Goal: Information Seeking & Learning: Find contact information

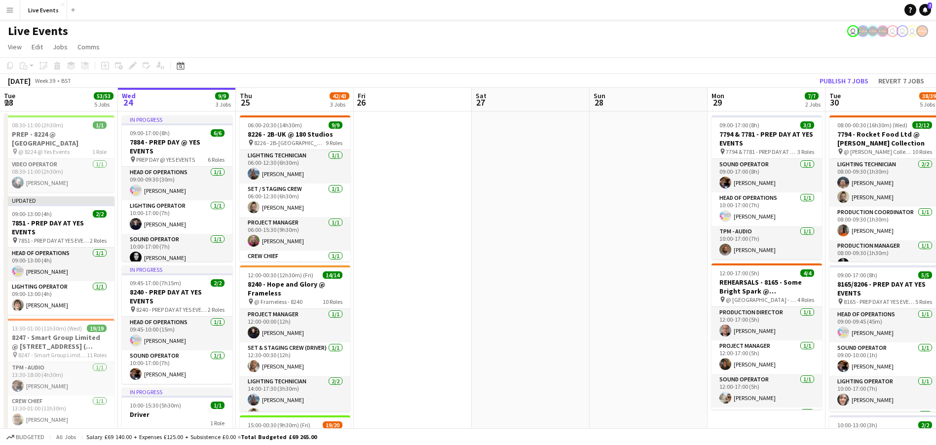
drag, startPoint x: 566, startPoint y: 190, endPoint x: 331, endPoint y: 199, distance: 235.2
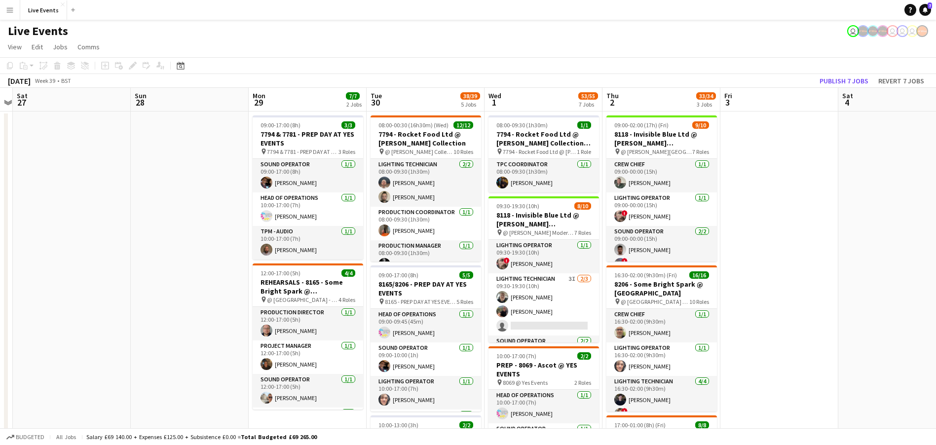
scroll to position [0, 376]
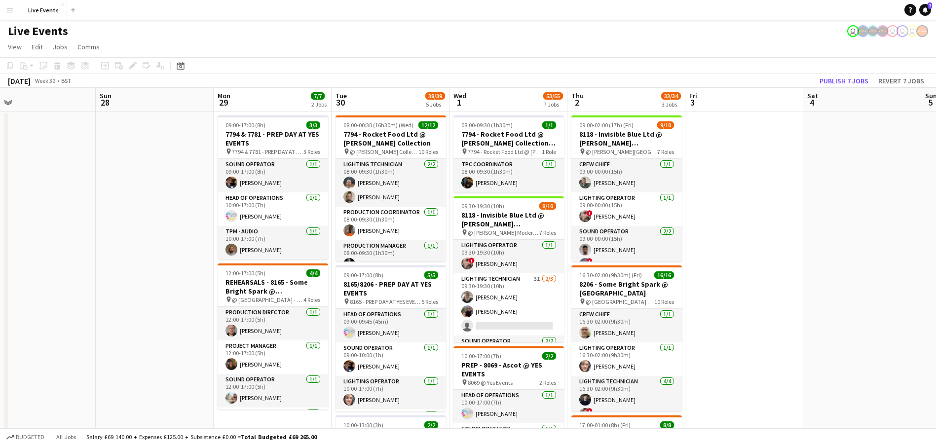
drag, startPoint x: 689, startPoint y: 238, endPoint x: 429, endPoint y: 251, distance: 259.5
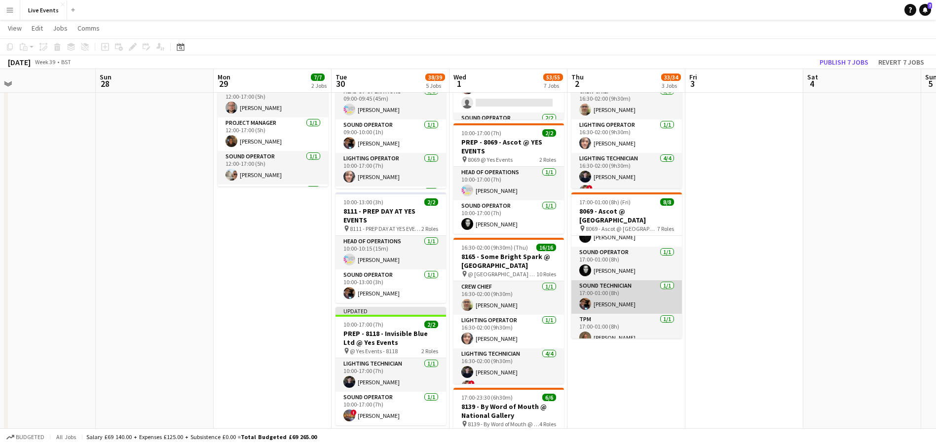
scroll to position [0, 0]
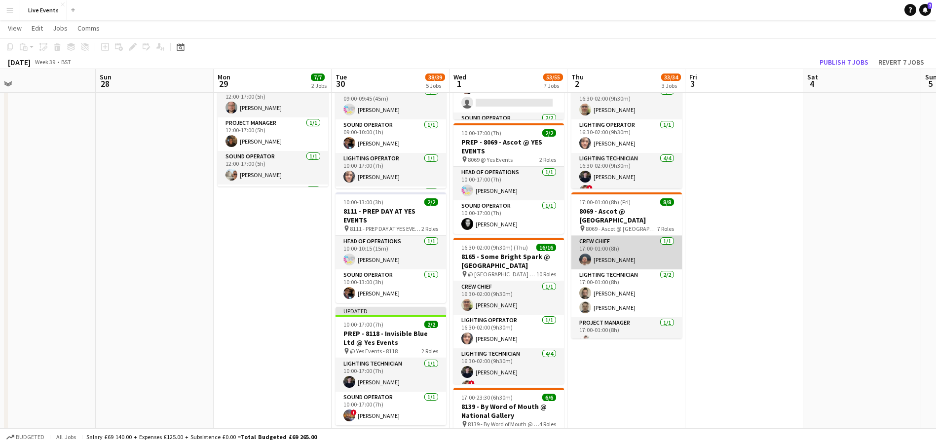
click at [638, 247] on app-card-role "Crew Chief 1/1 17:00-01:00 (8h) Harrison Ellis" at bounding box center [627, 253] width 111 height 34
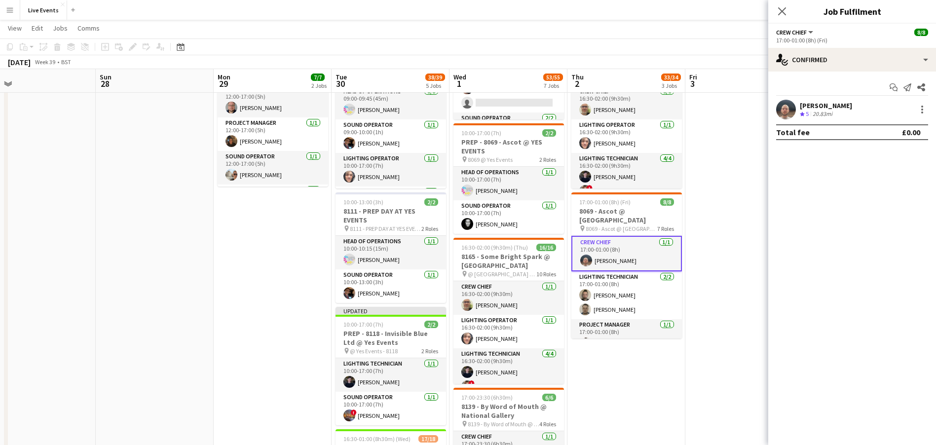
click at [790, 110] on app-user-avatar at bounding box center [787, 110] width 20 height 20
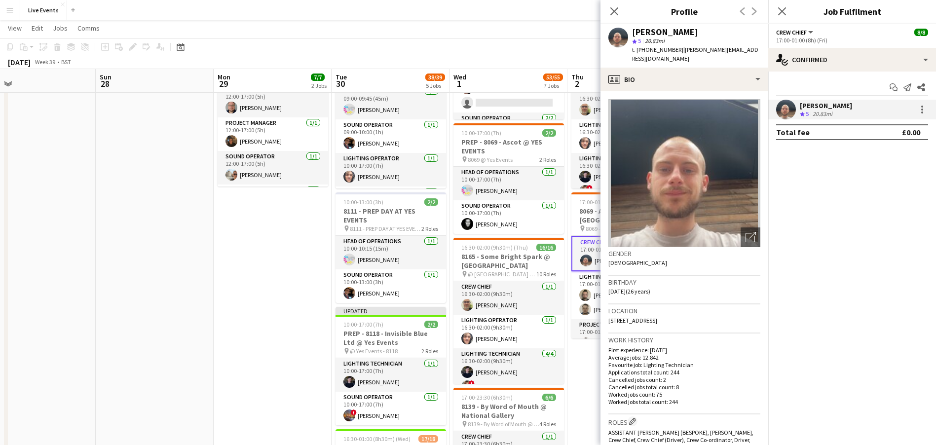
drag, startPoint x: 688, startPoint y: 27, endPoint x: 632, endPoint y: 29, distance: 56.3
click at [632, 29] on div "Harrison Ellis star 5 20.83mi t. +447468421509 | harry@wiseproductions.co.uk" at bounding box center [685, 46] width 168 height 44
copy div "Harrison Ellis"
click at [672, 48] on span "t. +447468421509" at bounding box center [657, 49] width 51 height 7
drag, startPoint x: 676, startPoint y: 50, endPoint x: 645, endPoint y: 57, distance: 32.0
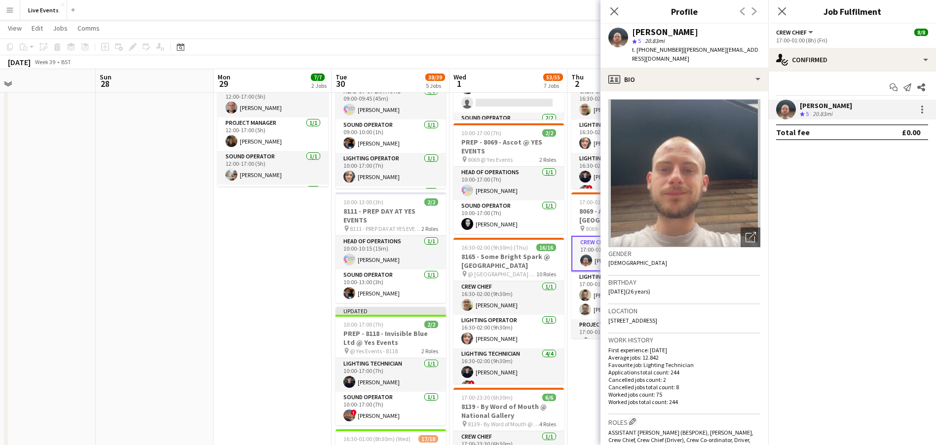
click at [645, 57] on div "Harrison Ellis star 5 20.83mi t. +447468421509 | harry@wiseproductions.co.uk" at bounding box center [685, 46] width 168 height 44
copy span "7468421509"
click at [595, 355] on app-date-cell "09:00-02:00 (17h) (Fri) 9/10 8118 - Invisible Blue Ltd @ Tate Modern pin @ Tate…" at bounding box center [627, 371] width 118 height 967
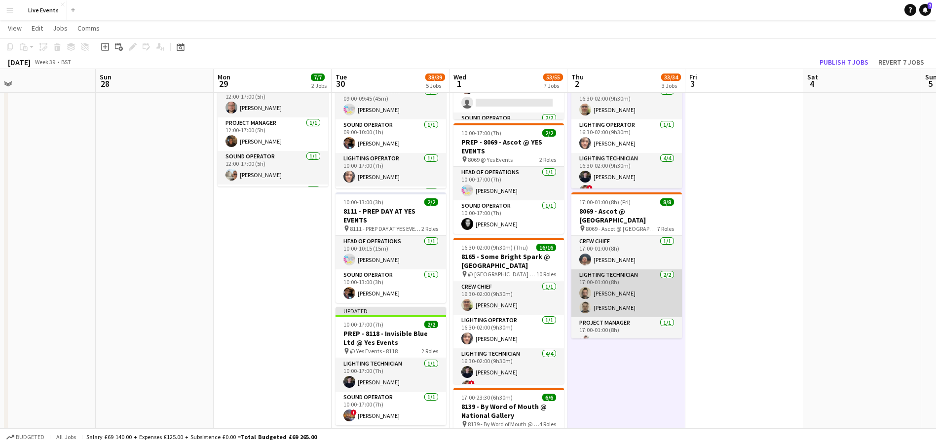
click at [632, 282] on app-card-role "Lighting Technician 2/2 17:00-01:00 (8h) Jay Butcher Sam Scott" at bounding box center [627, 294] width 111 height 48
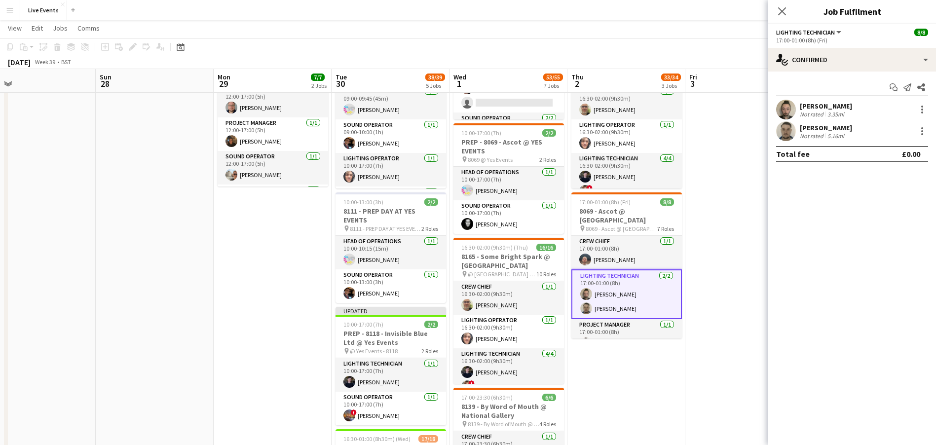
click at [787, 104] on app-user-avatar at bounding box center [787, 110] width 20 height 20
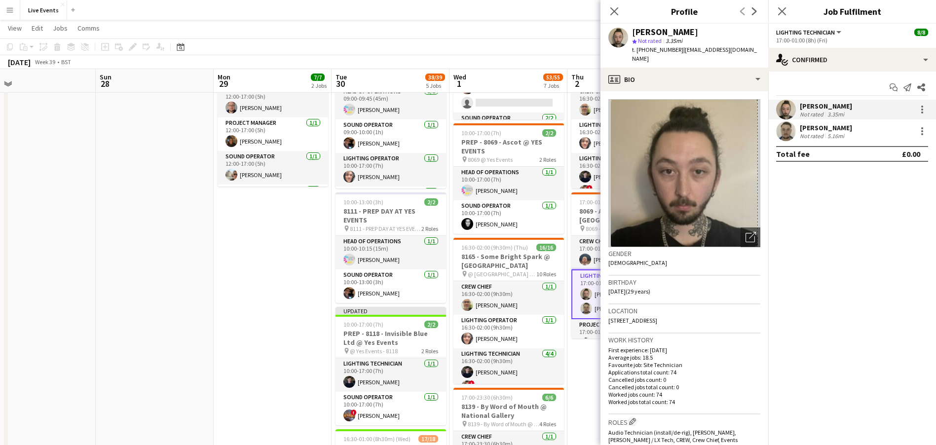
drag, startPoint x: 671, startPoint y: 33, endPoint x: 625, endPoint y: 26, distance: 45.9
click at [625, 26] on div "Jay Butcher star Not rated 3.35mi t. +447707770951 | jayporter96@hotmail.co.uk" at bounding box center [685, 46] width 168 height 44
click at [668, 23] on div "Close pop-in Profile Previous Next" at bounding box center [685, 12] width 168 height 24
drag, startPoint x: 704, startPoint y: 27, endPoint x: 633, endPoint y: 32, distance: 71.7
click at [633, 32] on div "[PERSON_NAME]" at bounding box center [696, 32] width 128 height 9
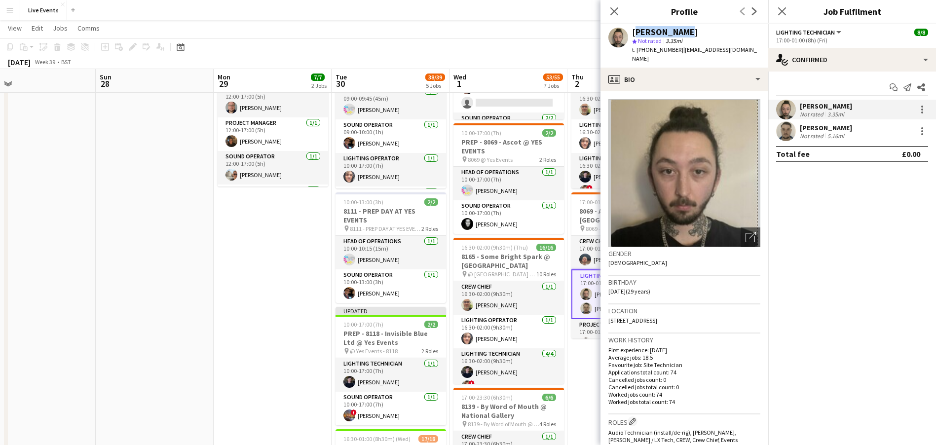
copy div "[PERSON_NAME]"
drag, startPoint x: 791, startPoint y: 130, endPoint x: 780, endPoint y: 139, distance: 14.8
click at [791, 130] on app-user-avatar at bounding box center [787, 131] width 20 height 20
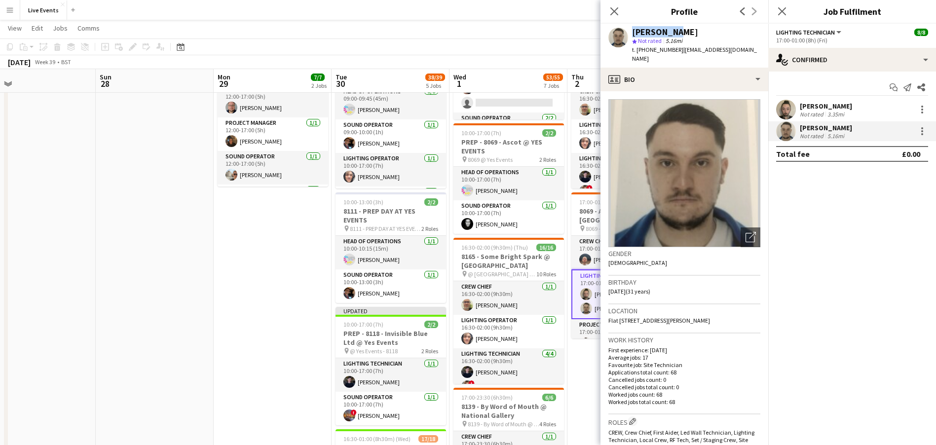
drag, startPoint x: 671, startPoint y: 27, endPoint x: 625, endPoint y: 33, distance: 46.2
click at [625, 33] on div "Sam Scott star Not rated 5.16mi t. +447766244046 | s_w_r_s@hotmail.co.uk" at bounding box center [685, 46] width 168 height 44
copy div "[PERSON_NAME]"
drag, startPoint x: 615, startPoint y: 4, endPoint x: 614, endPoint y: 20, distance: 15.3
click at [615, 4] on div "Close pop-in" at bounding box center [615, 11] width 28 height 23
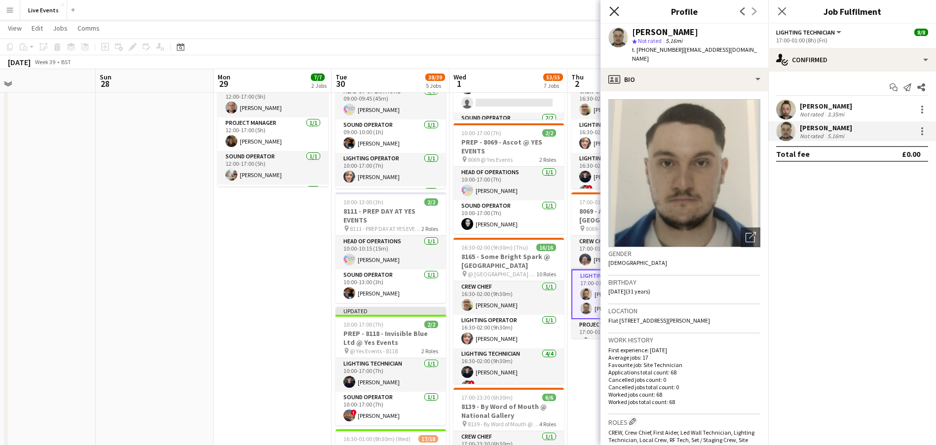
click at [612, 8] on icon at bounding box center [614, 10] width 9 height 9
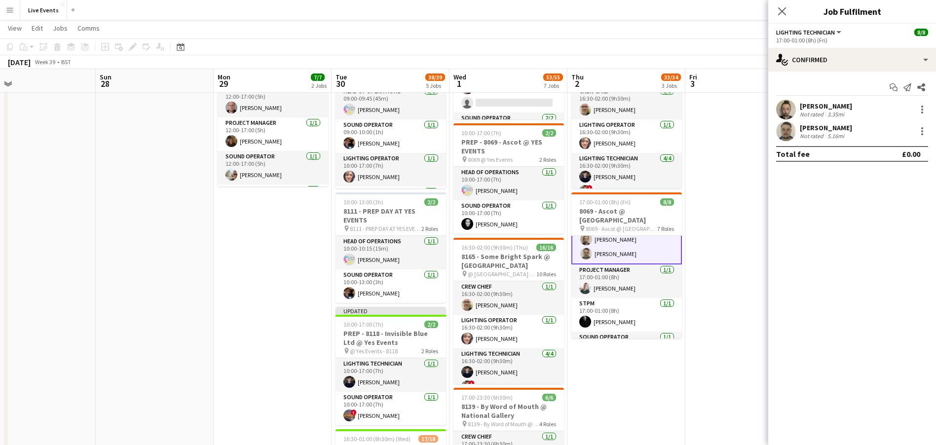
scroll to position [74, 0]
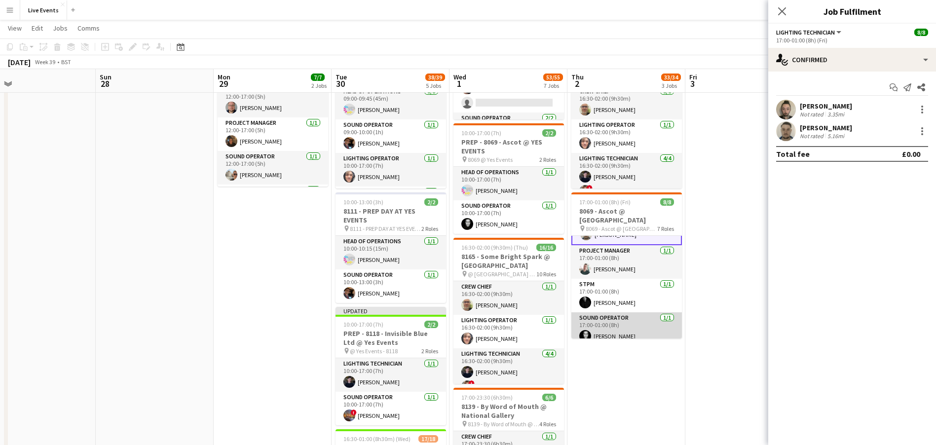
click at [631, 318] on app-card-role "Sound Operator 1/1 17:00-01:00 (8h) Jason Ryall" at bounding box center [627, 329] width 111 height 34
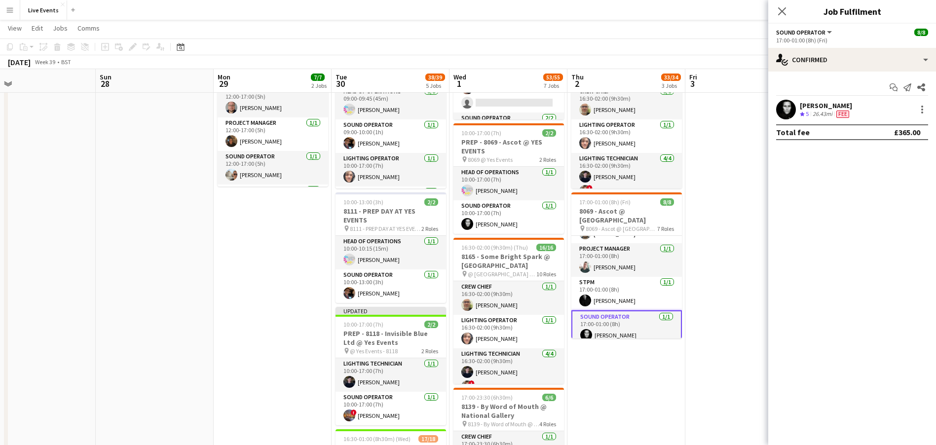
scroll to position [73, 0]
click at [782, 117] on app-user-avatar at bounding box center [787, 110] width 20 height 20
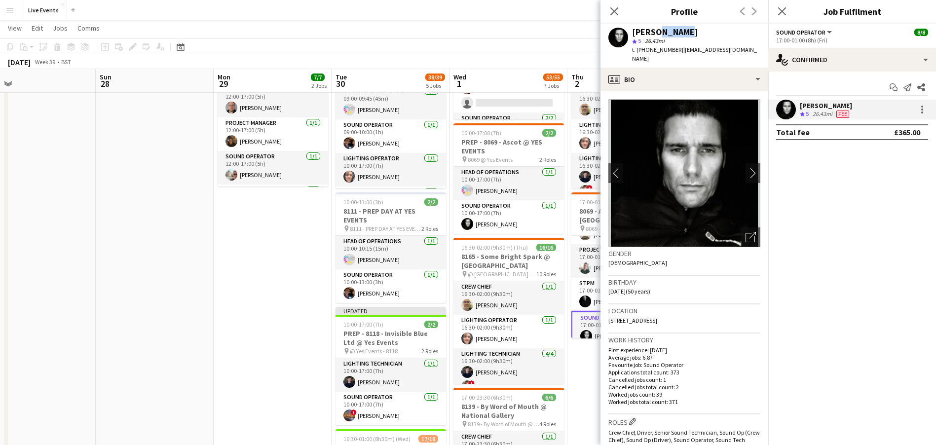
drag, startPoint x: 672, startPoint y: 33, endPoint x: 653, endPoint y: 33, distance: 18.8
click at [653, 33] on div "[PERSON_NAME]" at bounding box center [696, 32] width 128 height 9
click at [687, 29] on div "[PERSON_NAME]" at bounding box center [696, 32] width 128 height 9
drag, startPoint x: 689, startPoint y: 34, endPoint x: 630, endPoint y: 30, distance: 58.4
click at [630, 30] on div "Jason Ryall star 5 26.43mi t. +447723396725 | ryall2000@yahoo.com" at bounding box center [685, 46] width 168 height 44
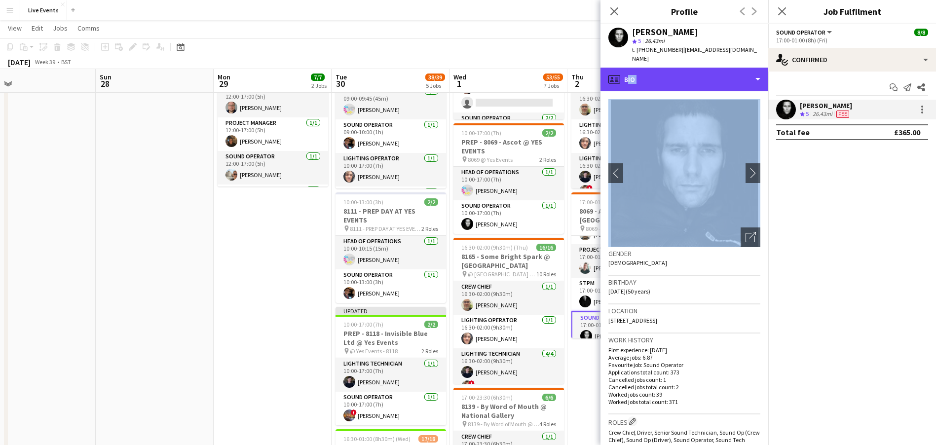
drag, startPoint x: 692, startPoint y: 68, endPoint x: 864, endPoint y: 324, distance: 308.5
click at [736, 167] on div "profile Bio Bio Bio Company application Company application Employment Employme…" at bounding box center [685, 257] width 168 height 378
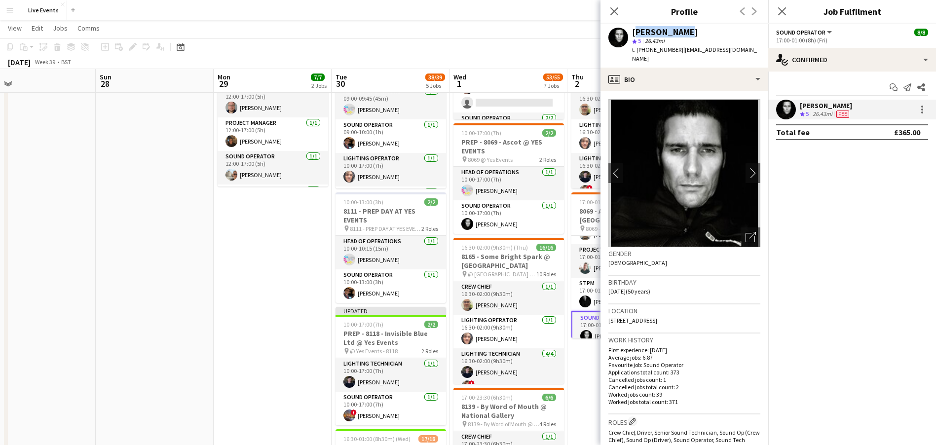
drag, startPoint x: 689, startPoint y: 31, endPoint x: 630, endPoint y: 31, distance: 58.7
click at [630, 31] on div "Jason Ryall star 5 26.43mi t. +447723396725 | ryall2000@yahoo.com" at bounding box center [685, 46] width 168 height 44
copy div "[PERSON_NAME]"
click at [612, 9] on icon "Close pop-in" at bounding box center [614, 10] width 9 height 9
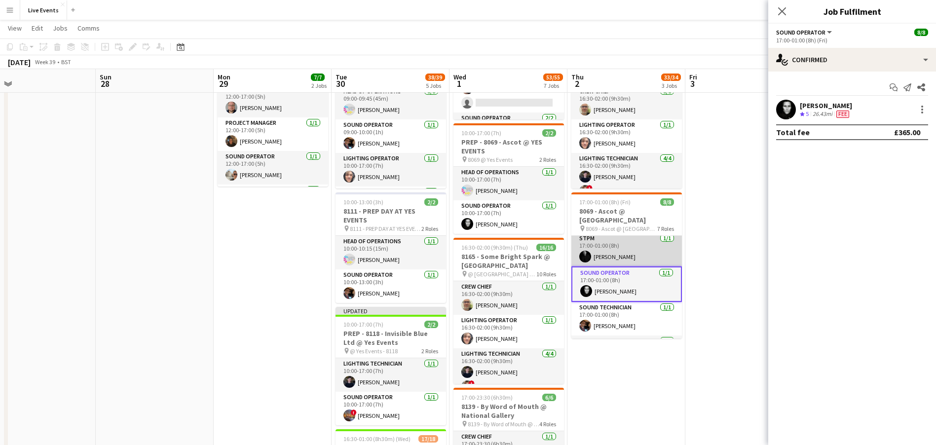
scroll to position [140, 0]
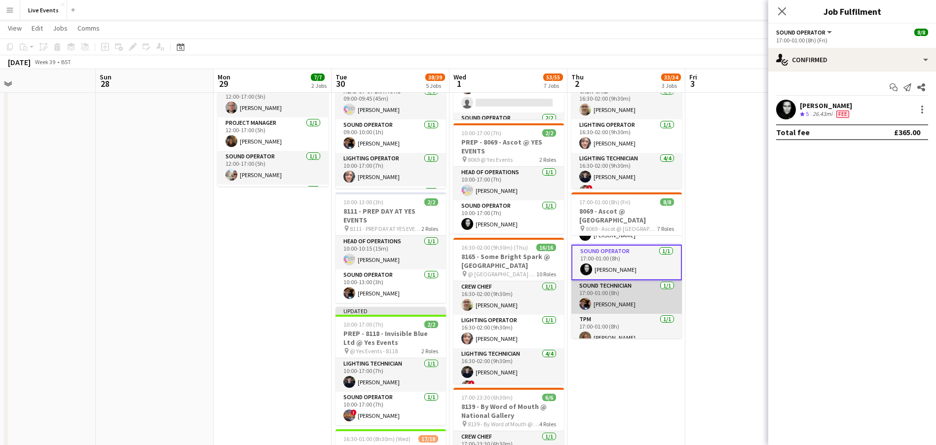
click at [626, 298] on app-card-role "Sound Technician 1/1 17:00-01:00 (8h) Tom Mitchell" at bounding box center [627, 297] width 111 height 34
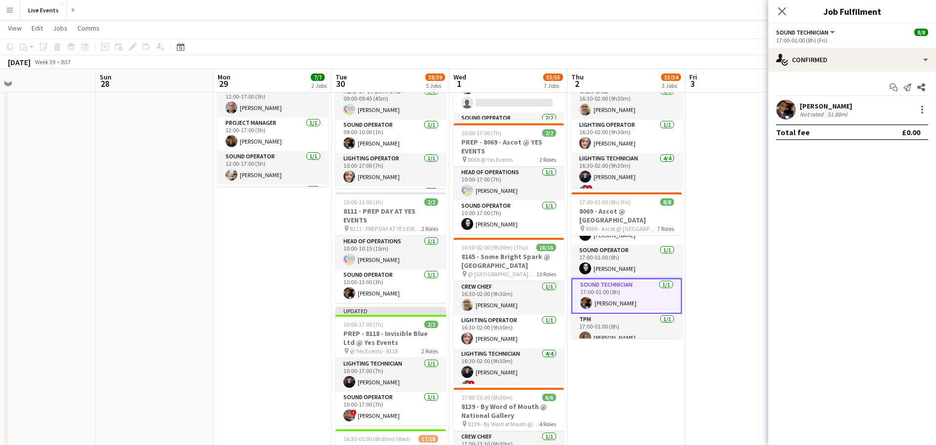
click at [779, 109] on app-user-avatar at bounding box center [787, 110] width 20 height 20
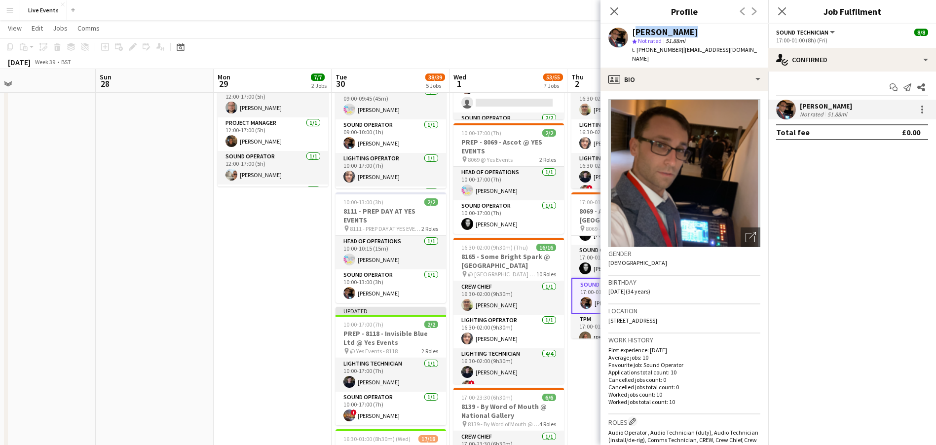
drag, startPoint x: 683, startPoint y: 30, endPoint x: 632, endPoint y: 28, distance: 51.4
click at [632, 28] on div "Tom Mitchell star Not rated 51.88mi t. +447896278565 | tommitchellaudio@gmail.c…" at bounding box center [685, 46] width 168 height 44
copy div "[PERSON_NAME]"
click at [613, 9] on icon at bounding box center [614, 10] width 9 height 9
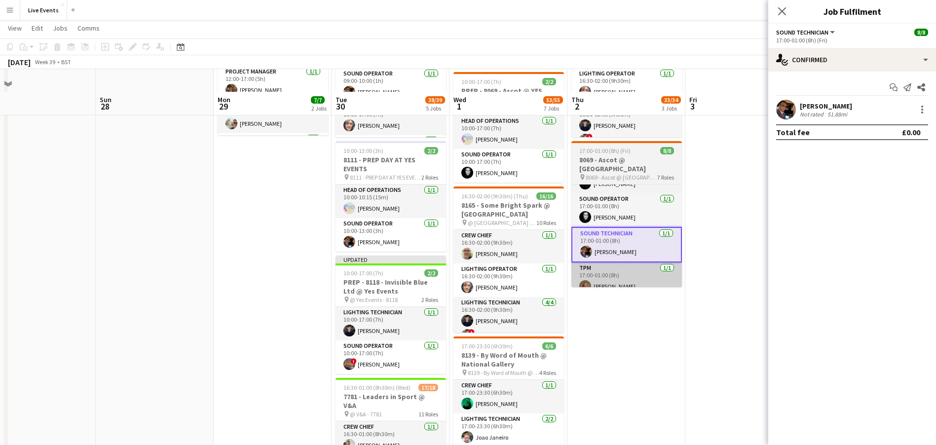
scroll to position [296, 0]
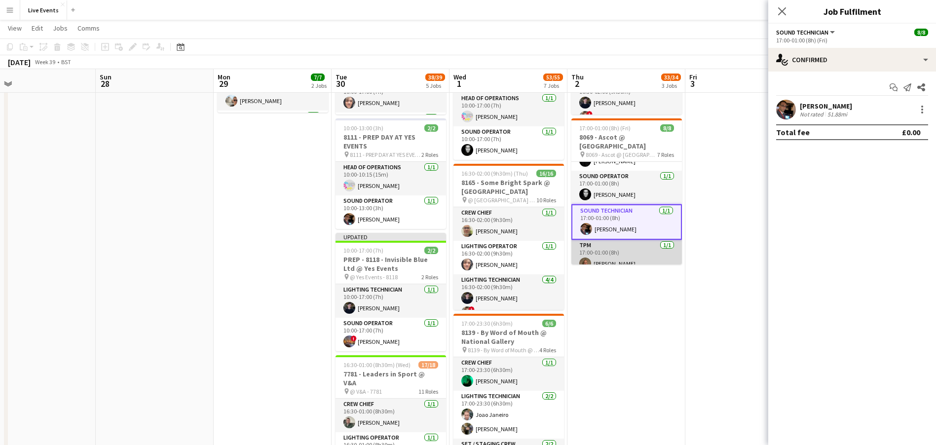
click at [612, 244] on app-card-role "TPM [DATE] 17:00-01:00 (8h) [PERSON_NAME]" at bounding box center [627, 257] width 111 height 34
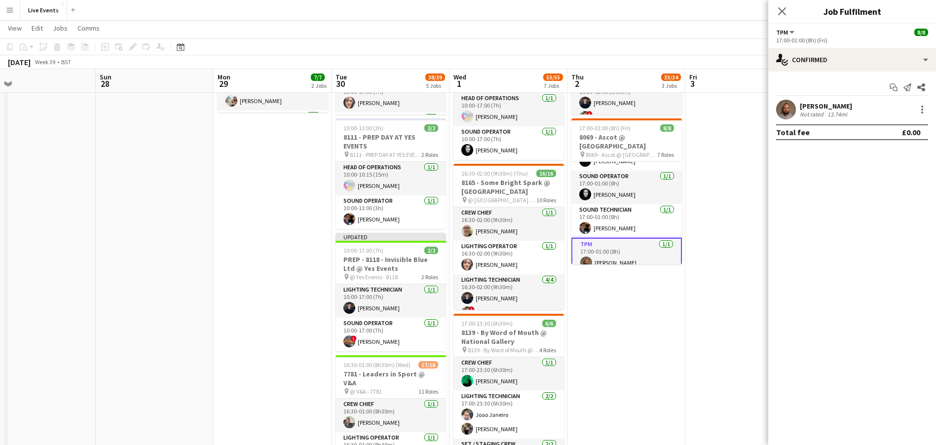
click at [681, 336] on app-date-cell "09:00-02:00 (17h) (Fri) 9/10 8118 - Invisible Blue Ltd @ Tate Modern pin @ Tate…" at bounding box center [627, 297] width 118 height 967
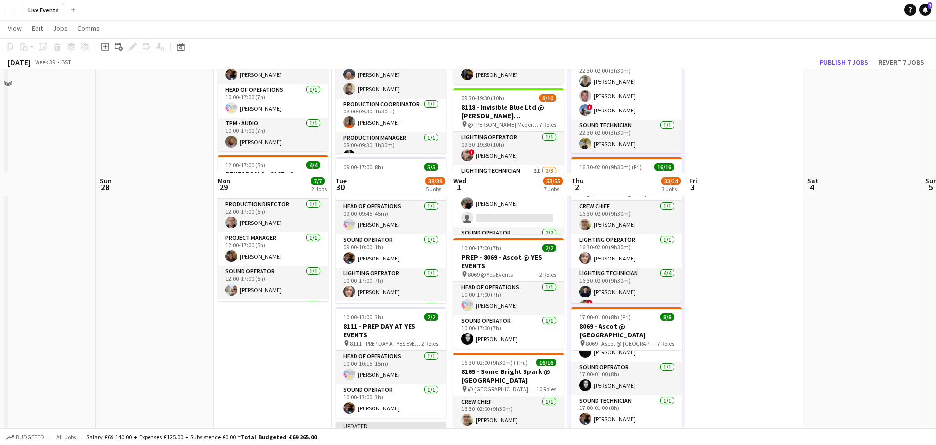
scroll to position [222, 0]
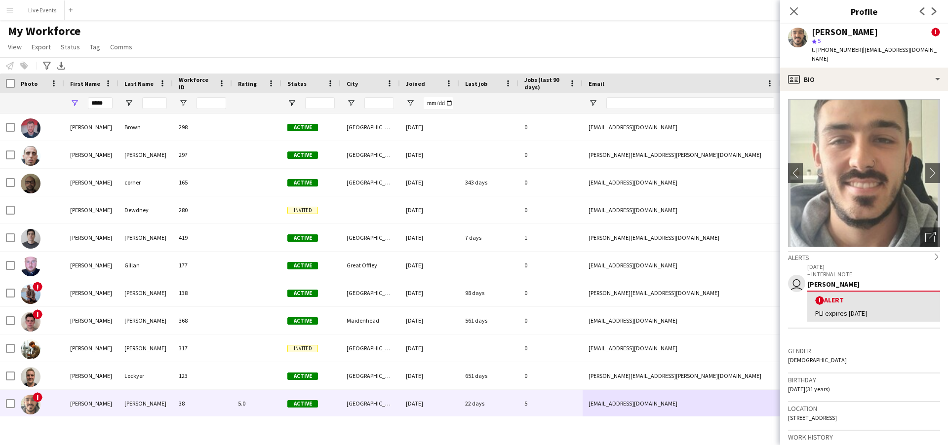
click at [100, 109] on div "*****" at bounding box center [100, 103] width 25 height 20
click at [103, 103] on input "*****" at bounding box center [100, 103] width 25 height 12
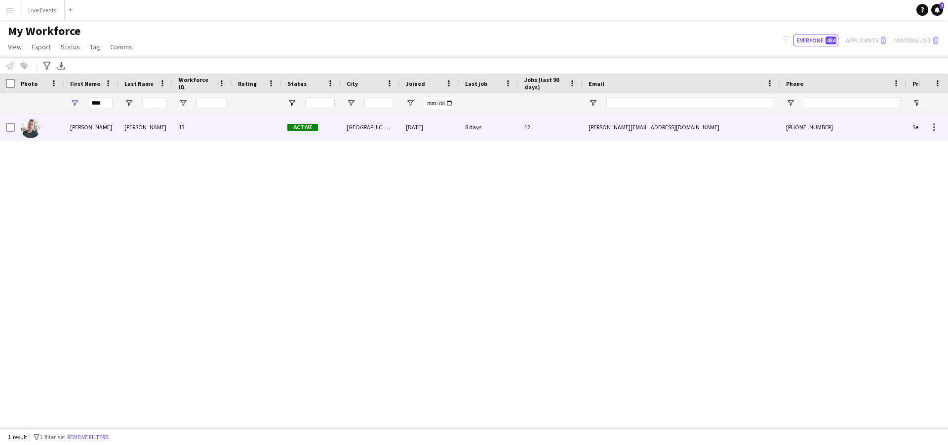
click at [32, 123] on img at bounding box center [31, 128] width 20 height 20
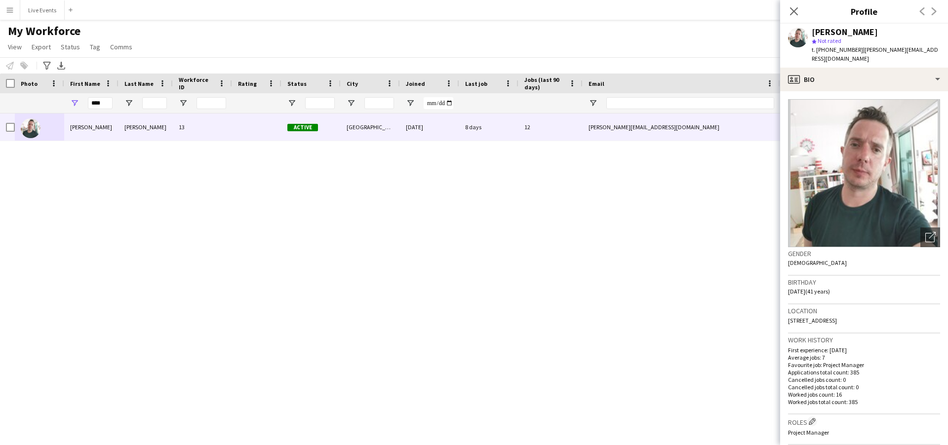
drag, startPoint x: 883, startPoint y: 30, endPoint x: 809, endPoint y: 29, distance: 73.6
click at [812, 30] on div "Douglas Wintle" at bounding box center [876, 32] width 128 height 9
copy div "Douglas Wintle"
drag, startPoint x: 856, startPoint y: 48, endPoint x: 825, endPoint y: 54, distance: 31.3
click at [825, 54] on div "Douglas Wintle star Not rated t. +447791142978 | doug@wiseproductions.co.uk" at bounding box center [864, 46] width 168 height 44
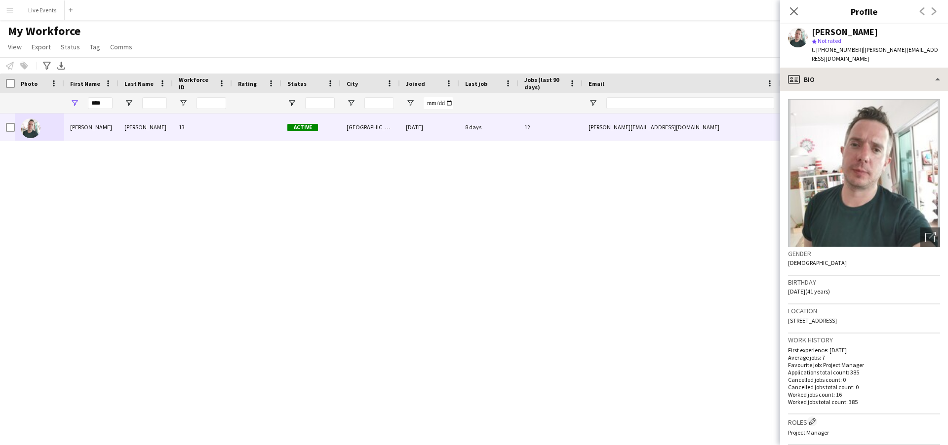
copy span "7791142978"
click at [105, 101] on input "****" at bounding box center [100, 103] width 25 height 12
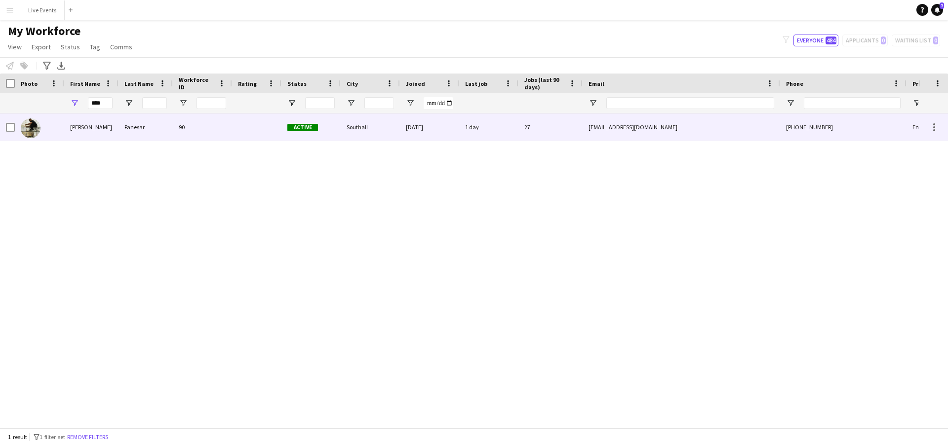
click at [32, 130] on img at bounding box center [31, 128] width 20 height 20
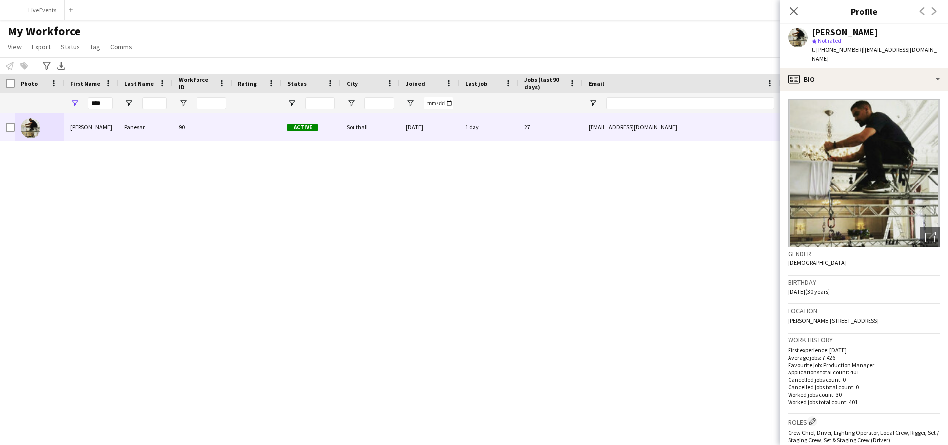
drag, startPoint x: 812, startPoint y: 30, endPoint x: 880, endPoint y: 30, distance: 68.6
click at [880, 30] on div "Gurdev Panesar" at bounding box center [876, 32] width 128 height 9
copy div "Gurdev Panesar"
drag, startPoint x: 825, startPoint y: 49, endPoint x: 854, endPoint y: 54, distance: 29.5
click at [854, 54] on div "t. +447944060433 | gurdev_panesar@outlook.com" at bounding box center [876, 54] width 128 height 18
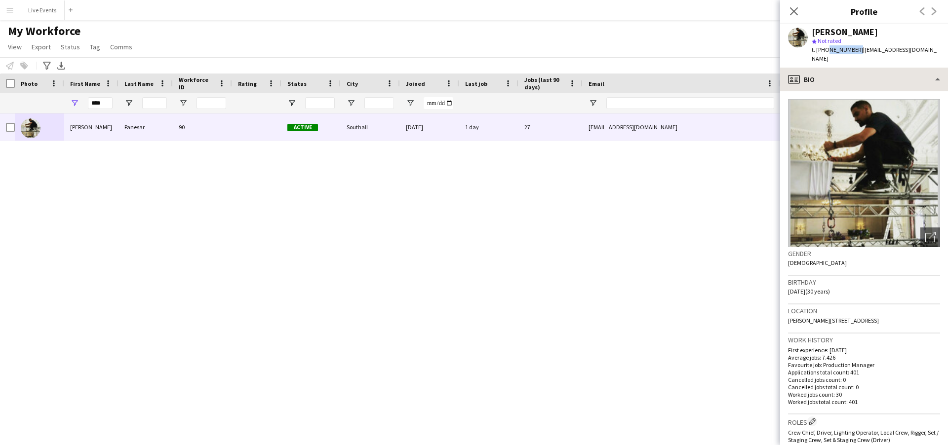
copy span "7944060433"
click at [102, 106] on input "****" at bounding box center [100, 103] width 25 height 12
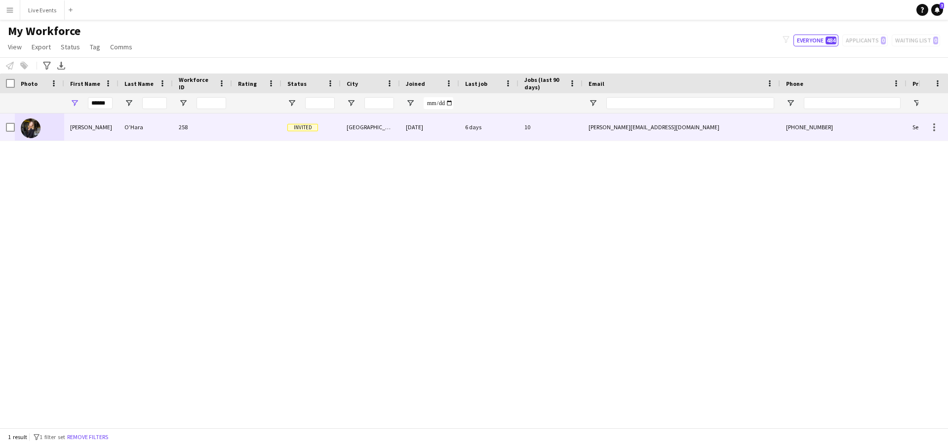
click at [26, 130] on img at bounding box center [31, 128] width 20 height 20
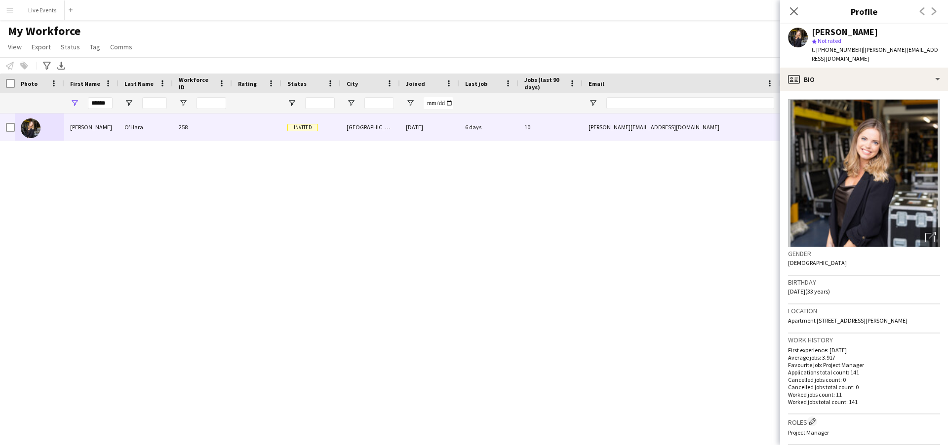
drag, startPoint x: 869, startPoint y: 32, endPoint x: 812, endPoint y: 31, distance: 56.8
click at [812, 31] on div "Lizzie O’Hara" at bounding box center [876, 32] width 128 height 9
copy div "Lizzie O’Hara"
drag, startPoint x: 855, startPoint y: 48, endPoint x: 823, endPoint y: 54, distance: 32.6
click at [823, 54] on div "t. +447747309546 | lizzie@wiseproductions.co.uk" at bounding box center [876, 54] width 128 height 18
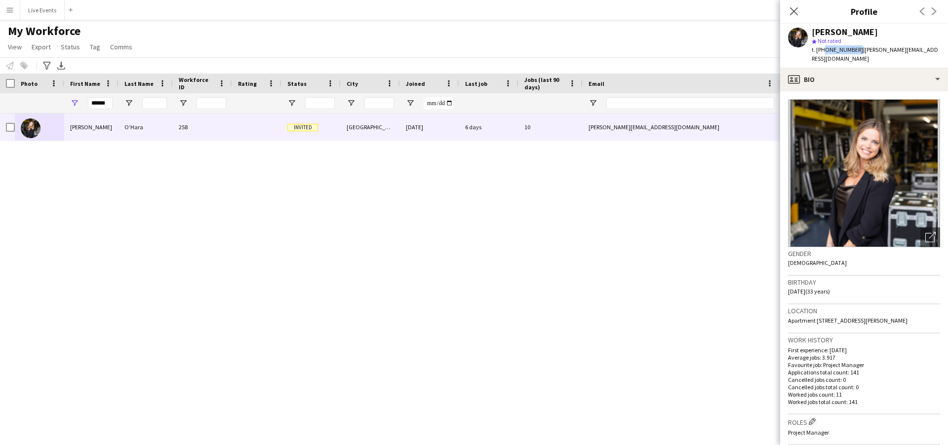
copy span "47747309546"
drag, startPoint x: 790, startPoint y: 5, endPoint x: 777, endPoint y: 9, distance: 13.8
click at [790, 5] on app-icon "Close pop-in" at bounding box center [794, 11] width 12 height 12
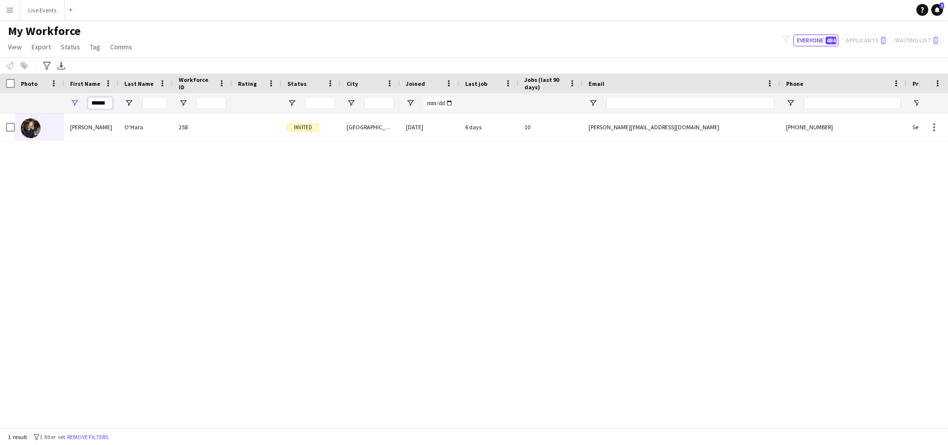
click at [102, 102] on input "******" at bounding box center [100, 103] width 25 height 12
paste input "First Name Filter Input"
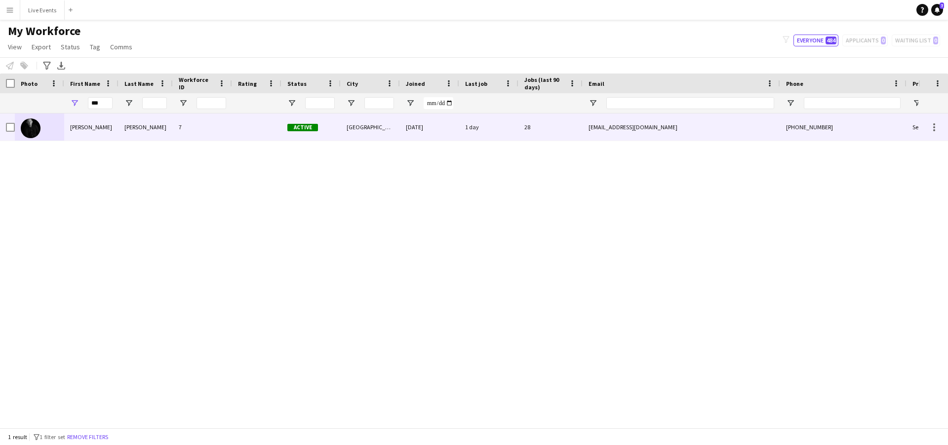
click at [34, 131] on img at bounding box center [31, 128] width 20 height 20
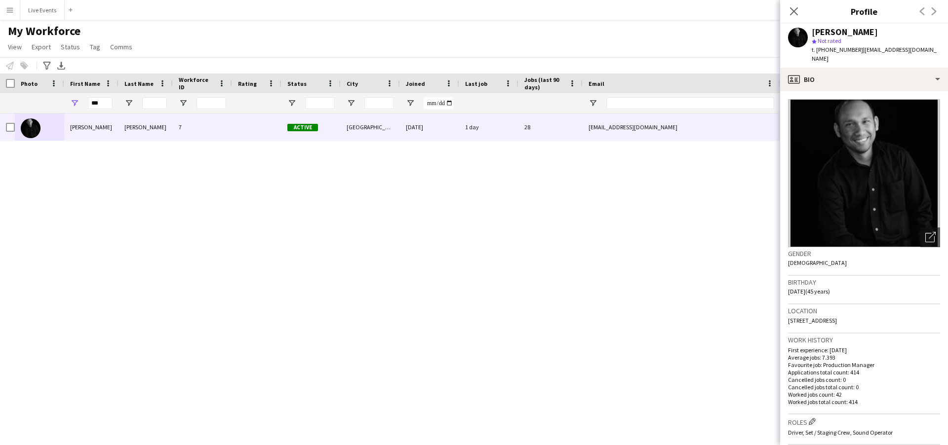
drag, startPoint x: 890, startPoint y: 29, endPoint x: 787, endPoint y: 36, distance: 103.4
click at [787, 36] on div "Jeaffrey Rodrigues star Not rated t. +447399607736 | jeaffrey@wiseproductions.c…" at bounding box center [864, 46] width 168 height 44
copy div "Jeaffrey Rodrigues"
drag, startPoint x: 855, startPoint y: 50, endPoint x: 824, endPoint y: 50, distance: 30.6
click at [824, 50] on span "t. +447399607736" at bounding box center [837, 49] width 51 height 7
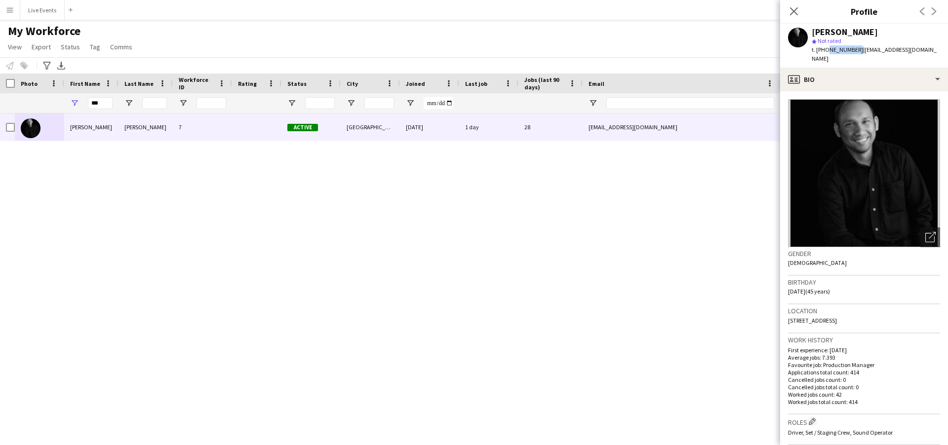
copy span "7399607736"
click at [95, 103] on input "***" at bounding box center [100, 103] width 25 height 12
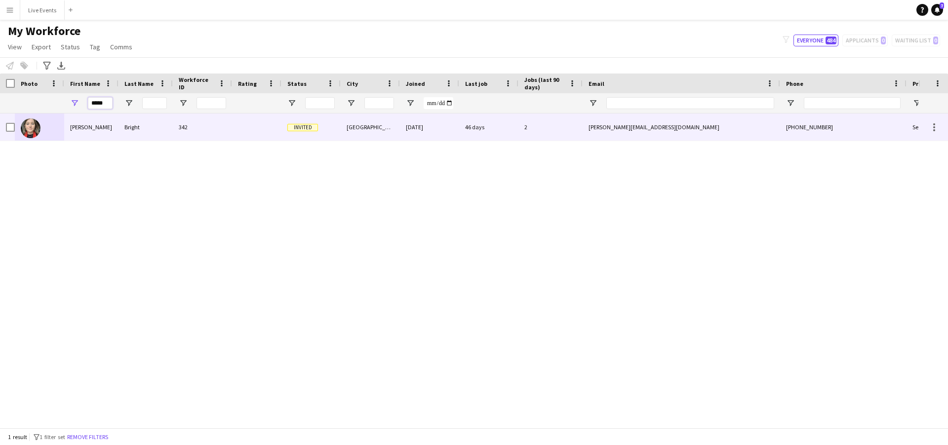
type input "*****"
click at [39, 124] on img at bounding box center [31, 128] width 20 height 20
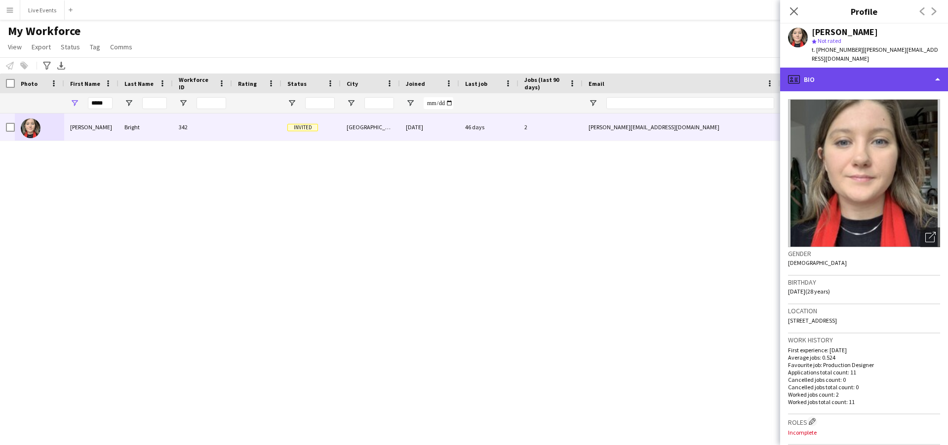
click at [852, 74] on div "profile Bio" at bounding box center [864, 80] width 168 height 24
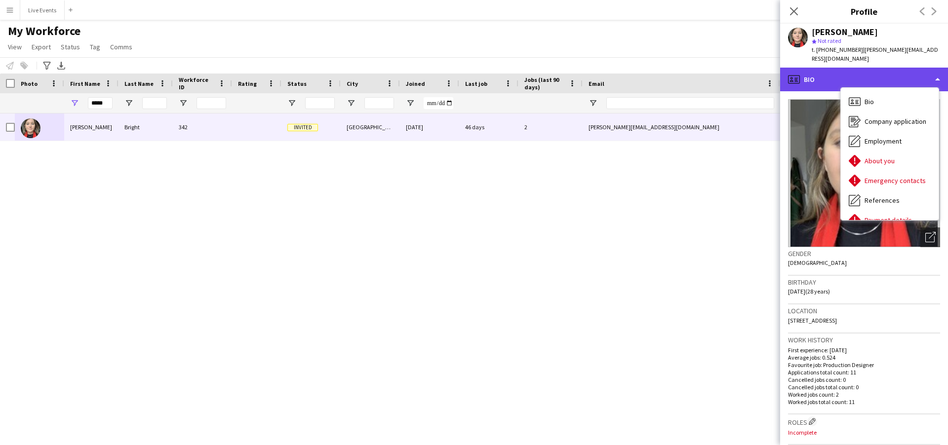
click at [798, 81] on icon at bounding box center [795, 81] width 3 height 0
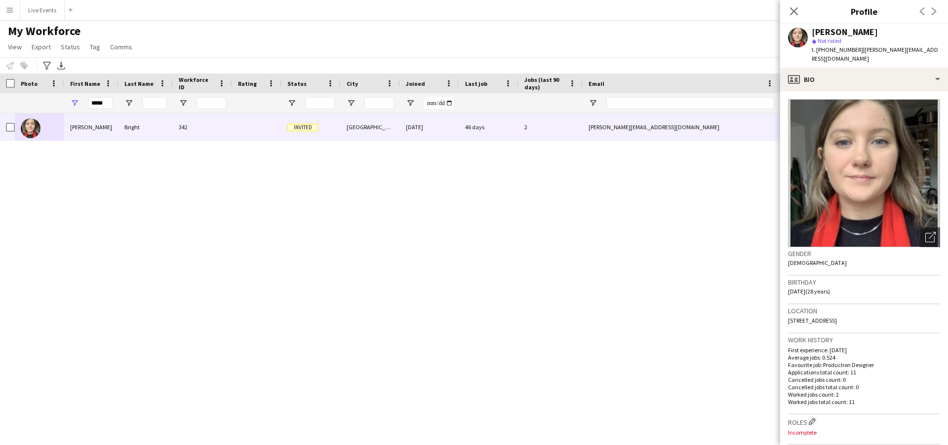
click at [864, 182] on img at bounding box center [864, 173] width 152 height 148
drag, startPoint x: 863, startPoint y: 34, endPoint x: 794, endPoint y: 33, distance: 68.6
click at [794, 33] on div "Adele Bright star Not rated t. +447494155976 | adele@wiseproductions.co.uk" at bounding box center [864, 46] width 168 height 44
copy div "Adele Bright"
drag, startPoint x: 855, startPoint y: 50, endPoint x: 825, endPoint y: 56, distance: 29.7
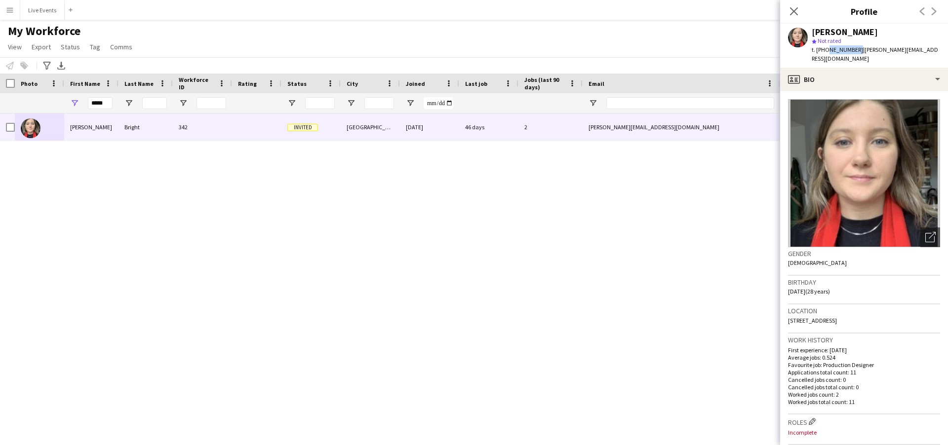
click at [825, 56] on div "Adele Bright star Not rated t. +447494155976 | adele@wiseproductions.co.uk" at bounding box center [864, 46] width 168 height 44
copy span "7494155976"
click at [106, 101] on input "*****" at bounding box center [100, 103] width 25 height 12
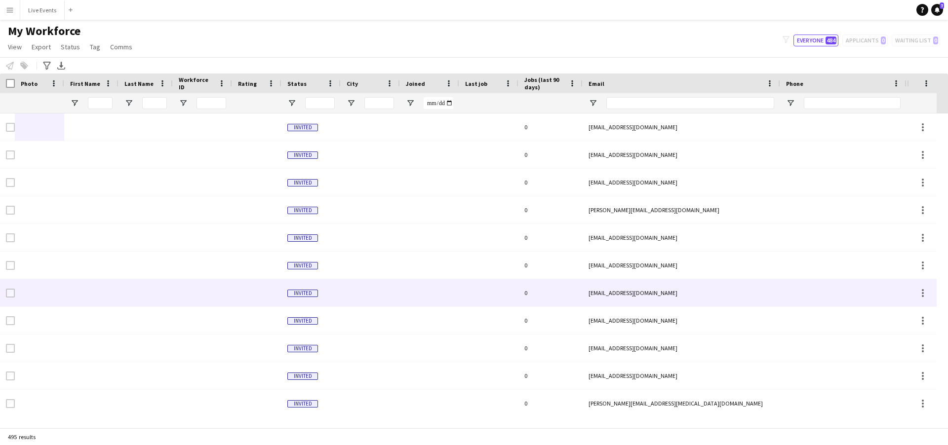
click at [839, 302] on div at bounding box center [843, 292] width 126 height 27
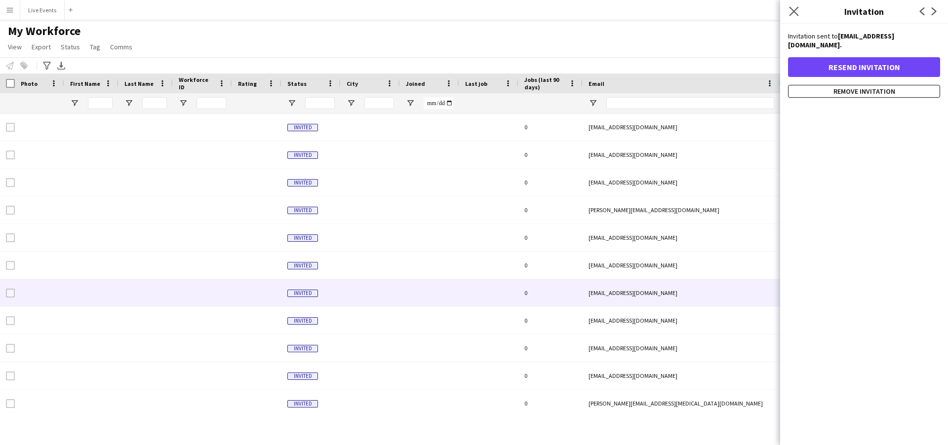
click at [788, 10] on app-icon "Close pop-in" at bounding box center [794, 11] width 14 height 14
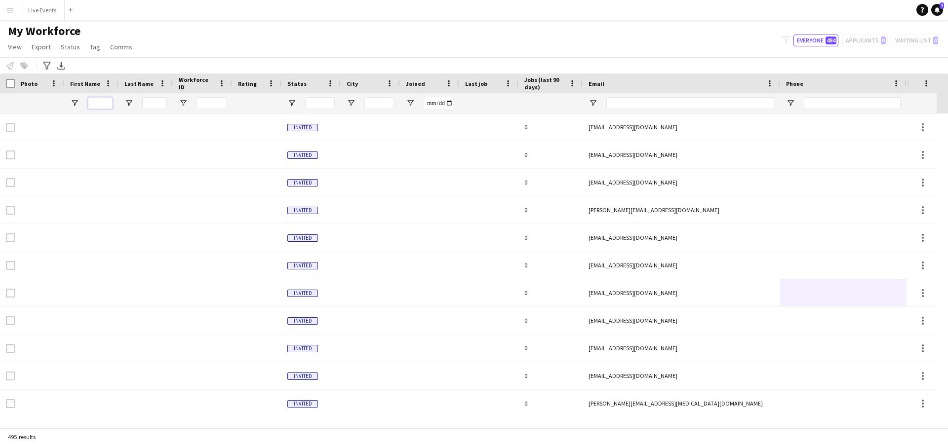
click at [102, 104] on input "First Name Filter Input" at bounding box center [100, 103] width 25 height 12
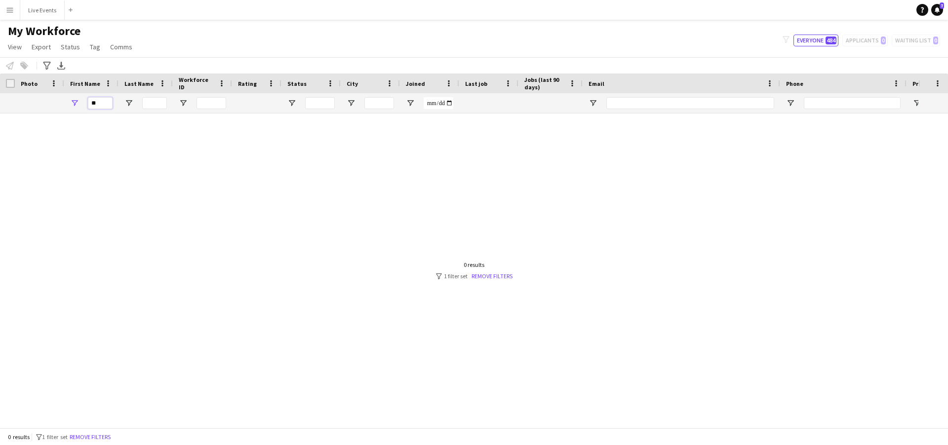
type input "*"
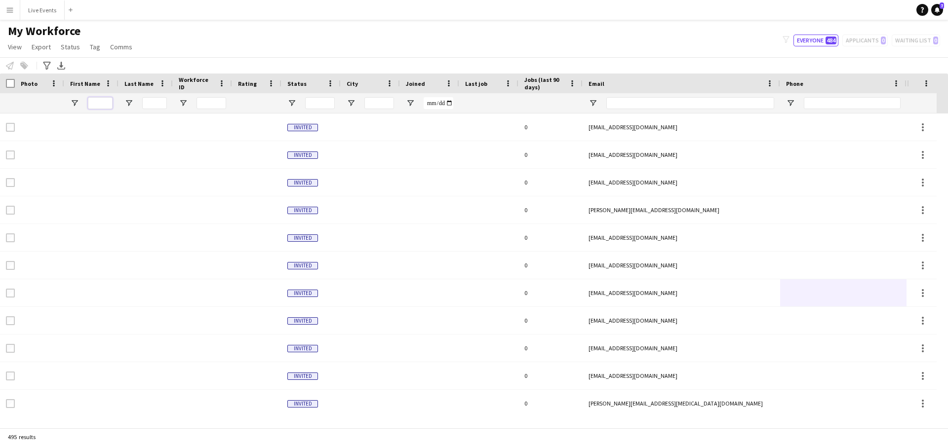
click at [98, 98] on input "First Name Filter Input" at bounding box center [100, 103] width 25 height 12
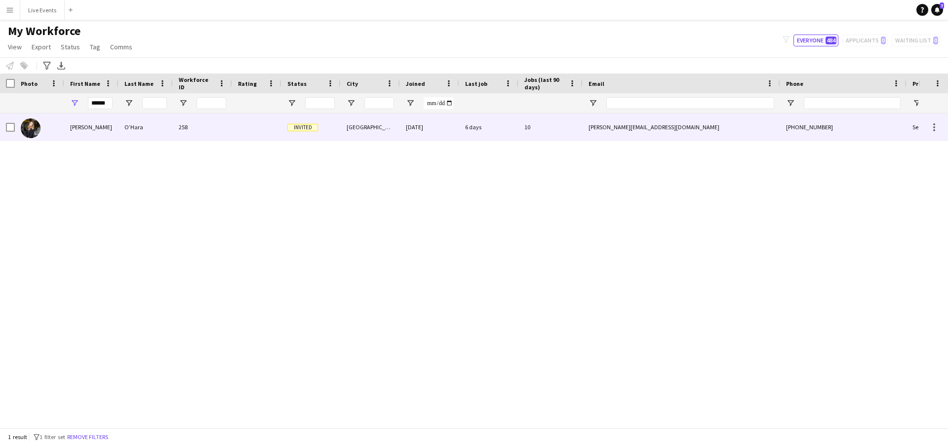
click at [33, 123] on img at bounding box center [31, 128] width 20 height 20
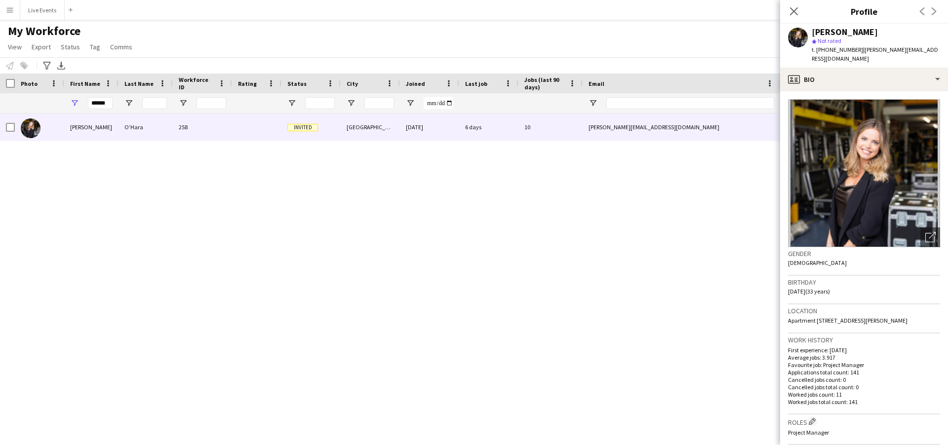
click at [857, 28] on div "[PERSON_NAME]" at bounding box center [845, 32] width 66 height 9
click at [838, 46] on span "t. +447747309546" at bounding box center [837, 49] width 51 height 7
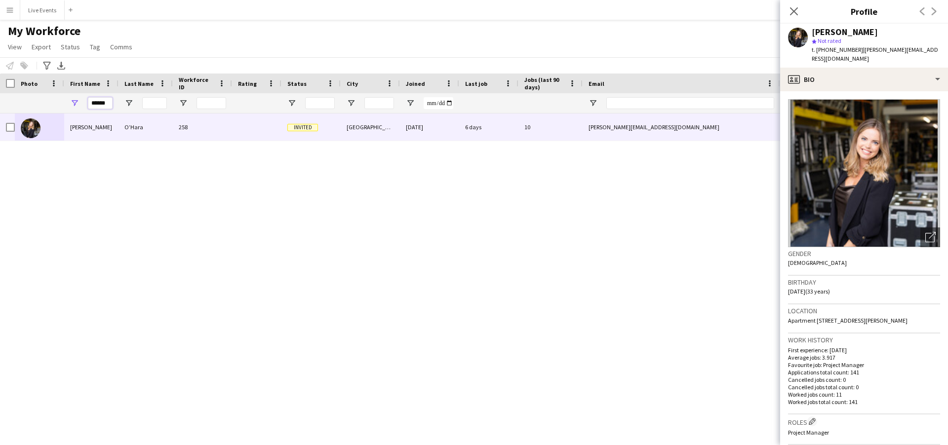
click at [100, 99] on input "******" at bounding box center [100, 103] width 25 height 12
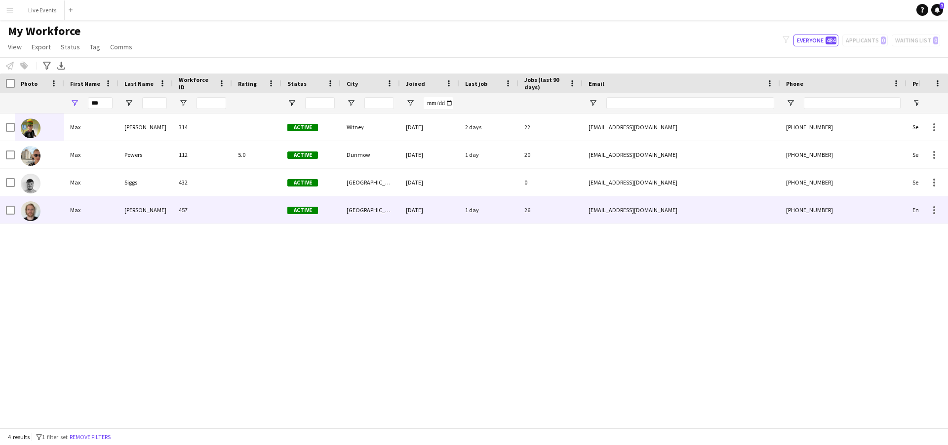
click at [27, 211] on img at bounding box center [31, 211] width 20 height 20
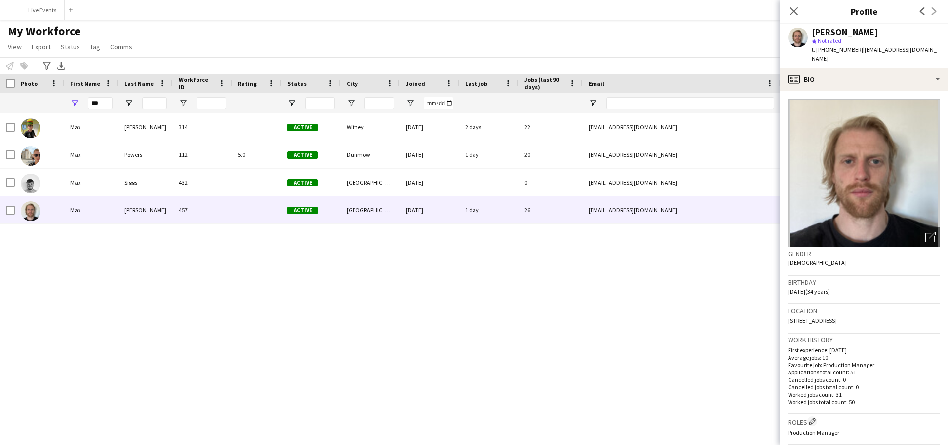
click at [838, 48] on span "t. +4407926649090" at bounding box center [837, 49] width 51 height 7
click at [103, 103] on input "***" at bounding box center [100, 103] width 25 height 12
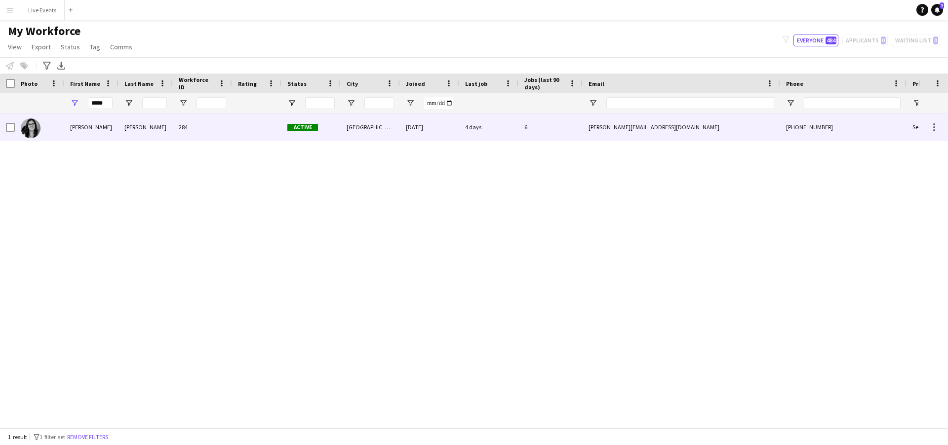
click at [25, 127] on img at bounding box center [31, 128] width 20 height 20
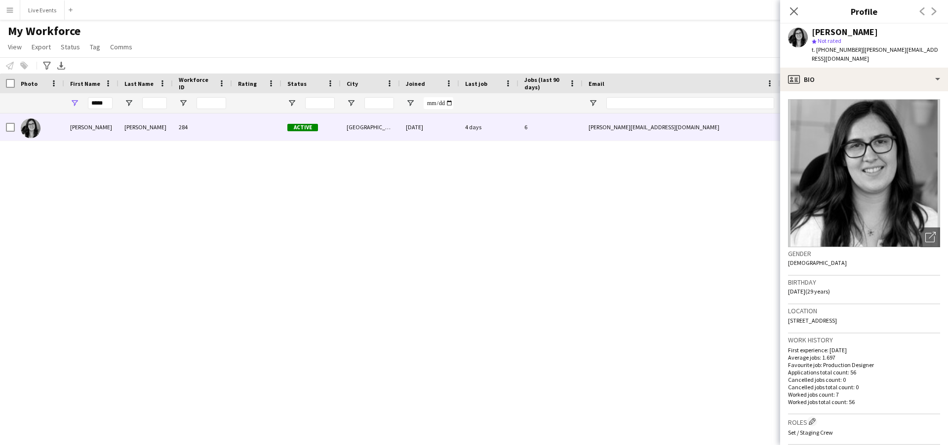
click at [833, 48] on span "t. +4407895050324" at bounding box center [837, 49] width 51 height 7
click at [851, 28] on div "[PERSON_NAME]" at bounding box center [845, 32] width 66 height 9
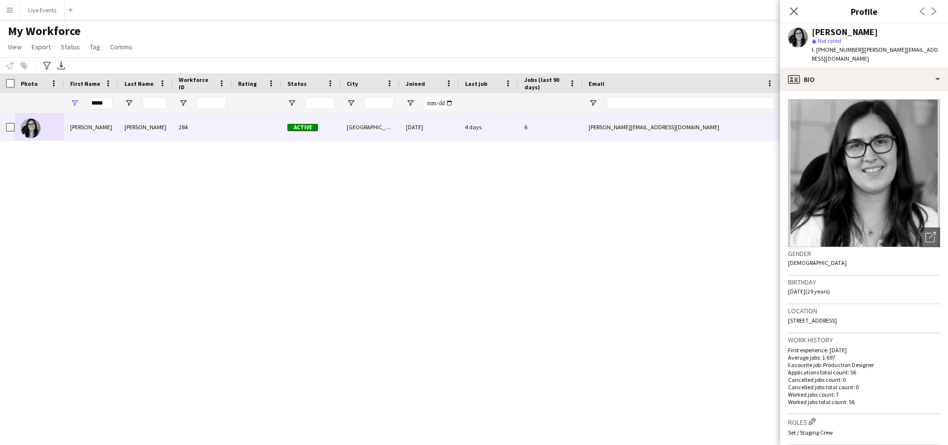
click at [834, 46] on span "t. +4407895050324" at bounding box center [837, 49] width 51 height 7
drag, startPoint x: 732, startPoint y: 146, endPoint x: 566, endPoint y: 468, distance: 361.9
click at [566, 445] on html "Menu Boards Boards Boards All jobs Status Workforce Workforce My Workforce Recr…" at bounding box center [474, 222] width 948 height 445
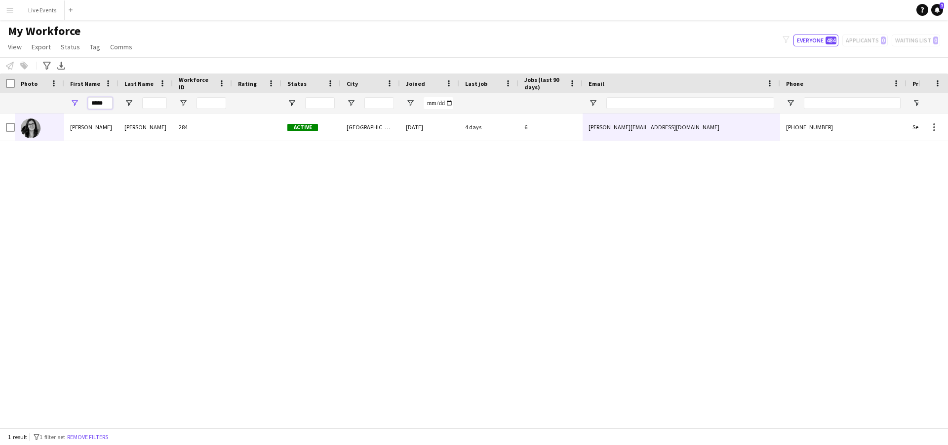
click at [96, 103] on input "*****" at bounding box center [100, 103] width 25 height 12
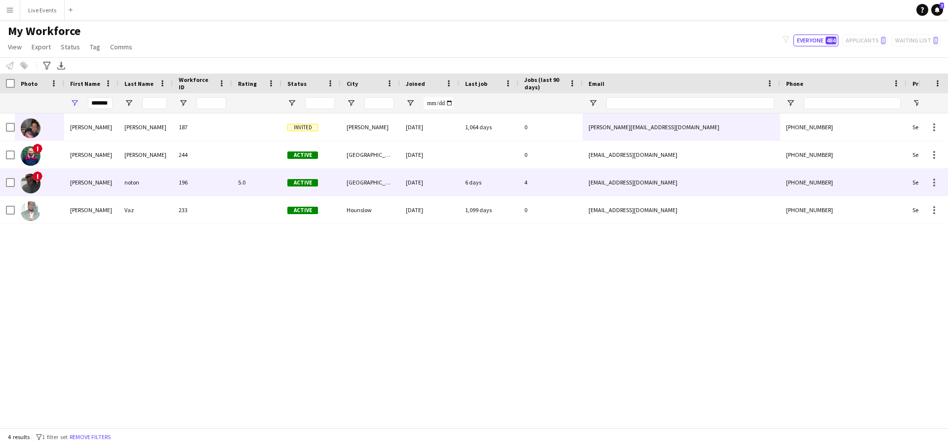
click at [27, 180] on img at bounding box center [31, 184] width 20 height 20
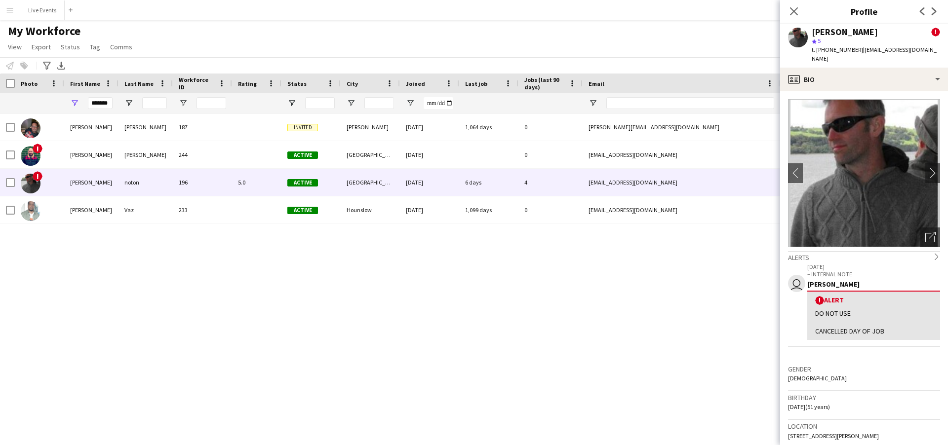
click at [808, 37] on div "richard noton ! star 5 t. +447791653226 | laserrich5@gmail.com" at bounding box center [864, 46] width 168 height 44
click at [815, 34] on div "richard noton" at bounding box center [845, 32] width 66 height 9
click at [827, 31] on div "richard noton" at bounding box center [845, 32] width 66 height 9
click at [931, 33] on span "!" at bounding box center [935, 32] width 9 height 9
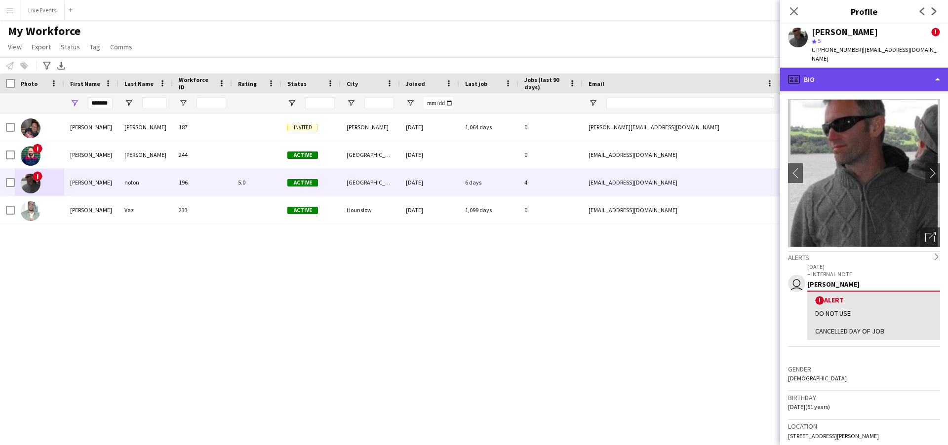
click at [828, 70] on div "profile Bio" at bounding box center [864, 80] width 168 height 24
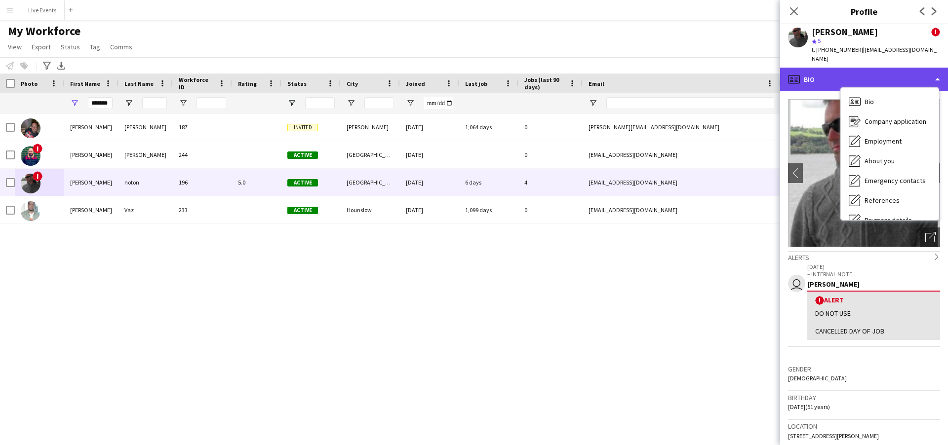
click at [879, 68] on div "profile Bio" at bounding box center [864, 80] width 168 height 24
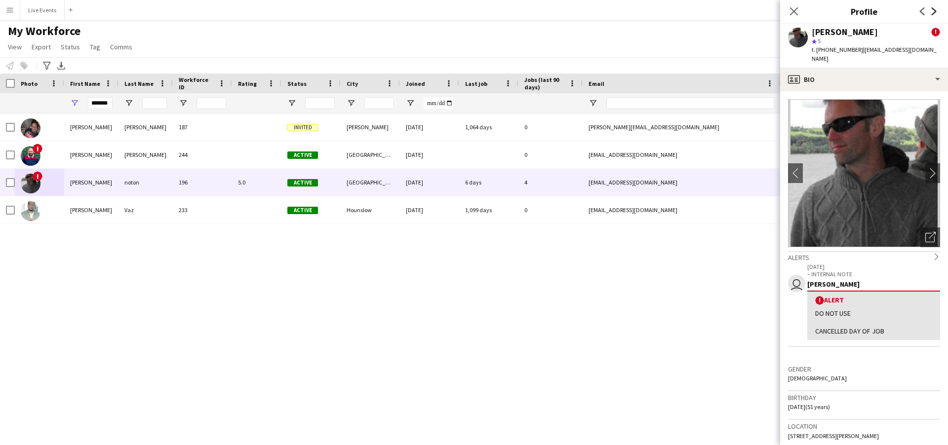
click at [933, 8] on icon "Next" at bounding box center [934, 11] width 8 height 8
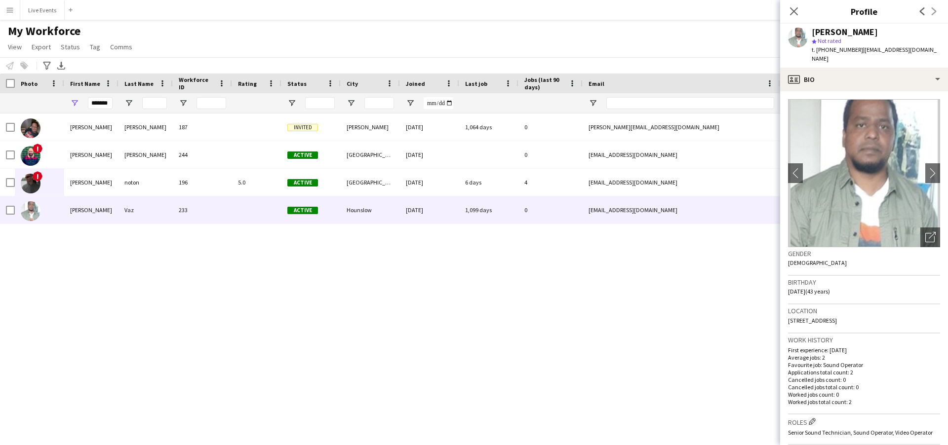
click at [929, 9] on div "Previous Next" at bounding box center [927, 11] width 39 height 23
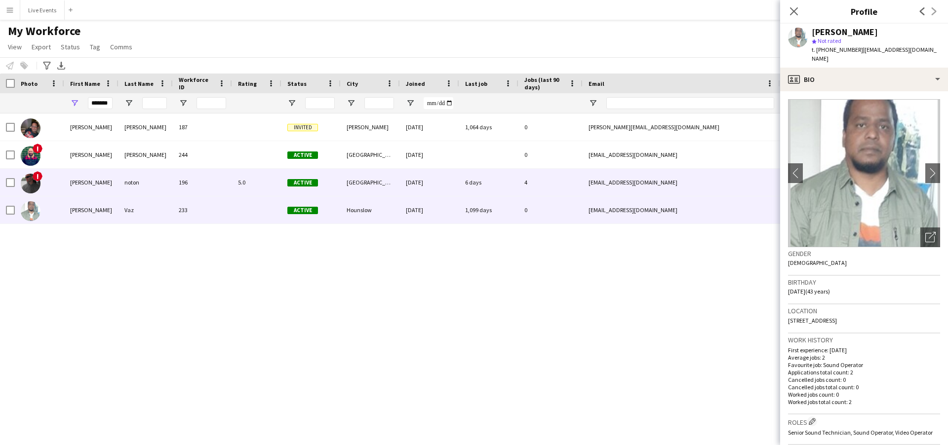
click at [36, 180] on span "!" at bounding box center [38, 176] width 10 height 10
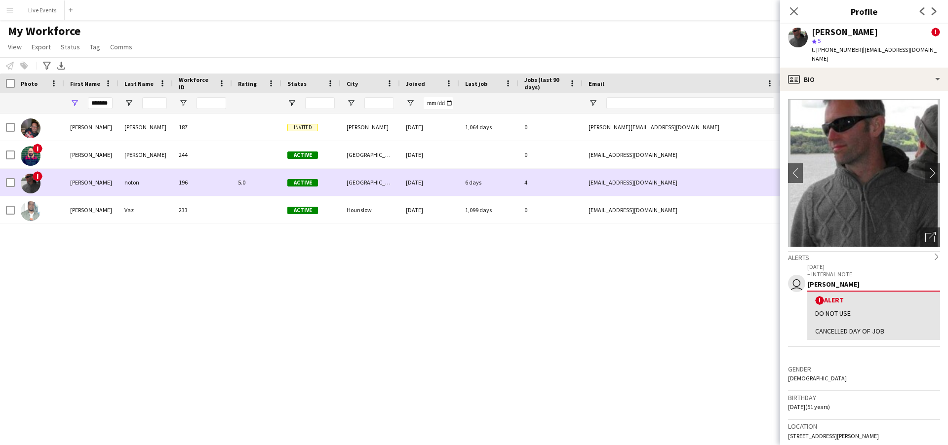
click at [67, 180] on div "richard" at bounding box center [91, 182] width 54 height 27
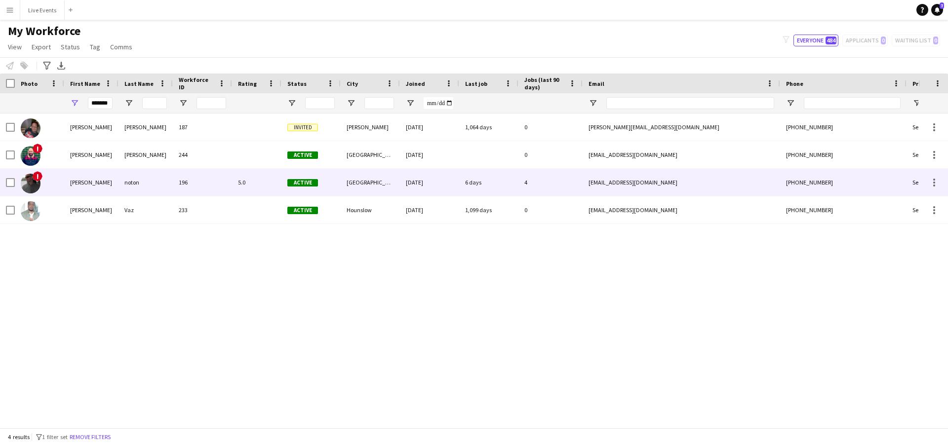
click at [67, 180] on div "richard" at bounding box center [91, 182] width 54 height 27
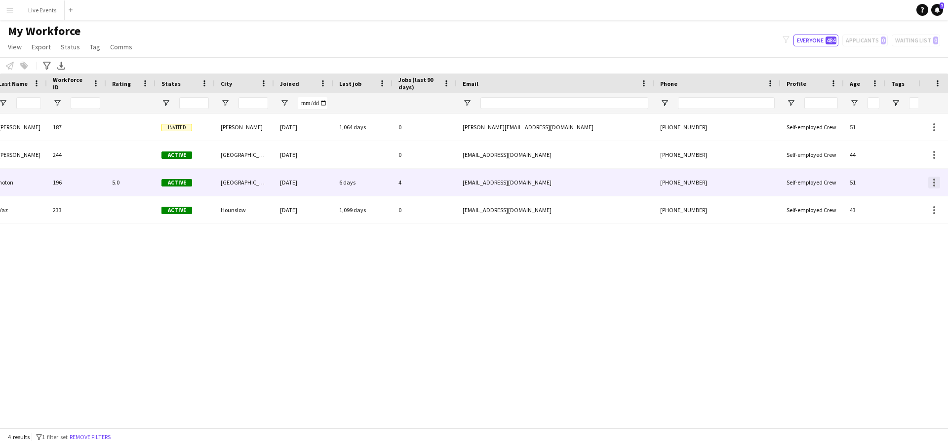
click at [937, 183] on div at bounding box center [934, 183] width 12 height 12
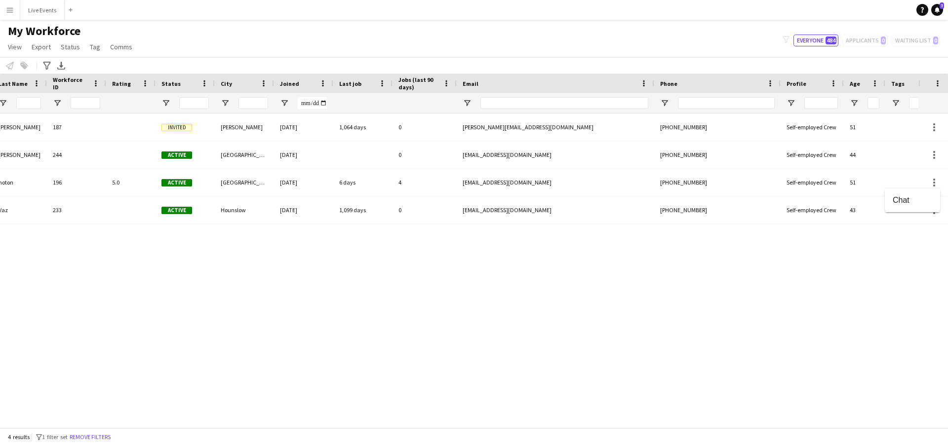
click at [762, 337] on div at bounding box center [474, 222] width 948 height 445
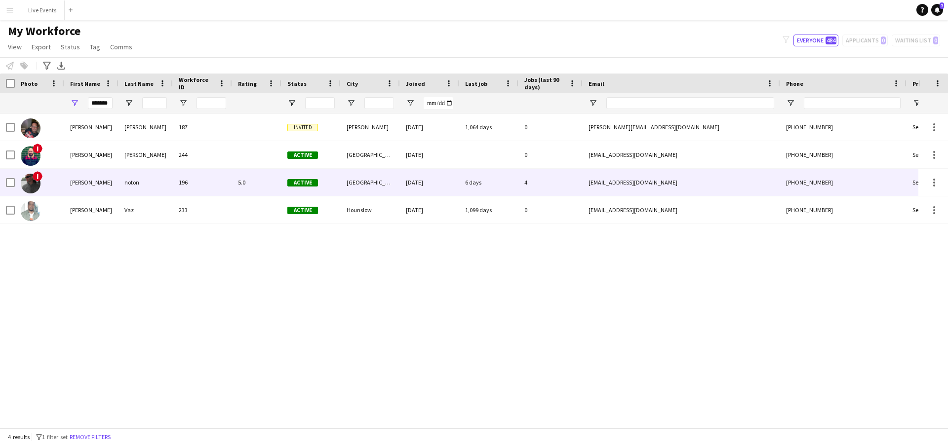
click at [110, 187] on div "richard" at bounding box center [91, 182] width 54 height 27
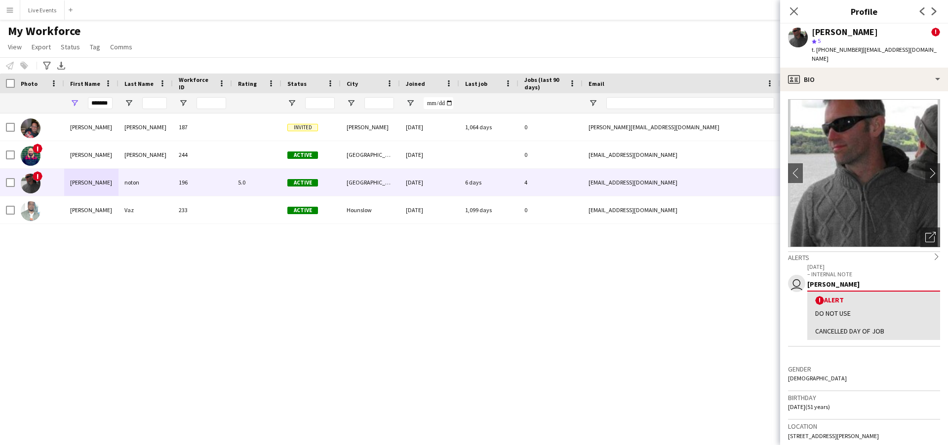
click at [931, 35] on span "!" at bounding box center [935, 32] width 9 height 9
click at [931, 30] on span "!" at bounding box center [935, 32] width 9 height 9
click at [920, 9] on icon "Previous" at bounding box center [922, 11] width 8 height 8
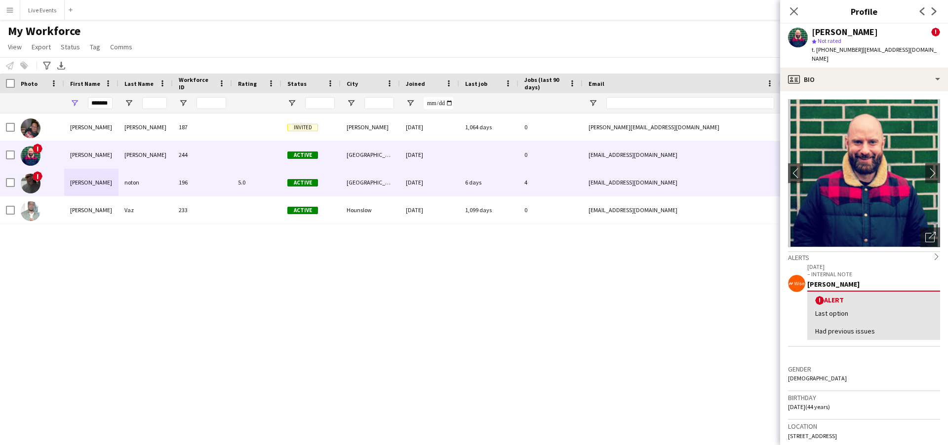
click at [49, 183] on div "!" at bounding box center [39, 182] width 49 height 27
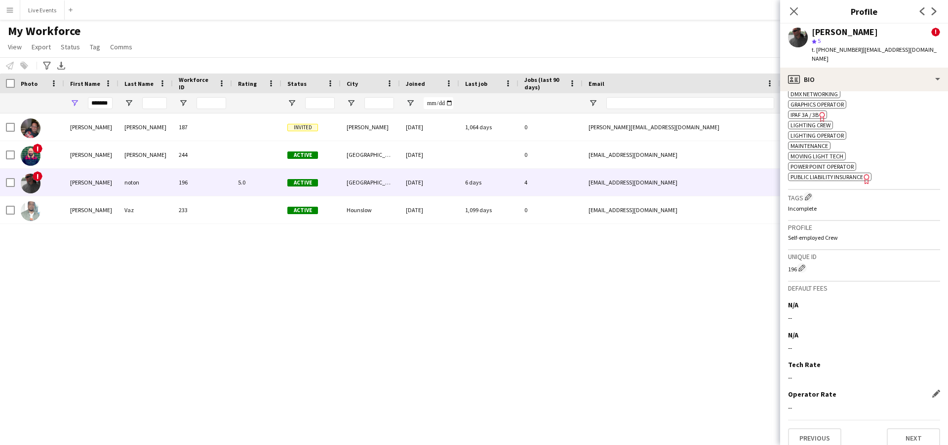
scroll to position [542, 0]
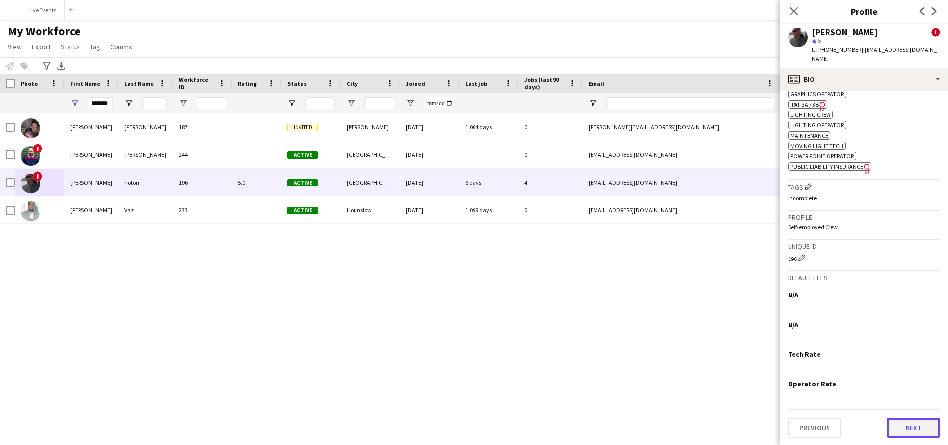
click at [898, 419] on button "Next" at bounding box center [913, 428] width 53 height 20
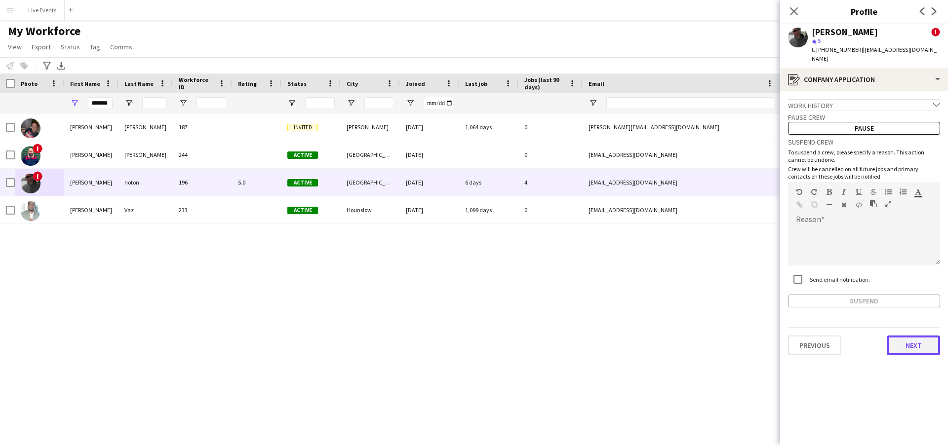
click at [913, 336] on button "Next" at bounding box center [913, 346] width 53 height 20
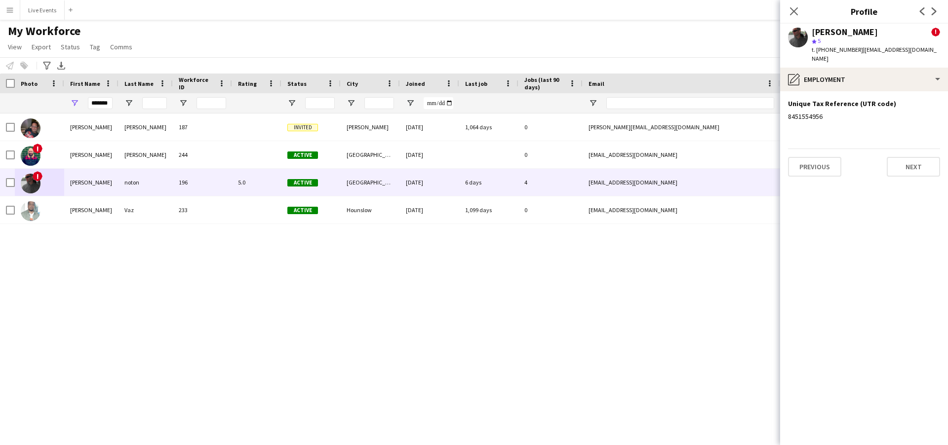
click at [913, 334] on app-section-data-types "Unique Tax Reference (UTR code) Edit this field 8451554956 Previous Next" at bounding box center [864, 268] width 168 height 354
click at [897, 149] on div "Previous Next" at bounding box center [864, 163] width 152 height 28
click at [900, 157] on button "Next" at bounding box center [913, 167] width 53 height 20
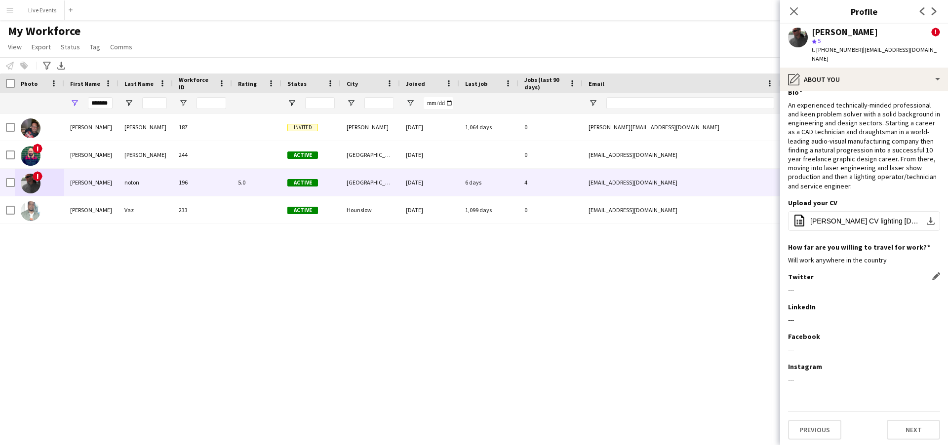
scroll to position [14, 0]
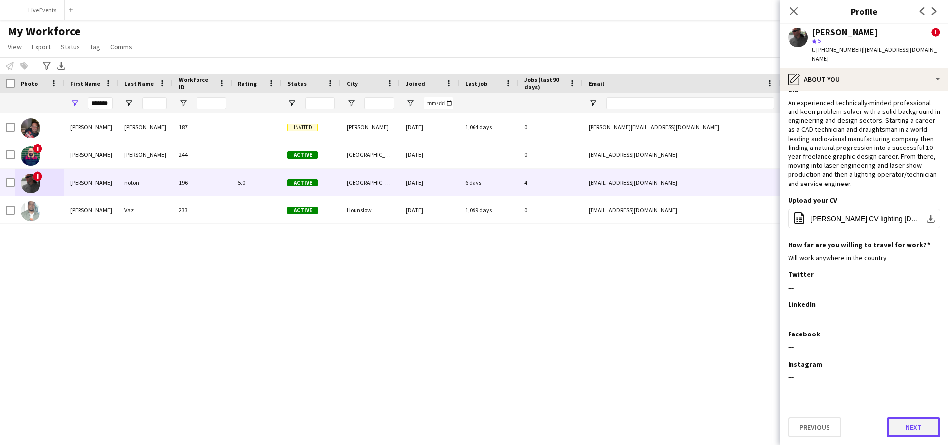
click at [912, 424] on button "Next" at bounding box center [913, 428] width 53 height 20
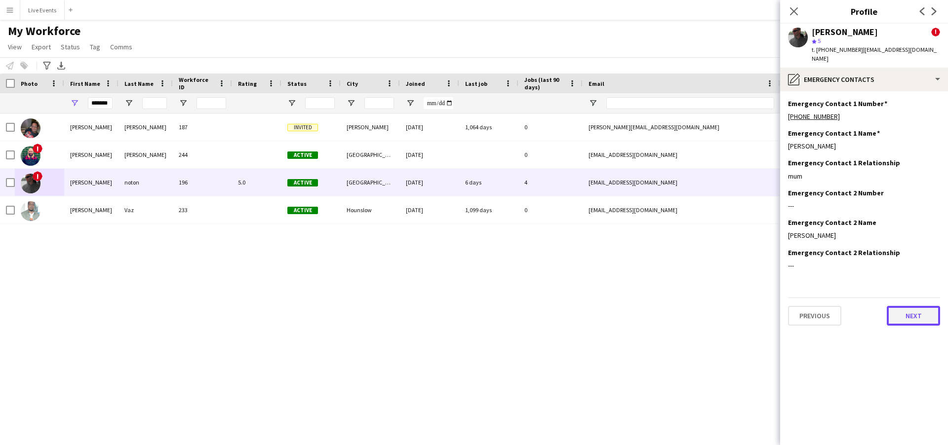
click at [897, 306] on button "Next" at bounding box center [913, 316] width 53 height 20
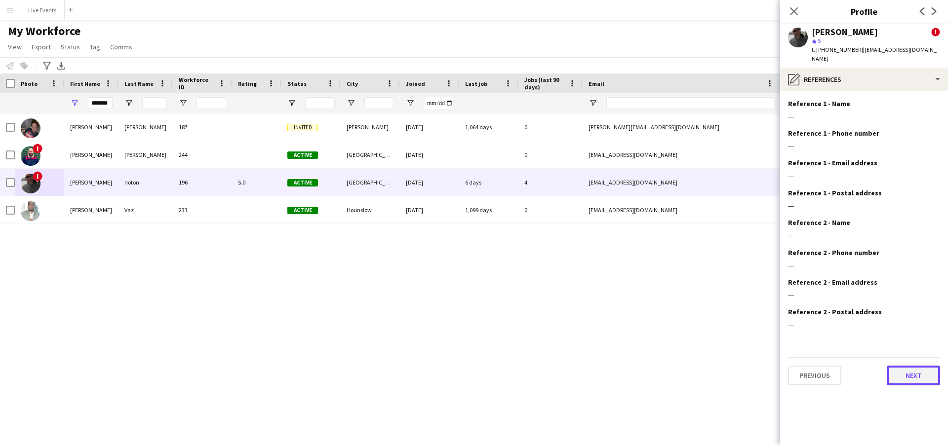
click at [900, 366] on button "Next" at bounding box center [913, 376] width 53 height 20
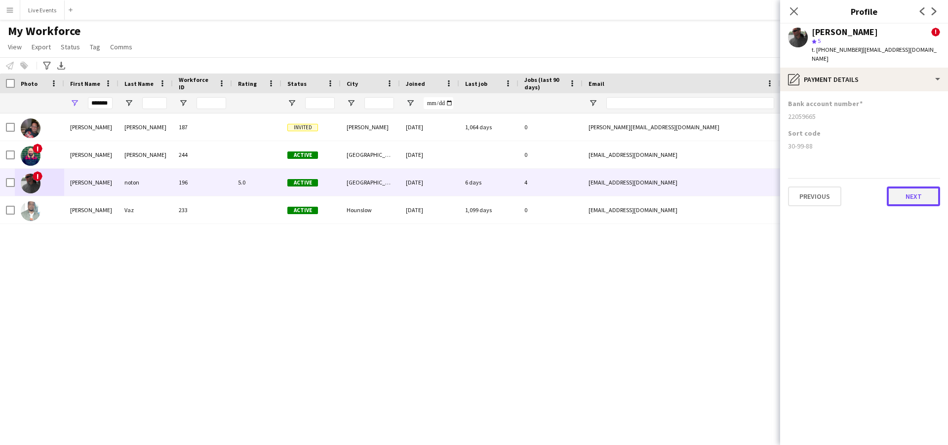
click at [918, 188] on button "Next" at bounding box center [913, 197] width 53 height 20
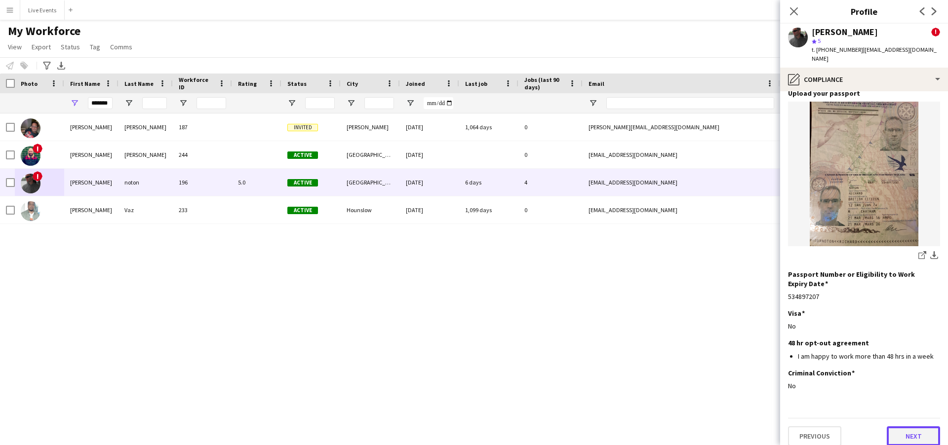
click at [907, 433] on button "Next" at bounding box center [913, 437] width 53 height 20
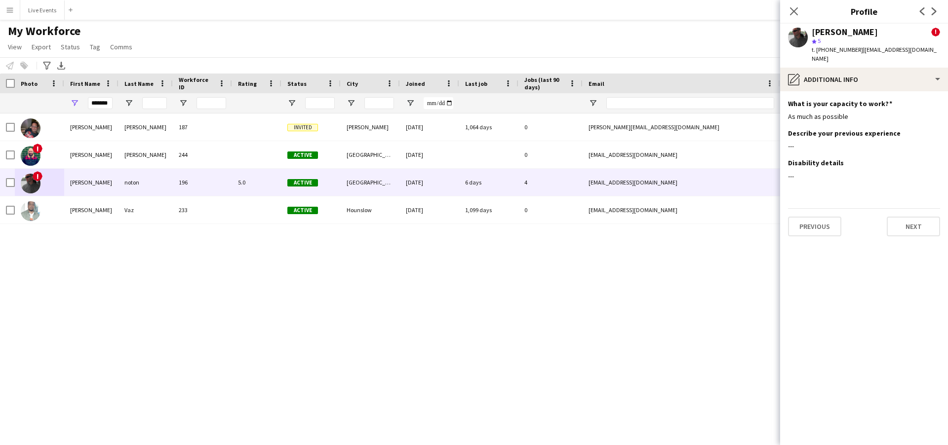
click at [916, 208] on div "Previous Next" at bounding box center [864, 222] width 152 height 28
click at [913, 217] on button "Next" at bounding box center [913, 227] width 53 height 20
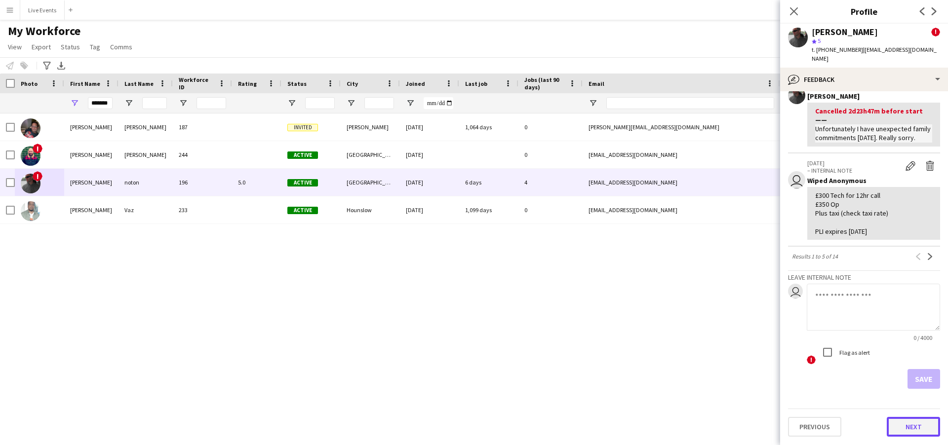
click at [906, 421] on button "Next" at bounding box center [913, 427] width 53 height 20
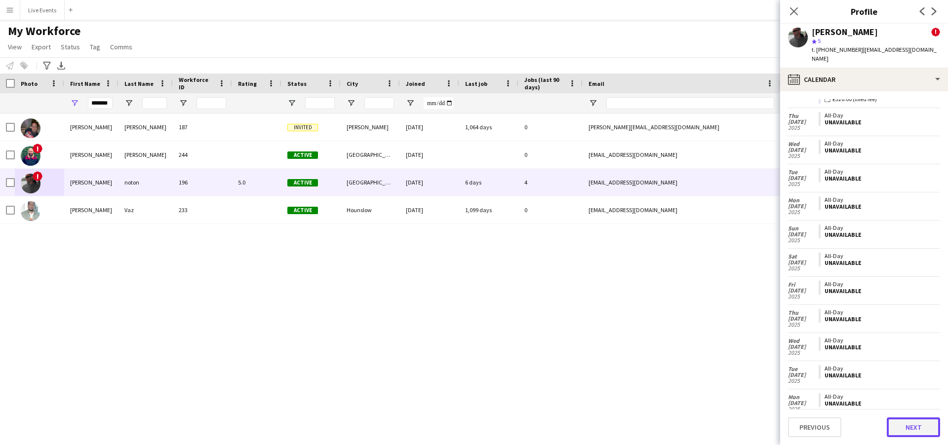
click at [923, 426] on button "Next" at bounding box center [913, 428] width 53 height 20
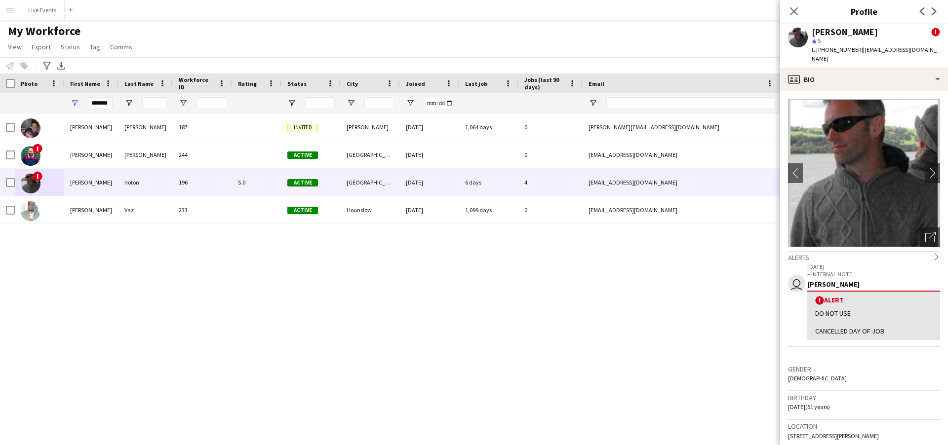
click at [844, 271] on p "– INTERNAL NOTE" at bounding box center [873, 274] width 133 height 7
click at [856, 251] on div "Alerts chevron-right" at bounding box center [864, 256] width 152 height 11
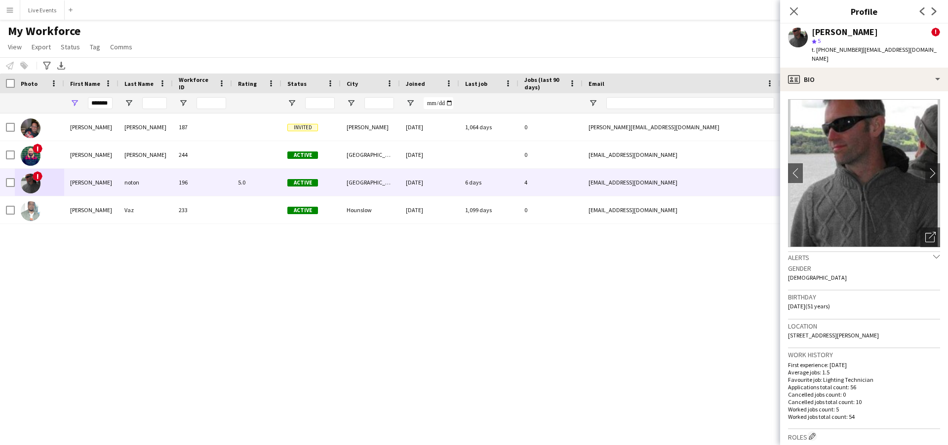
click at [933, 253] on icon "chevron-down" at bounding box center [936, 256] width 7 height 7
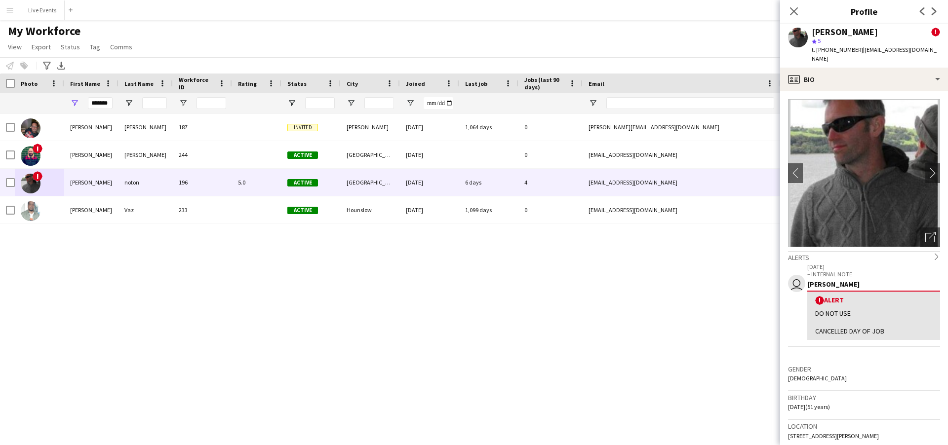
click at [926, 251] on div "Alerts chevron-right" at bounding box center [864, 256] width 152 height 11
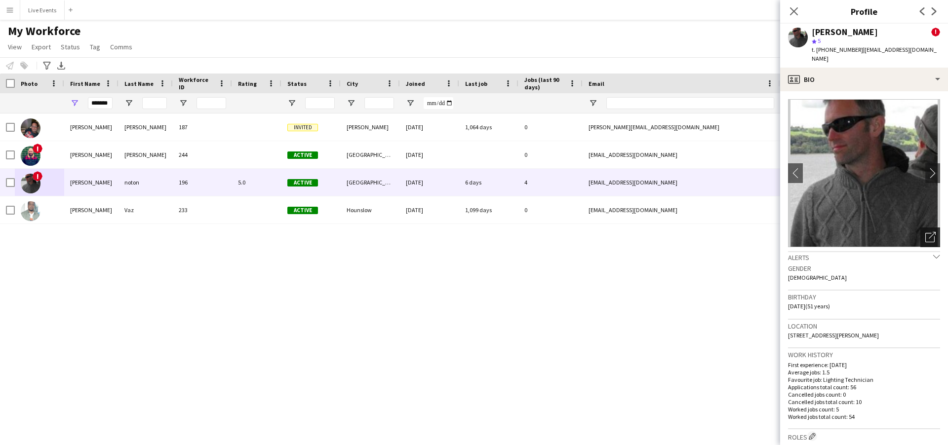
click at [924, 228] on div "Open photos pop-in" at bounding box center [930, 238] width 20 height 20
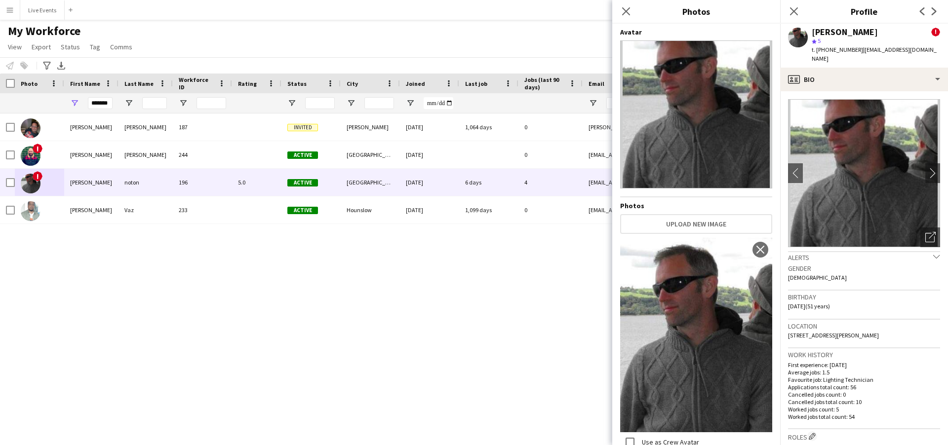
click at [893, 28] on div "richard noton !" at bounding box center [876, 32] width 128 height 9
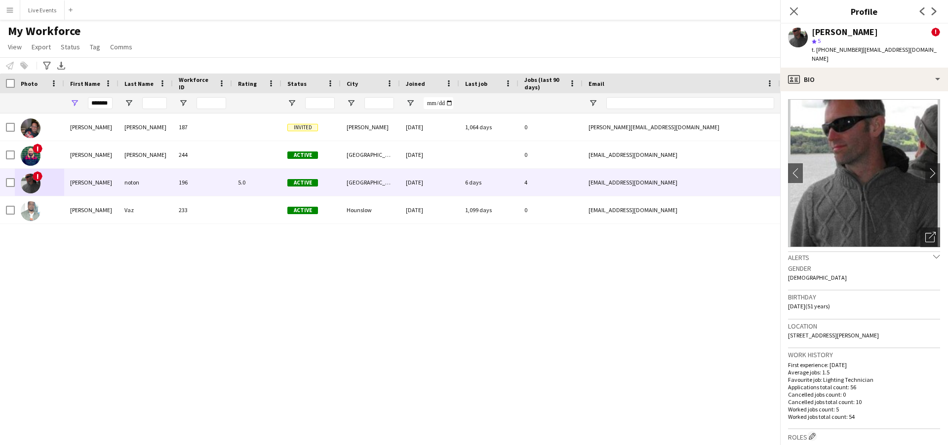
click at [847, 23] on div "Close pop-in Profile Previous Next" at bounding box center [864, 12] width 168 height 24
click at [351, 305] on div "Richard Hawkins 187 Invited Rochford 16-05-2022 1,064 days 0 richard@wiseproduc…" at bounding box center [459, 265] width 918 height 303
click at [103, 101] on input "*******" at bounding box center [100, 103] width 25 height 12
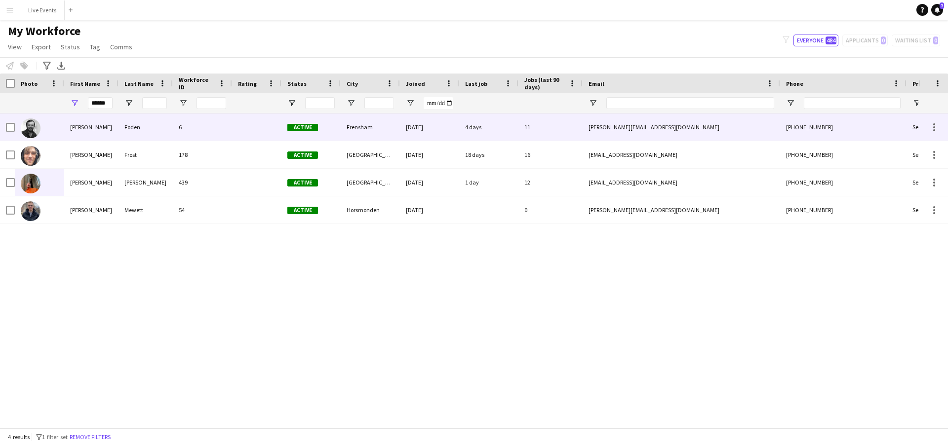
click at [25, 122] on img at bounding box center [31, 128] width 20 height 20
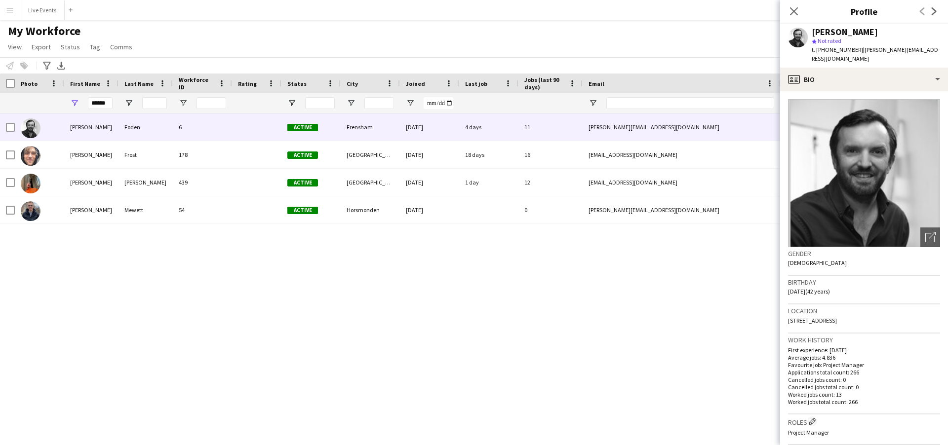
click at [797, 33] on app-user-avatar at bounding box center [798, 38] width 20 height 20
click at [889, 217] on img at bounding box center [864, 173] width 152 height 148
click at [836, 31] on div "George Foden" at bounding box center [845, 32] width 66 height 9
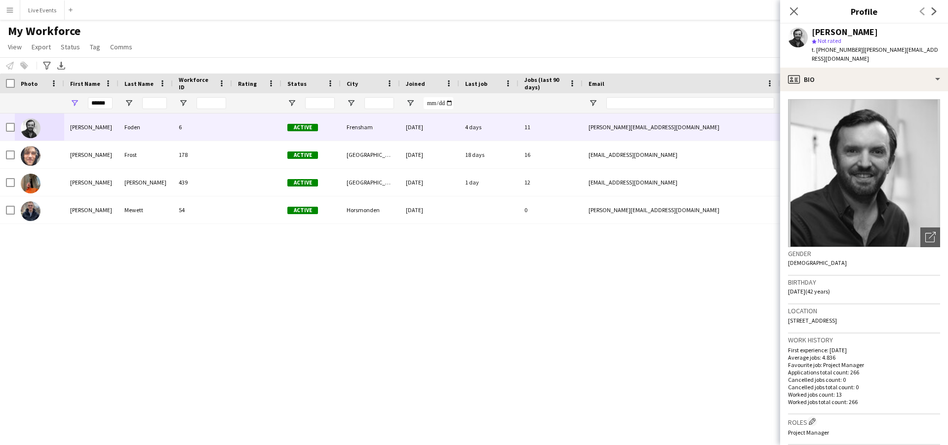
click at [840, 47] on span "t. +4407966479429" at bounding box center [837, 49] width 51 height 7
click at [102, 100] on input "******" at bounding box center [100, 103] width 25 height 12
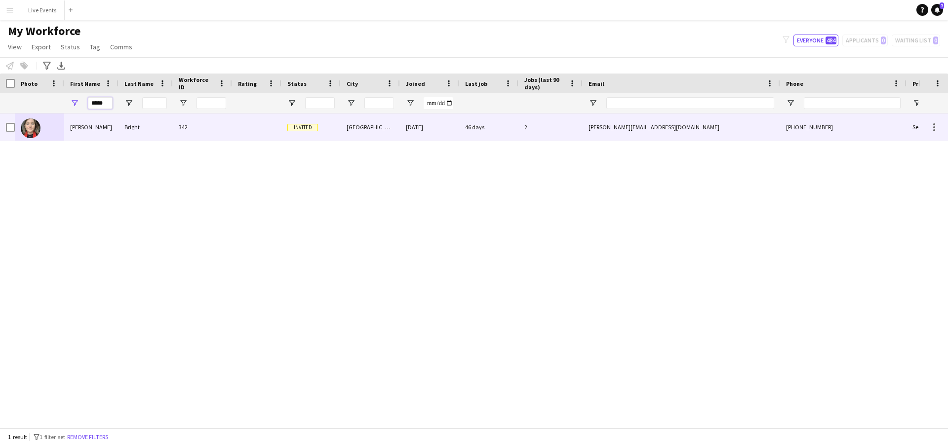
type input "*****"
click at [39, 128] on img at bounding box center [31, 128] width 20 height 20
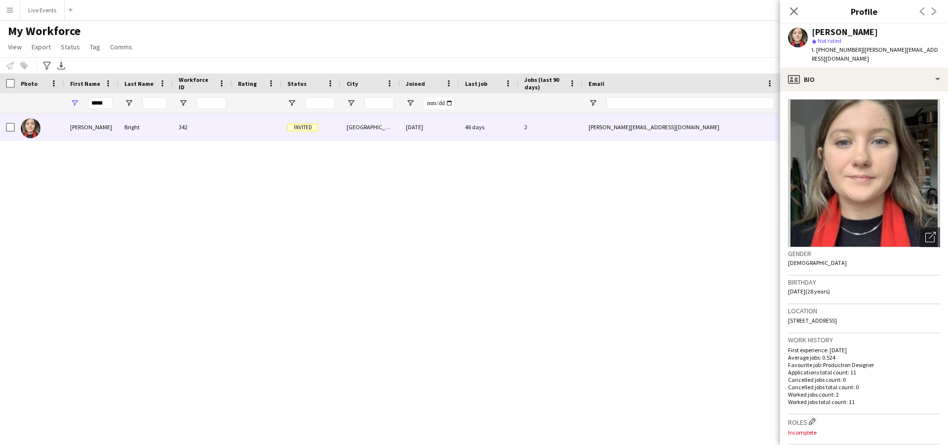
click at [848, 28] on div "[PERSON_NAME]" at bounding box center [845, 32] width 66 height 9
click at [830, 49] on span "t. [PHONE_NUMBER]" at bounding box center [837, 49] width 51 height 7
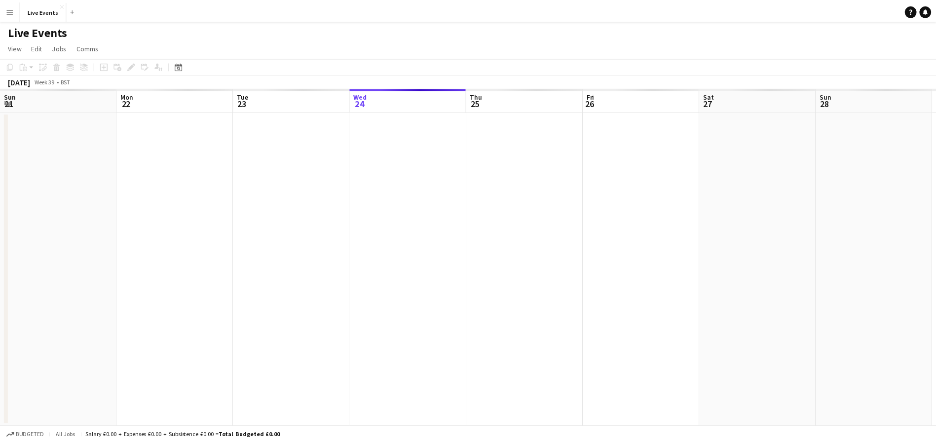
scroll to position [0, 236]
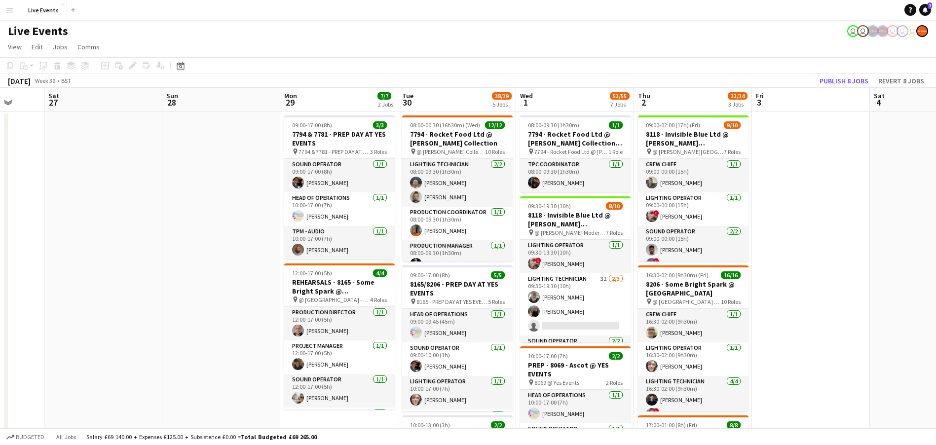
drag, startPoint x: 577, startPoint y: 248, endPoint x: 148, endPoint y: 235, distance: 428.7
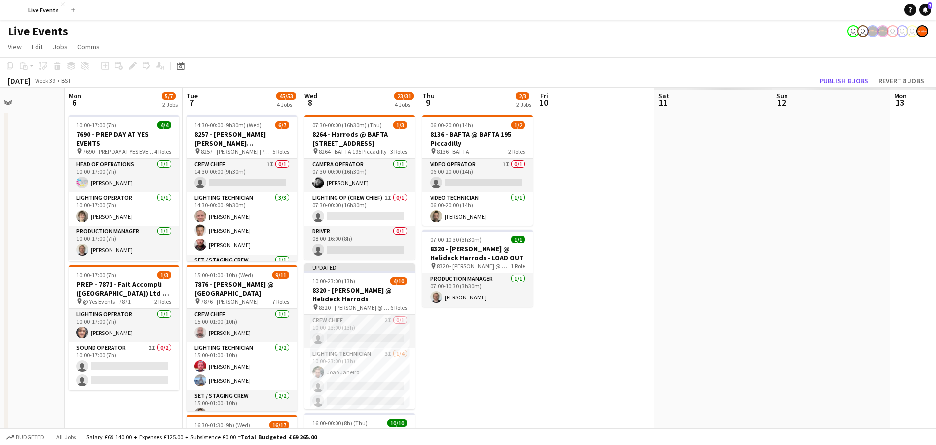
scroll to position [0, 295]
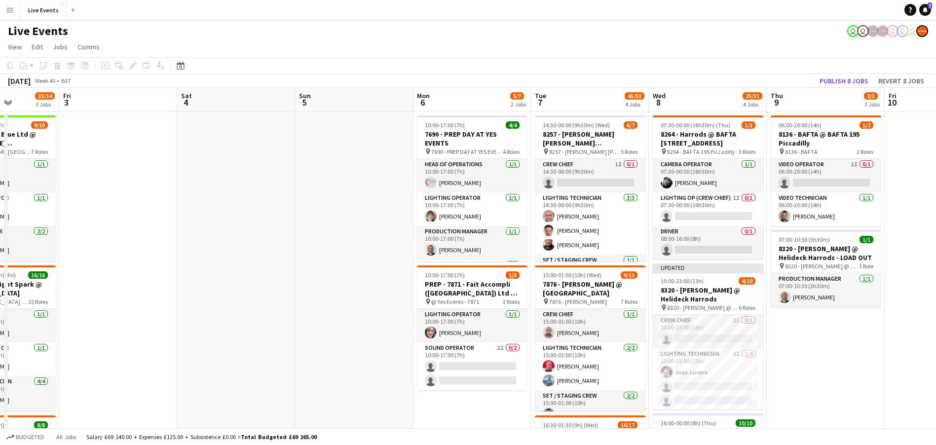
drag, startPoint x: 871, startPoint y: 273, endPoint x: 178, endPoint y: 258, distance: 692.8
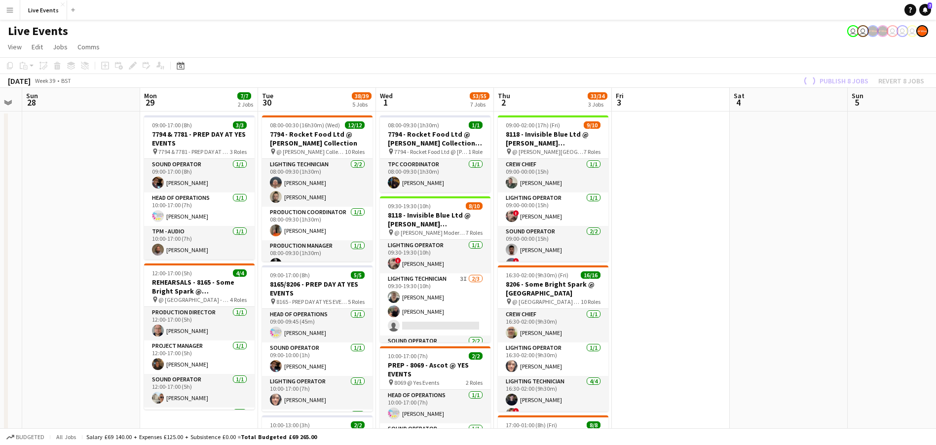
scroll to position [0, 303]
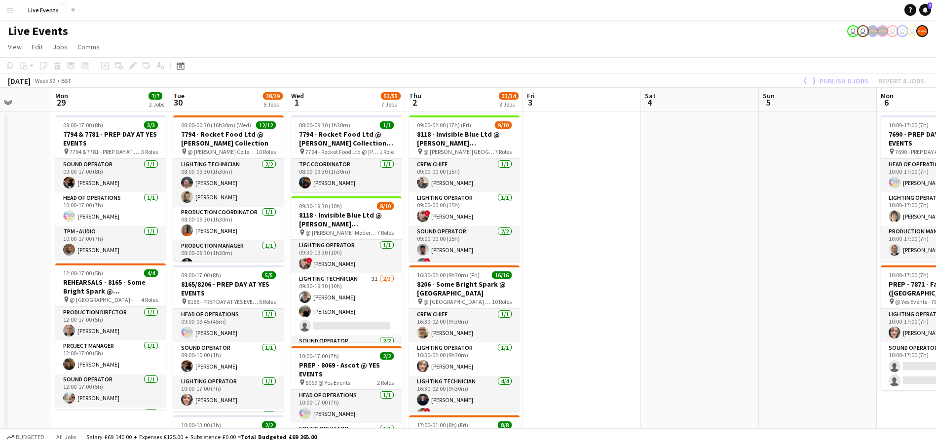
drag, startPoint x: 166, startPoint y: 245, endPoint x: 630, endPoint y: 263, distance: 464.4
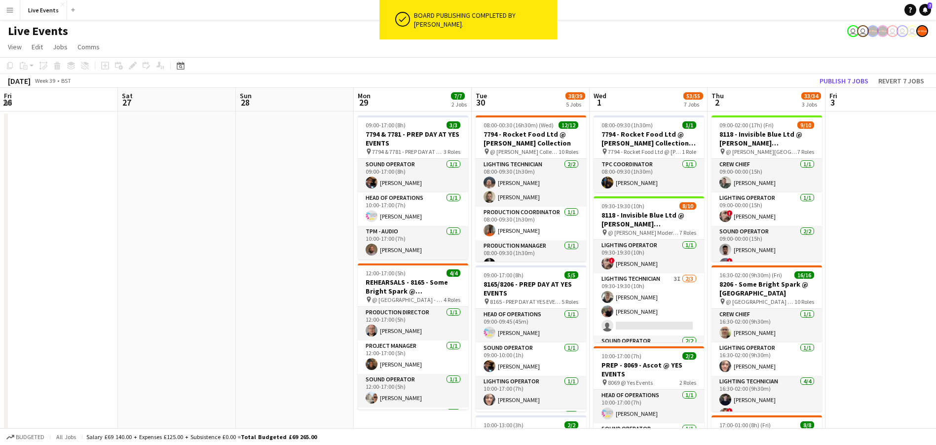
scroll to position [0, 493]
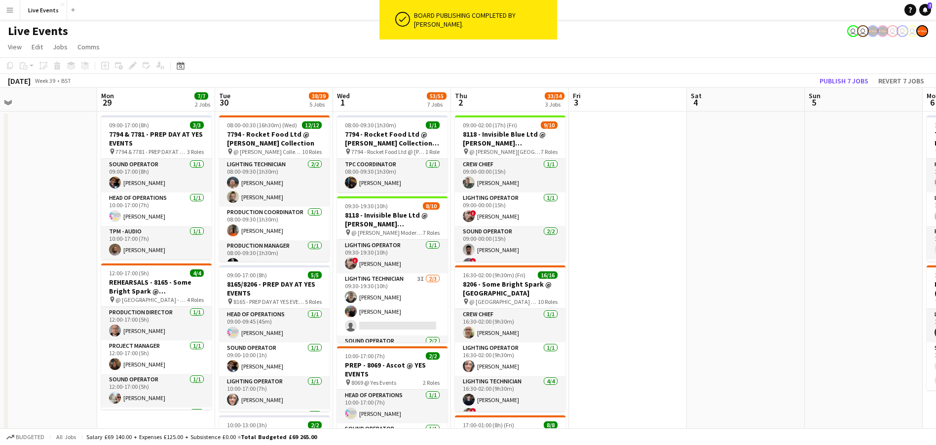
drag, startPoint x: 493, startPoint y: 237, endPoint x: 0, endPoint y: 171, distance: 497.1
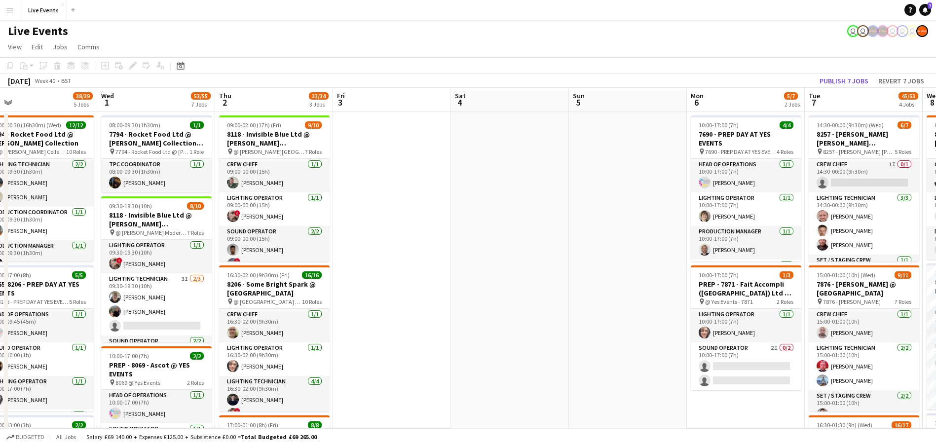
drag, startPoint x: 825, startPoint y: 273, endPoint x: 364, endPoint y: 279, distance: 461.1
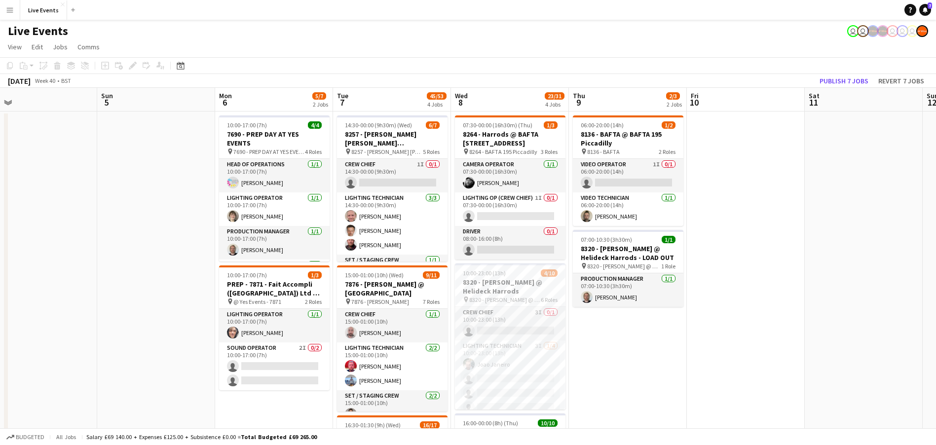
scroll to position [0, 243]
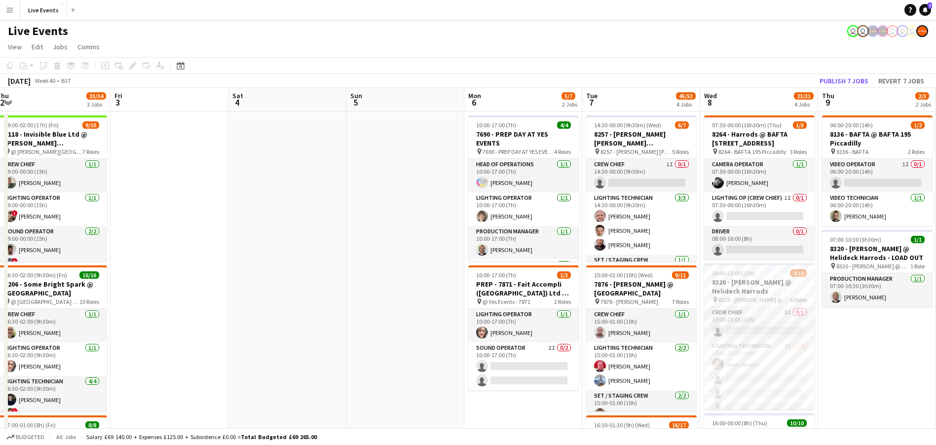
drag, startPoint x: 731, startPoint y: 292, endPoint x: 398, endPoint y: 291, distance: 333.2
click at [581, 52] on app-page-menu "View Day view expanded Day view collapsed Month view Date picker Jump to today …" at bounding box center [468, 48] width 936 height 19
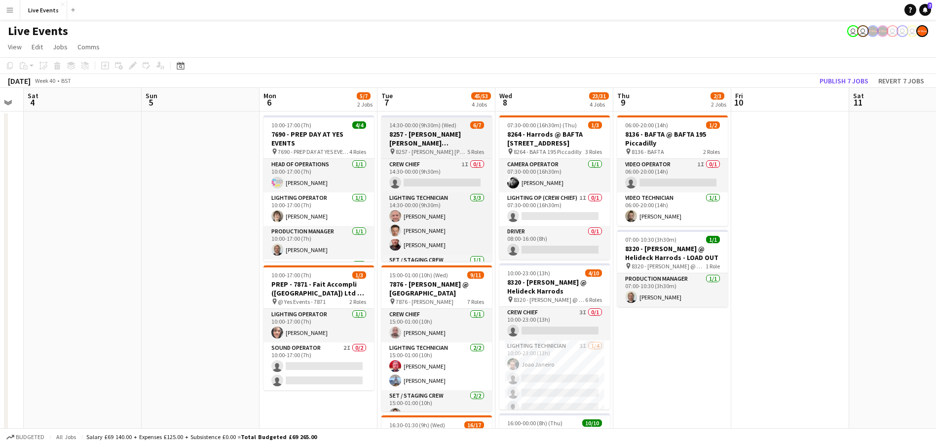
click at [435, 130] on h3 "8257 - [PERSON_NAME] [PERSON_NAME] International @ [GEOGRAPHIC_DATA]" at bounding box center [437, 139] width 111 height 18
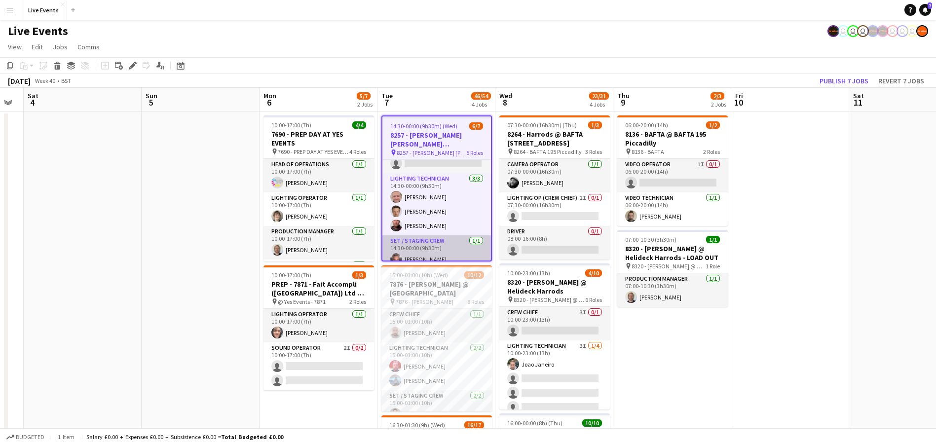
scroll to position [0, 0]
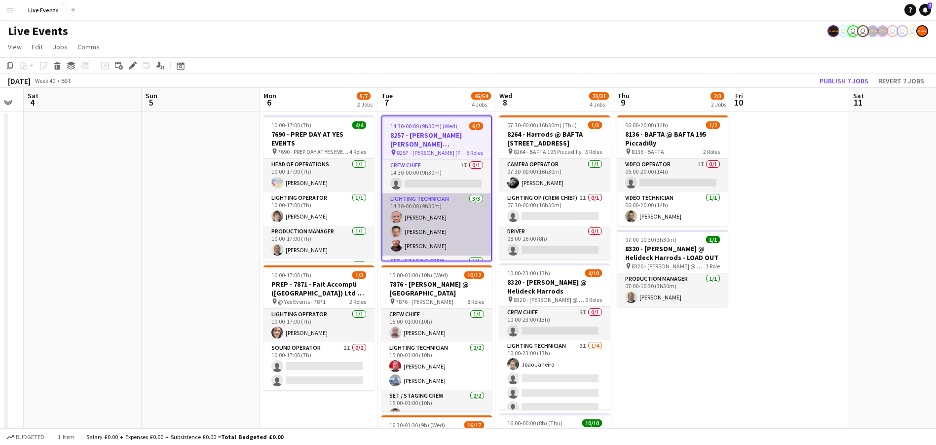
click at [425, 221] on app-card-role "Lighting Technician 3/3 14:30-00:00 (9h30m) Simon Brown Luke de Woolfson Jouna …" at bounding box center [437, 225] width 109 height 62
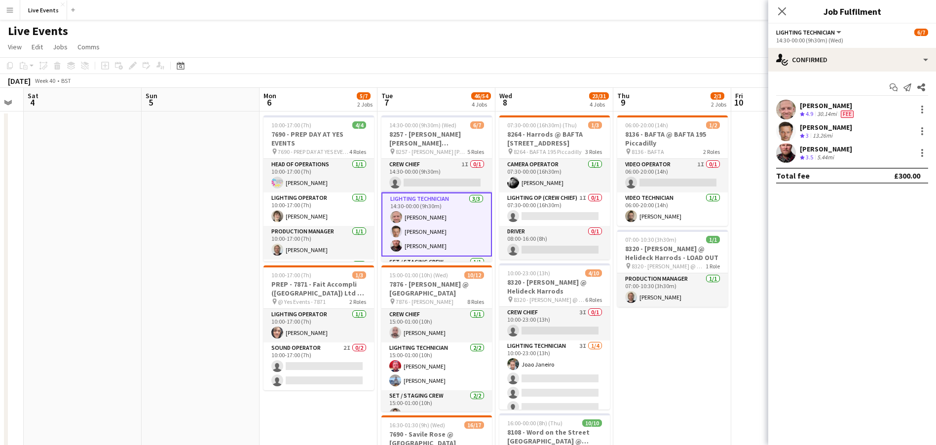
click at [790, 108] on app-user-avatar at bounding box center [787, 110] width 20 height 20
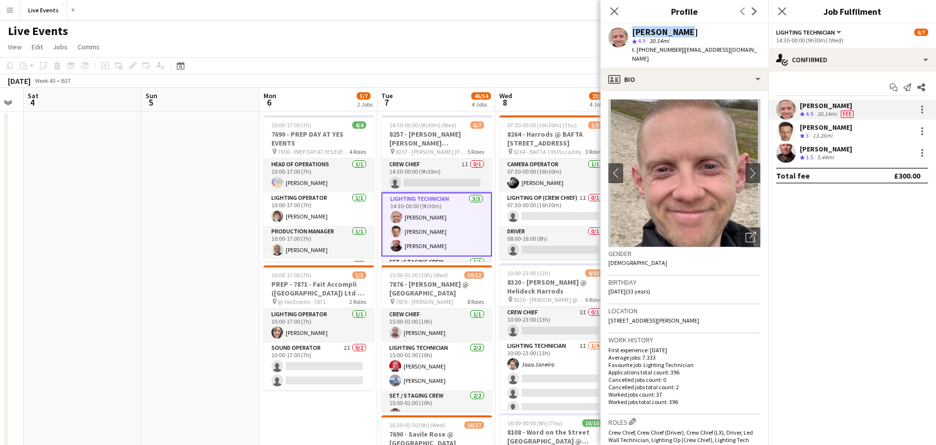
drag, startPoint x: 688, startPoint y: 26, endPoint x: 628, endPoint y: 22, distance: 59.9
click at [629, 26] on div "Simon Brown star 4.9 30.14mi t. +447794684122 | simon_brown@hotmail.co.uk" at bounding box center [685, 46] width 168 height 44
copy div "Simon Brown"
click at [783, 123] on app-user-avatar at bounding box center [787, 131] width 20 height 20
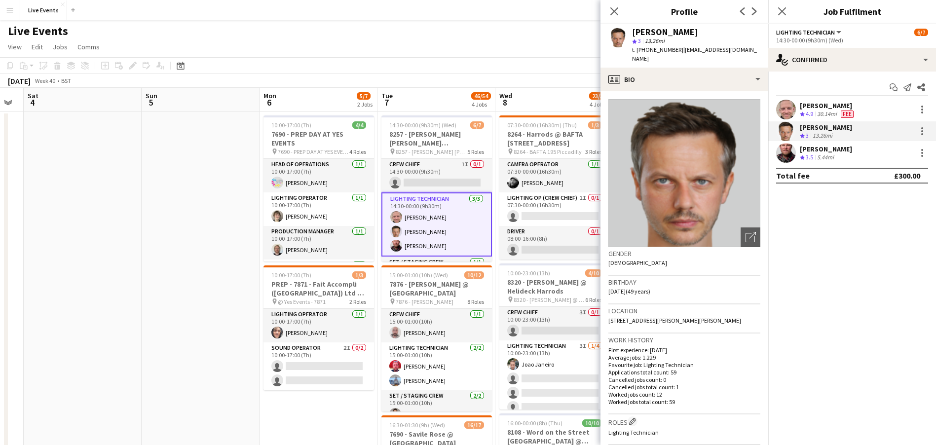
drag, startPoint x: 631, startPoint y: 30, endPoint x: 700, endPoint y: 33, distance: 68.2
click at [700, 33] on div "Luke de Woolfson star 3 13.26mi t. +4407968761232 | lukedewoolfson@googlemail.c…" at bounding box center [685, 46] width 168 height 44
copy div "Luke de Woolfson"
click at [793, 155] on app-user-avatar at bounding box center [787, 153] width 20 height 20
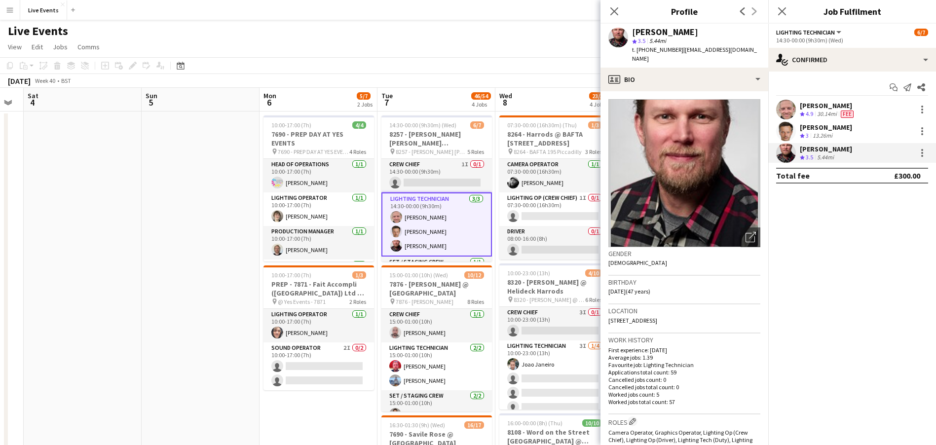
drag, startPoint x: 633, startPoint y: 32, endPoint x: 698, endPoint y: 33, distance: 64.7
click at [698, 33] on div "Jouna Lansman" at bounding box center [696, 32] width 128 height 9
copy div "Jouna Lansman"
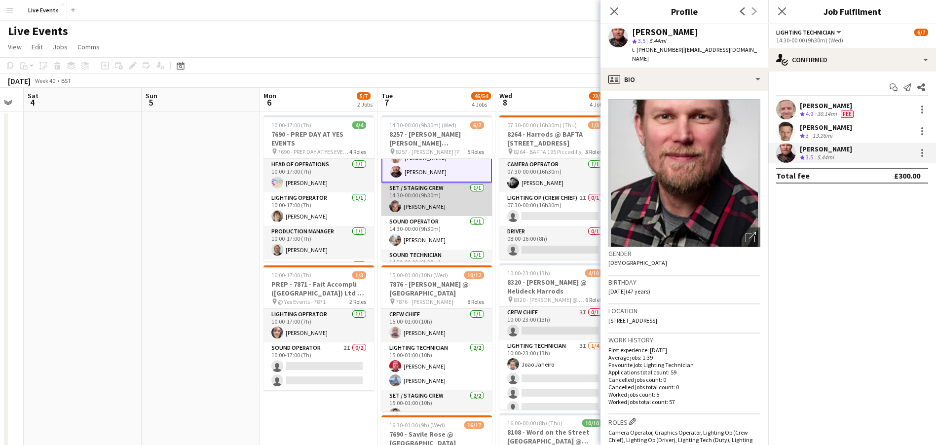
click at [445, 202] on app-card-role "Set / Staging Crew 1/1 14:30-00:00 (9h30m) Damien Child" at bounding box center [437, 200] width 111 height 34
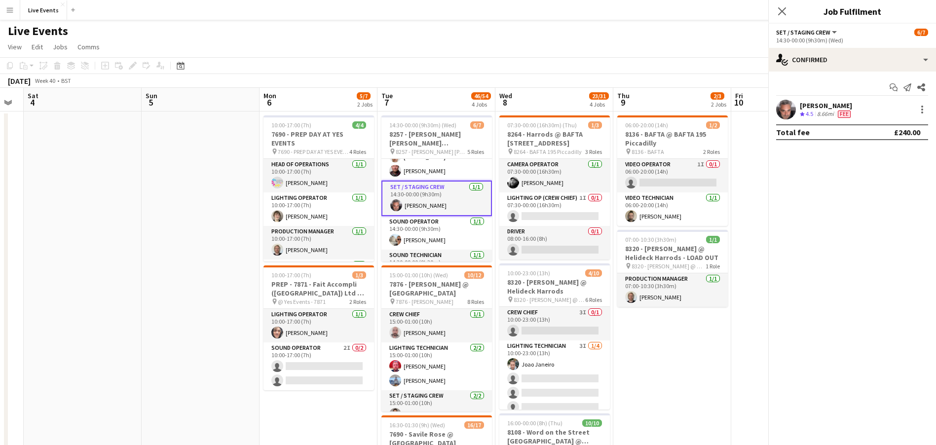
scroll to position [73, 0]
click at [781, 109] on app-user-avatar at bounding box center [787, 110] width 20 height 20
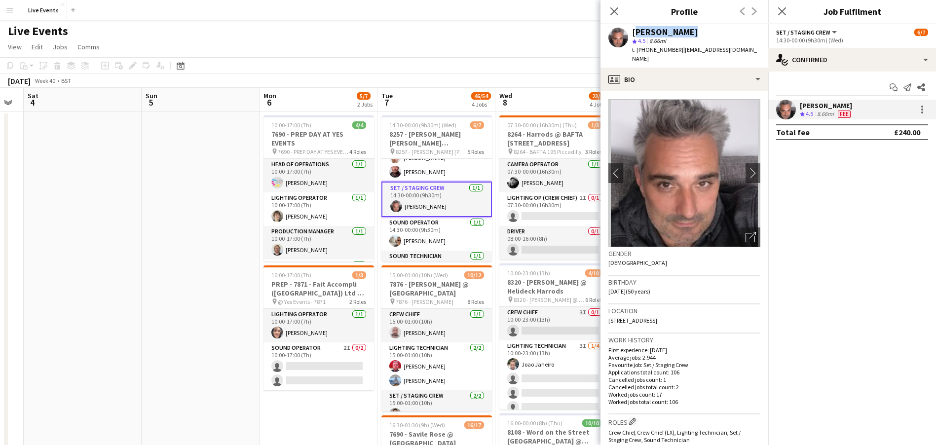
drag, startPoint x: 695, startPoint y: 32, endPoint x: 633, endPoint y: 31, distance: 62.2
click at [634, 31] on div "Damien Child" at bounding box center [696, 32] width 128 height 9
copy div "Damien Child"
click at [434, 227] on app-card-role "Sound Operator 1/1 14:30-00:00 (9h30m) Max Powers" at bounding box center [437, 234] width 111 height 34
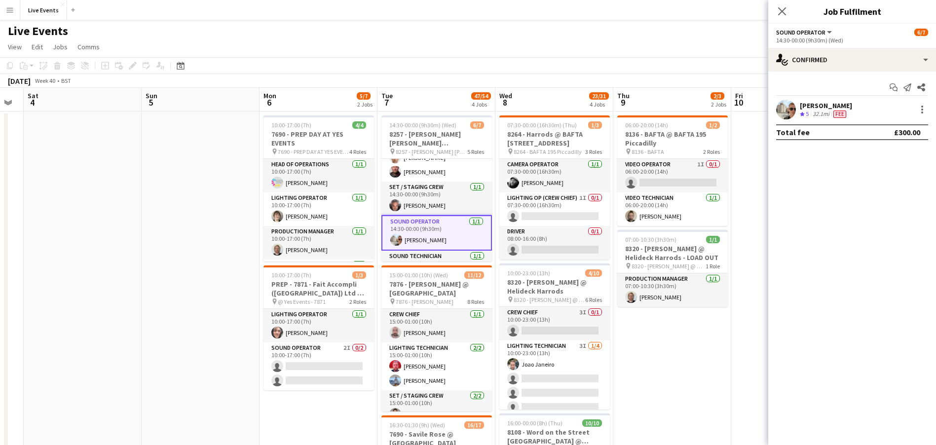
click at [790, 101] on app-user-avatar at bounding box center [787, 110] width 20 height 20
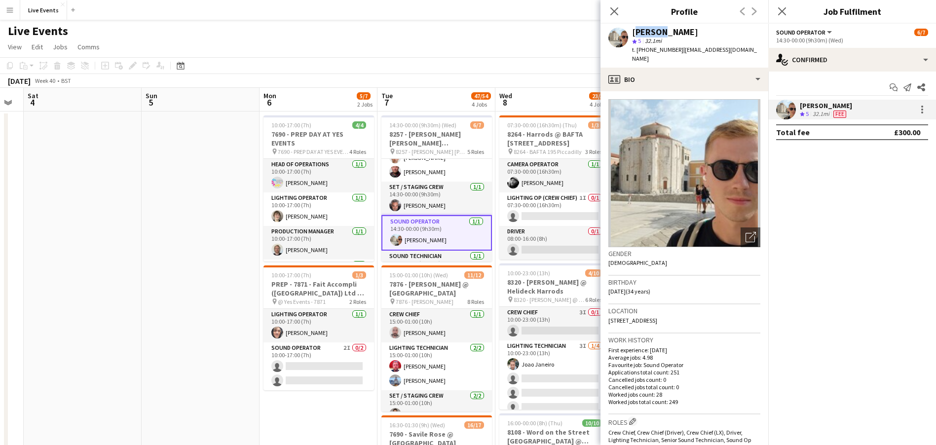
drag, startPoint x: 648, startPoint y: 28, endPoint x: 633, endPoint y: 28, distance: 15.3
click at [633, 28] on div "Max Powers" at bounding box center [665, 32] width 66 height 9
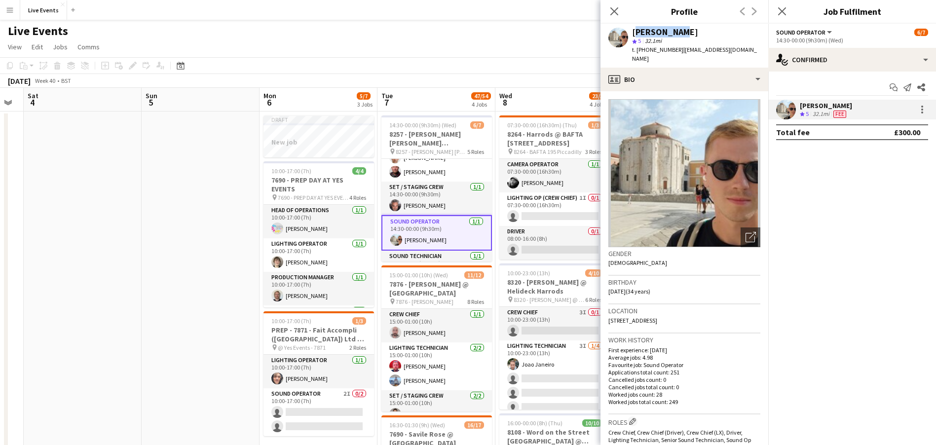
drag, startPoint x: 695, startPoint y: 29, endPoint x: 634, endPoint y: 29, distance: 60.2
click at [634, 29] on div "Max Powers" at bounding box center [696, 32] width 128 height 9
copy div "Max Powers"
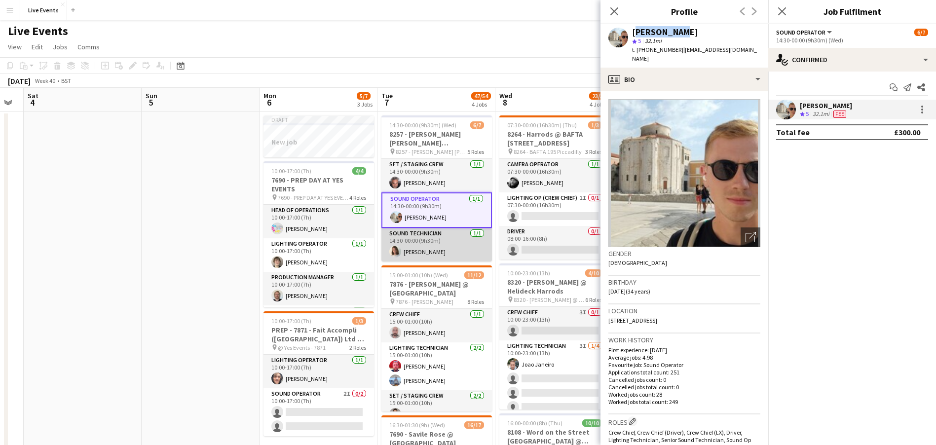
click at [450, 250] on app-card-role "Sound Technician 1/1 14:30-00:00 (9h30m) Jacob Day" at bounding box center [437, 245] width 111 height 34
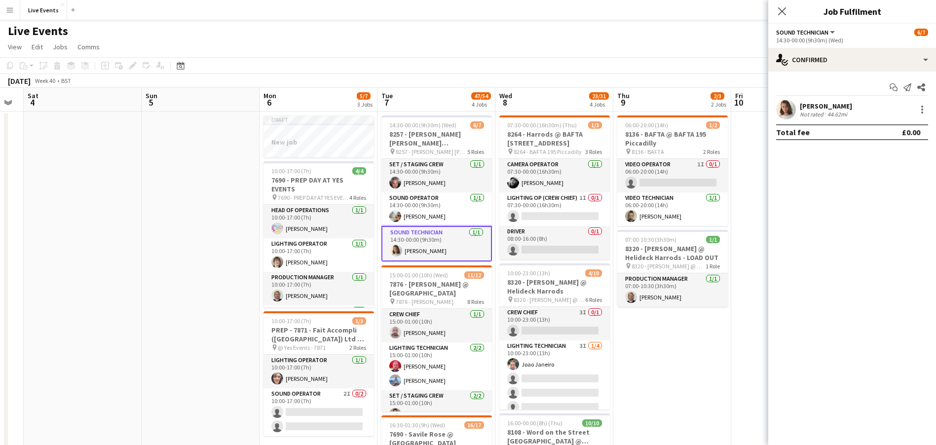
click at [783, 110] on app-user-avatar at bounding box center [787, 110] width 20 height 20
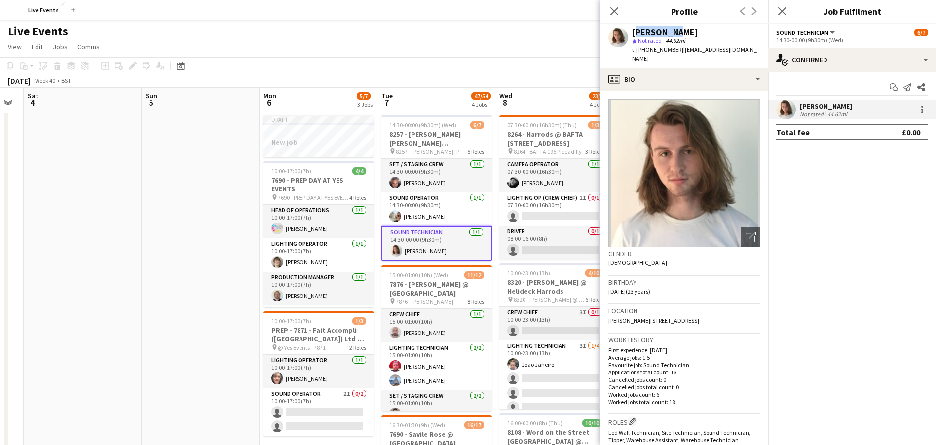
drag, startPoint x: 684, startPoint y: 29, endPoint x: 633, endPoint y: 27, distance: 50.9
click at [633, 28] on div "Jacob Day" at bounding box center [696, 32] width 128 height 9
copy div "Jacob Day"
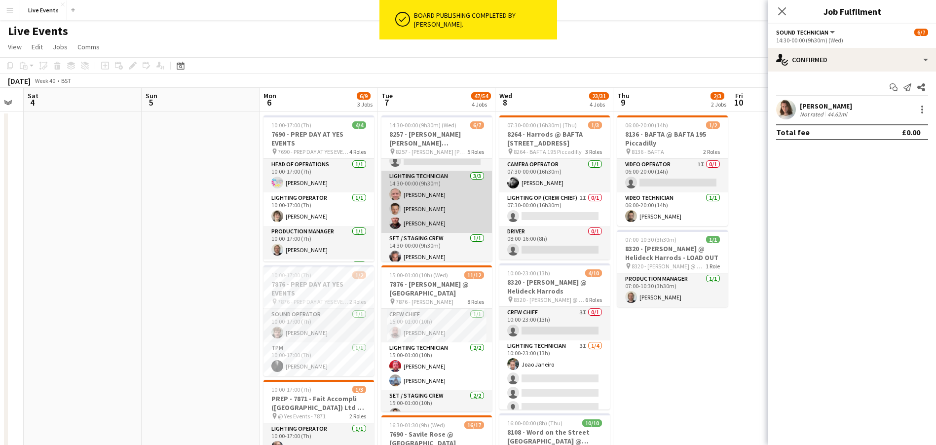
scroll to position [0, 0]
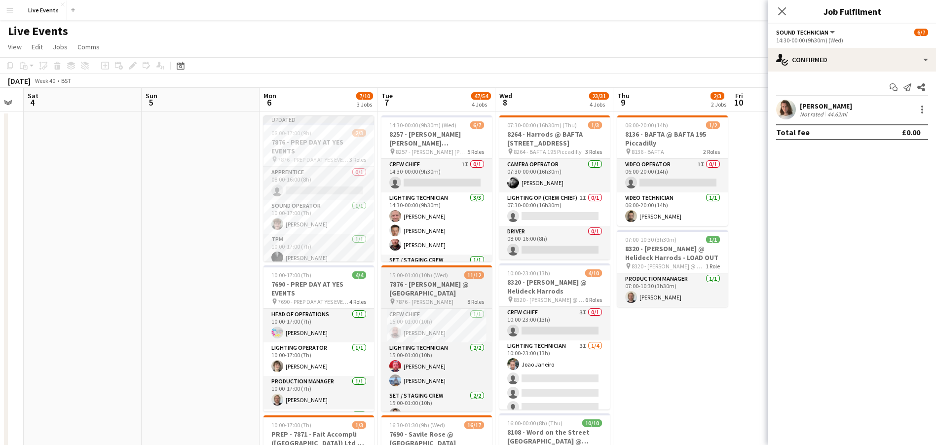
click at [441, 290] on h3 "7876 - Fay Campbell @ Royal Hospital Chelsea" at bounding box center [437, 289] width 111 height 18
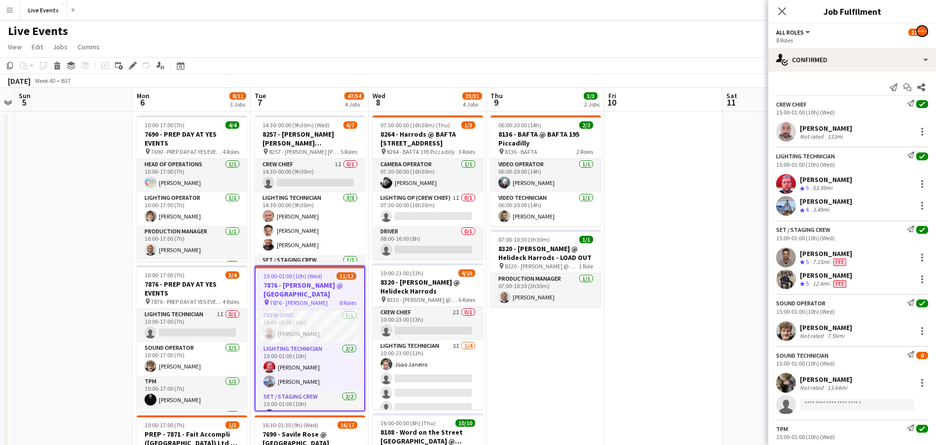
drag, startPoint x: 681, startPoint y: 357, endPoint x: 547, endPoint y: 357, distance: 133.8
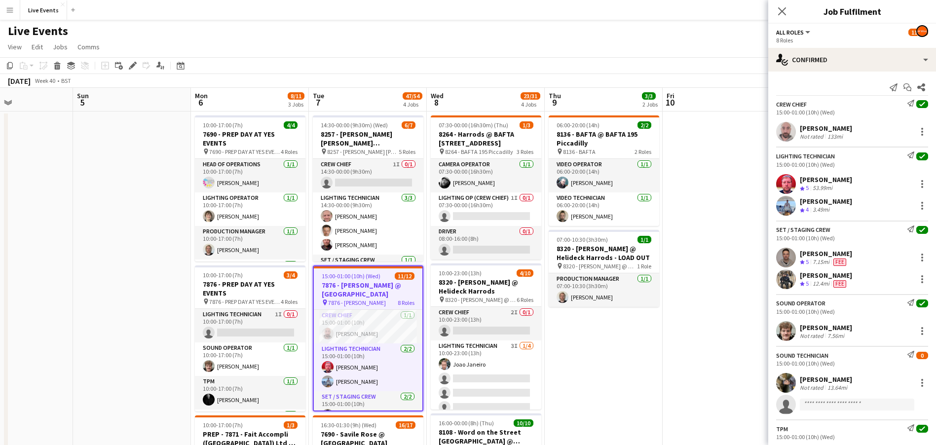
scroll to position [0, 273]
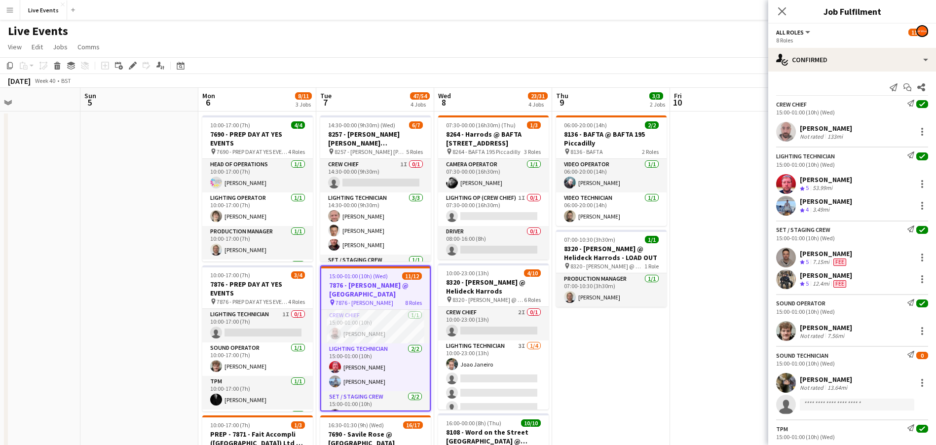
drag, startPoint x: 573, startPoint y: 360, endPoint x: 643, endPoint y: 352, distance: 70.1
click at [362, 324] on app-card-role "Crew Chief 1/1 15:00-01:00 (10h) Robert Woodley" at bounding box center [375, 327] width 109 height 34
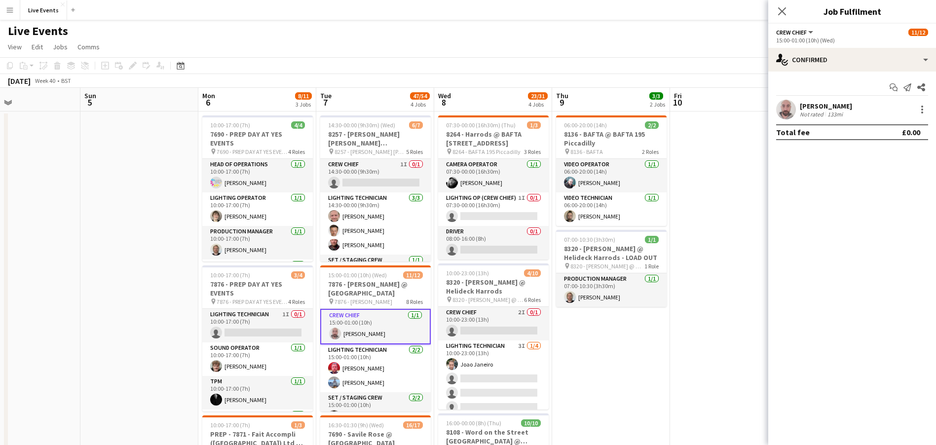
drag, startPoint x: 855, startPoint y: 106, endPoint x: 800, endPoint y: 106, distance: 54.8
click at [800, 106] on div "Robert Woodley Not rated 133mi" at bounding box center [853, 110] width 168 height 20
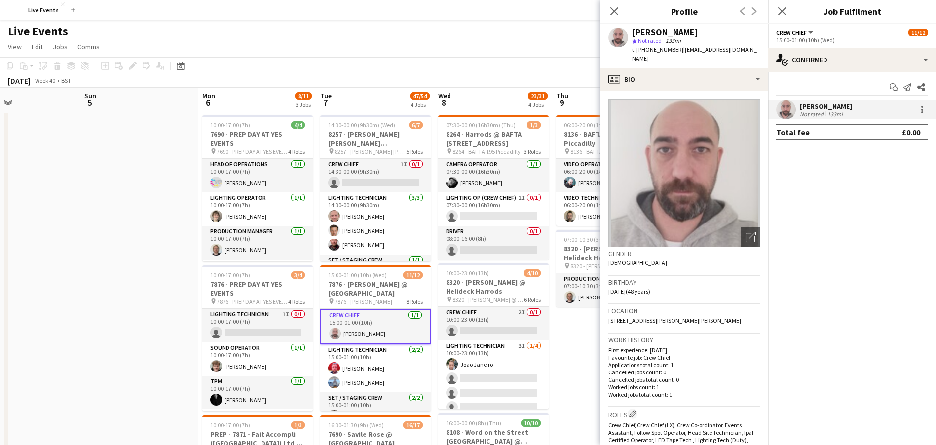
copy div "Robert Woodley"
drag, startPoint x: 678, startPoint y: 50, endPoint x: 645, endPoint y: 56, distance: 33.5
click at [645, 56] on div "Robert Woodley star Not rated 133mi t. +4407957160304 | rob@woodleyarts.com" at bounding box center [685, 46] width 168 height 44
copy span "07957160304"
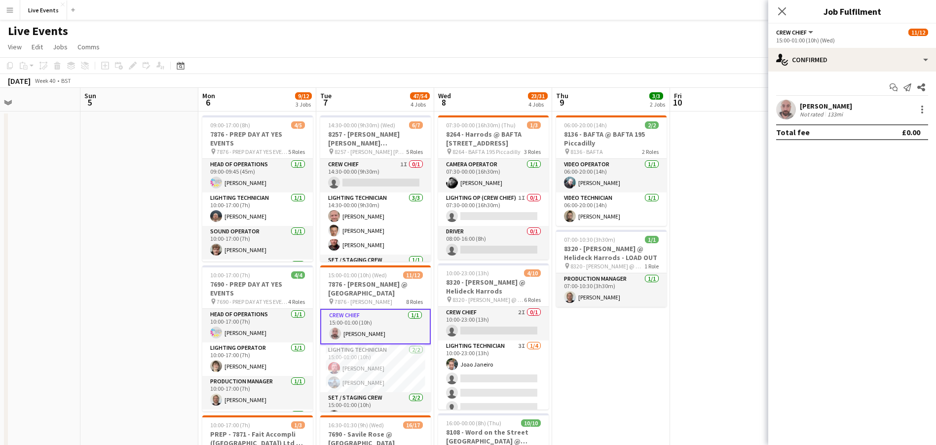
click at [383, 335] on app-card-role "Crew Chief 1/1 15:00-01:00 (10h) Robert Woodley" at bounding box center [375, 327] width 111 height 36
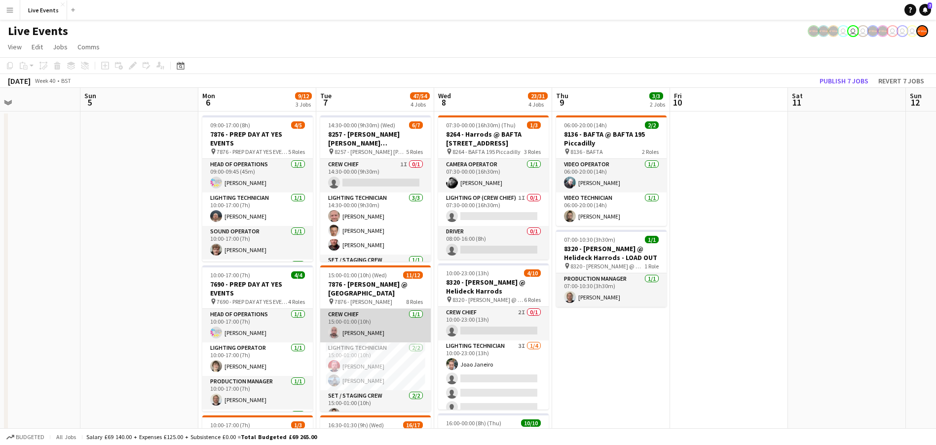
click at [383, 335] on app-card-role "Crew Chief 1/1 15:00-01:00 (10h) Robert Woodley" at bounding box center [375, 326] width 111 height 34
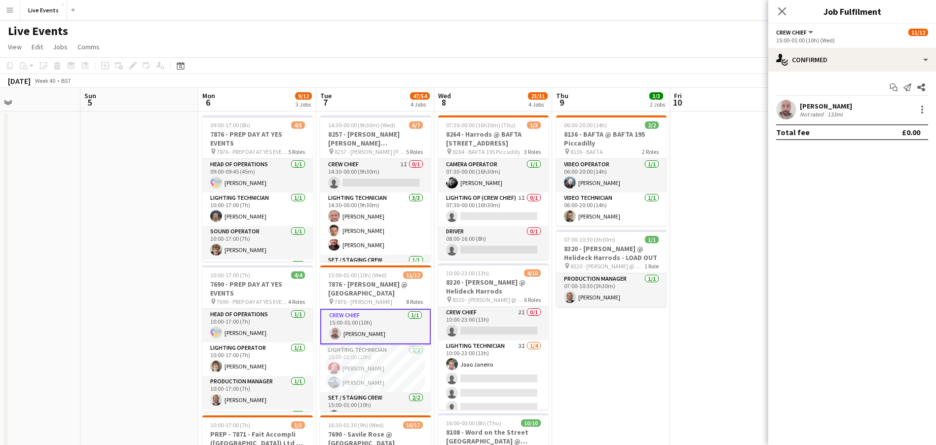
click at [788, 108] on app-user-avatar at bounding box center [787, 110] width 20 height 20
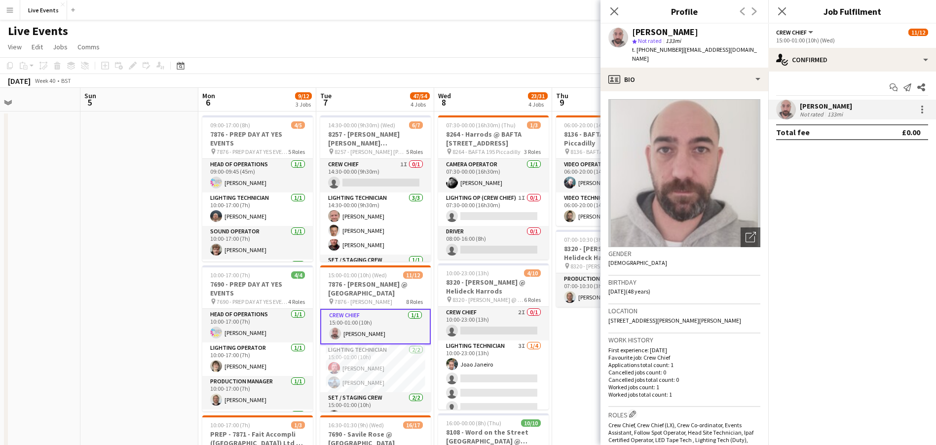
drag, startPoint x: 637, startPoint y: 29, endPoint x: 702, endPoint y: 26, distance: 65.3
click at [702, 26] on div "Robert Woodley star Not rated 133mi t. +4407957160304 | rob@woodleyarts.com" at bounding box center [685, 46] width 168 height 44
copy div "Robert Woodley"
drag, startPoint x: 645, startPoint y: 50, endPoint x: 678, endPoint y: 57, distance: 33.9
click at [678, 57] on div "Robert Woodley star Not rated 133mi t. +4407957160304 | rob@woodleyarts.com" at bounding box center [685, 46] width 168 height 44
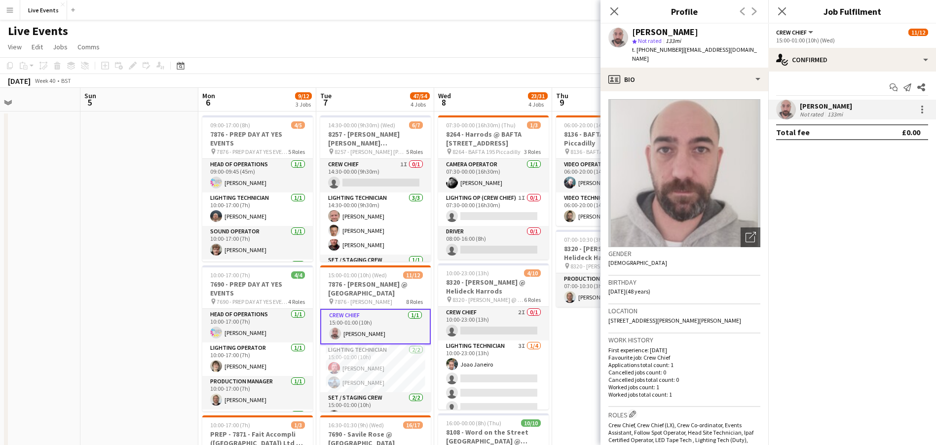
copy span "07957160304"
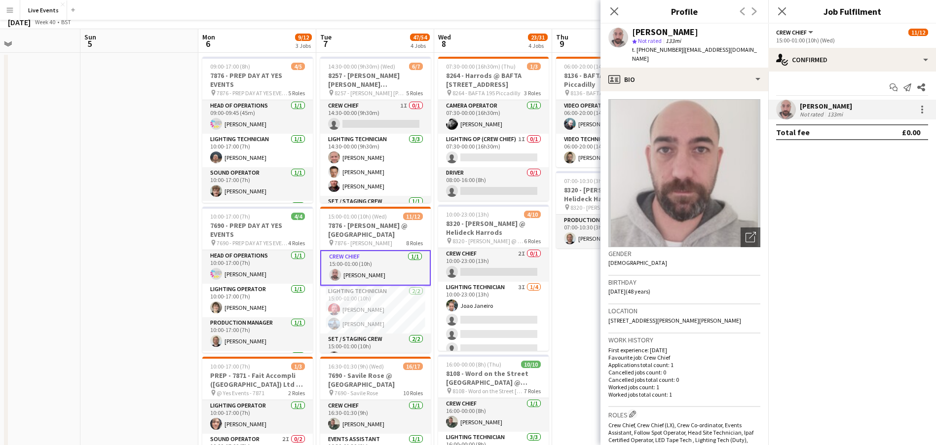
scroll to position [74, 0]
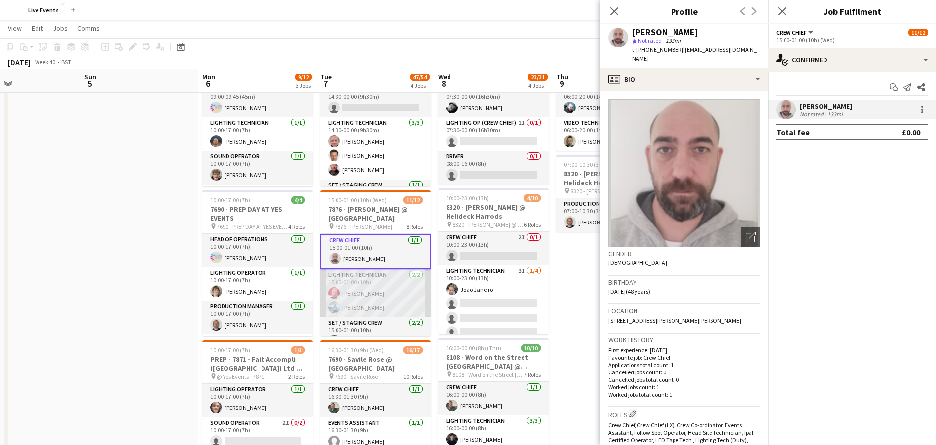
click at [329, 289] on app-user-avatar at bounding box center [334, 293] width 12 height 12
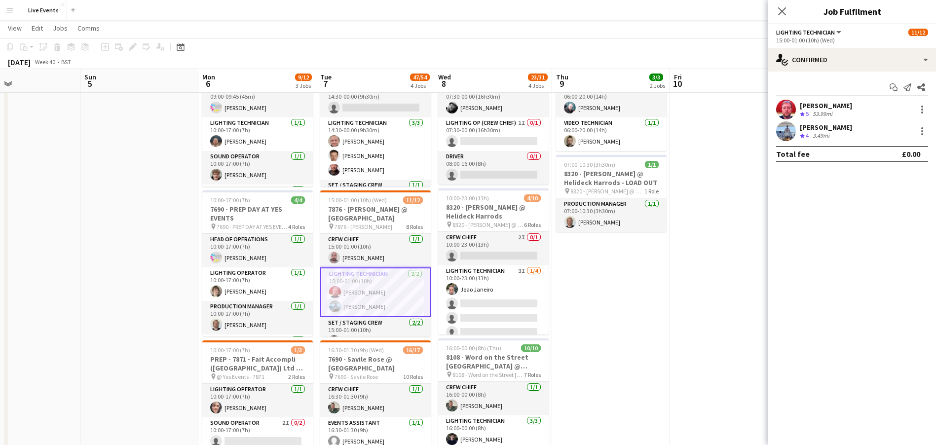
click at [782, 111] on app-user-avatar at bounding box center [787, 110] width 20 height 20
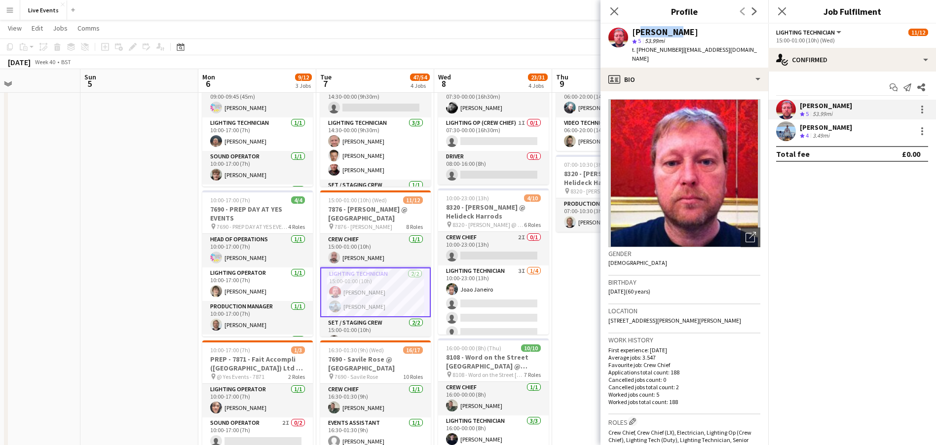
drag, startPoint x: 635, startPoint y: 31, endPoint x: 669, endPoint y: 35, distance: 34.3
click at [669, 35] on div "Tony Pike" at bounding box center [665, 32] width 66 height 9
drag, startPoint x: 631, startPoint y: 33, endPoint x: 674, endPoint y: 31, distance: 43.5
click at [674, 31] on div "Tony Pike star 5 53.99mi t. +4407950345273 | tonythebb@hotmail.com" at bounding box center [685, 46] width 168 height 44
drag, startPoint x: 645, startPoint y: 48, endPoint x: 678, endPoint y: 54, distance: 33.1
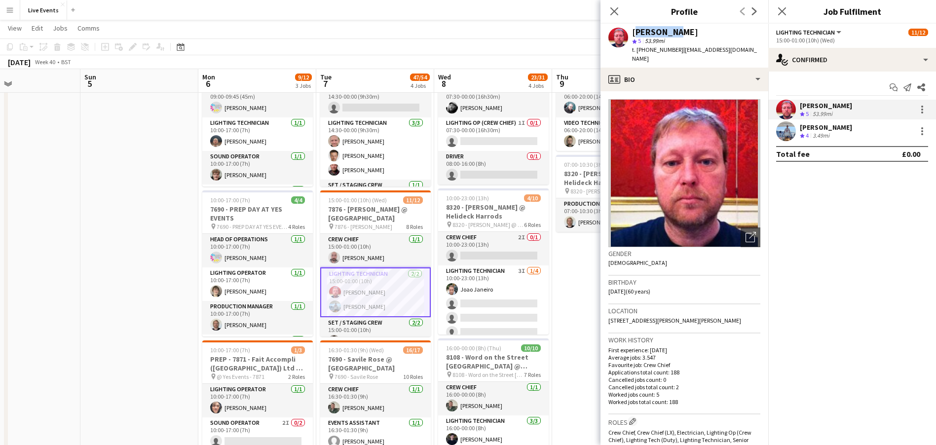
click at [678, 54] on div "Tony Pike star 5 53.99mi t. +4407950345273 | tonythebb@hotmail.com" at bounding box center [685, 46] width 168 height 44
click at [781, 130] on app-user-avatar at bounding box center [787, 131] width 20 height 20
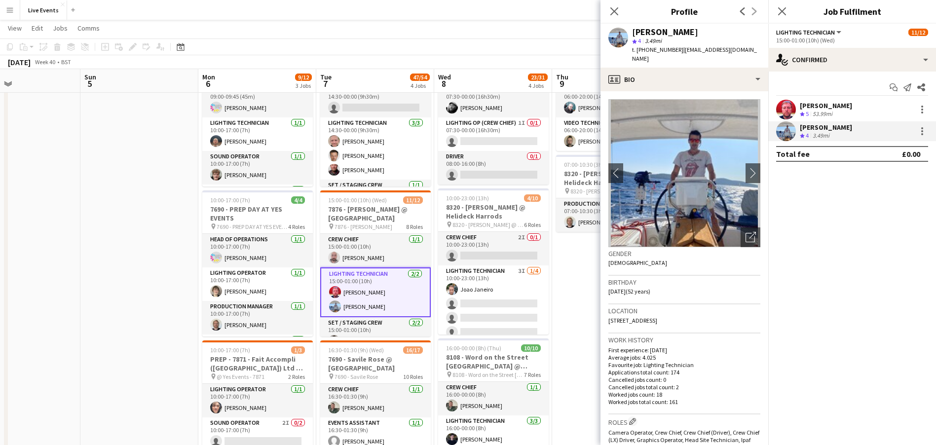
drag, startPoint x: 633, startPoint y: 31, endPoint x: 698, endPoint y: 34, distance: 65.3
click at [698, 34] on div "Peter- Petr Vocka" at bounding box center [665, 32] width 66 height 9
drag, startPoint x: 645, startPoint y: 48, endPoint x: 676, endPoint y: 56, distance: 31.6
click at [676, 56] on div "Peter- Petr Vocka star 4 3.49mi t. +447923193920 | petrvockald@gmail.com" at bounding box center [685, 46] width 168 height 44
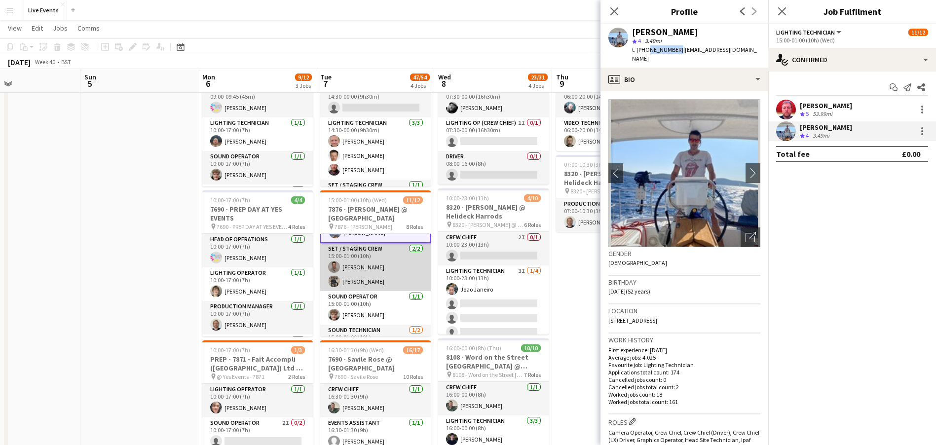
click at [374, 272] on app-card-role "Set / Staging Crew 2/2 15:00-01:00 (10h) Chris Leather Jon Selfe" at bounding box center [375, 267] width 111 height 48
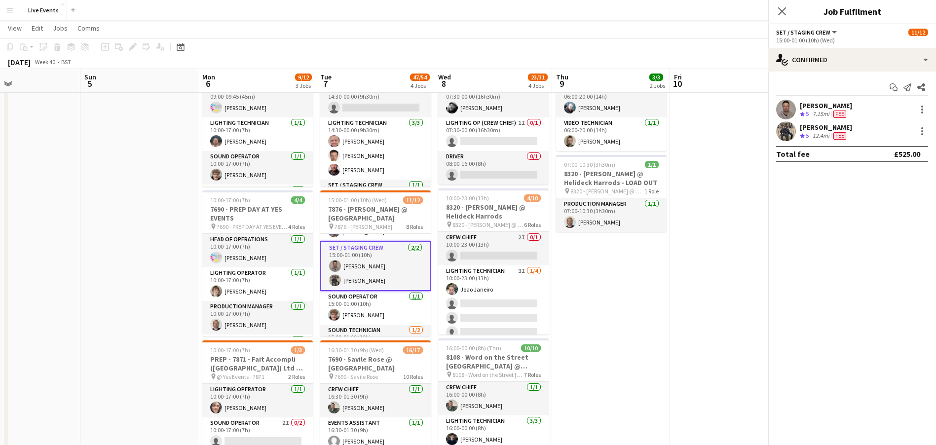
scroll to position [73, 0]
click at [790, 107] on app-user-avatar at bounding box center [787, 110] width 20 height 20
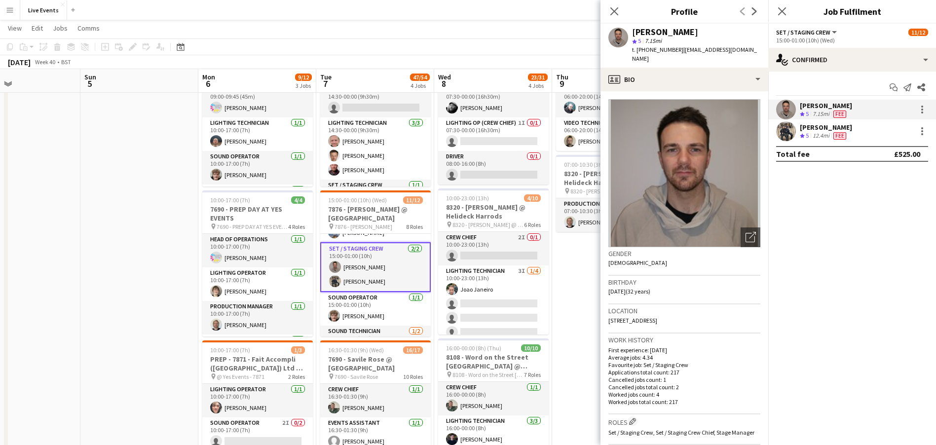
drag, startPoint x: 702, startPoint y: 33, endPoint x: 632, endPoint y: 34, distance: 70.1
click at [632, 34] on div "Chris Leather star 5 7.15mi t. +447464593802 | chrisleather93@gmail.com" at bounding box center [685, 46] width 168 height 44
click at [786, 129] on app-user-avatar at bounding box center [787, 131] width 20 height 20
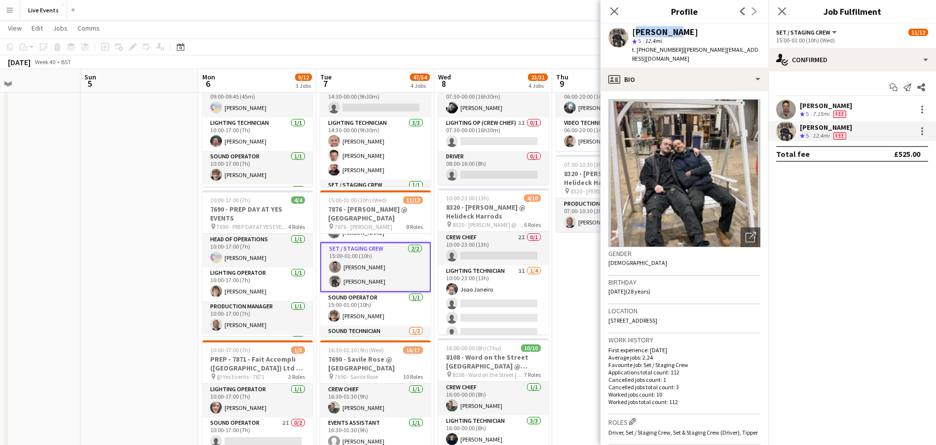
drag, startPoint x: 671, startPoint y: 31, endPoint x: 632, endPoint y: 29, distance: 39.5
click at [633, 29] on div "Jon Selfe" at bounding box center [696, 32] width 128 height 9
click at [344, 300] on app-card-role "Sound Operator 1/1 15:00-01:00 (10h) James Tillen" at bounding box center [375, 309] width 111 height 34
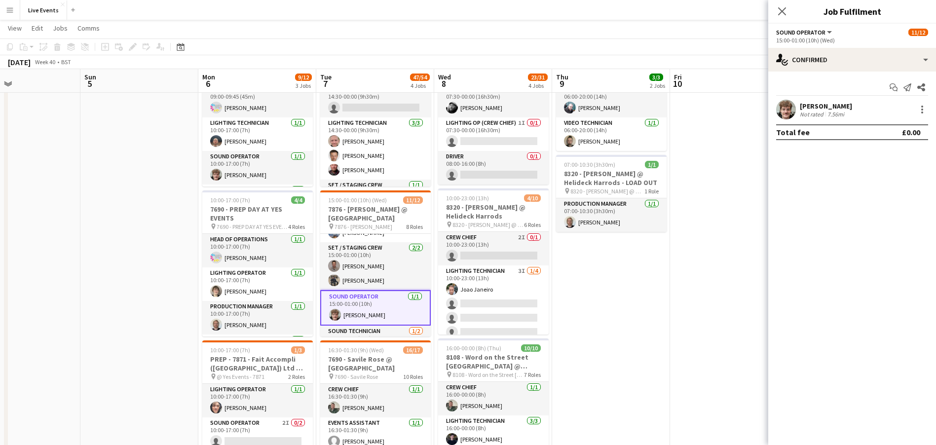
click at [792, 117] on app-user-avatar at bounding box center [787, 110] width 20 height 20
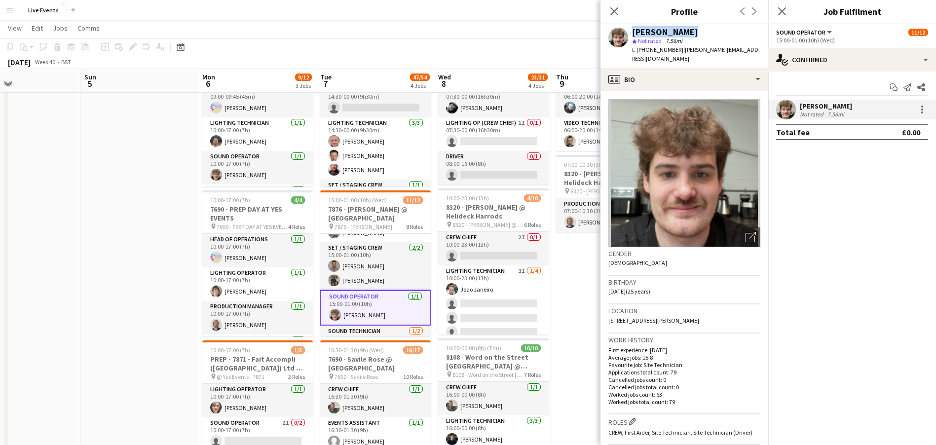
drag, startPoint x: 692, startPoint y: 30, endPoint x: 628, endPoint y: 30, distance: 63.2
click at [628, 30] on div "James Tillen star Not rated 7.56mi t. +447562538572 | james@wiseproductions.co.…" at bounding box center [685, 46] width 168 height 44
drag, startPoint x: 674, startPoint y: 50, endPoint x: 647, endPoint y: 54, distance: 27.0
click at [647, 54] on div "James Tillen star Not rated 7.56mi t. +447562538572 | james@wiseproductions.co.…" at bounding box center [685, 46] width 168 height 44
click at [671, 50] on span "t. +447562538572" at bounding box center [657, 49] width 51 height 7
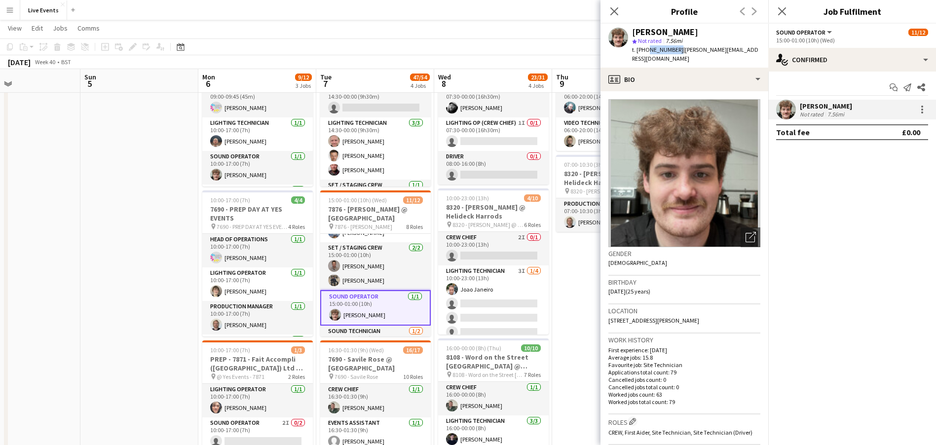
drag, startPoint x: 676, startPoint y: 51, endPoint x: 647, endPoint y: 56, distance: 29.5
click at [647, 56] on div "James Tillen star Not rated 7.56mi t. +447562538572 | james@wiseproductions.co.…" at bounding box center [685, 46] width 168 height 44
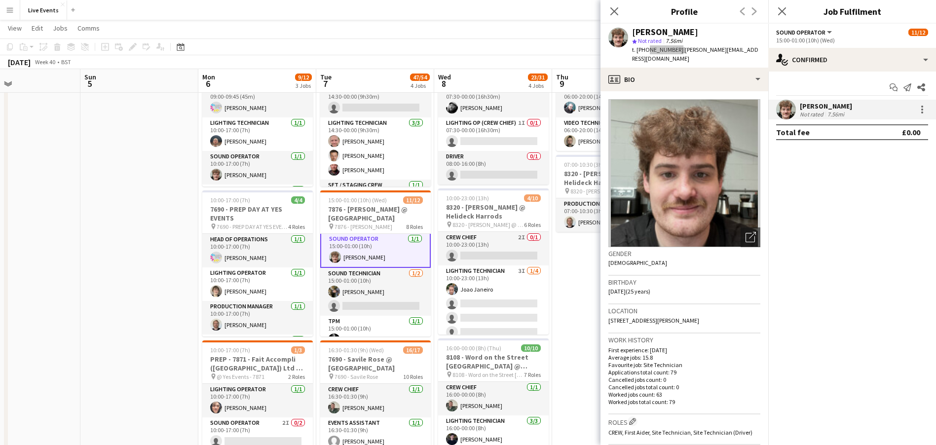
scroll to position [147, 0]
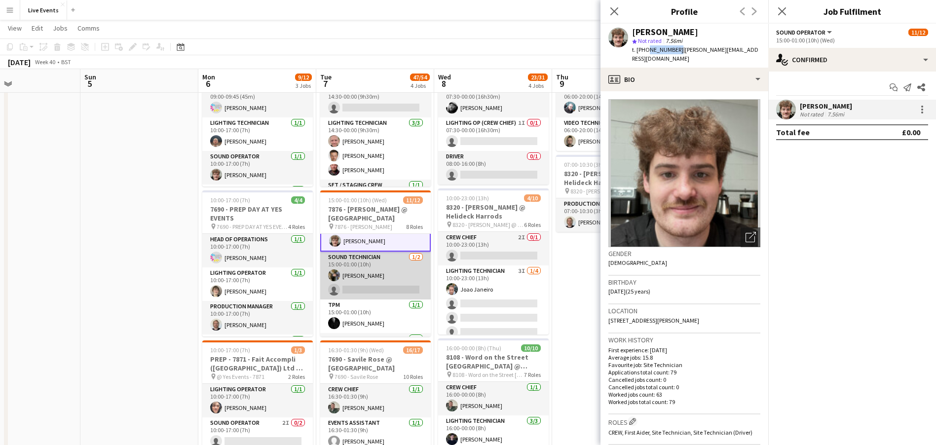
click at [389, 273] on app-card-role "Sound Technician 1/2 15:00-01:00 (10h) Kyal Haria single-neutral-actions" at bounding box center [375, 276] width 111 height 48
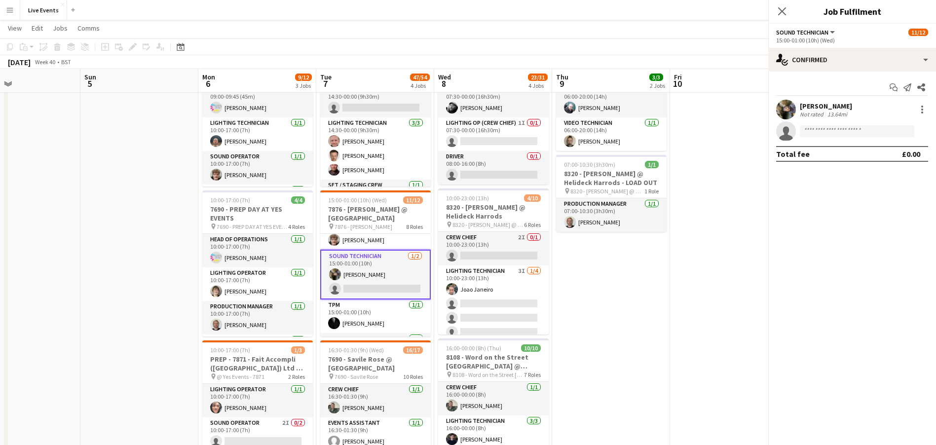
scroll to position [146, 0]
click at [786, 95] on div "Start chat Send notification Share" at bounding box center [853, 87] width 152 height 16
click at [784, 108] on app-user-avatar at bounding box center [787, 110] width 20 height 20
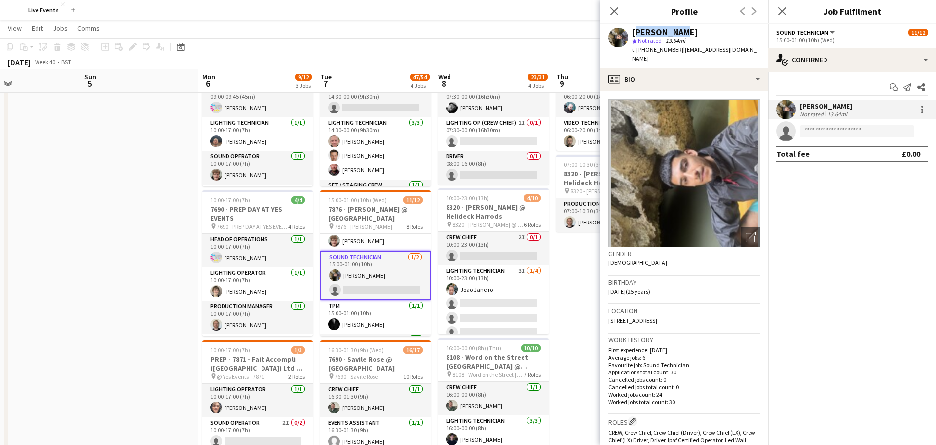
drag, startPoint x: 671, startPoint y: 33, endPoint x: 633, endPoint y: 31, distance: 38.1
click at [633, 31] on div "Kyal Haria" at bounding box center [665, 32] width 66 height 9
click at [392, 309] on app-card-role "TPM 1/1 15:00-01:00 (10h) Jeaffrey Rodrigues" at bounding box center [375, 318] width 111 height 34
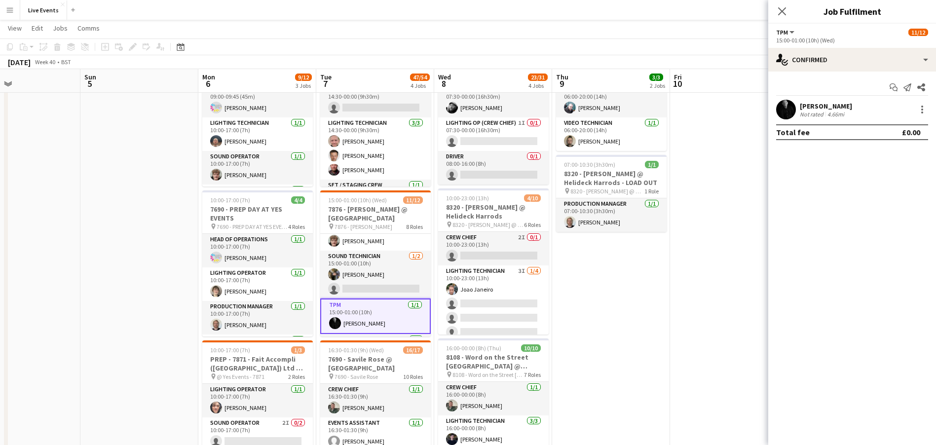
click at [777, 105] on app-user-avatar at bounding box center [787, 110] width 20 height 20
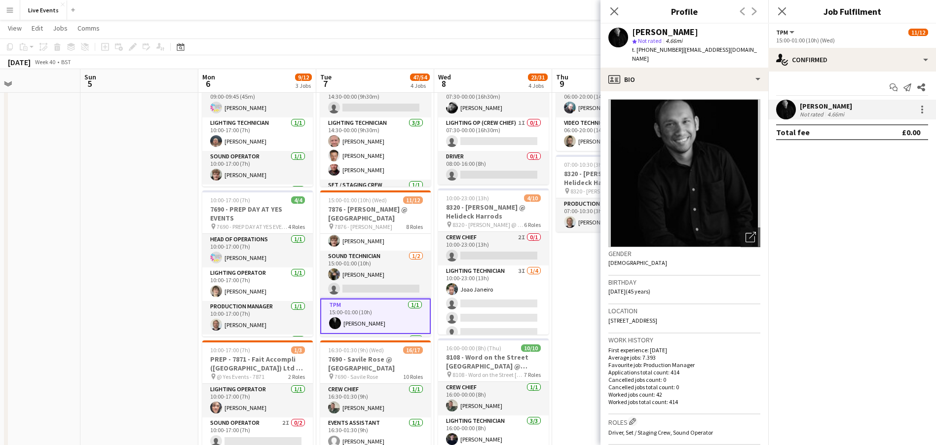
click at [638, 32] on div "Jeaffrey Rodrigues" at bounding box center [665, 32] width 66 height 9
click at [652, 49] on span "t. +447399607736" at bounding box center [657, 49] width 51 height 7
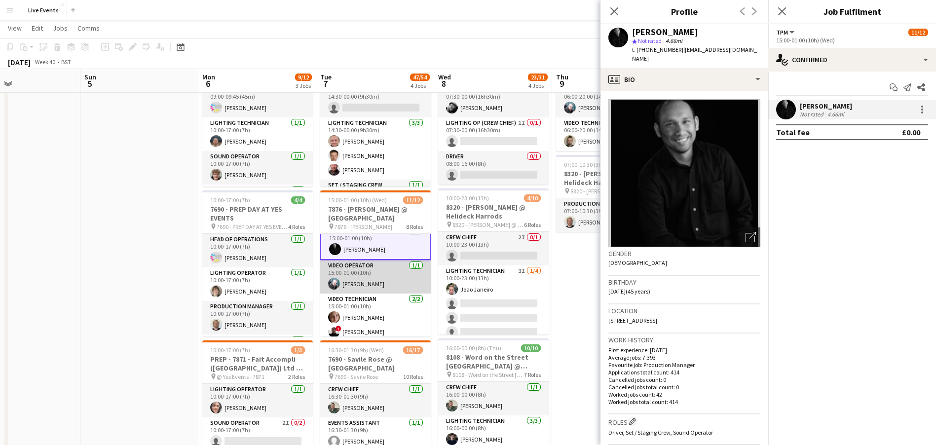
click at [392, 272] on app-card-role "Video Operator 1/1 15:00-01:00 (10h) Liam O'Brien" at bounding box center [375, 277] width 111 height 34
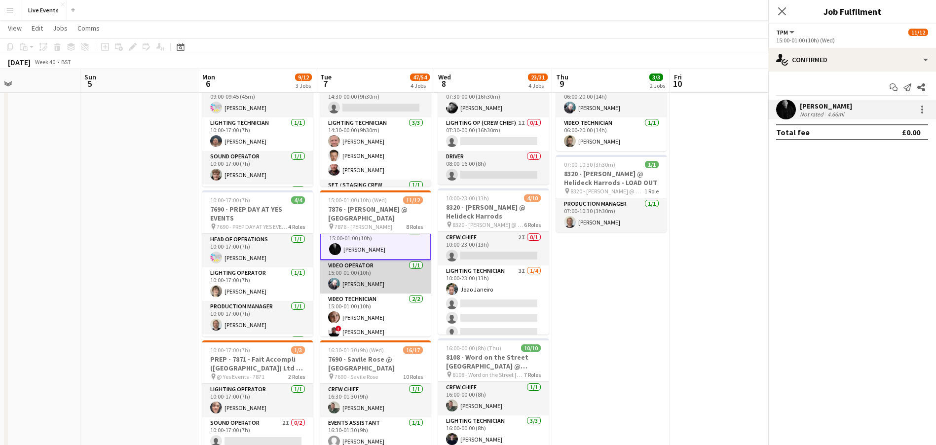
scroll to position [219, 0]
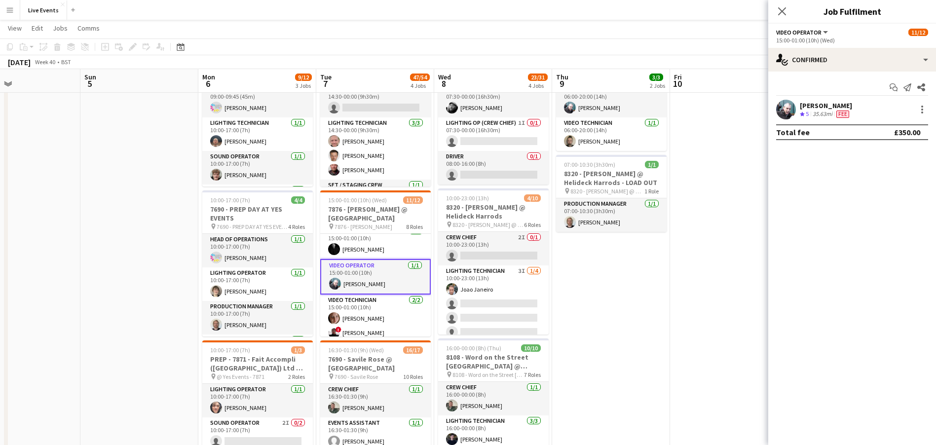
click at [783, 109] on app-user-avatar at bounding box center [787, 110] width 20 height 20
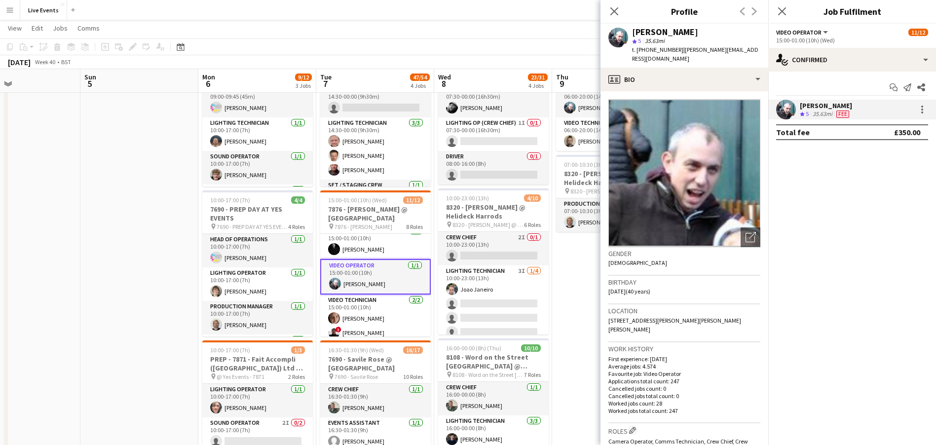
click at [644, 29] on div "Liam O'Brien" at bounding box center [665, 32] width 66 height 9
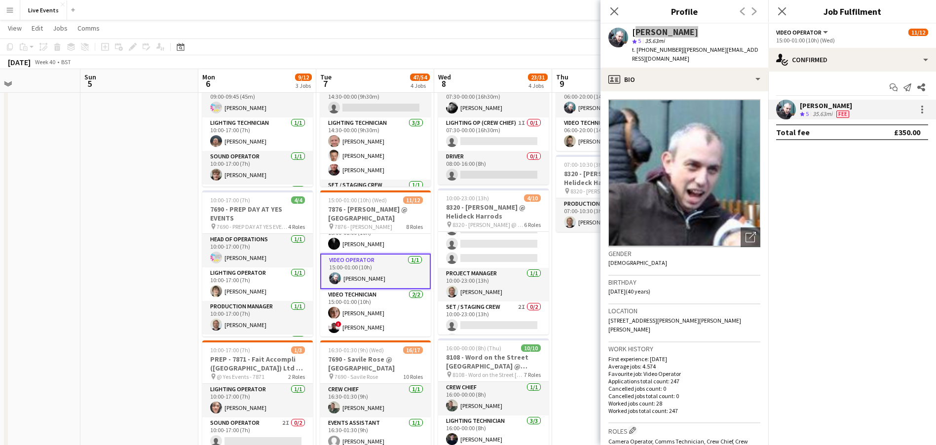
scroll to position [225, 0]
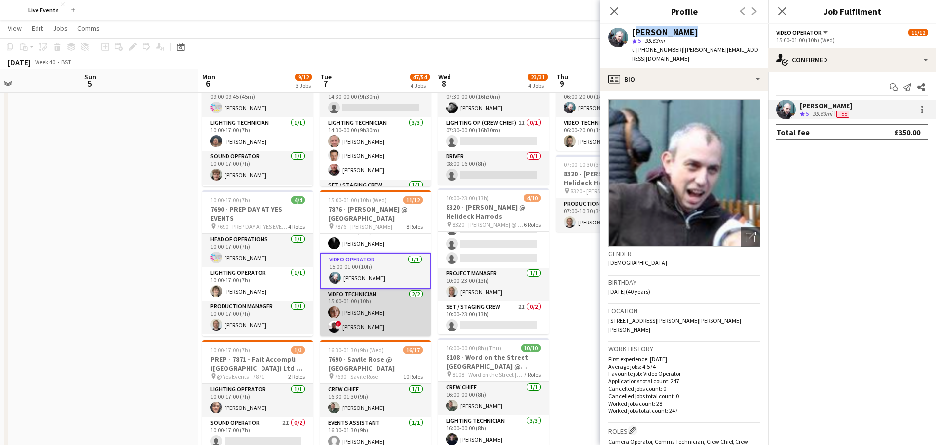
click at [368, 313] on app-card-role "Video Technician 2/2 15:00-01:00 (10h) Mair Baker ! Joseph Melotte" at bounding box center [375, 313] width 111 height 48
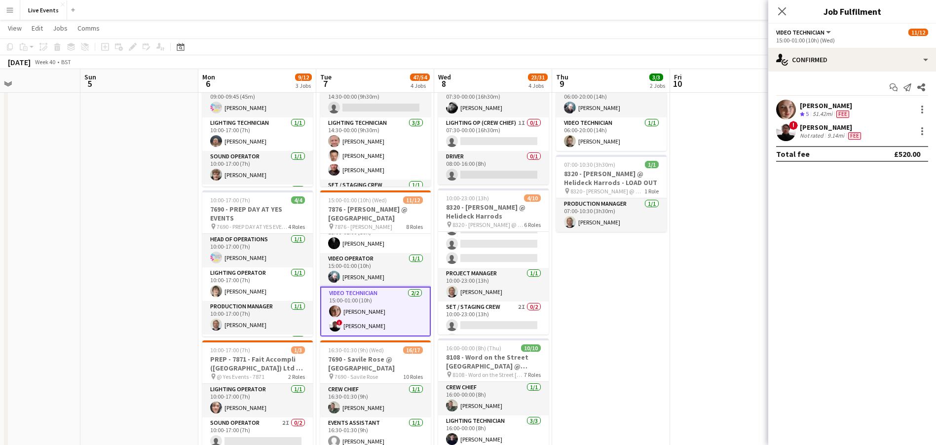
click at [782, 108] on app-user-avatar at bounding box center [787, 110] width 20 height 20
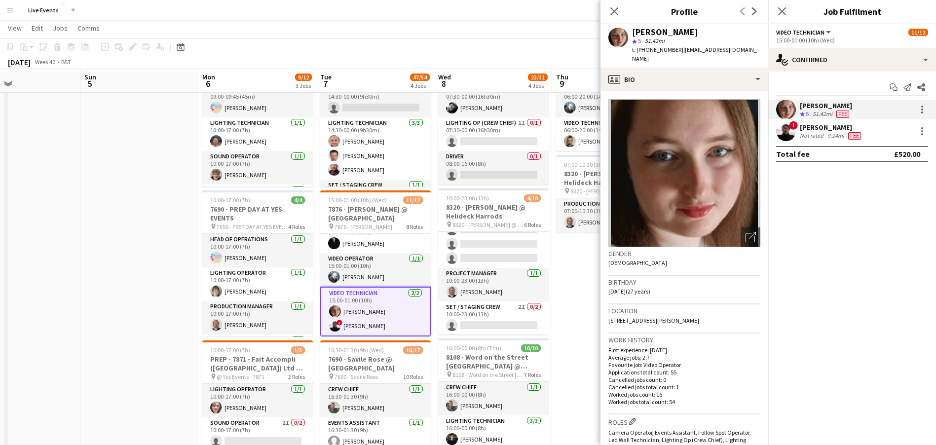
click at [656, 36] on div "Mair Baker" at bounding box center [665, 32] width 66 height 9
click at [791, 129] on app-user-avatar at bounding box center [787, 131] width 20 height 20
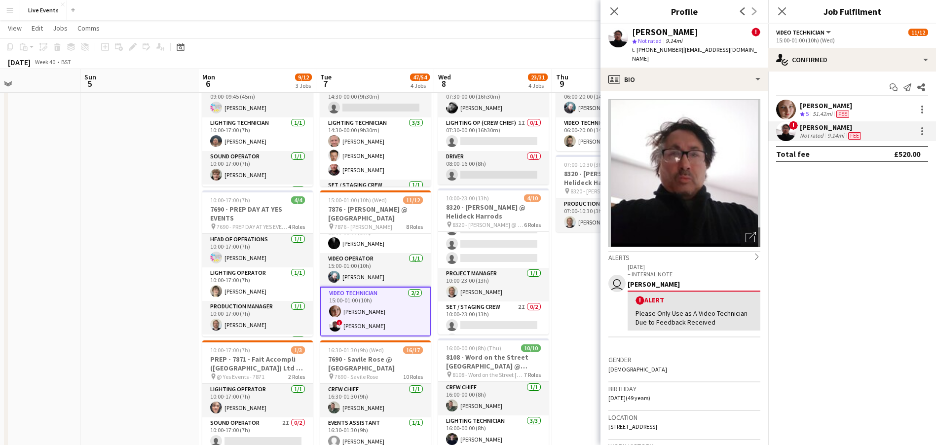
click at [663, 28] on div "Joseph Melotte" at bounding box center [665, 32] width 66 height 9
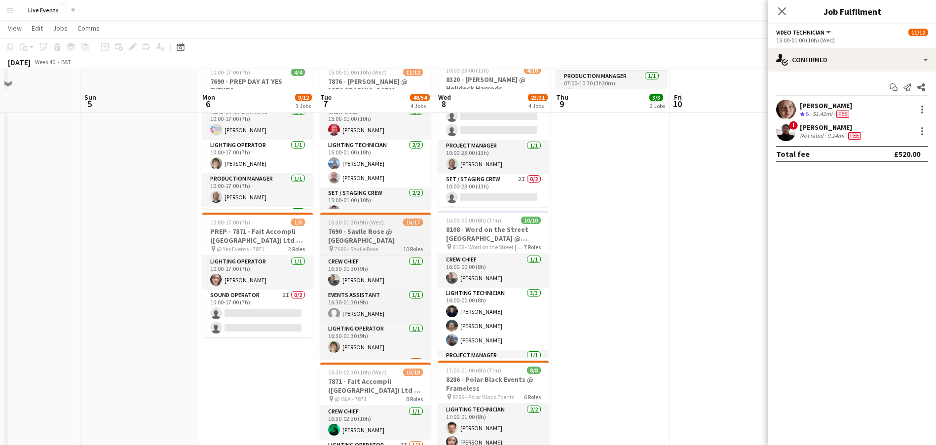
scroll to position [222, 0]
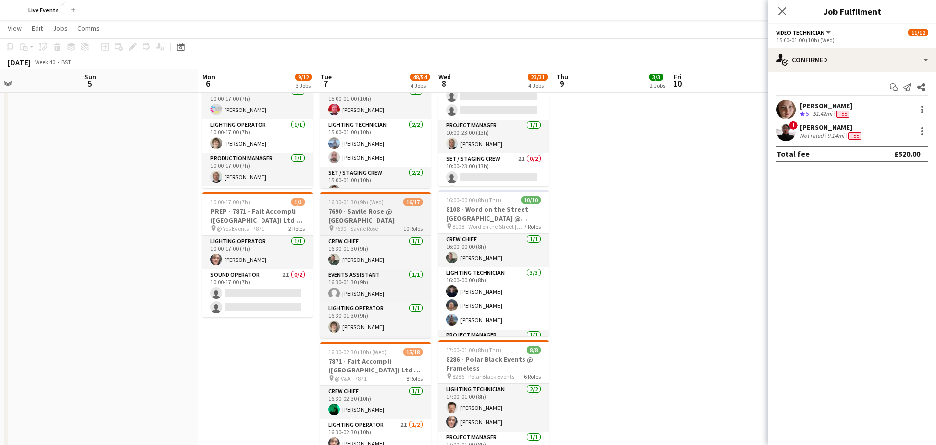
click at [382, 218] on h3 "7690 - Savile Rose @ Natural History Museum" at bounding box center [375, 216] width 111 height 18
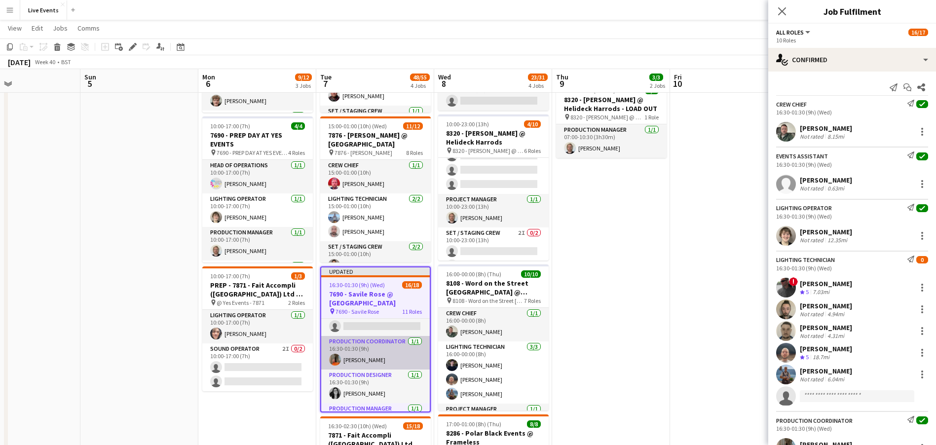
click at [344, 359] on app-card-role "Production Coordinator 1/1 16:30-01:30 (9h) George Kirkup-Delph" at bounding box center [375, 353] width 109 height 34
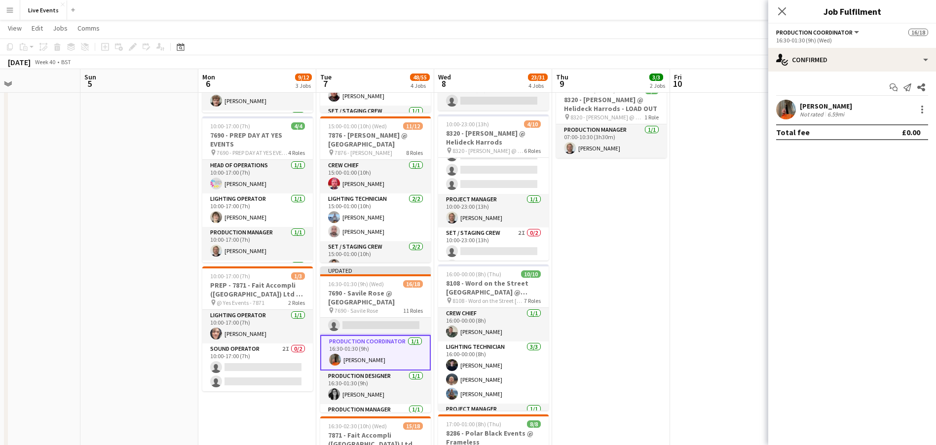
click at [788, 112] on app-user-avatar at bounding box center [787, 110] width 20 height 20
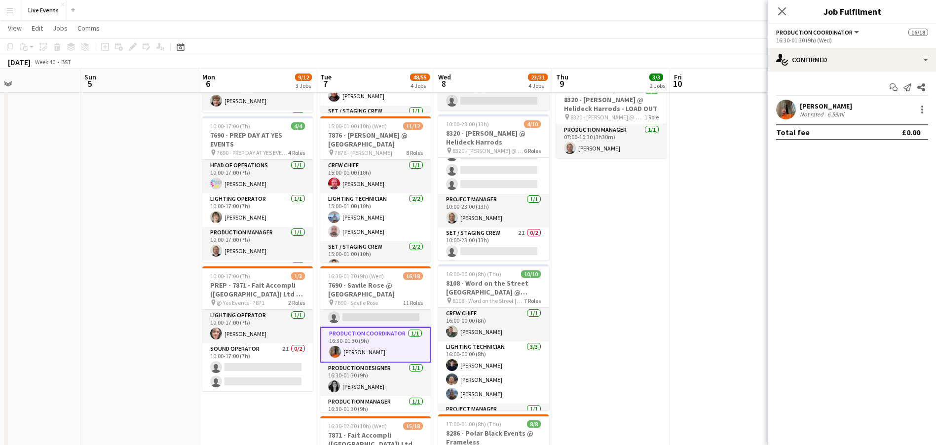
drag, startPoint x: 433, startPoint y: 47, endPoint x: 434, endPoint y: 78, distance: 31.6
drag, startPoint x: 434, startPoint y: 78, endPoint x: 463, endPoint y: 25, distance: 60.5
click at [463, 25] on app-page-menu "View Day view expanded Day view collapsed Month view Date picker Jump to today …" at bounding box center [468, 29] width 936 height 19
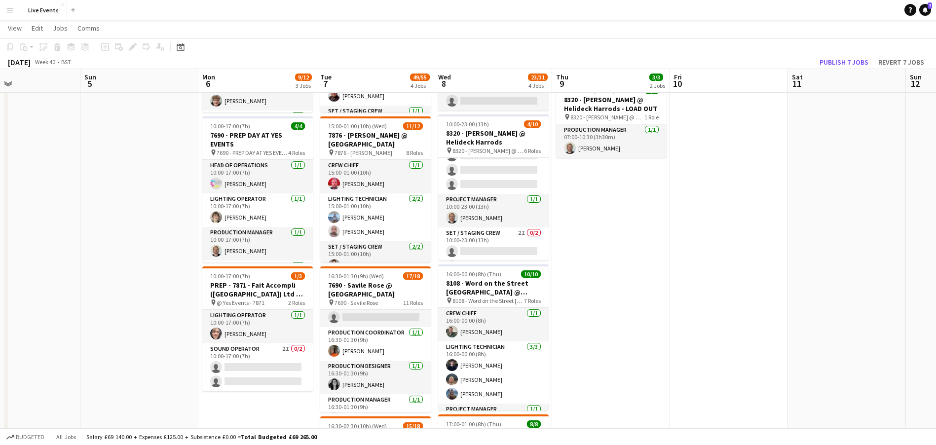
click at [0, 7] on button "Menu" at bounding box center [10, 10] width 20 height 20
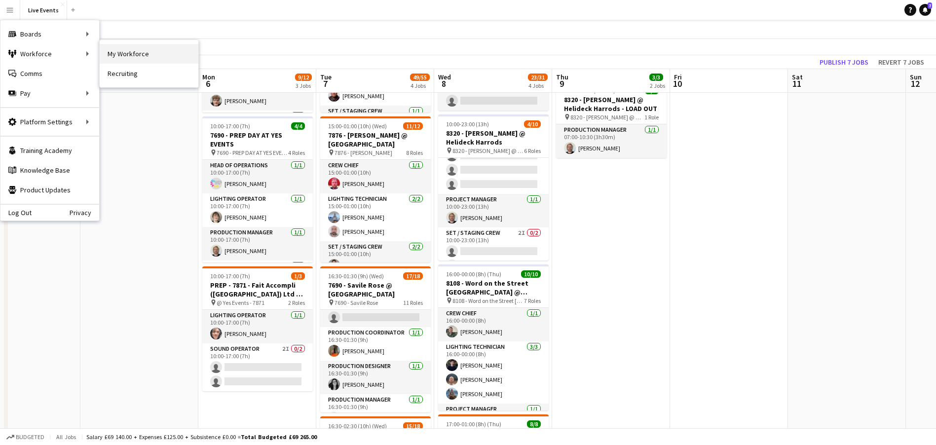
click at [126, 49] on link "My Workforce" at bounding box center [149, 54] width 99 height 20
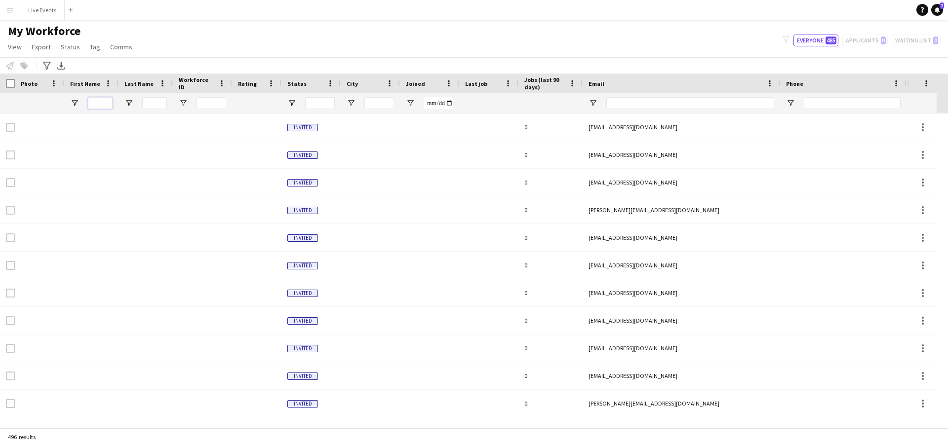
click at [100, 98] on input "First Name Filter Input" at bounding box center [100, 103] width 25 height 12
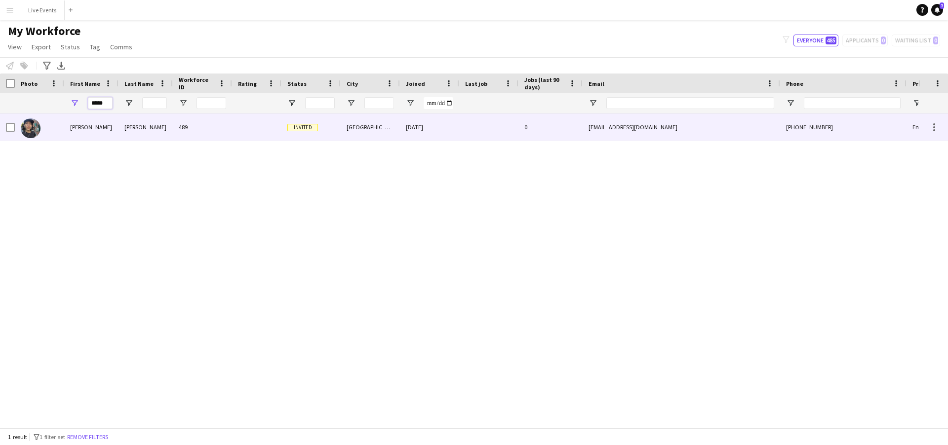
type input "*****"
click at [233, 134] on div at bounding box center [256, 127] width 49 height 27
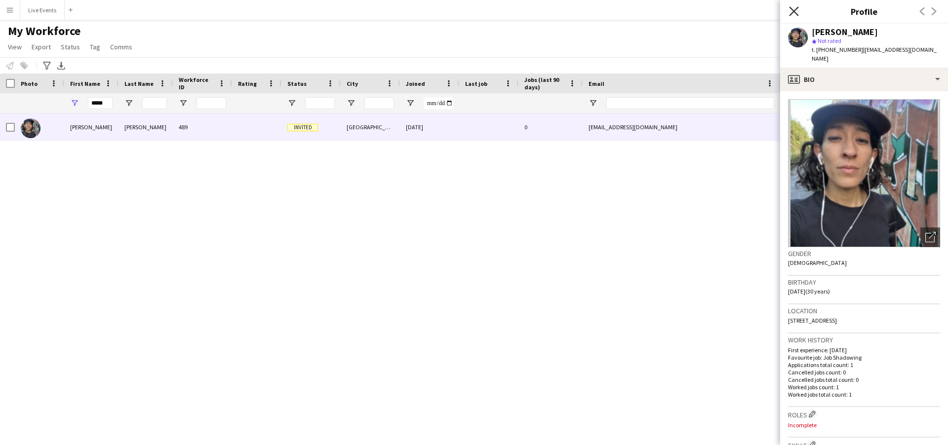
click at [792, 13] on icon "Close pop-in" at bounding box center [793, 10] width 9 height 9
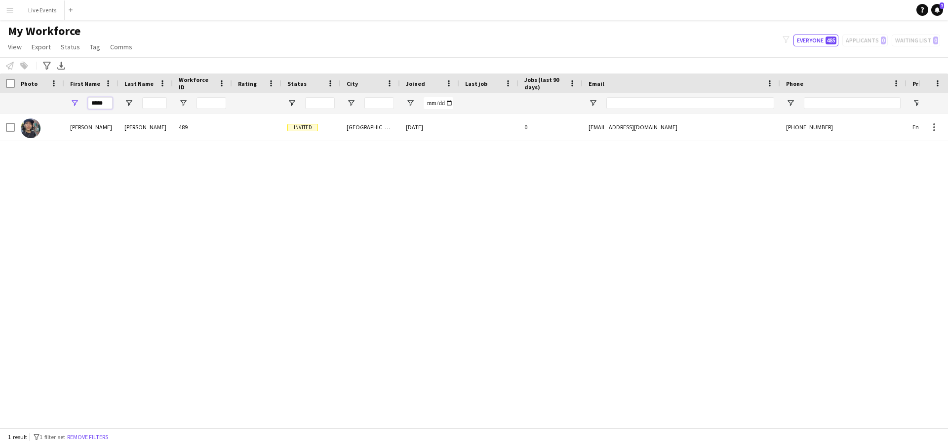
click at [110, 100] on input "*****" at bounding box center [100, 103] width 25 height 12
type input "*"
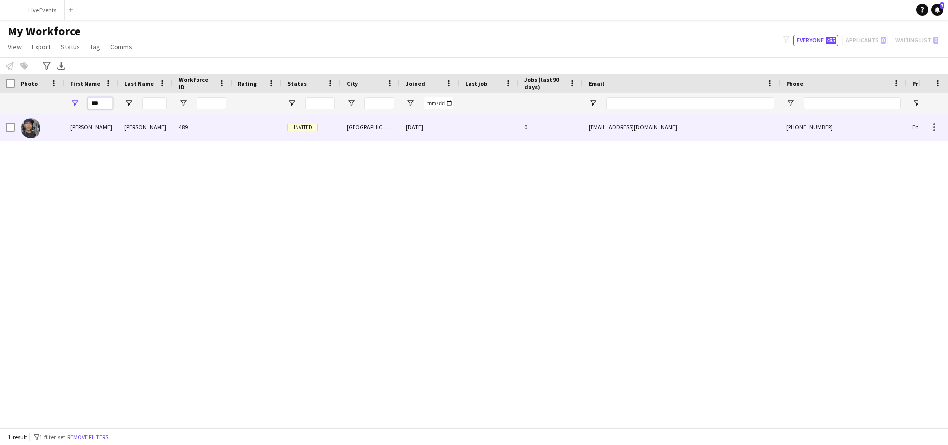
type input "***"
click at [315, 127] on span "Invited" at bounding box center [302, 127] width 31 height 7
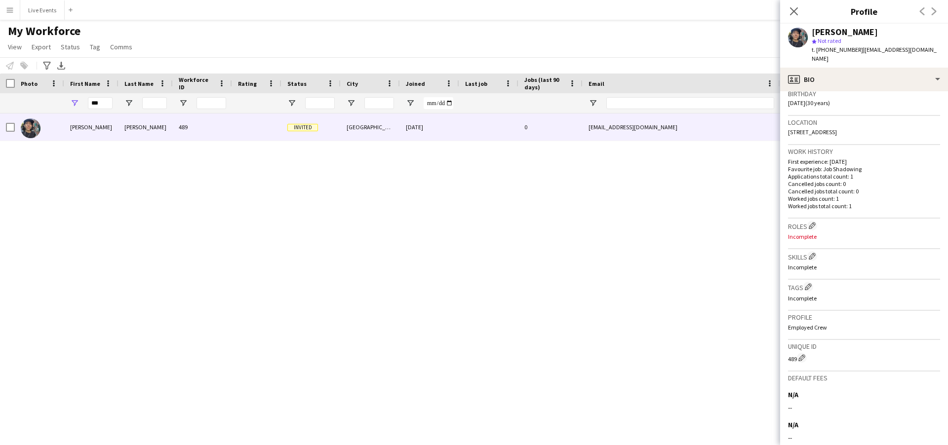
scroll to position [280, 0]
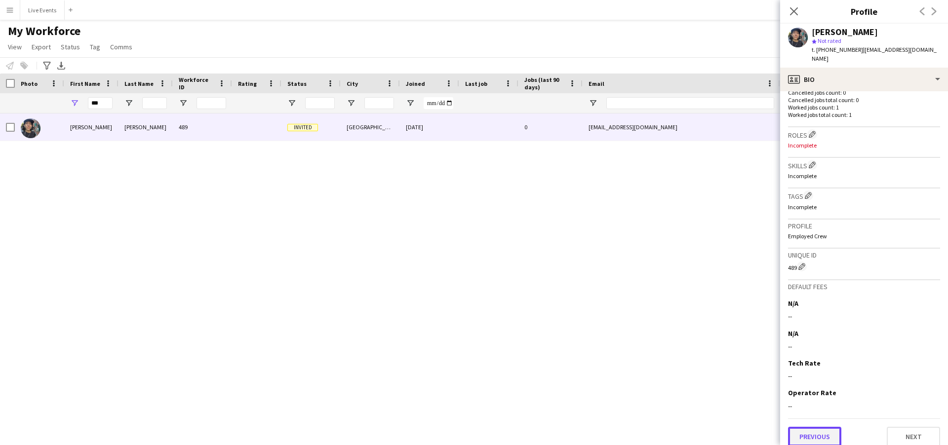
click at [829, 427] on button "Previous" at bounding box center [814, 437] width 53 height 20
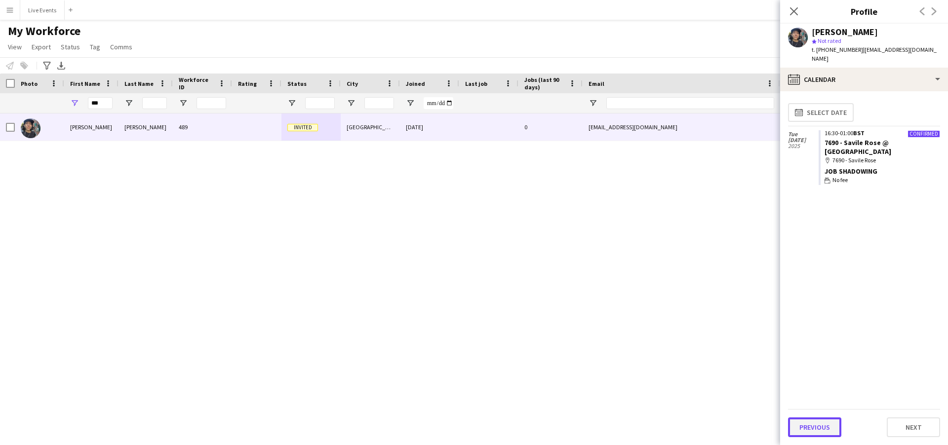
click at [817, 427] on button "Previous" at bounding box center [814, 428] width 53 height 20
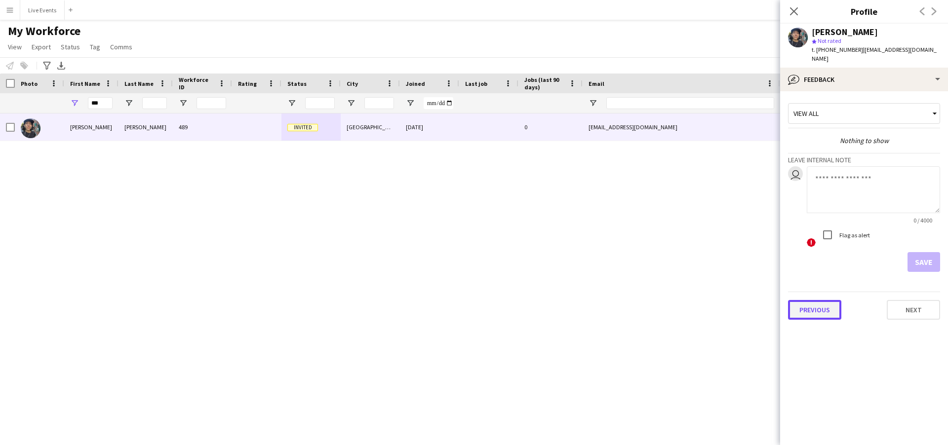
click at [794, 302] on button "Previous" at bounding box center [814, 310] width 53 height 20
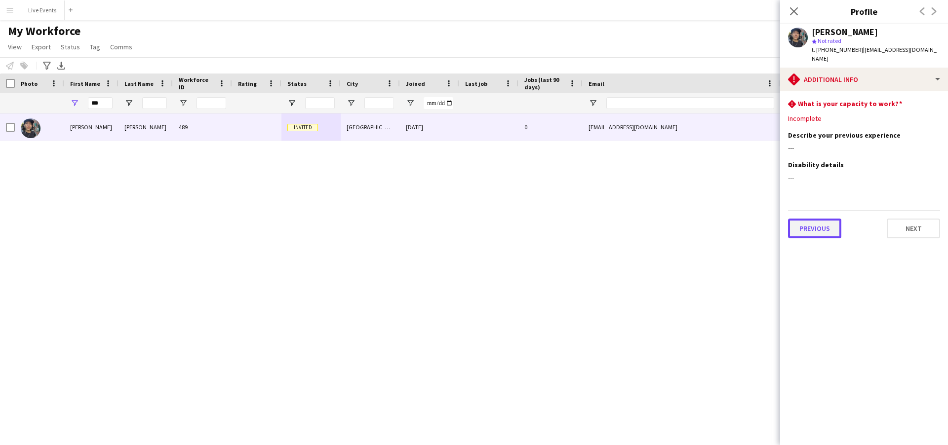
click at [802, 225] on button "Previous" at bounding box center [814, 229] width 53 height 20
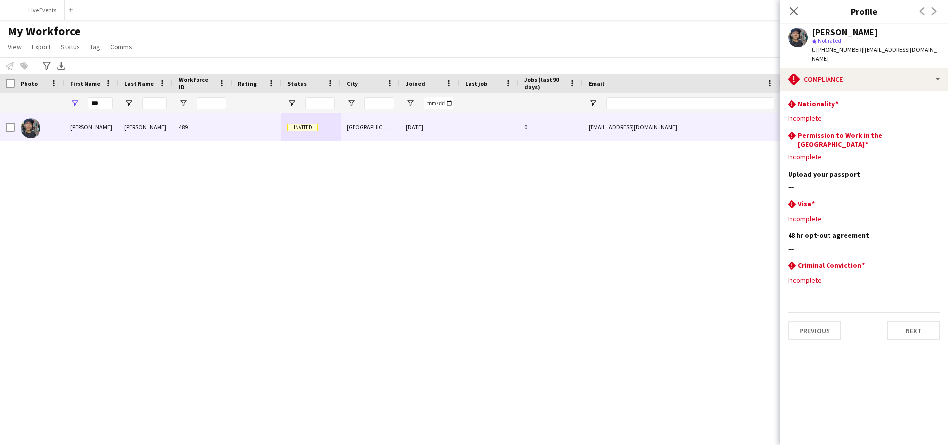
click at [350, 226] on div "[PERSON_NAME] 489 Invited [GEOGRAPHIC_DATA] [DATE] 0 [EMAIL_ADDRESS][DOMAIN_NAM…" at bounding box center [459, 265] width 918 height 303
click at [791, 5] on app-icon "Close pop-in" at bounding box center [794, 11] width 14 height 14
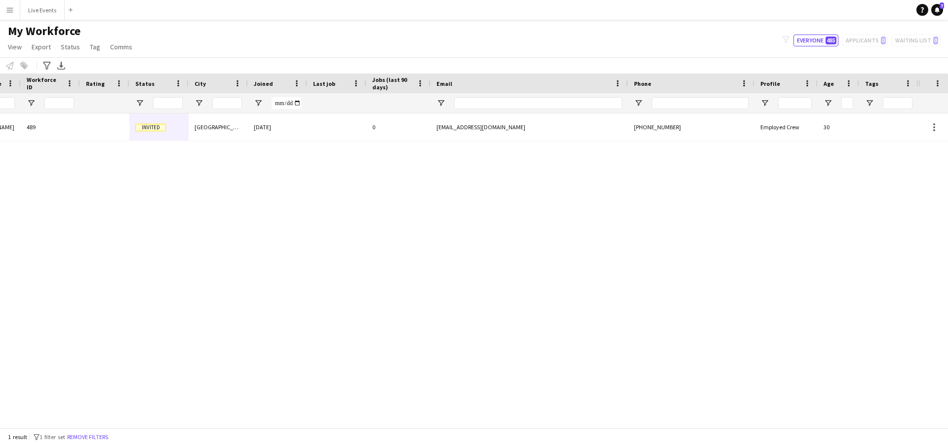
scroll to position [0, 0]
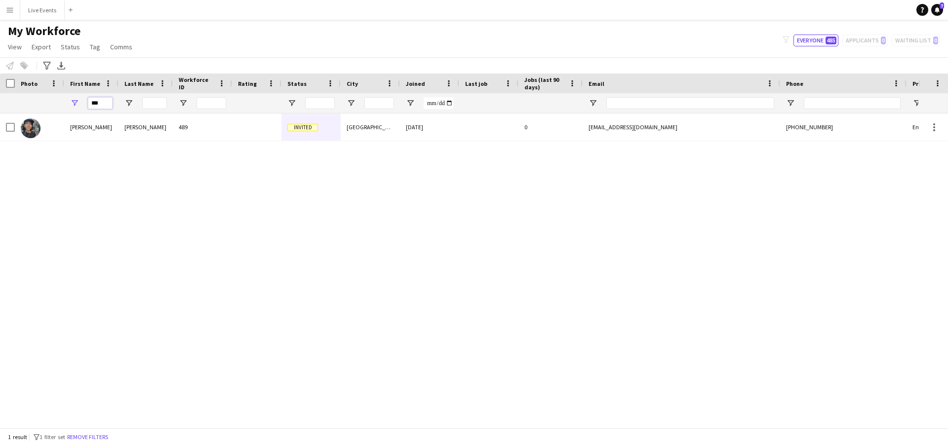
click at [100, 99] on input "***" at bounding box center [100, 103] width 25 height 12
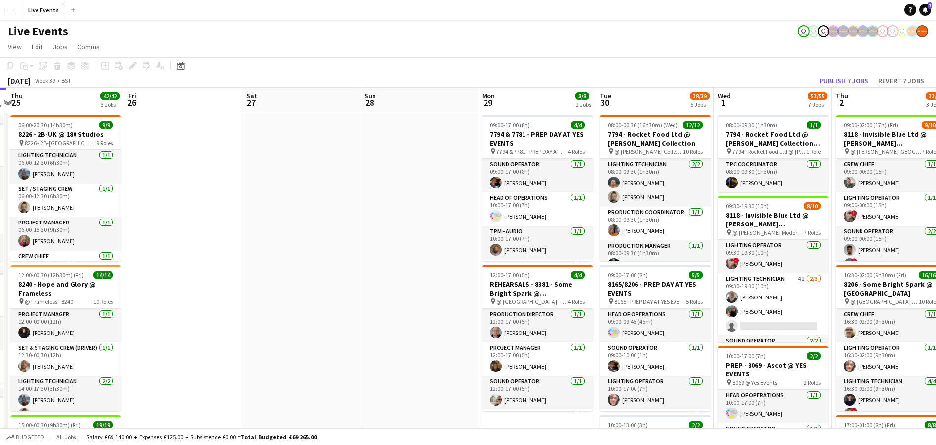
scroll to position [0, 296]
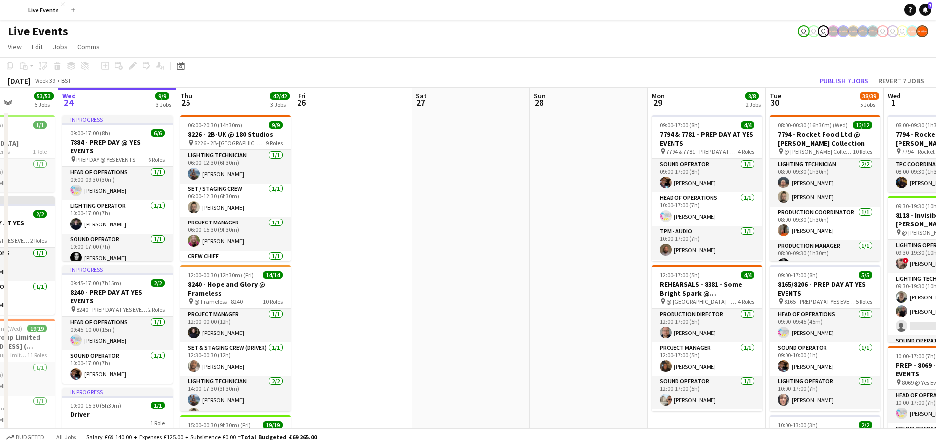
drag, startPoint x: 626, startPoint y: 202, endPoint x: 330, endPoint y: 227, distance: 296.7
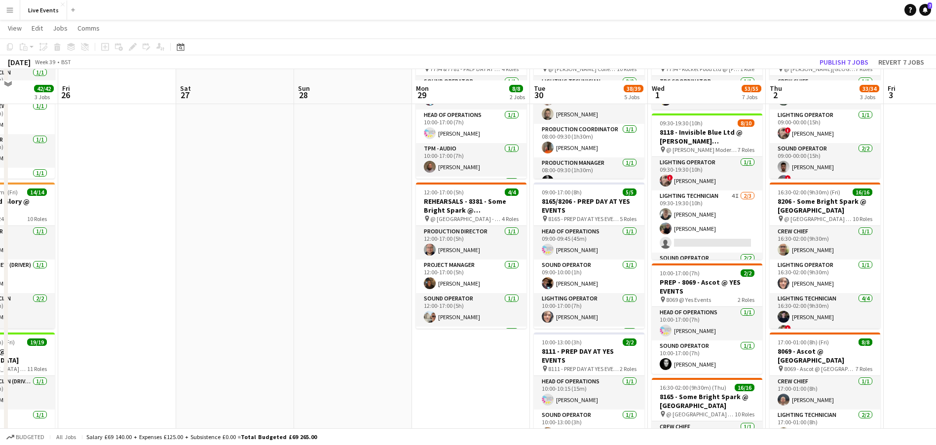
scroll to position [0, 0]
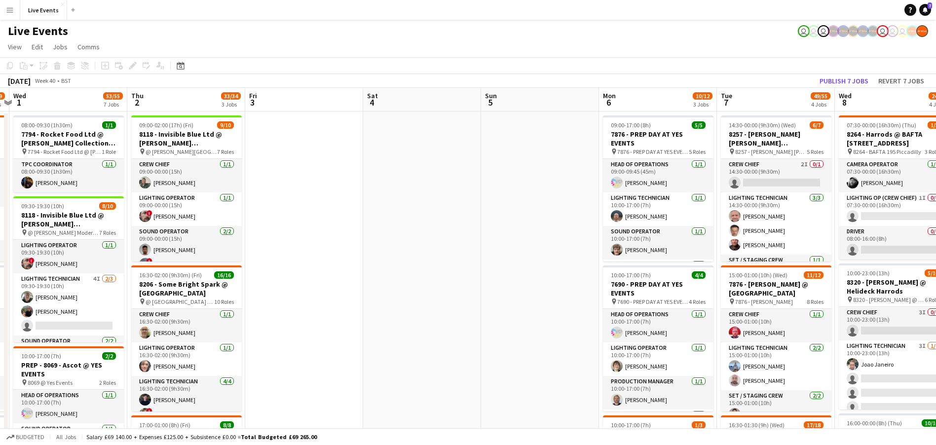
drag, startPoint x: 898, startPoint y: 177, endPoint x: 260, endPoint y: 177, distance: 638.8
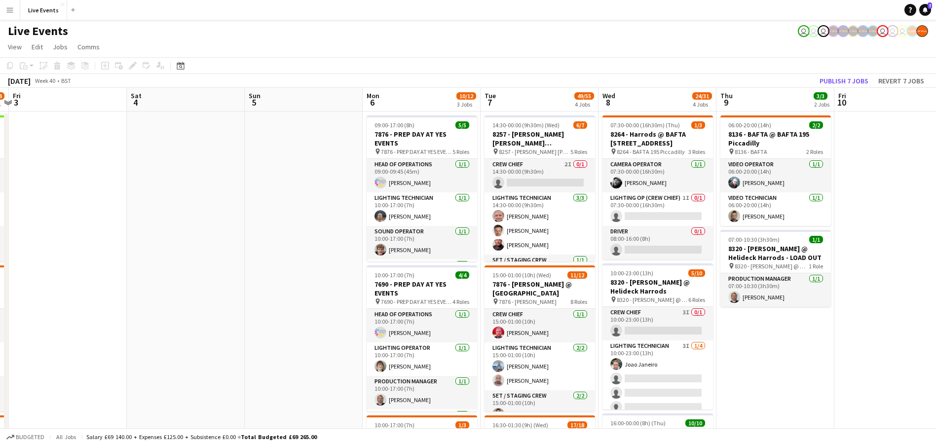
drag, startPoint x: 424, startPoint y: 176, endPoint x: 312, endPoint y: 185, distance: 112.5
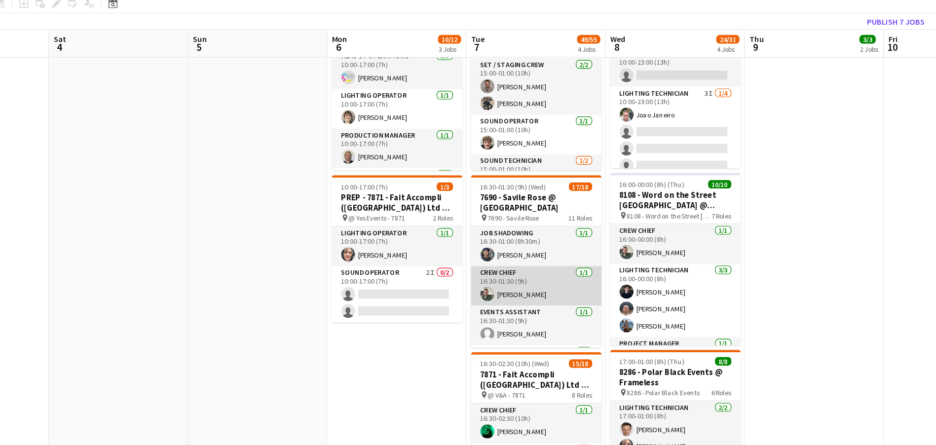
scroll to position [203, 0]
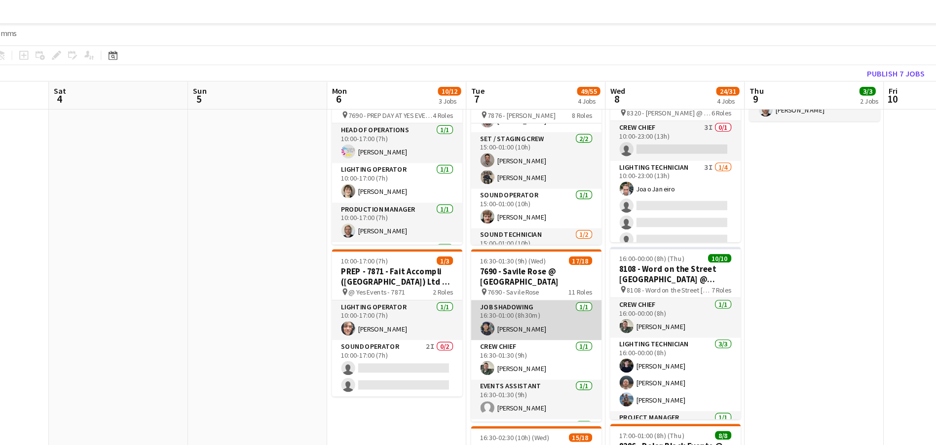
click at [545, 273] on app-card-role "Job Shadowing [DATE] 16:30-01:00 (8h30m) [PERSON_NAME]" at bounding box center [539, 272] width 111 height 34
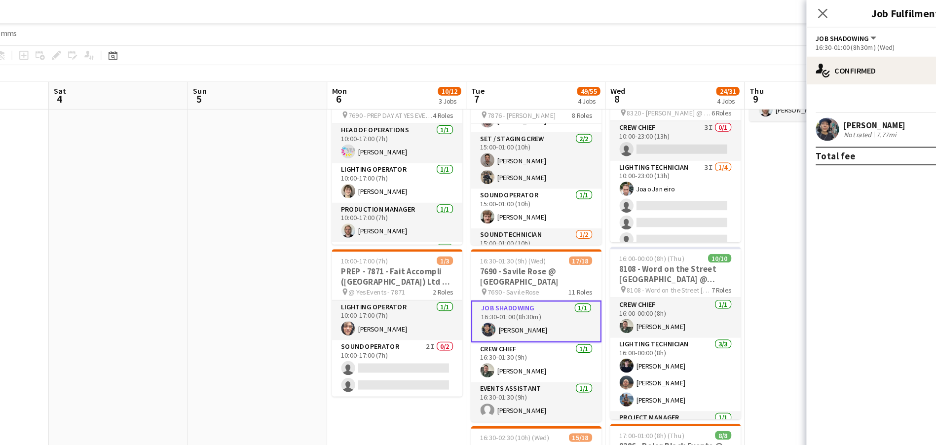
click at [786, 110] on app-user-avatar at bounding box center [787, 110] width 20 height 20
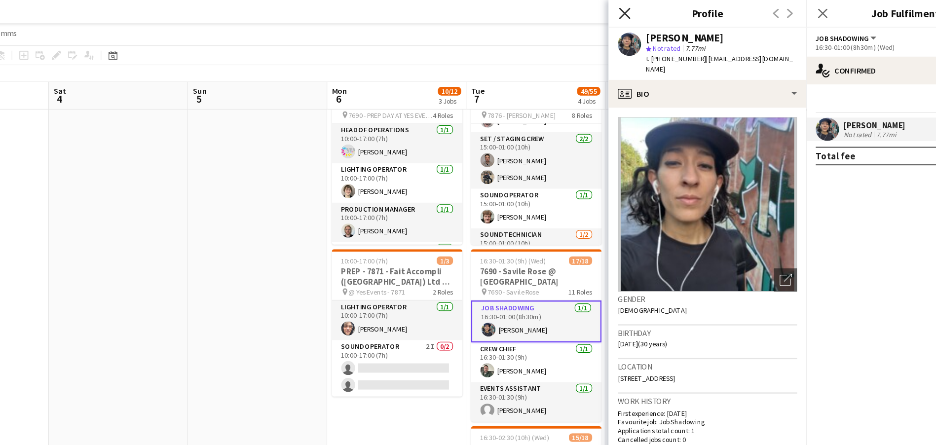
click at [615, 7] on icon "Close pop-in" at bounding box center [614, 10] width 9 height 9
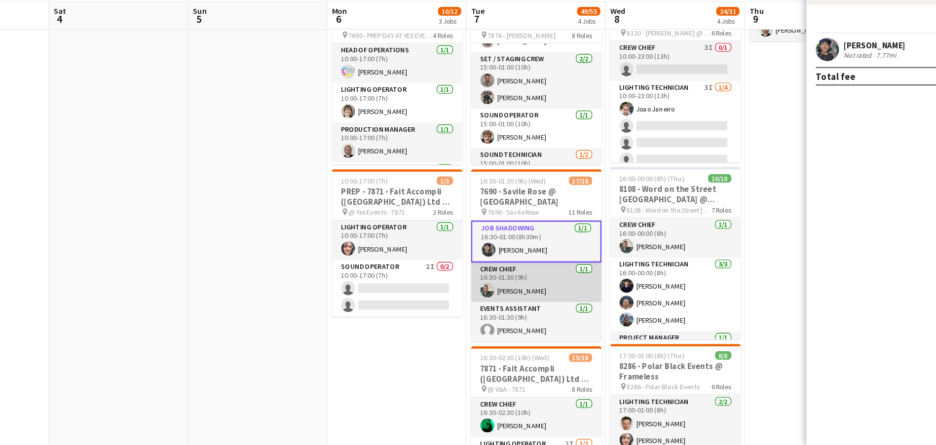
click at [536, 311] on app-card-role "Crew Chief [DATE] 16:30-01:30 (9h) [PERSON_NAME]" at bounding box center [539, 307] width 111 height 34
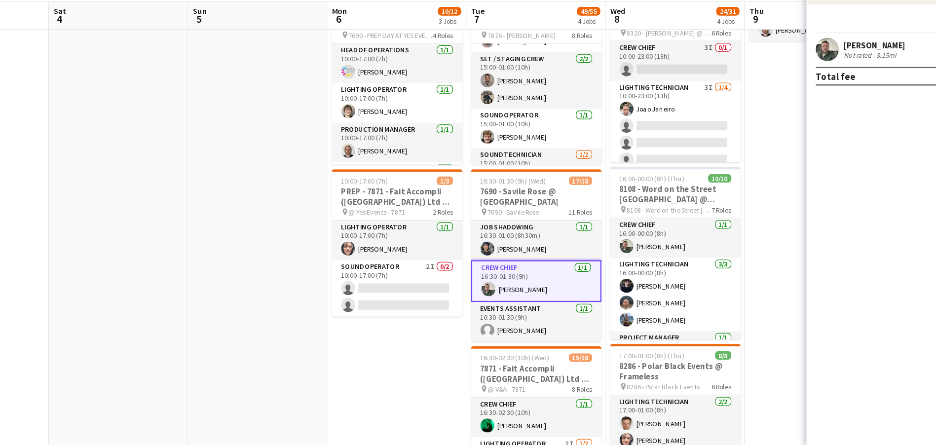
click at [792, 113] on app-user-avatar at bounding box center [787, 110] width 20 height 20
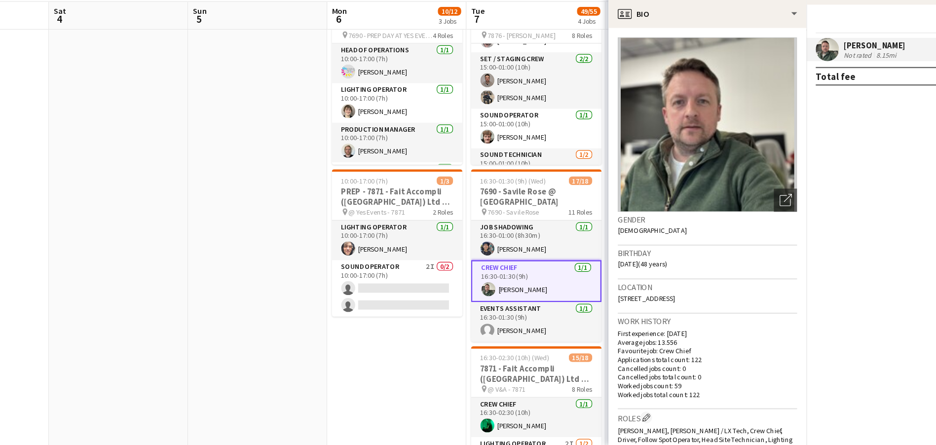
scroll to position [202, 0]
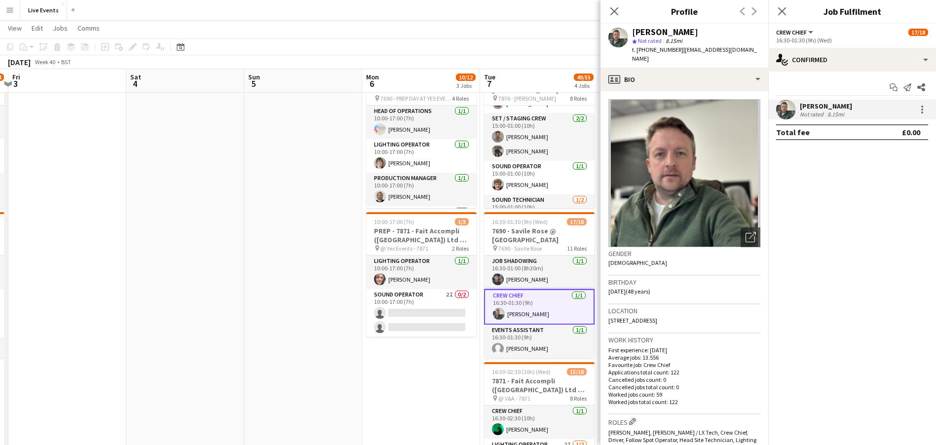
drag, startPoint x: 633, startPoint y: 31, endPoint x: 699, endPoint y: 31, distance: 65.7
click at [699, 31] on div "Andrew Gorman" at bounding box center [696, 32] width 128 height 9
copy div "Andrew Gorman"
click at [654, 45] on div "t. +447973657191 | gormana15@gmail.com" at bounding box center [696, 54] width 128 height 18
click at [654, 49] on span "t. +447973657191" at bounding box center [657, 49] width 51 height 7
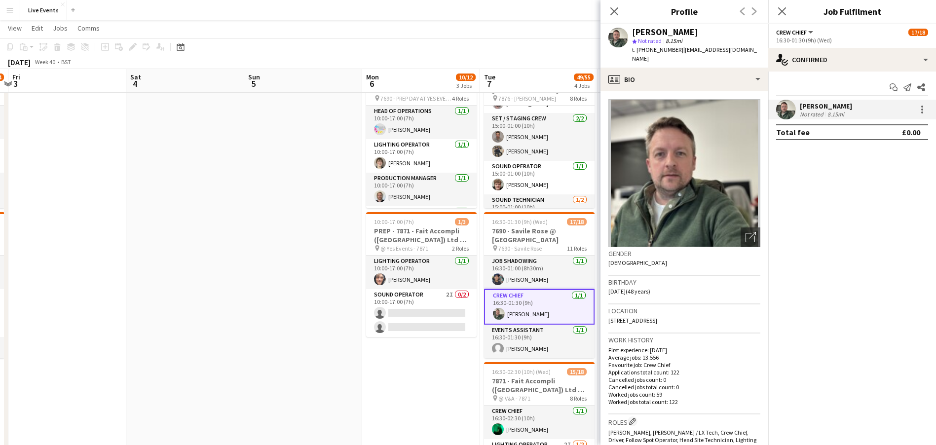
click at [654, 49] on span "t. +447973657191" at bounding box center [657, 49] width 51 height 7
copy span "447973657191"
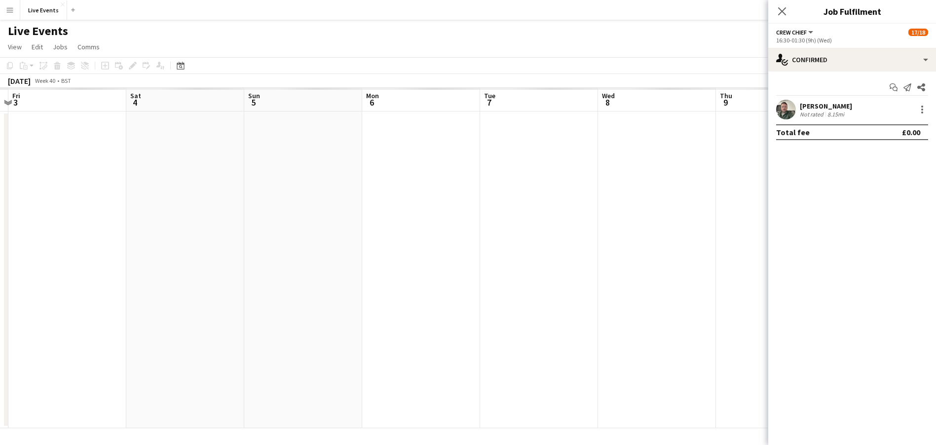
scroll to position [0, 0]
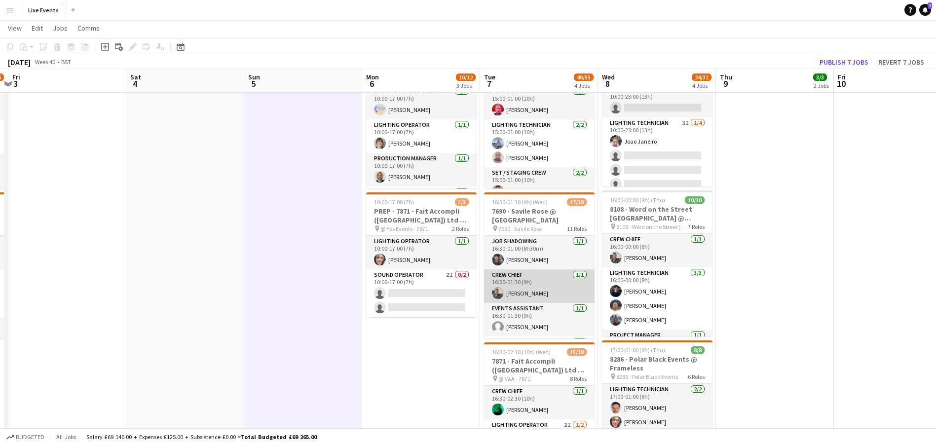
scroll to position [74, 0]
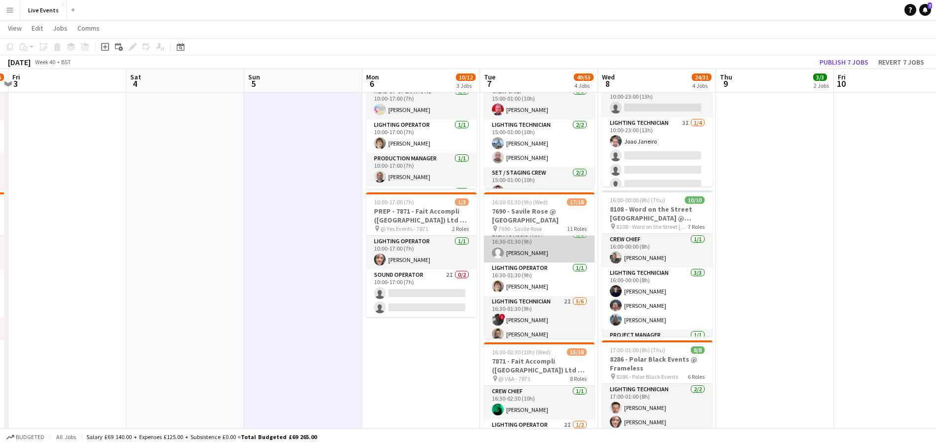
click at [541, 251] on app-card-role "Events Assistant 1/1 16:30-01:30 (9h) Claudia Rister" at bounding box center [539, 246] width 111 height 34
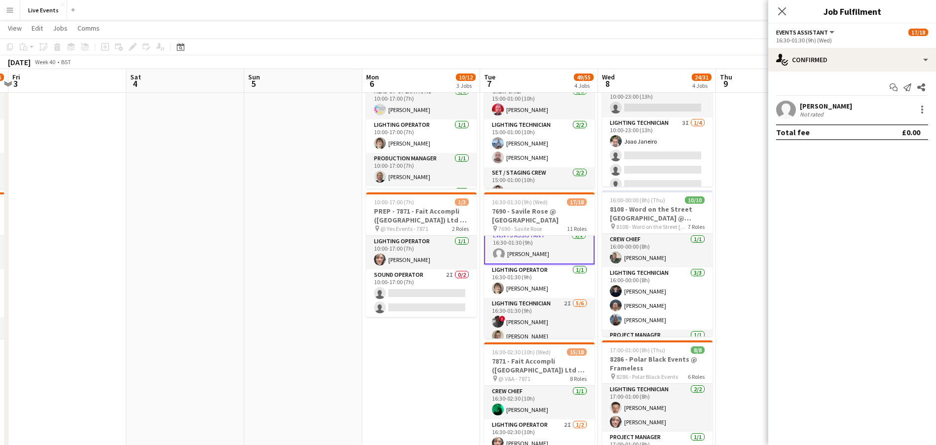
scroll to position [75, 0]
click at [783, 110] on app-user-avatar at bounding box center [787, 110] width 20 height 20
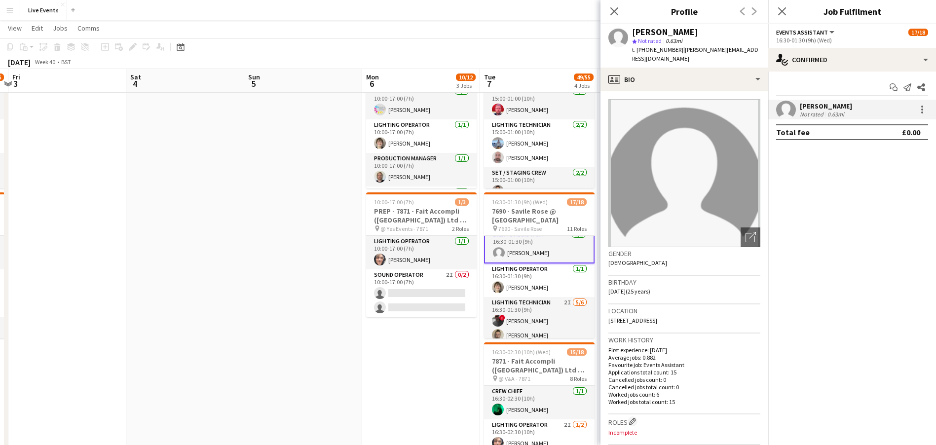
drag, startPoint x: 690, startPoint y: 33, endPoint x: 630, endPoint y: 33, distance: 59.7
click at [630, 33] on div "Claudia Rister star Not rated 0.63mi t. +447818218770 | claudia@wiseproductions…" at bounding box center [685, 46] width 168 height 44
copy div "Claudia Rister"
click at [650, 45] on div "t. +447818218770 | claudia@wiseproductions.co.uk" at bounding box center [696, 54] width 128 height 18
click at [651, 45] on div "t. +447818218770 | claudia@wiseproductions.co.uk" at bounding box center [696, 54] width 128 height 18
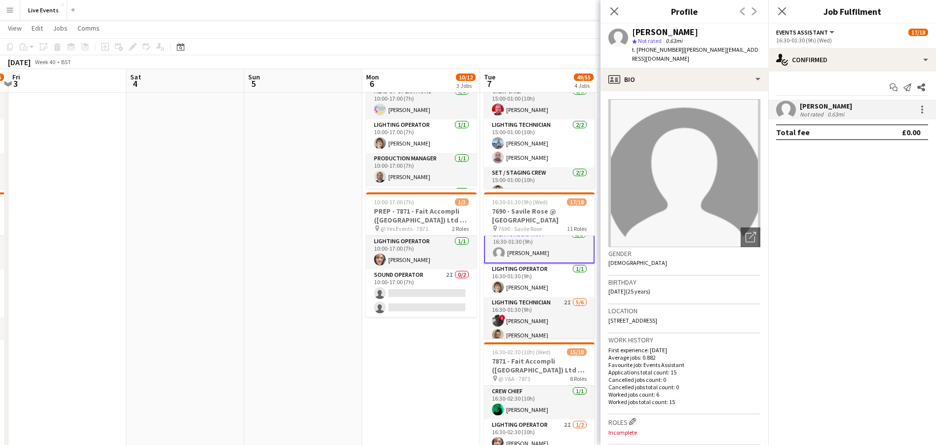
copy span "447818218770"
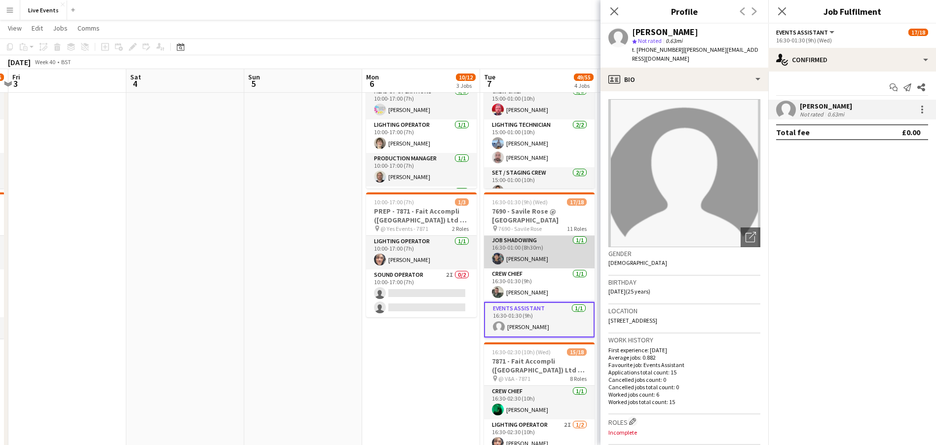
click at [533, 258] on app-card-role "Job Shadowing 1/1 16:30-01:00 (8h30m) Nadia Addada" at bounding box center [539, 252] width 111 height 34
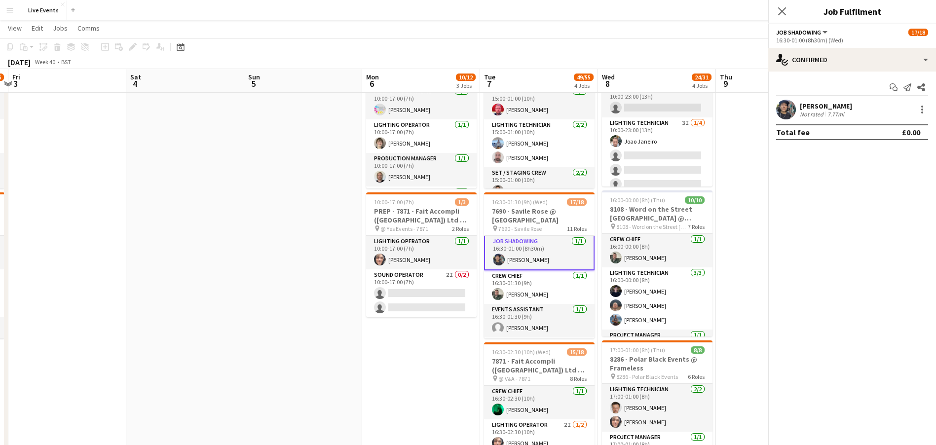
scroll to position [2, 0]
click at [791, 106] on app-user-avatar at bounding box center [787, 110] width 20 height 20
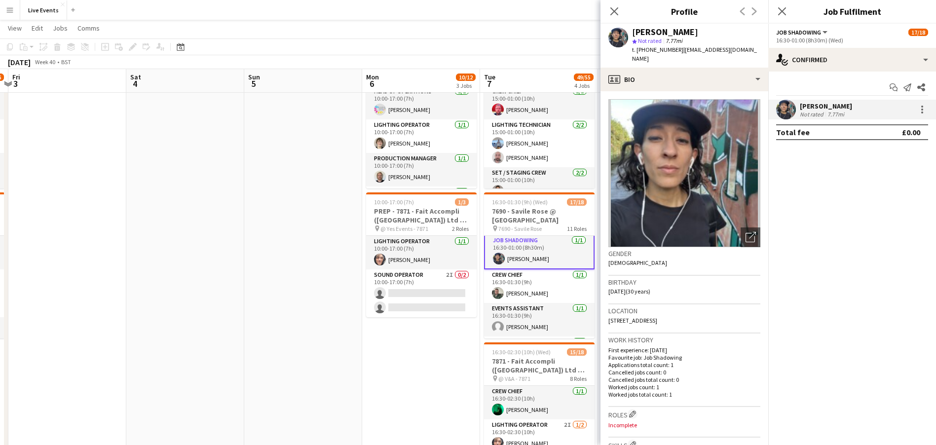
click at [652, 46] on span "t. +447742893505" at bounding box center [657, 49] width 51 height 7
copy span "447742893505"
click at [616, 9] on icon at bounding box center [614, 10] width 9 height 9
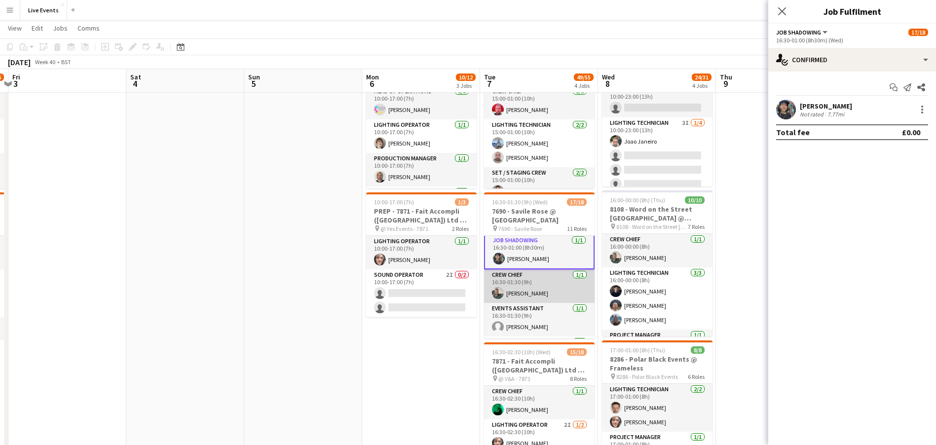
click at [537, 281] on app-card-role "Crew Chief 1/1 16:30-01:30 (9h) Andrew Gorman" at bounding box center [539, 287] width 111 height 34
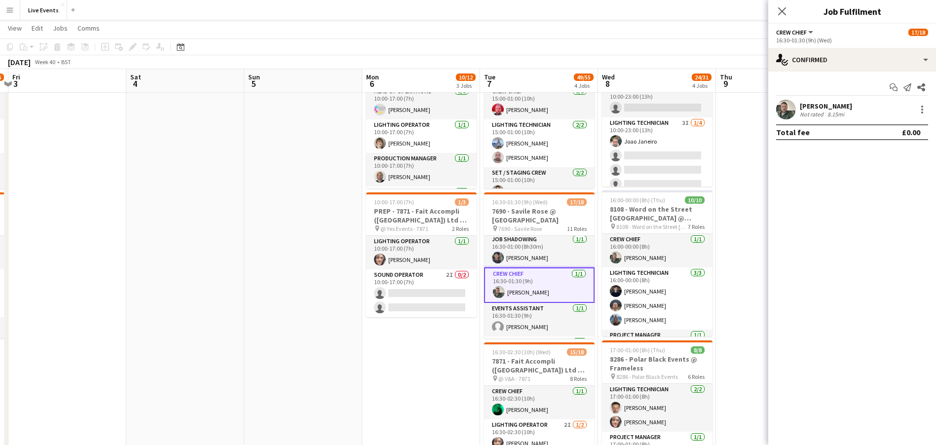
scroll to position [1, 0]
click at [539, 319] on app-card-role "Events Assistant 1/1 16:30-01:30 (9h) Claudia Rister" at bounding box center [539, 321] width 111 height 34
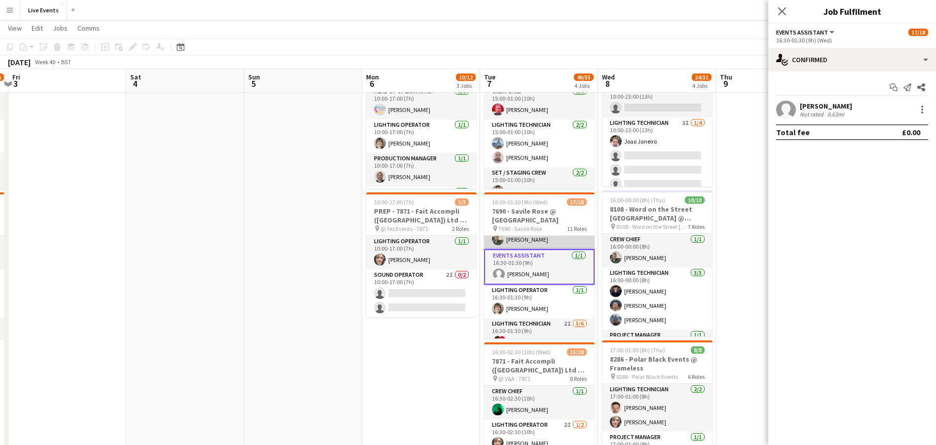
scroll to position [75, 0]
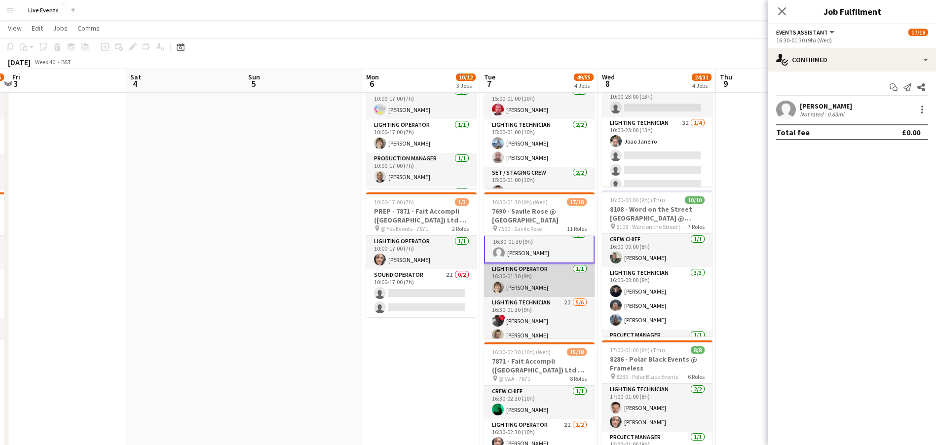
click at [542, 285] on app-card-role "Lighting Operator 1/1 16:30-01:30 (9h) Jim White" at bounding box center [539, 281] width 111 height 34
click at [787, 108] on app-user-avatar at bounding box center [787, 110] width 20 height 20
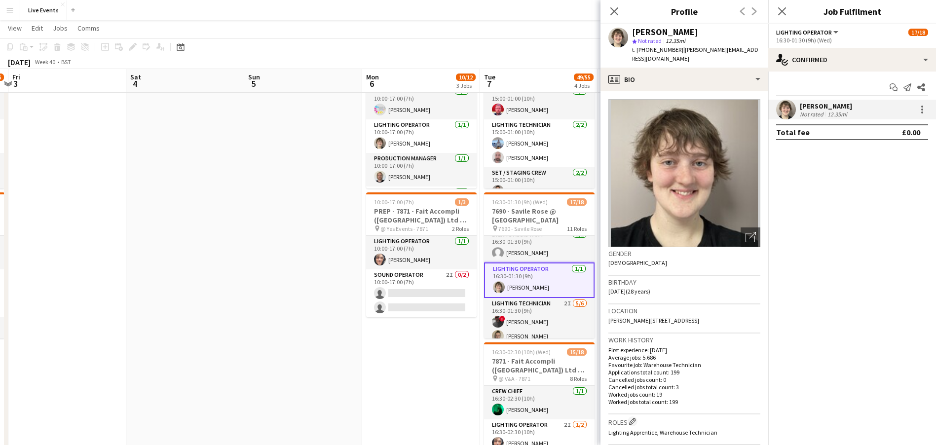
click at [648, 32] on div "Jim White" at bounding box center [665, 32] width 66 height 9
copy div "Jim White"
click at [658, 50] on span "t. +4407770845177" at bounding box center [657, 49] width 51 height 7
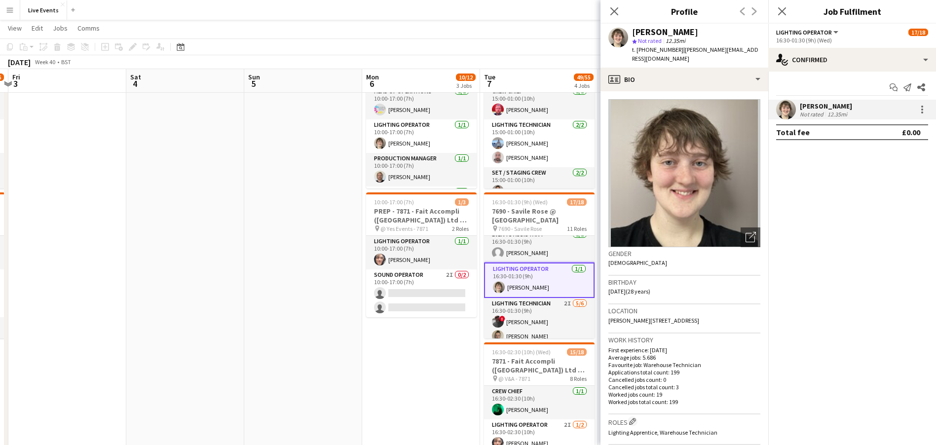
click at [658, 50] on span "t. +4407770845177" at bounding box center [657, 49] width 51 height 7
copy span "4407770845177"
click at [522, 315] on app-card-role "Lighting Technician 2I 5/6 16:30-01:30 (9h) ! richard noton Jay Butcher Sam Sco…" at bounding box center [539, 350] width 111 height 105
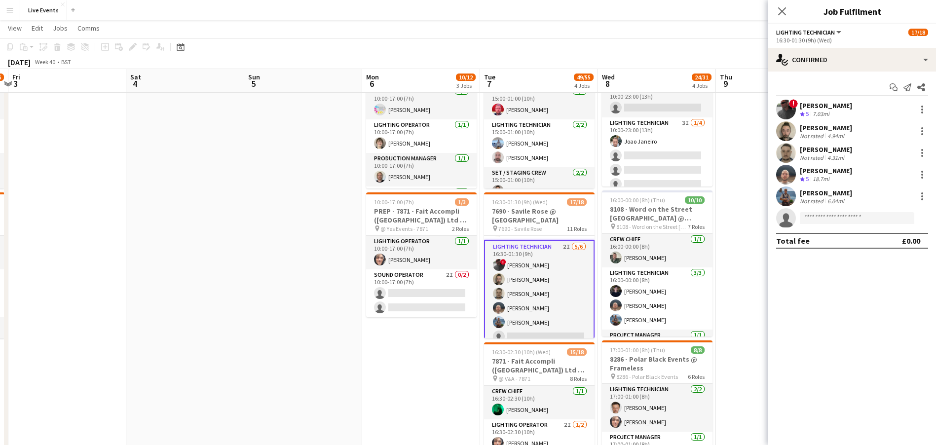
scroll to position [148, 0]
click at [787, 108] on app-user-avatar at bounding box center [787, 110] width 20 height 20
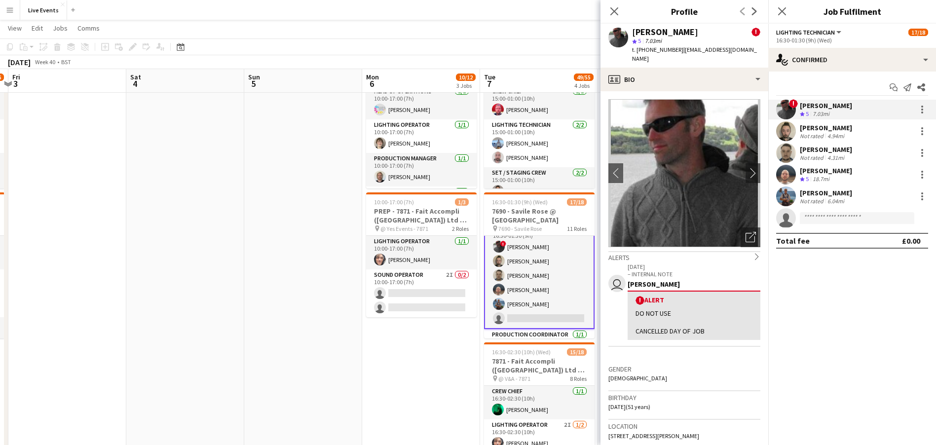
click at [662, 28] on div "richard noton" at bounding box center [665, 32] width 66 height 9
click at [662, 24] on div "richard noton ! star 5 7.03mi t. +447791653226 | laserrich5@gmail.com" at bounding box center [685, 46] width 168 height 44
click at [659, 28] on div "richard noton" at bounding box center [665, 32] width 66 height 9
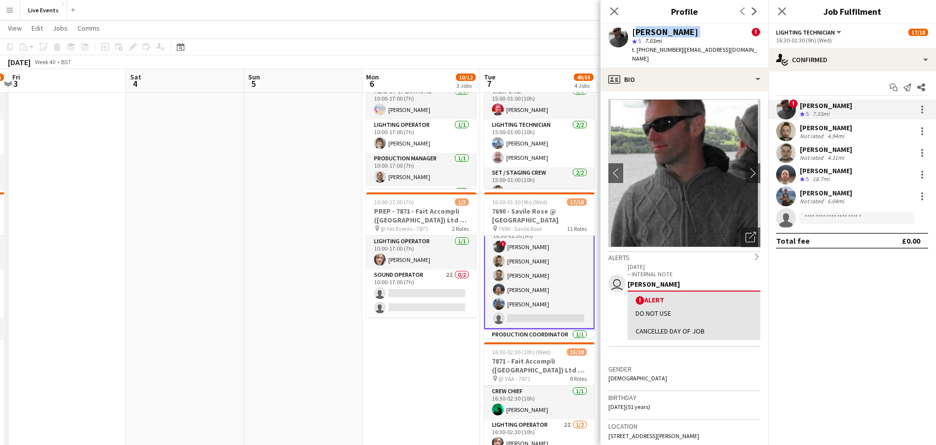
click at [659, 28] on div "richard noton" at bounding box center [665, 32] width 66 height 9
copy div "richard noton"
click at [656, 49] on span "t. +447791653226" at bounding box center [657, 49] width 51 height 7
click at [656, 48] on span "t. +447791653226" at bounding box center [657, 49] width 51 height 7
copy span "447791653226"
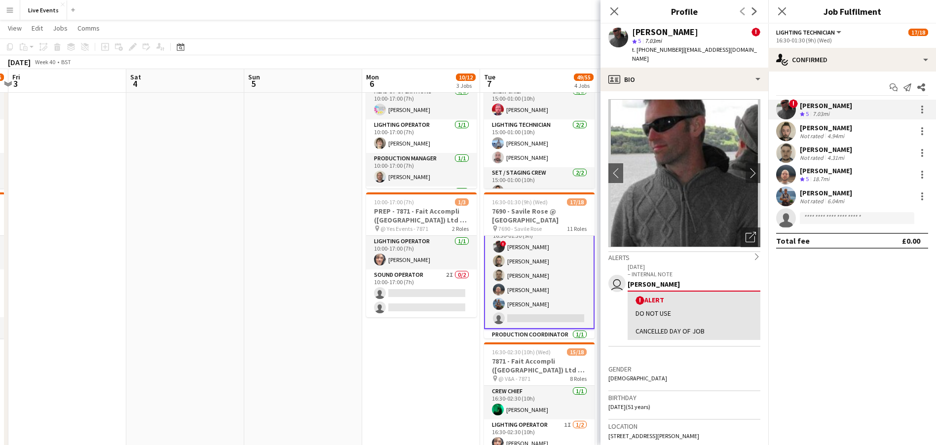
click at [786, 127] on app-user-avatar at bounding box center [787, 131] width 20 height 20
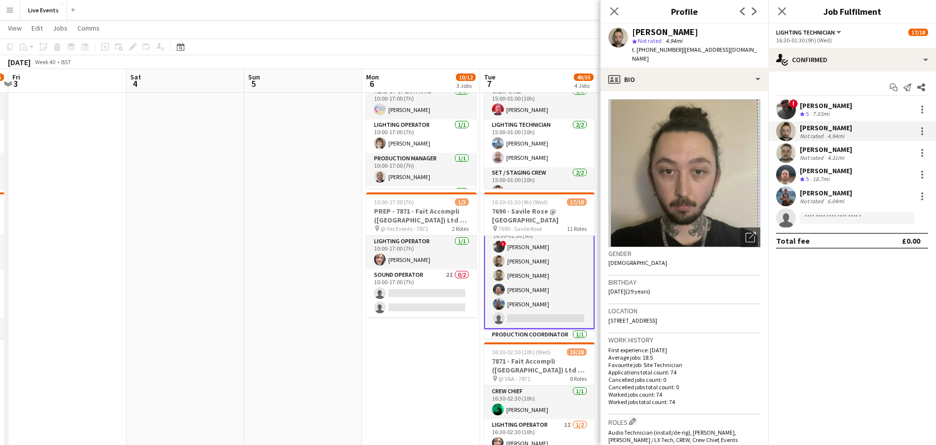
click at [656, 31] on div "Jay Butcher" at bounding box center [665, 32] width 66 height 9
copy div "Jay Butcher"
click at [785, 149] on app-user-avatar at bounding box center [787, 153] width 20 height 20
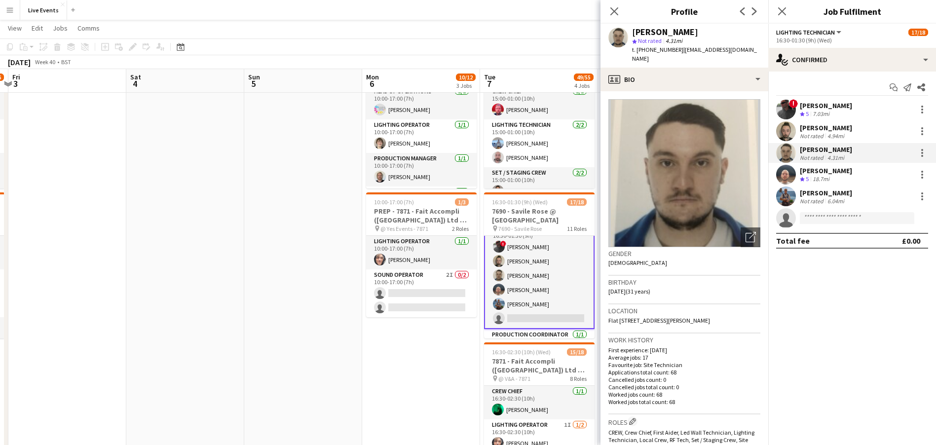
click at [649, 29] on div "Sam Scott" at bounding box center [665, 32] width 66 height 9
click at [789, 174] on app-user-avatar at bounding box center [787, 175] width 20 height 20
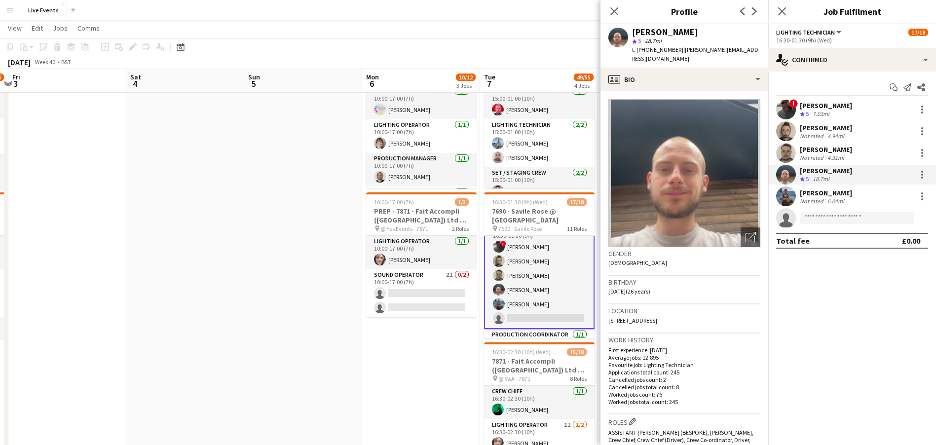
click at [649, 34] on div "Harrison Ellis" at bounding box center [665, 32] width 66 height 9
click at [782, 198] on app-user-avatar at bounding box center [787, 197] width 20 height 20
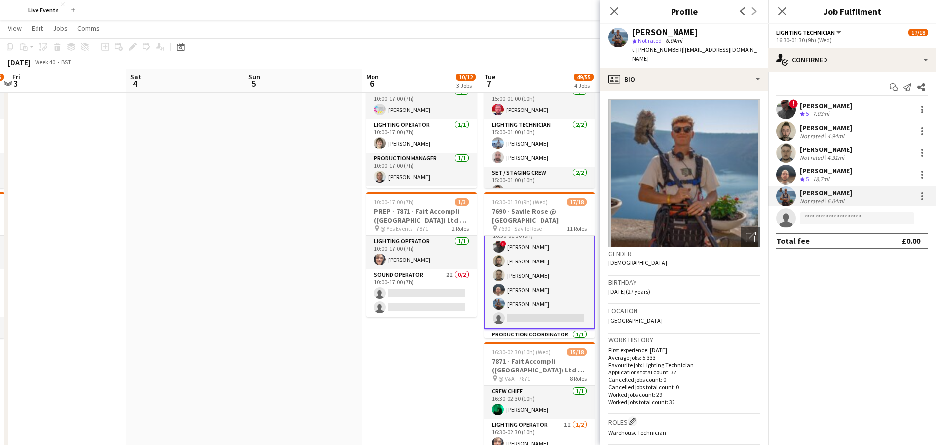
click at [651, 35] on div "Tom Slade" at bounding box center [665, 32] width 66 height 9
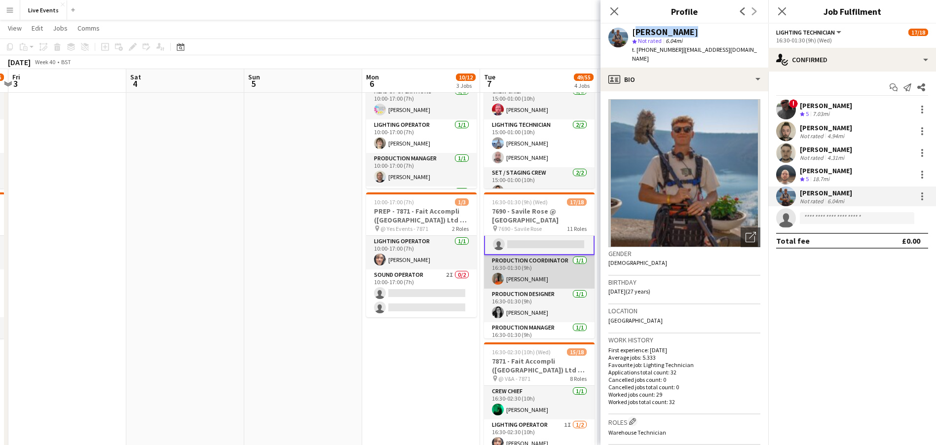
click at [544, 272] on app-card-role "Production Coordinator 1/1 16:30-01:30 (9h) George Kirkup-Delph" at bounding box center [539, 272] width 111 height 34
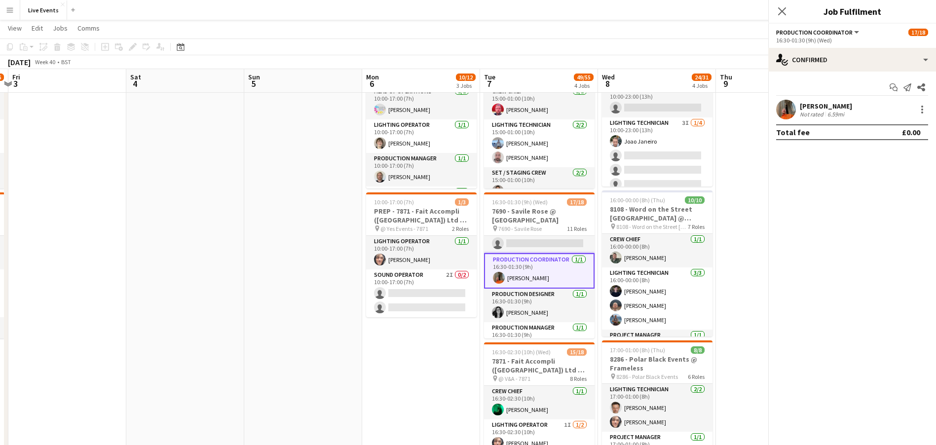
scroll to position [221, 0]
click at [790, 105] on app-user-avatar at bounding box center [787, 110] width 20 height 20
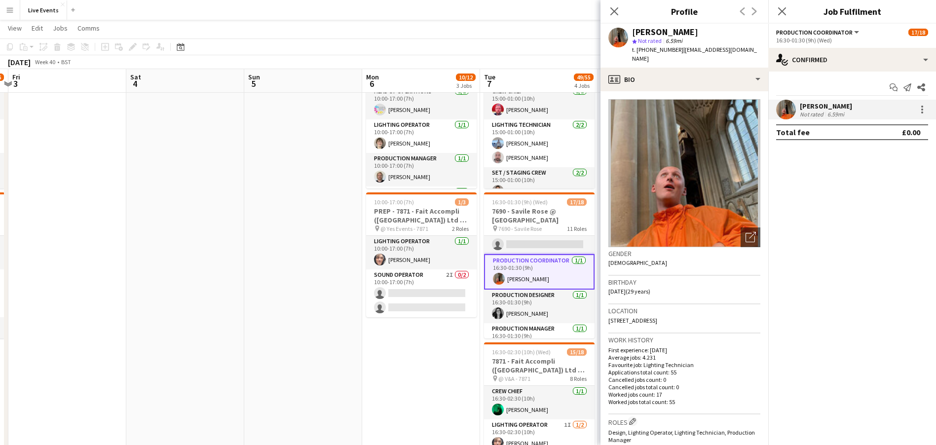
click at [666, 29] on div "George Kirkup-Delph" at bounding box center [665, 32] width 66 height 9
click at [666, 30] on div "George Kirkup-Delph" at bounding box center [665, 32] width 66 height 9
click at [650, 47] on span "t. +447964658165" at bounding box center [657, 49] width 51 height 7
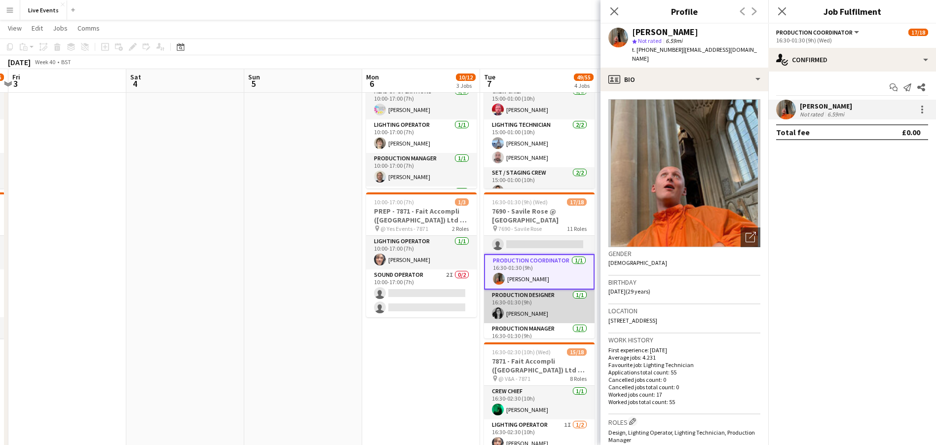
click at [530, 302] on app-card-role "Production Designer 1/1 16:30-01:30 (9h) Emily Manning" at bounding box center [539, 307] width 111 height 34
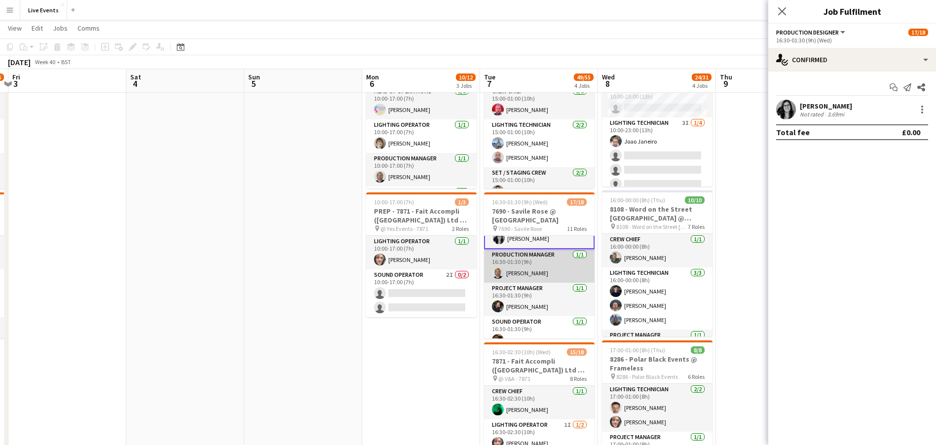
click at [549, 263] on app-card-role "Production Manager 1/1 16:30-01:30 (9h) Max Walker" at bounding box center [539, 266] width 111 height 34
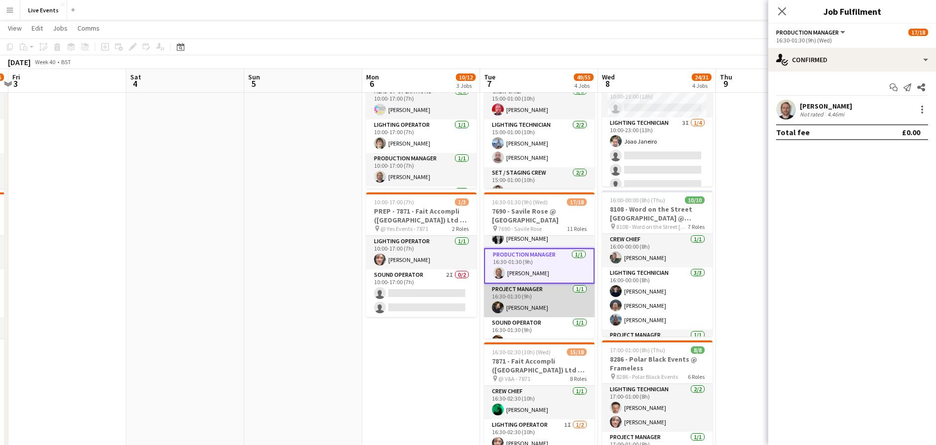
click at [548, 301] on app-card-role "Project Manager 1/1 16:30-01:30 (9h) Lizzie O’Hara" at bounding box center [539, 301] width 111 height 34
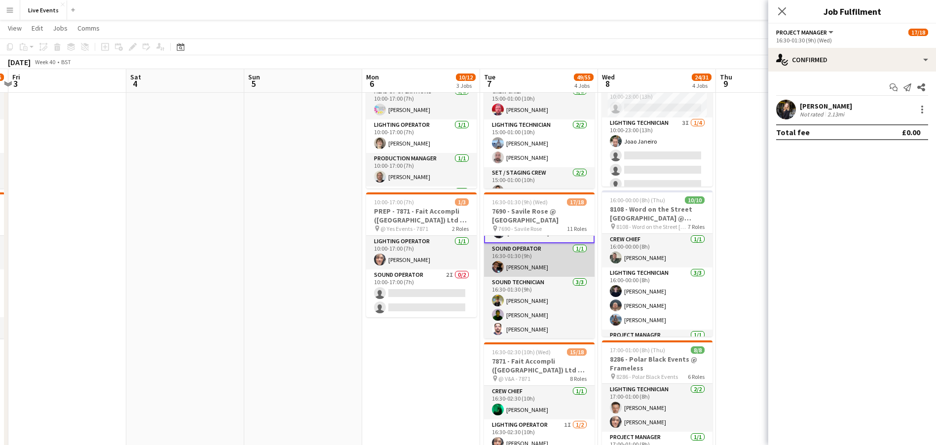
click at [530, 265] on app-card-role "Sound Operator 1/1 16:30-01:30 (9h) Tom Mitchell" at bounding box center [539, 260] width 111 height 34
click at [778, 101] on div at bounding box center [787, 110] width 20 height 20
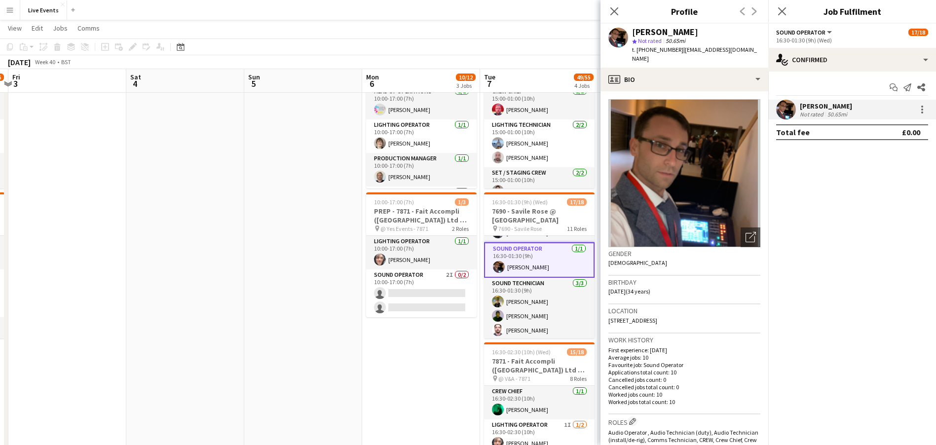
click at [658, 31] on div "Tom Mitchell" at bounding box center [665, 32] width 66 height 9
click at [657, 31] on div "Tom Mitchell" at bounding box center [665, 32] width 66 height 9
click at [650, 49] on span "t. +447896278565" at bounding box center [657, 49] width 51 height 7
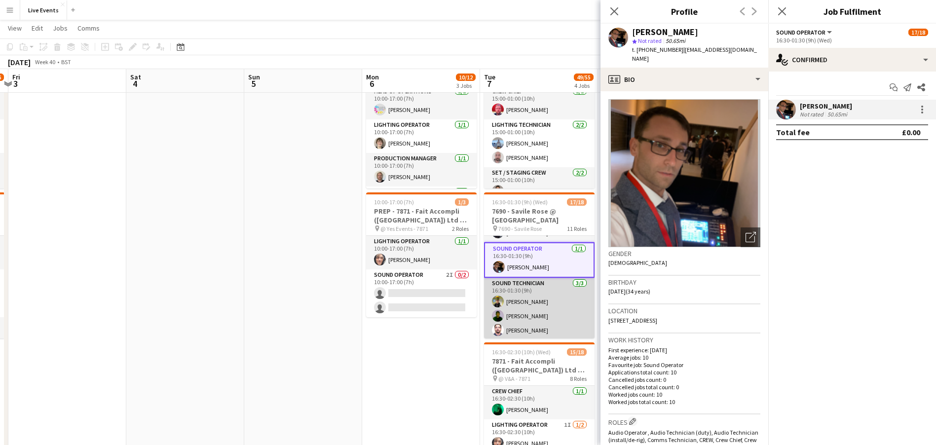
click at [528, 310] on app-card-role "Sound Technician 3/3 16:30-01:30 (9h) Max Bishop Tom Sussex Tomas Nunes" at bounding box center [539, 309] width 111 height 62
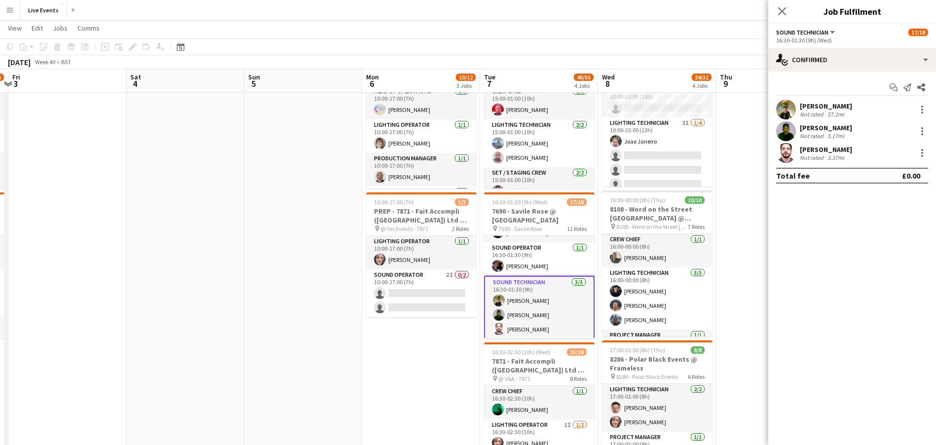
scroll to position [369, 0]
click at [781, 100] on div at bounding box center [787, 110] width 20 height 20
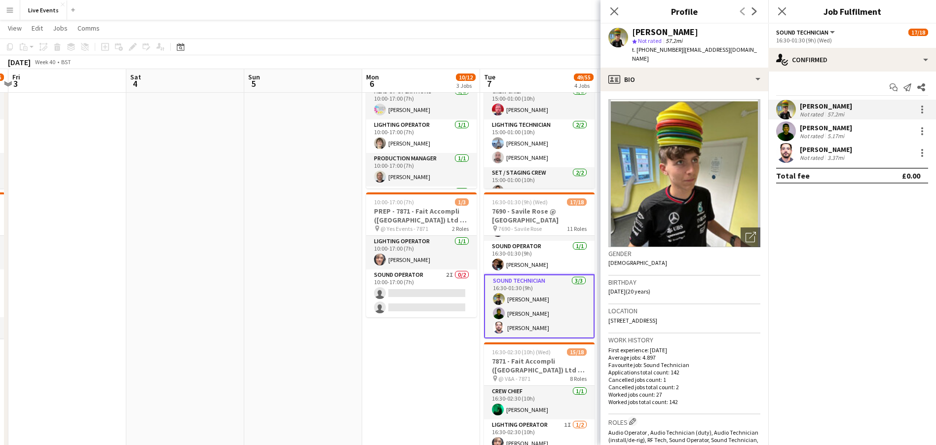
click at [661, 25] on div "Max Bishop star Not rated 57.2mi t. +447931228618 | maxbishop.audio1@gmail.com" at bounding box center [685, 46] width 168 height 44
click at [658, 28] on div "Max Bishop" at bounding box center [665, 32] width 66 height 9
click at [789, 126] on app-user-avatar at bounding box center [787, 131] width 20 height 20
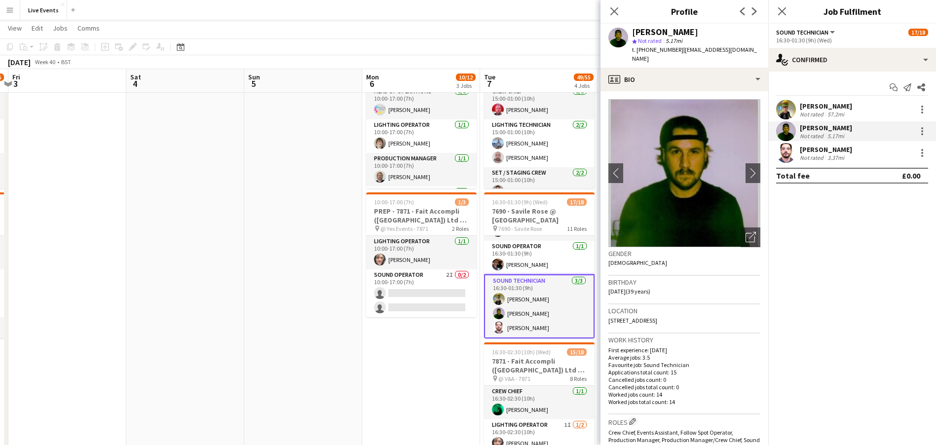
click at [663, 33] on div "Tom Sussex" at bounding box center [665, 32] width 66 height 9
click at [781, 152] on app-user-avatar at bounding box center [787, 153] width 20 height 20
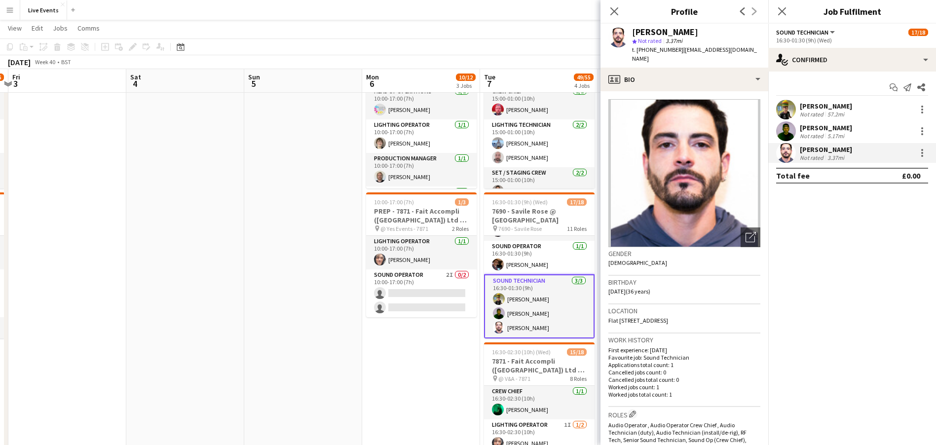
click at [673, 31] on div "Tomas Nunes" at bounding box center [665, 32] width 66 height 9
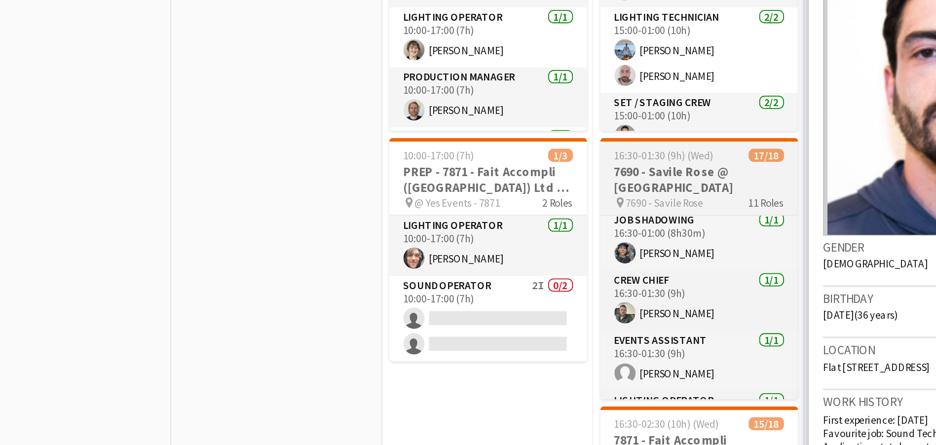
scroll to position [0, 0]
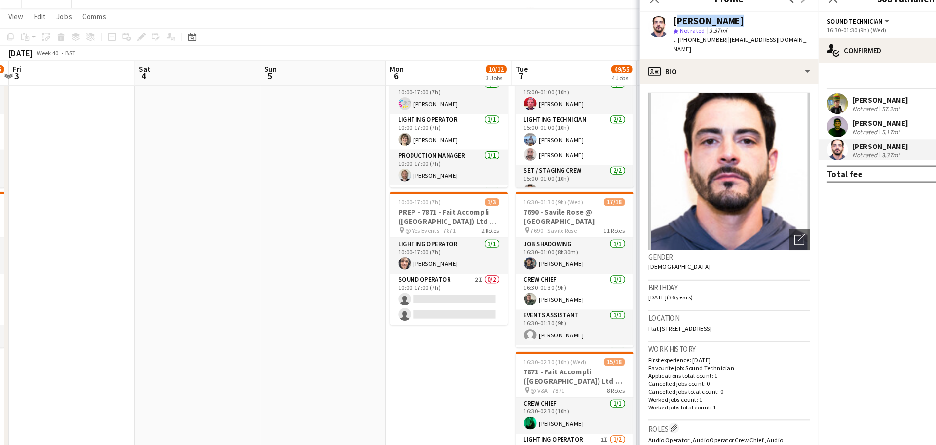
click at [348, 280] on app-date-cell at bounding box center [303, 371] width 118 height 967
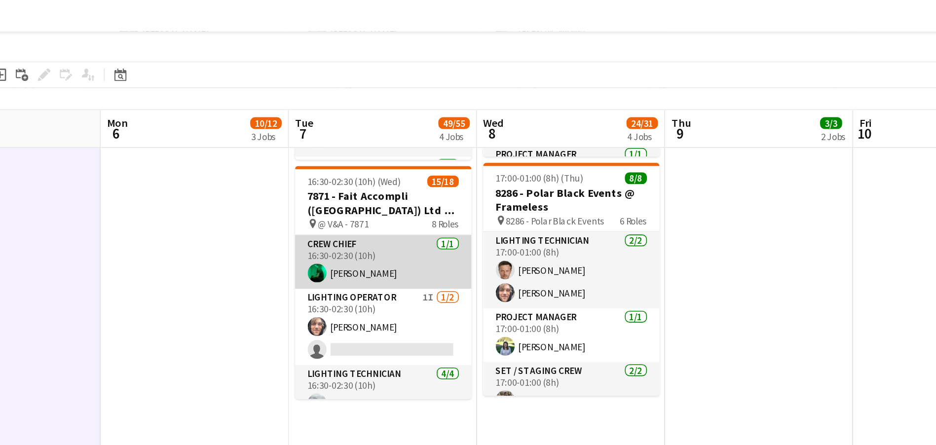
click at [326, 166] on app-card-role "Crew Chief 1/1 16:30-02:30 (10h) Simon Streeting" at bounding box center [345, 165] width 111 height 34
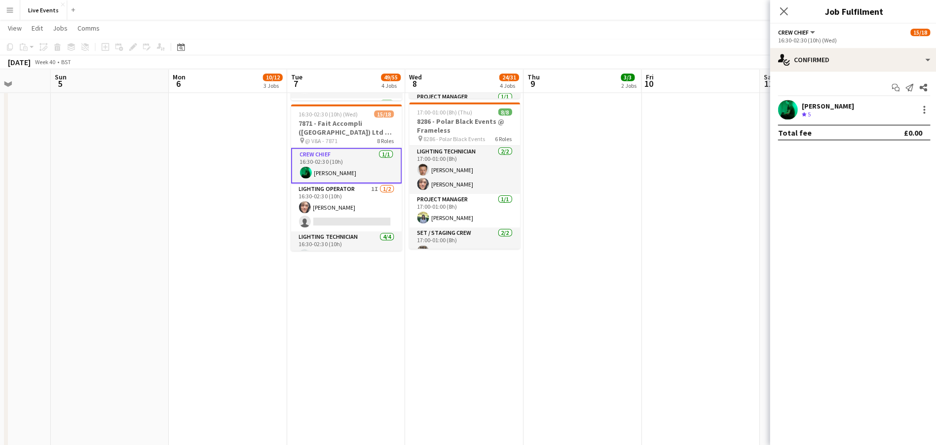
scroll to position [460, 0]
click at [783, 105] on app-user-avatar at bounding box center [787, 110] width 20 height 20
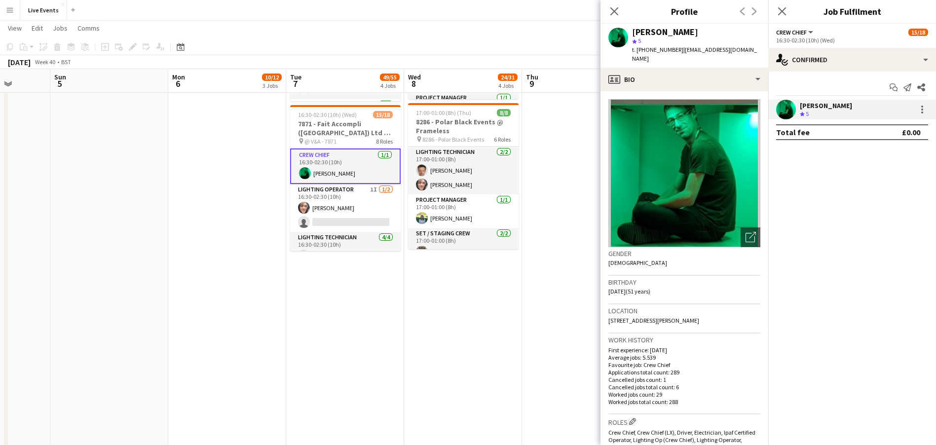
click at [648, 32] on div "Simon Streeting" at bounding box center [665, 32] width 66 height 9
click at [648, 31] on div "Simon Streeting" at bounding box center [665, 32] width 66 height 9
click at [650, 48] on span "t. +447966202239" at bounding box center [657, 49] width 51 height 7
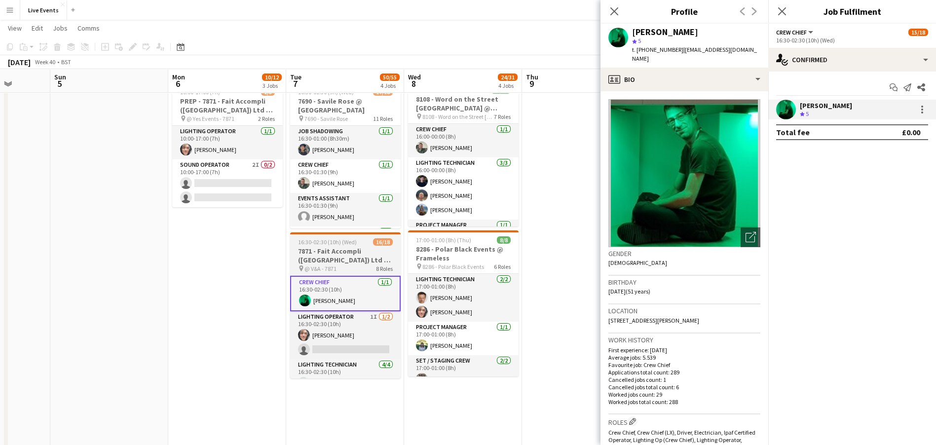
scroll to position [312, 0]
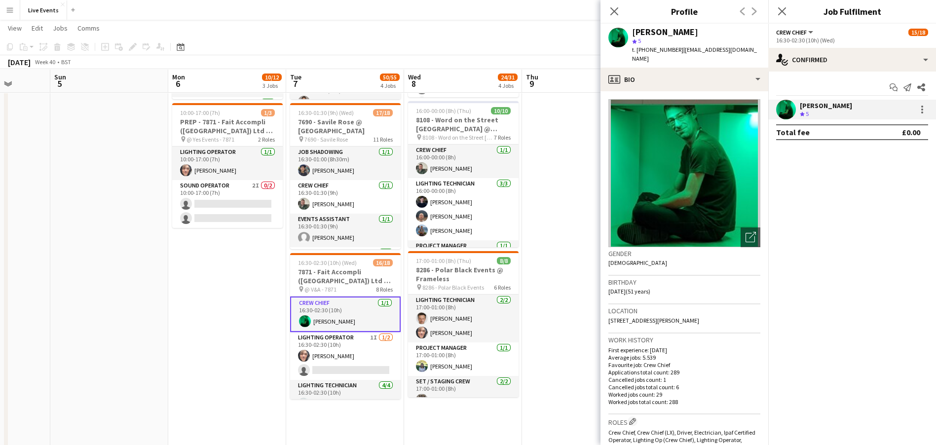
click at [670, 28] on div "Simon Streeting" at bounding box center [665, 32] width 66 height 9
click at [667, 29] on div "Simon Streeting" at bounding box center [665, 32] width 66 height 9
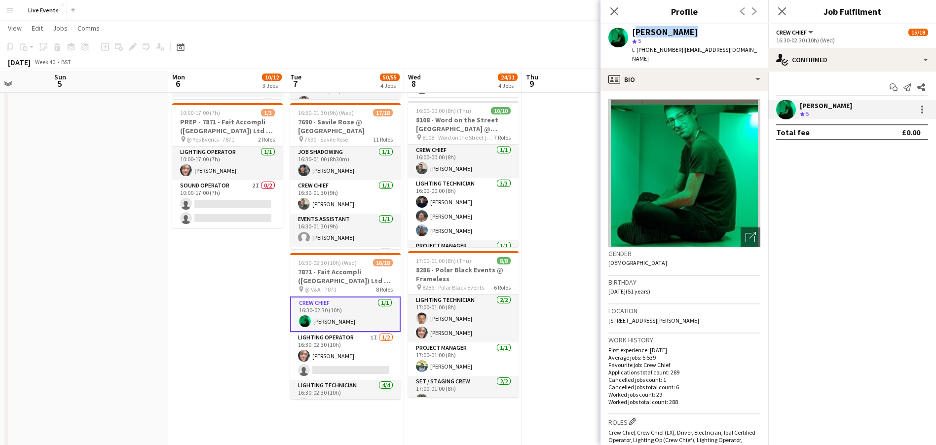
click at [667, 29] on div "Simon Streeting" at bounding box center [665, 32] width 66 height 9
click at [654, 51] on span "t. +447966202239" at bounding box center [657, 49] width 51 height 7
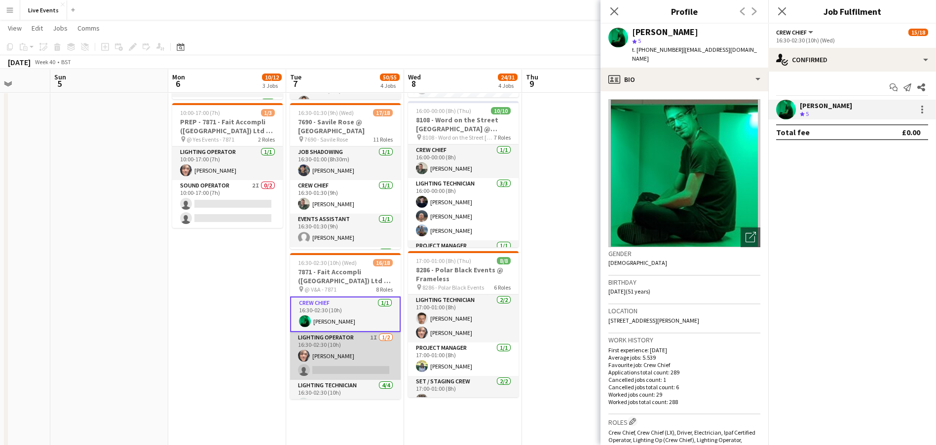
click at [347, 347] on app-card-role "Lighting Operator 1I 1/2 16:30-02:30 (10h) George Frost single-neutral-actions" at bounding box center [345, 356] width 111 height 48
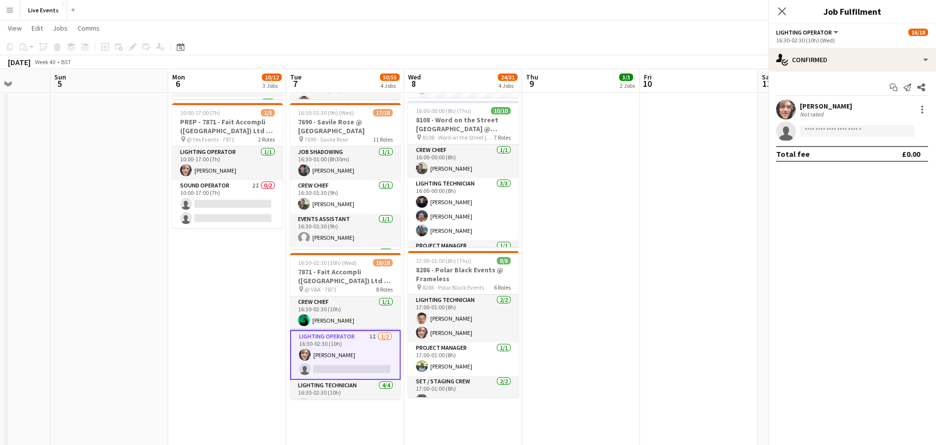
scroll to position [0, 305]
click at [786, 109] on app-user-avatar at bounding box center [787, 110] width 20 height 20
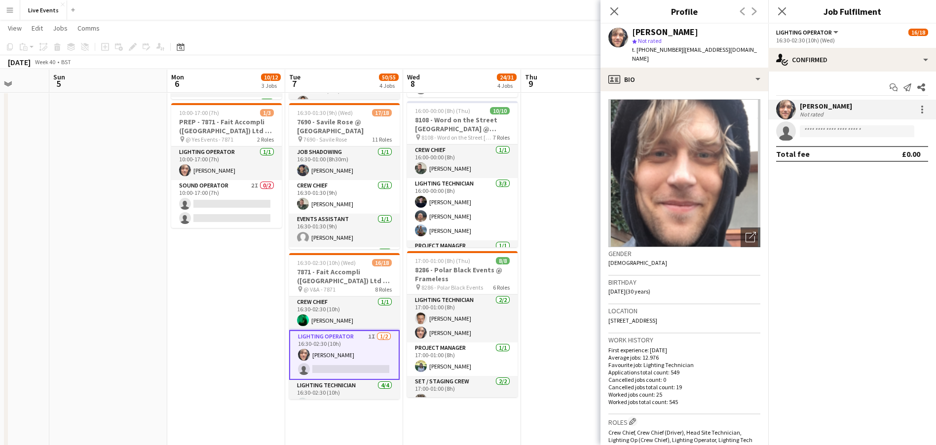
click at [661, 32] on div "George Frost" at bounding box center [665, 32] width 66 height 9
click at [647, 51] on span "t. +447950837010" at bounding box center [657, 49] width 51 height 7
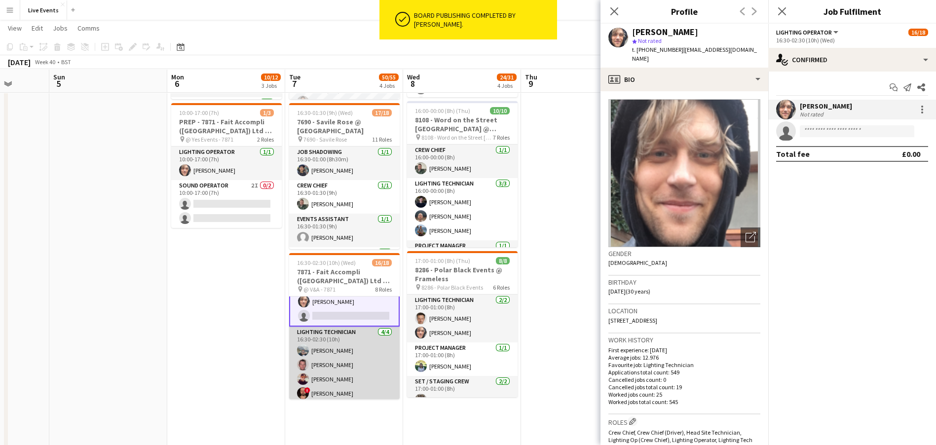
scroll to position [74, 0]
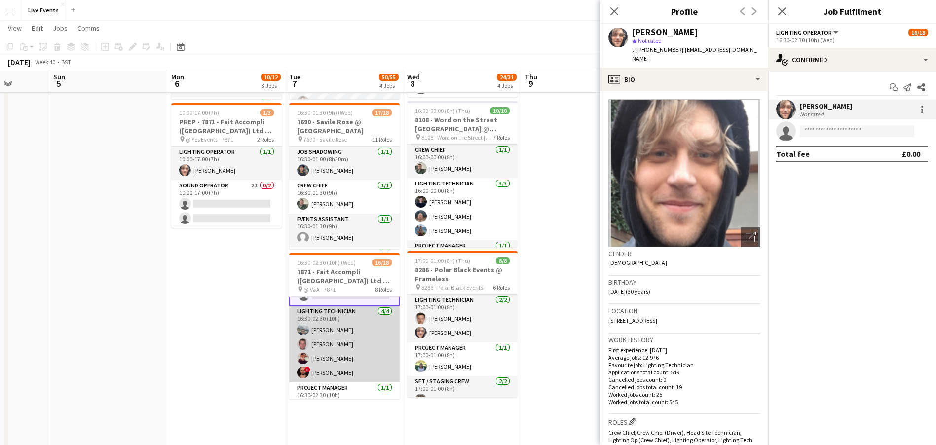
click at [358, 354] on app-card-role "Lighting Technician 4/4 16:30-02:30 (10h) Charlie Peirce jarrod o'connell Antho…" at bounding box center [344, 344] width 111 height 77
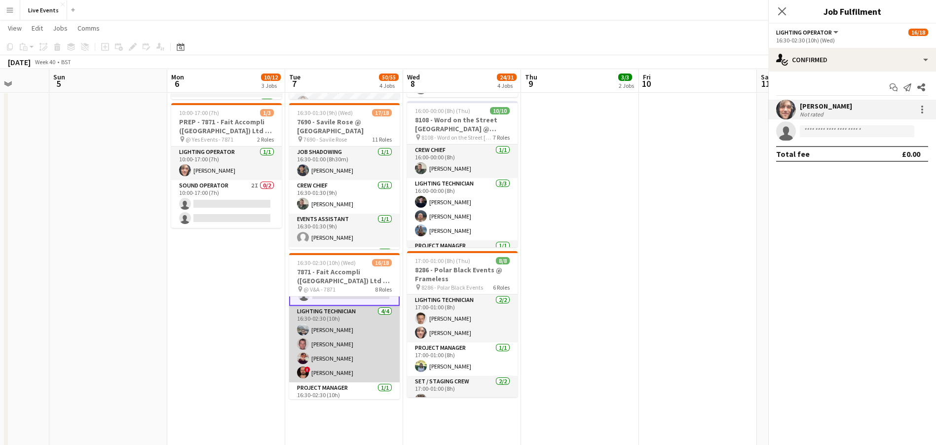
scroll to position [73, 0]
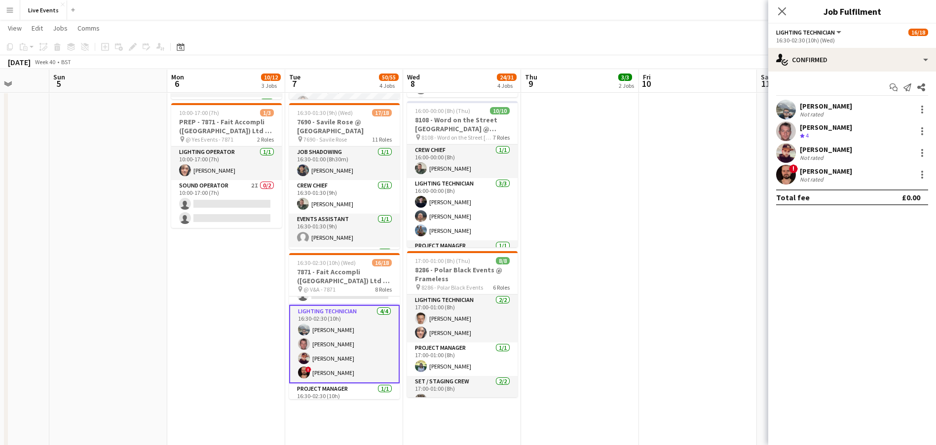
click at [788, 109] on app-user-avatar at bounding box center [787, 110] width 20 height 20
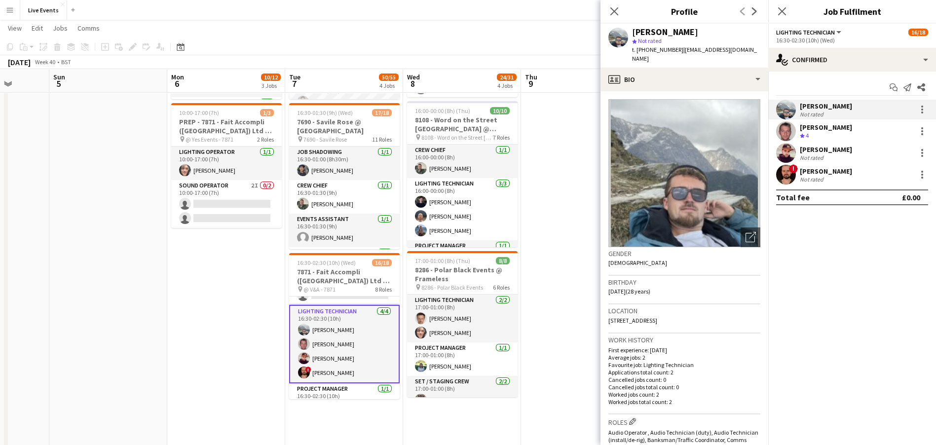
click at [656, 28] on div "Charlie Peirce" at bounding box center [665, 32] width 66 height 9
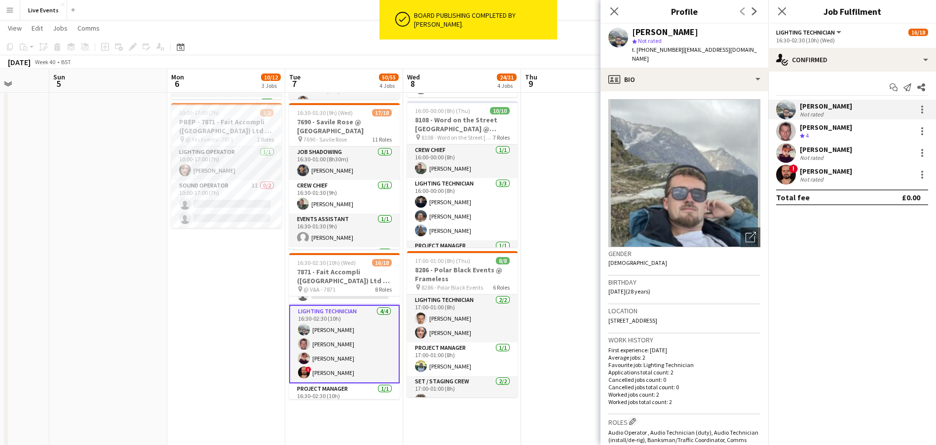
click at [780, 126] on app-user-avatar at bounding box center [787, 131] width 20 height 20
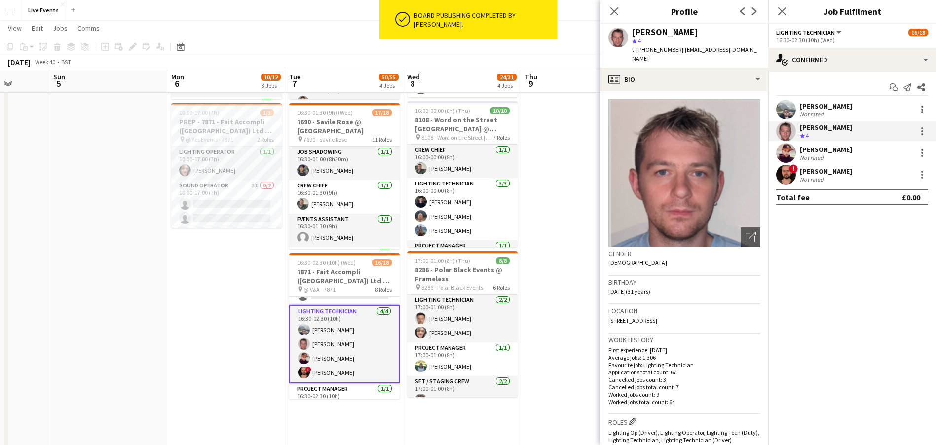
click at [614, 34] on app-user-avatar at bounding box center [619, 38] width 20 height 20
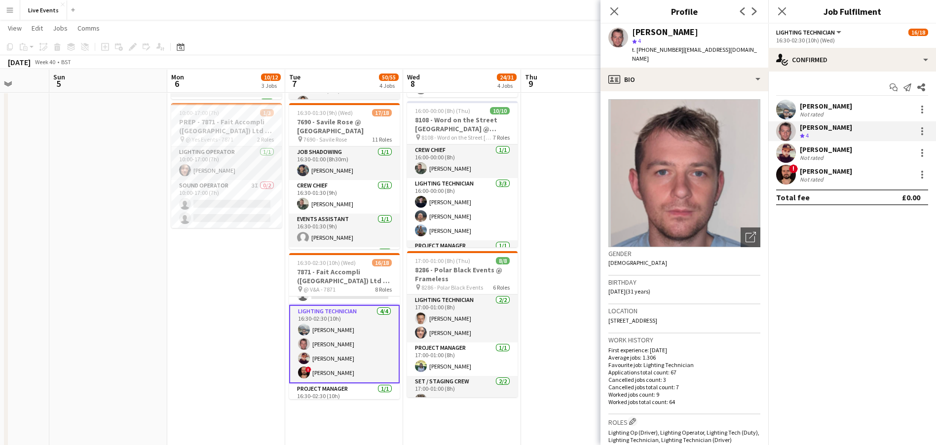
click at [651, 33] on div "jarrod o'connell" at bounding box center [665, 32] width 66 height 9
click at [788, 155] on app-user-avatar at bounding box center [787, 153] width 20 height 20
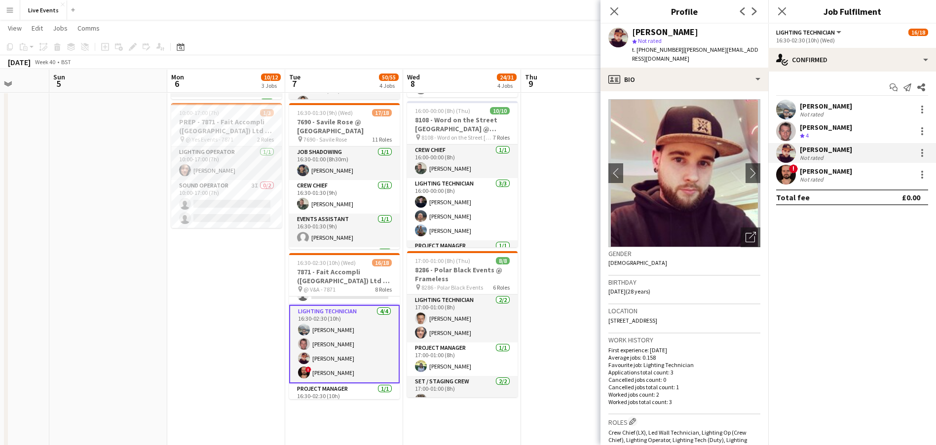
click at [645, 30] on div "Anthony Burrell" at bounding box center [665, 32] width 66 height 9
click at [788, 175] on app-user-avatar at bounding box center [787, 175] width 20 height 20
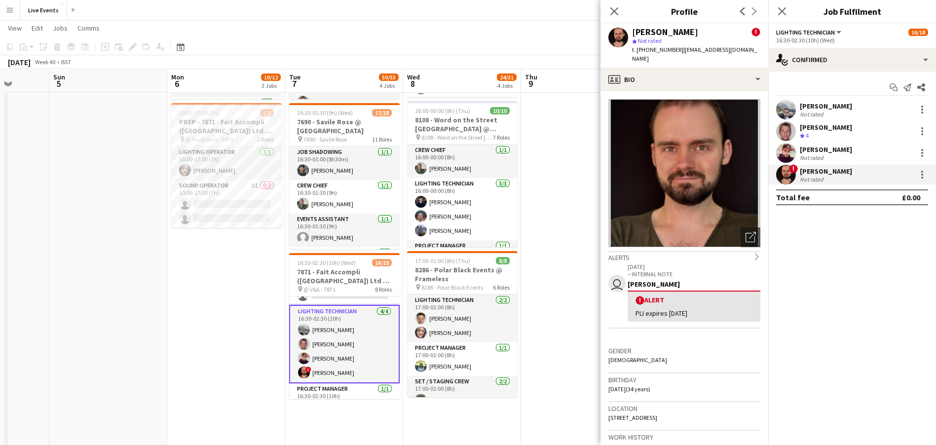
click at [652, 30] on div "Conor Cook" at bounding box center [665, 32] width 66 height 9
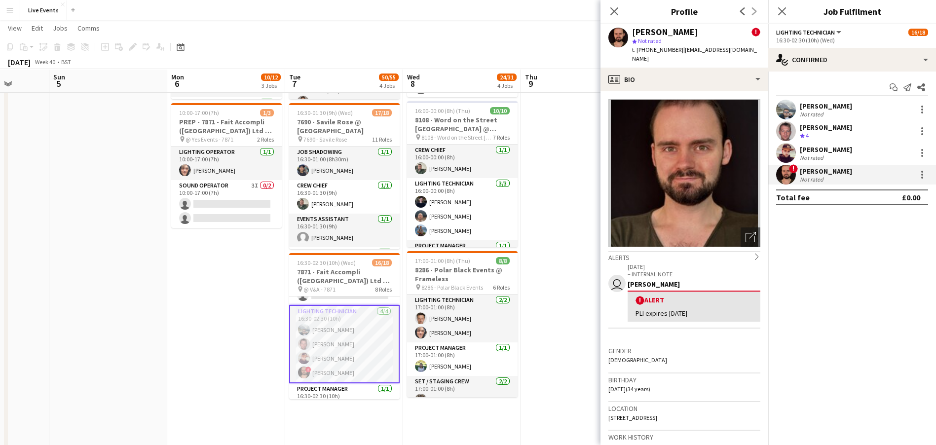
click at [694, 46] on span "| conorcook31@gmail.com" at bounding box center [694, 54] width 125 height 16
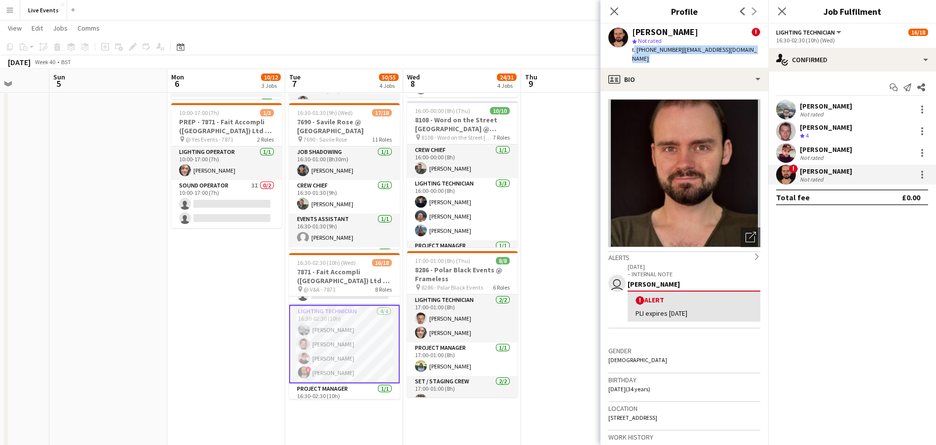
click at [694, 46] on span "| conorcook31@gmail.com" at bounding box center [694, 54] width 125 height 16
click at [731, 50] on span "| conorcook31@gmail.com" at bounding box center [694, 54] width 125 height 16
drag, startPoint x: 728, startPoint y: 50, endPoint x: 680, endPoint y: 55, distance: 48.1
click at [680, 55] on div "Conor Cook ! star Not rated t. +4407964087163 | conorcook31@gmail.com" at bounding box center [685, 46] width 168 height 44
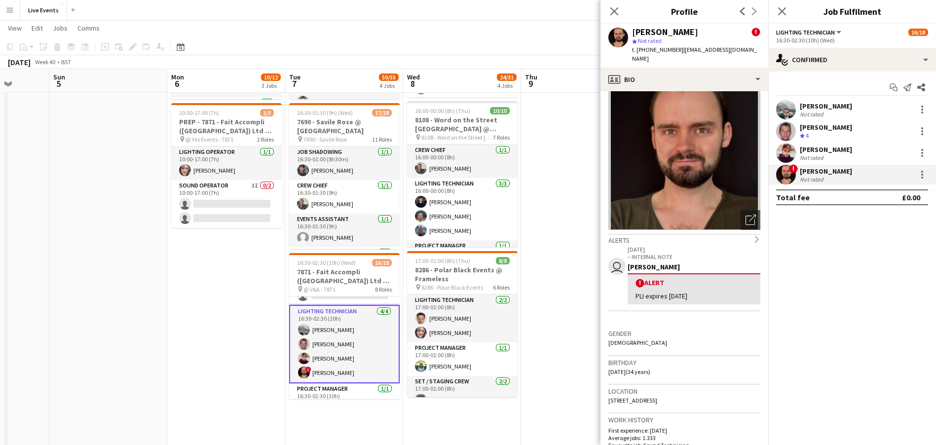
scroll to position [0, 0]
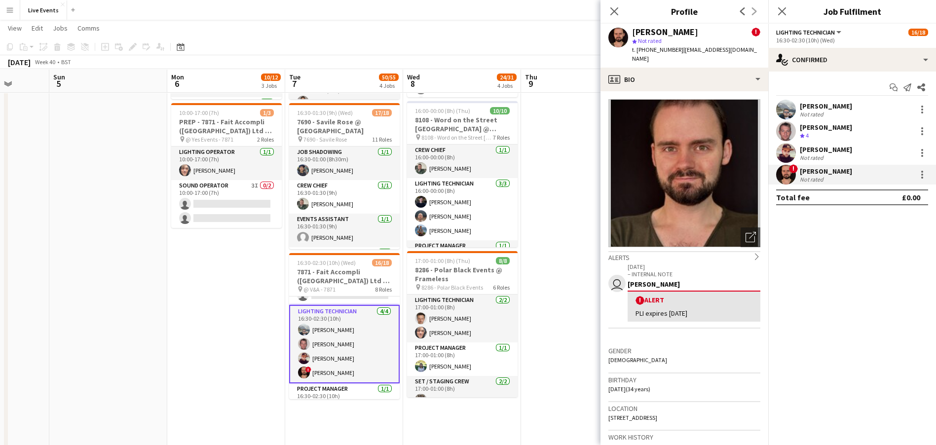
drag, startPoint x: 670, startPoint y: 270, endPoint x: 598, endPoint y: 250, distance: 74.7
click at [598, 250] on body "Menu Boards Boards Boards All jobs Status Workforce Workforce My Workforce Recr…" at bounding box center [468, 235] width 936 height 1094
click at [709, 280] on div "Tim Cracknell" at bounding box center [694, 284] width 133 height 9
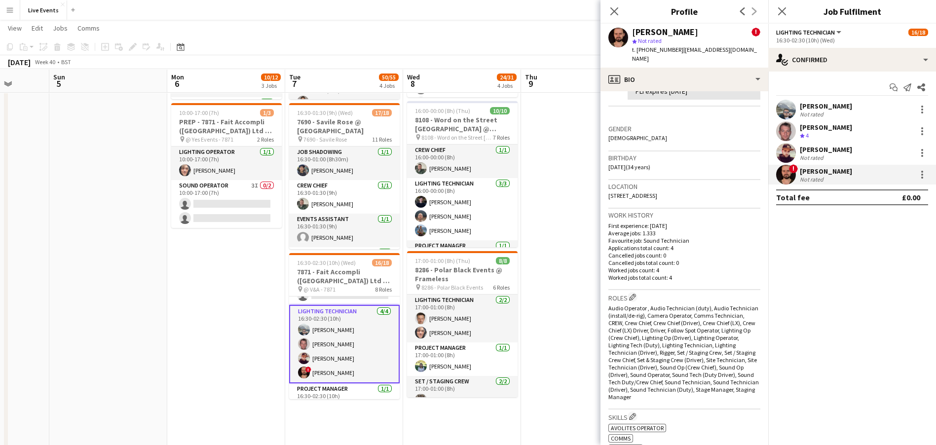
scroll to position [147, 0]
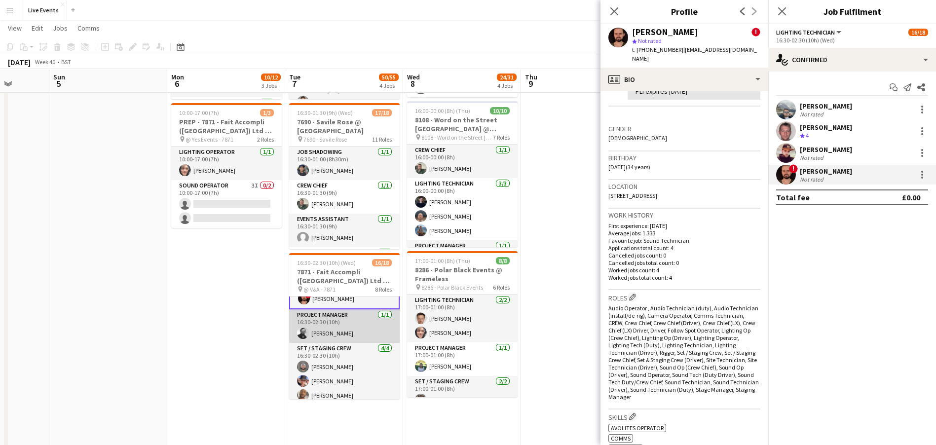
click at [342, 325] on app-card-role "Project Manager 1/1 16:30-02:30 (10h) George Foden" at bounding box center [344, 327] width 111 height 34
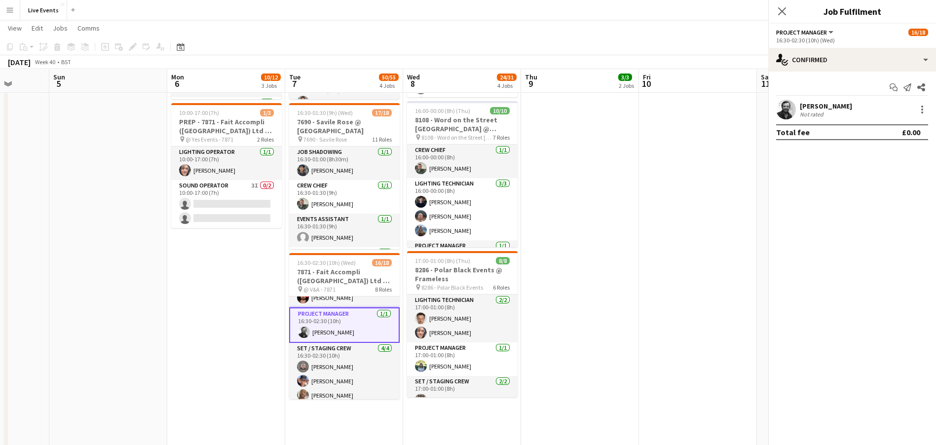
scroll to position [146, 0]
click at [791, 109] on app-user-avatar at bounding box center [787, 110] width 20 height 20
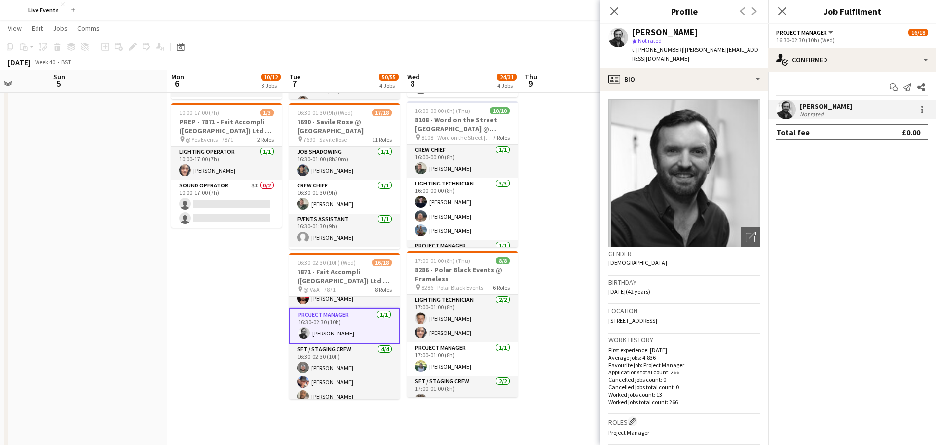
click at [661, 32] on div "George Foden" at bounding box center [665, 32] width 66 height 9
click at [654, 46] on span "t. +4407966479429" at bounding box center [657, 49] width 51 height 7
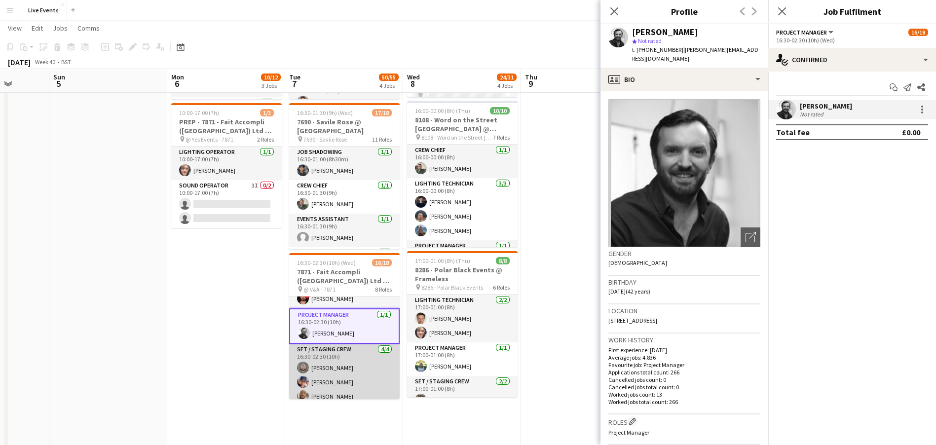
click at [337, 370] on app-card-role "Set / Staging Crew 4/4 16:30-02:30 (10h) Felix Brasseur Michael Pickering Paul …" at bounding box center [344, 382] width 111 height 77
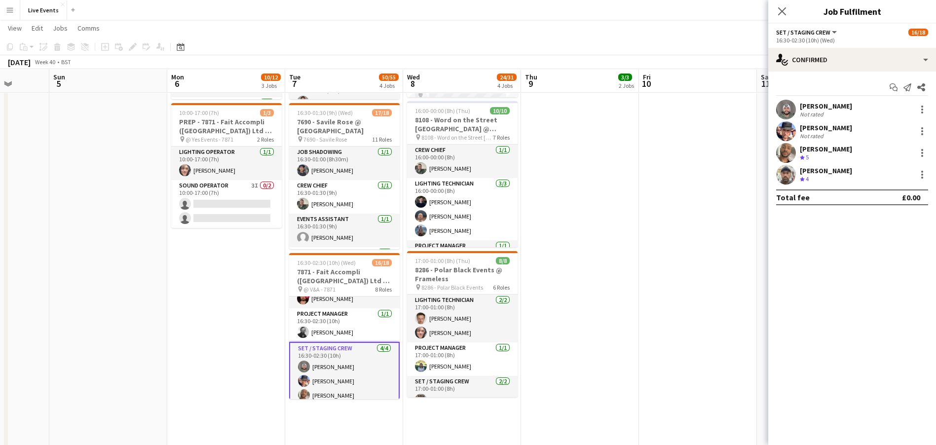
click at [337, 370] on app-card-role "Set / Staging Crew 4/4 16:30-02:30 (10h) Felix Brasseur Michael Pickering Paul …" at bounding box center [344, 381] width 111 height 78
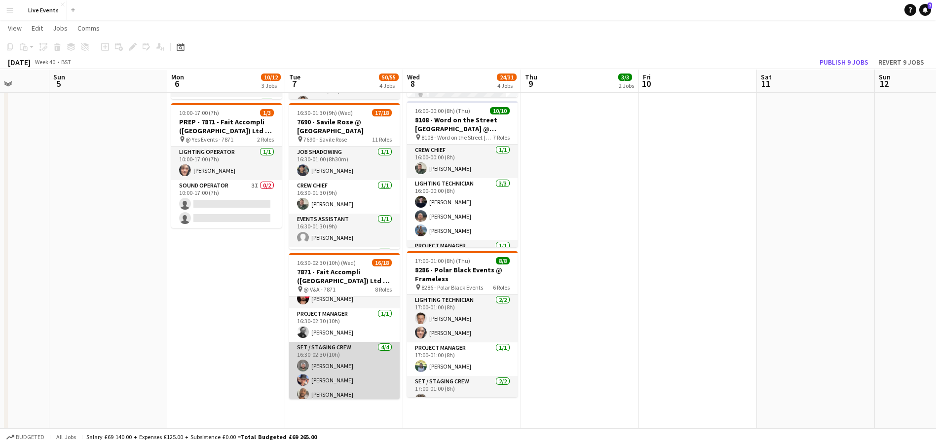
scroll to position [0, 305]
click at [337, 367] on app-card-role "Set / Staging Crew 4/4 16:30-02:30 (10h) Felix Brasseur Michael Pickering Paul …" at bounding box center [344, 380] width 111 height 77
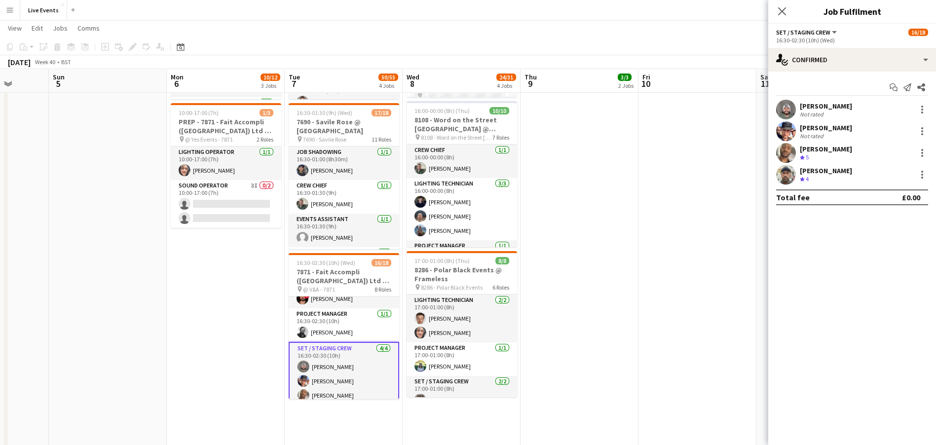
scroll to position [220, 0]
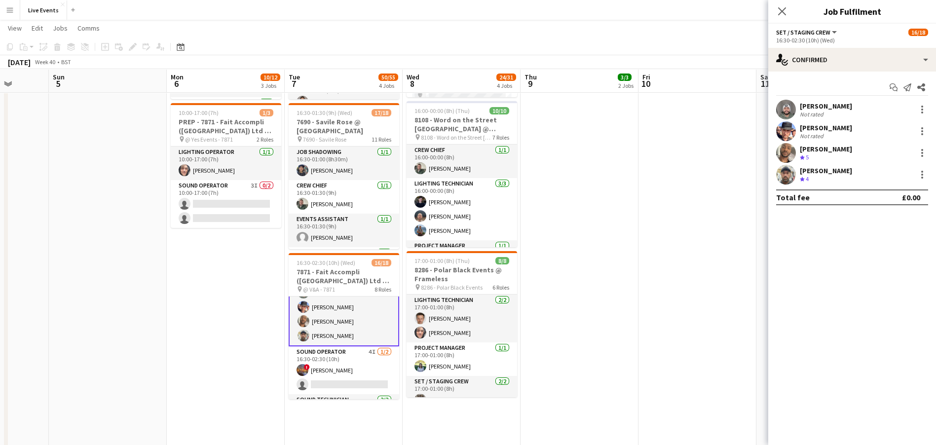
click at [781, 109] on app-user-avatar at bounding box center [787, 110] width 20 height 20
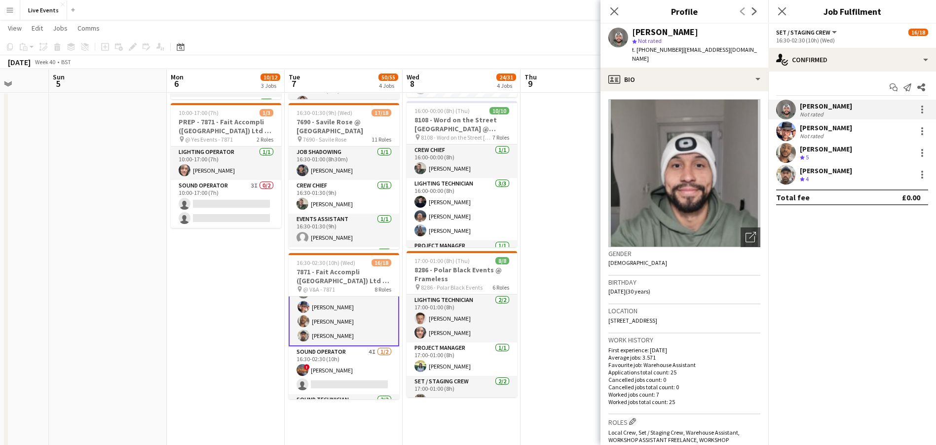
click at [785, 102] on app-user-avatar at bounding box center [787, 110] width 20 height 20
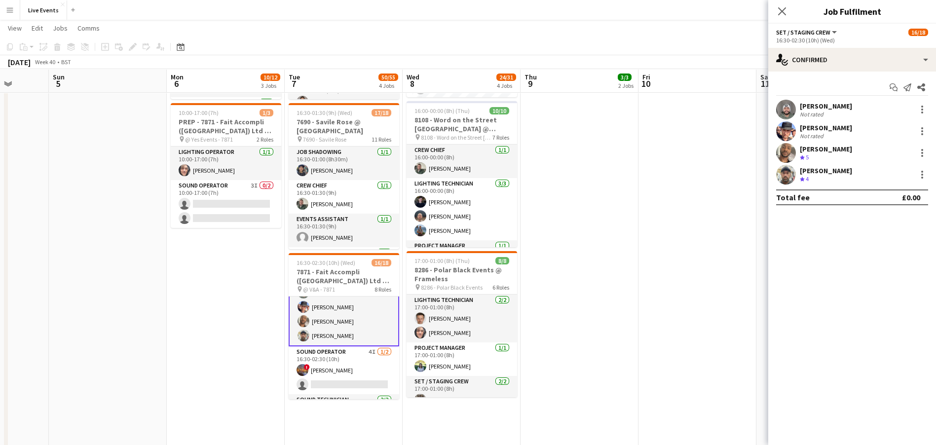
click at [785, 102] on app-user-avatar at bounding box center [787, 110] width 20 height 20
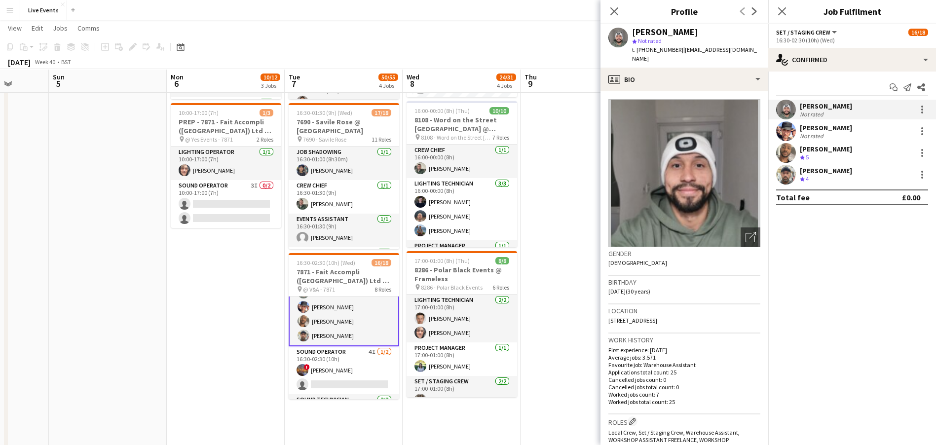
click at [684, 28] on div "Felix Brasseur" at bounding box center [665, 32] width 66 height 9
click at [781, 137] on app-user-avatar at bounding box center [787, 131] width 20 height 20
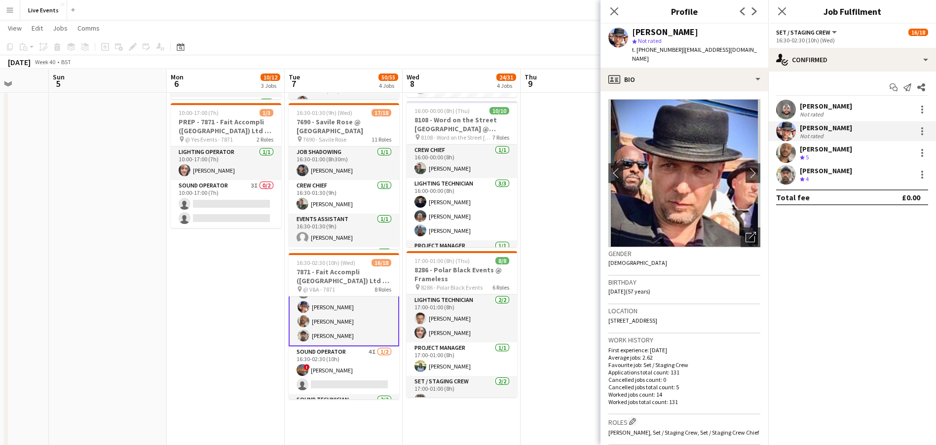
click at [658, 30] on div "Michael Pickering" at bounding box center [665, 32] width 66 height 9
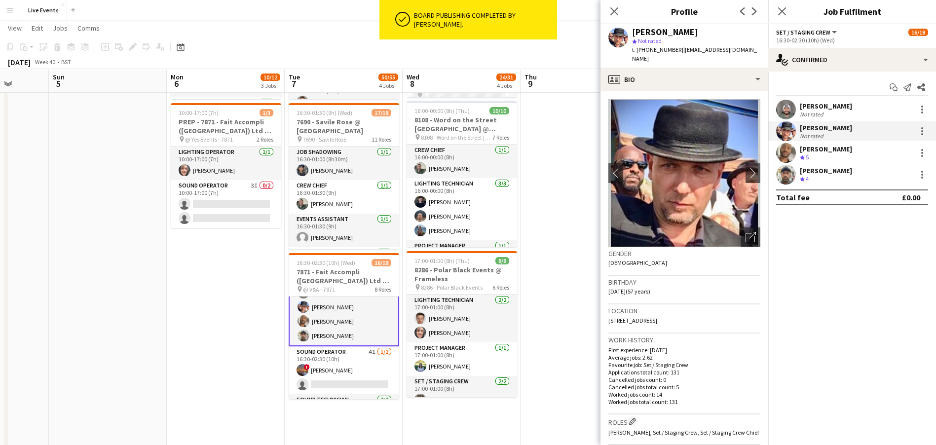
drag, startPoint x: 791, startPoint y: 153, endPoint x: 798, endPoint y: 154, distance: 7.0
click at [791, 153] on app-user-avatar at bounding box center [787, 153] width 20 height 20
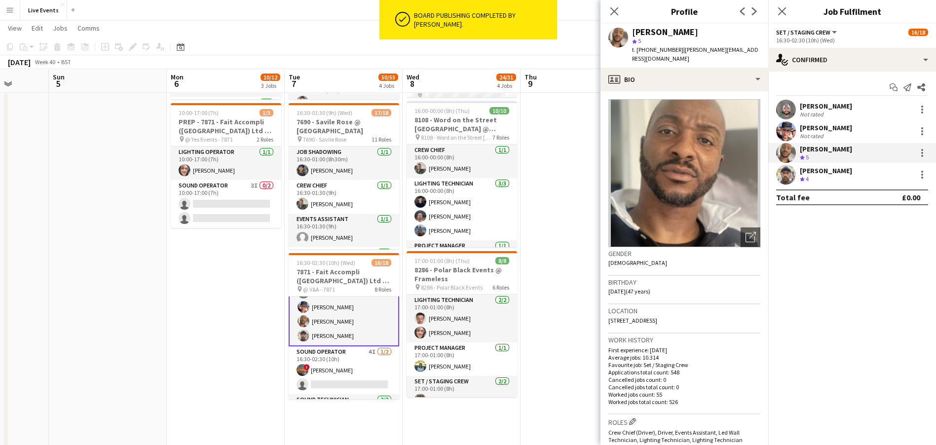
click at [658, 34] on div "Paul Harris" at bounding box center [665, 32] width 66 height 9
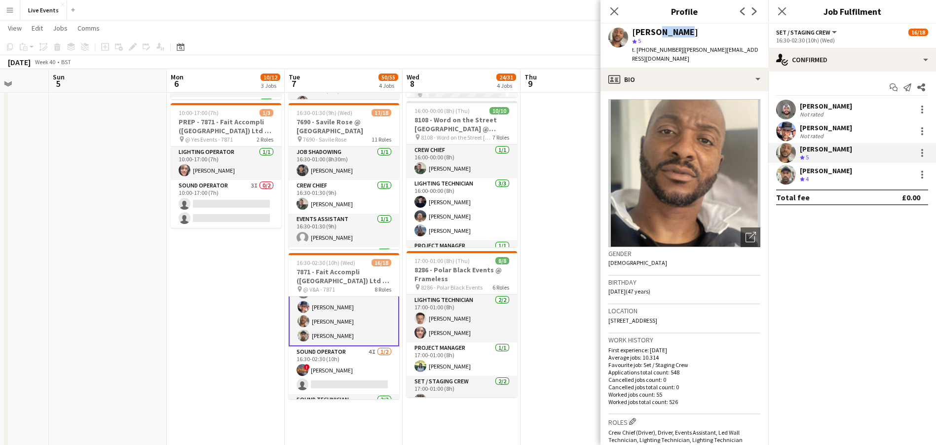
click at [658, 34] on div "Paul Harris" at bounding box center [665, 32] width 66 height 9
click at [788, 180] on app-user-avatar at bounding box center [787, 175] width 20 height 20
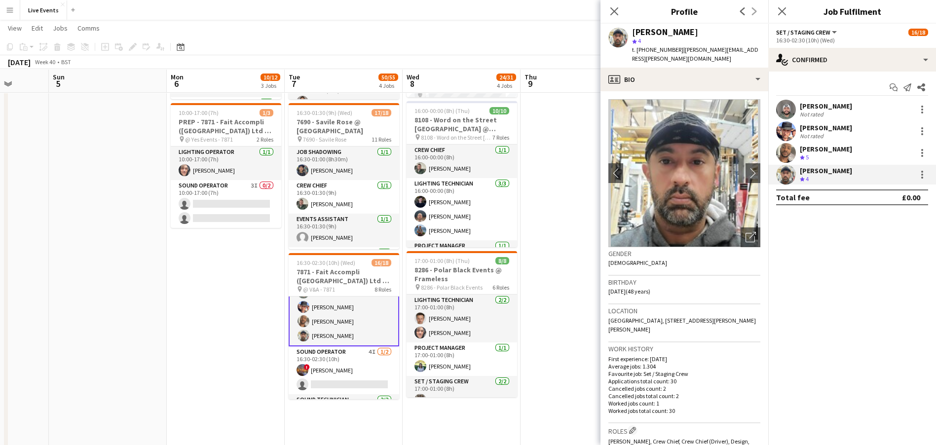
click at [662, 36] on div "Gurvir Dhillon" at bounding box center [665, 32] width 66 height 9
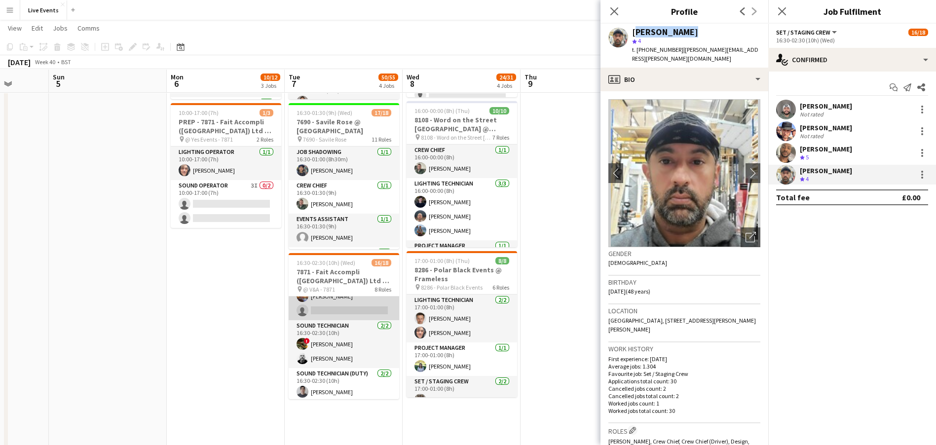
click at [328, 302] on app-card-role "Sound Operator 4I 1/2 16:30-02:30 (10h) ! Felix Milton single-neutral-actions" at bounding box center [344, 297] width 111 height 48
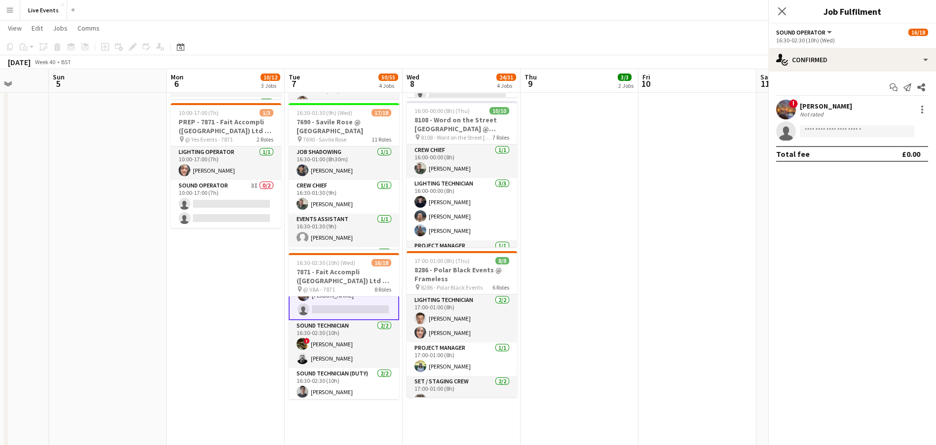
scroll to position [293, 0]
click at [342, 308] on app-card-role "Sound Operator 4I 1/2 16:30-02:30 (10h) ! Felix Milton single-neutral-actions" at bounding box center [344, 297] width 111 height 50
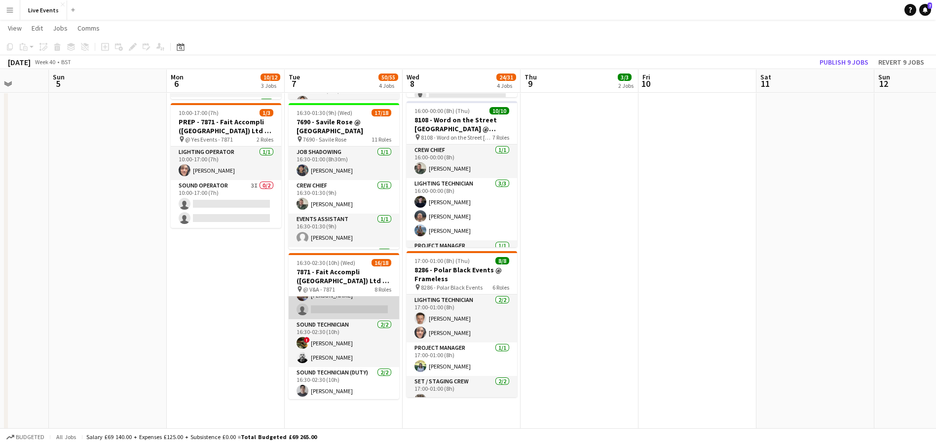
scroll to position [292, 0]
click at [321, 310] on app-card-role "Sound Operator 4I 1/2 16:30-02:30 (10h) ! Felix Milton single-neutral-actions" at bounding box center [344, 297] width 111 height 48
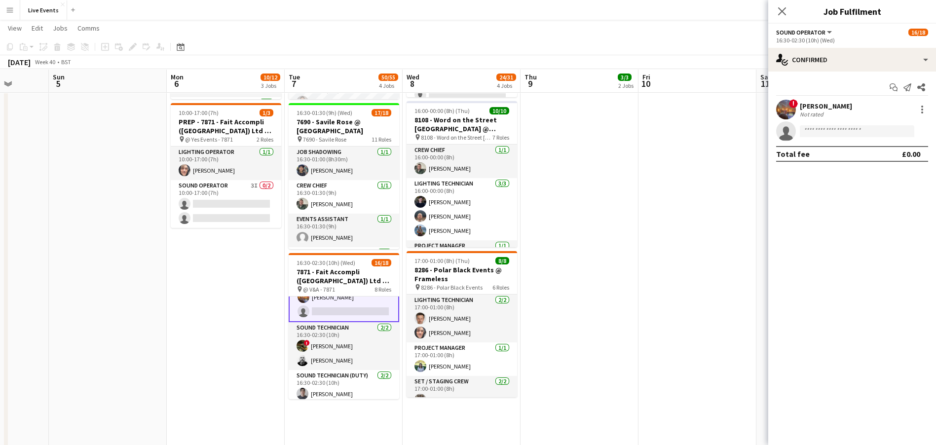
scroll to position [293, 0]
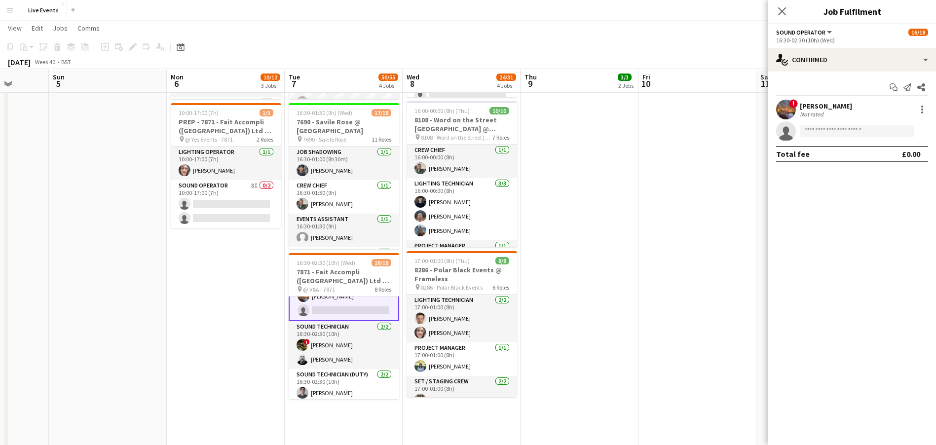
click at [782, 103] on app-user-avatar at bounding box center [787, 110] width 20 height 20
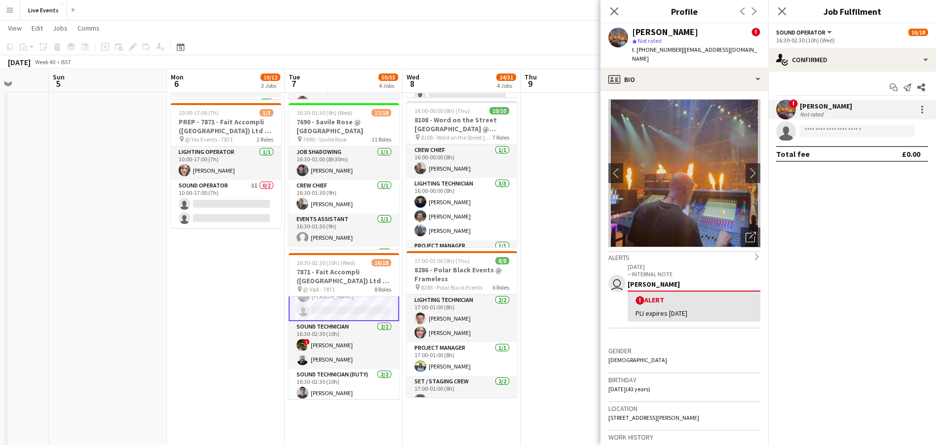
click at [615, 32] on app-user-avatar at bounding box center [619, 38] width 20 height 20
click at [648, 30] on div "Felix Milton" at bounding box center [665, 32] width 66 height 9
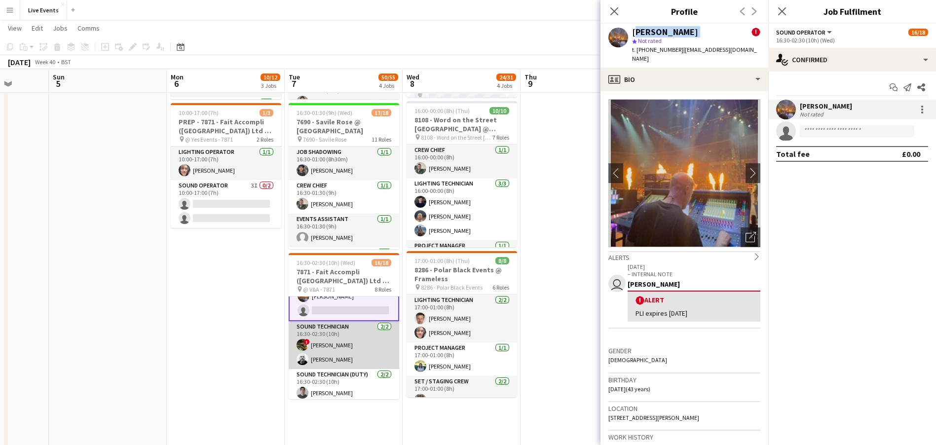
click at [339, 347] on app-card-role "Sound Technician 2/2 16:30-02:30 (10h) ! Bruno Spadale Claus Fuss" at bounding box center [344, 345] width 111 height 48
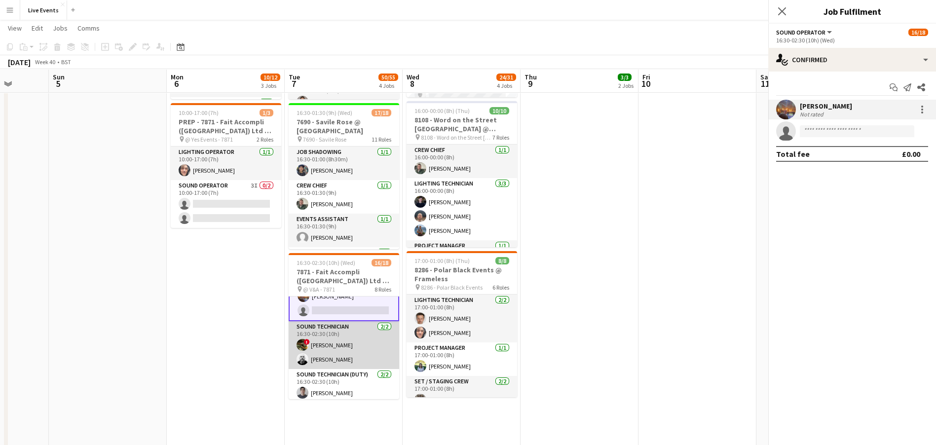
scroll to position [292, 0]
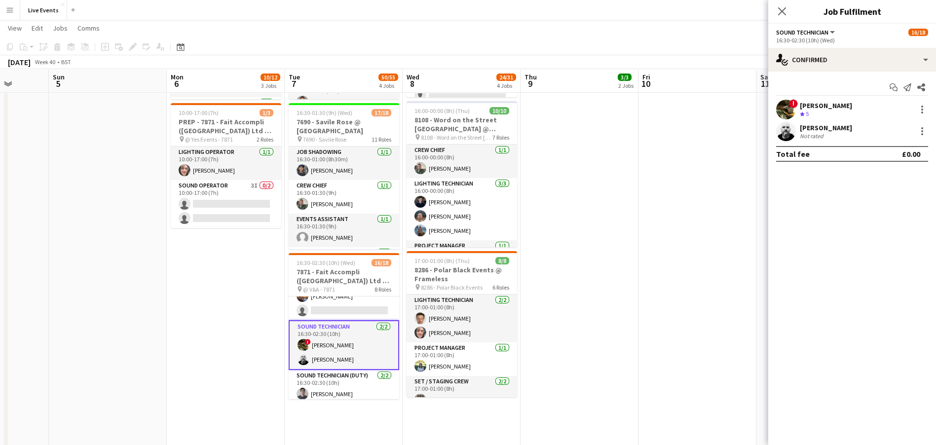
click at [782, 103] on app-user-avatar at bounding box center [787, 110] width 20 height 20
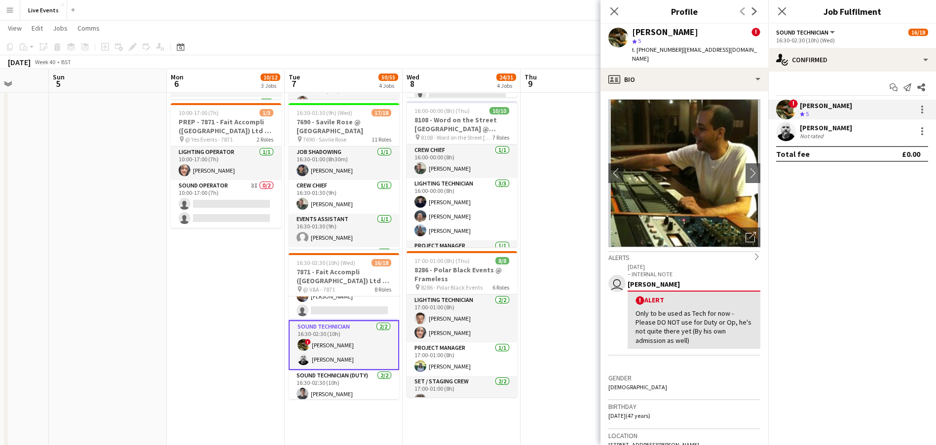
click at [645, 30] on div "Bruno Spadale" at bounding box center [665, 32] width 66 height 9
drag, startPoint x: 788, startPoint y: 130, endPoint x: 784, endPoint y: 134, distance: 5.6
click at [788, 130] on app-user-avatar at bounding box center [787, 131] width 20 height 20
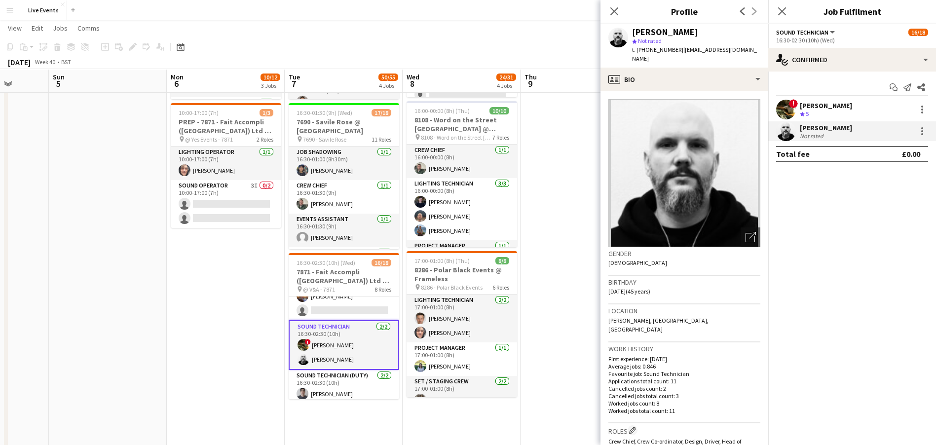
click at [778, 105] on app-user-avatar at bounding box center [787, 110] width 20 height 20
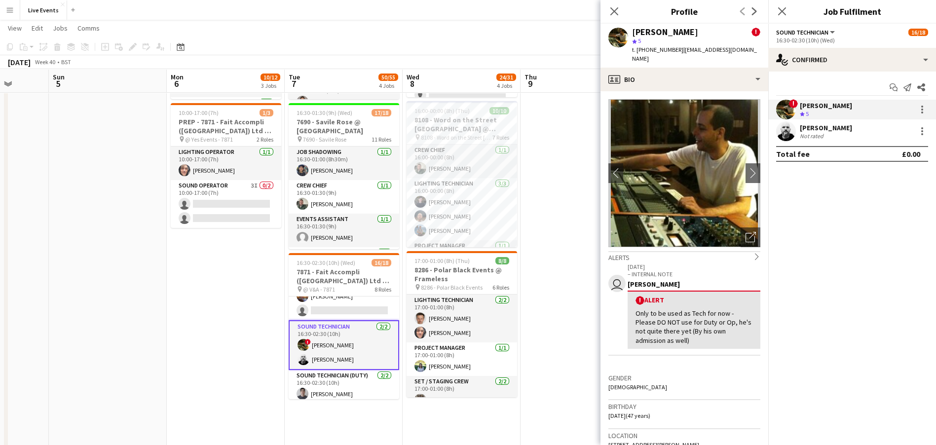
click at [788, 131] on app-user-avatar at bounding box center [787, 131] width 20 height 20
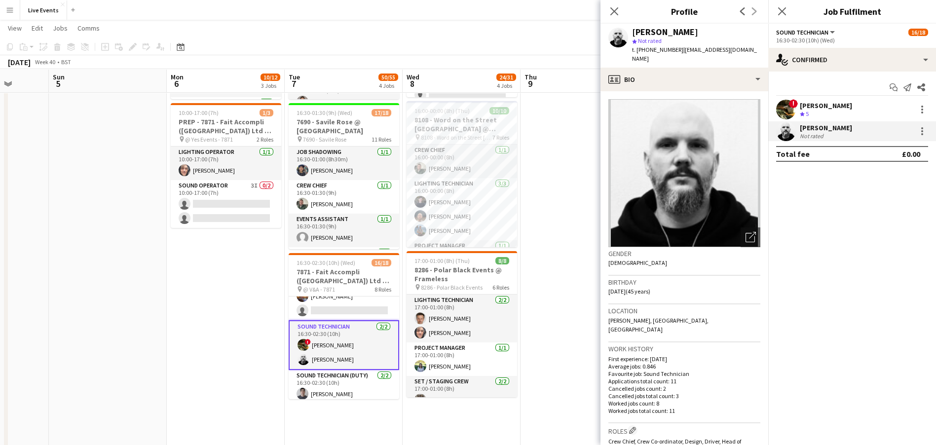
click at [668, 31] on div "Claus Fuss" at bounding box center [665, 32] width 66 height 9
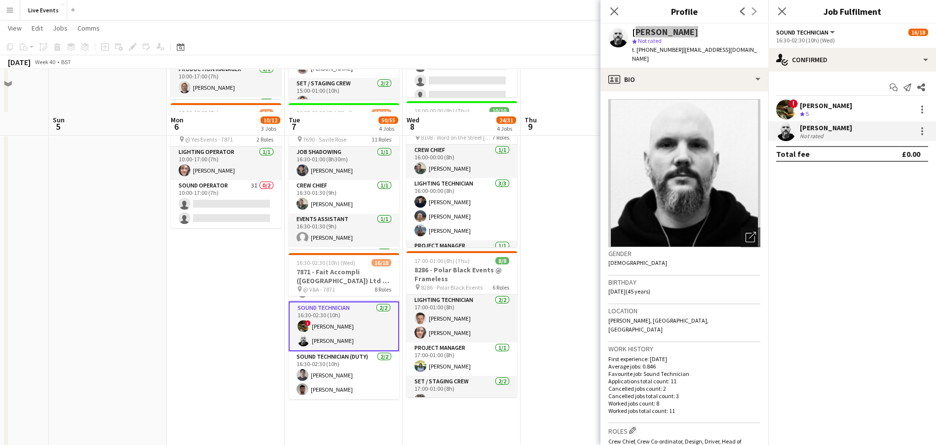
scroll to position [386, 0]
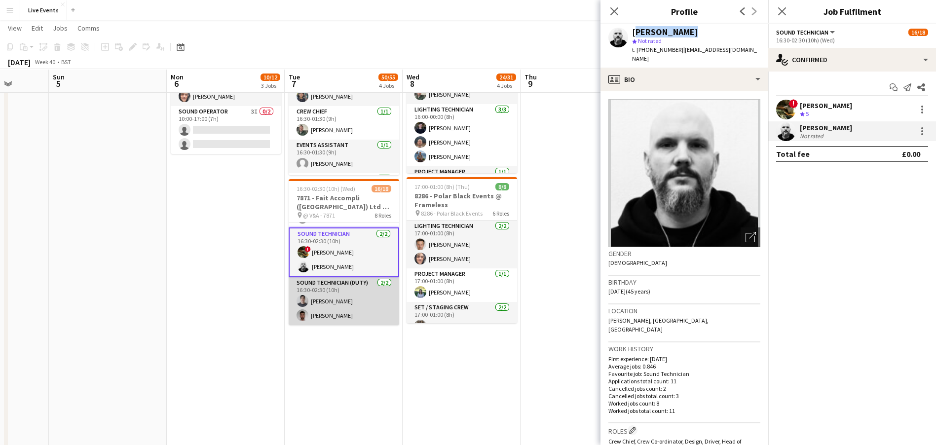
click at [339, 298] on app-card-role "Sound Technician (Duty) 2/2 16:30-02:30 (10h) James Docherty Josh McLarty" at bounding box center [344, 301] width 111 height 48
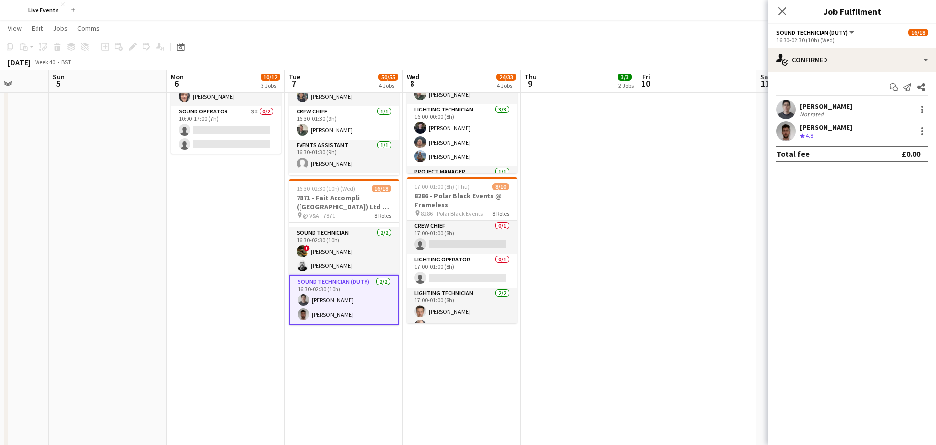
click at [795, 107] on app-user-avatar at bounding box center [787, 110] width 20 height 20
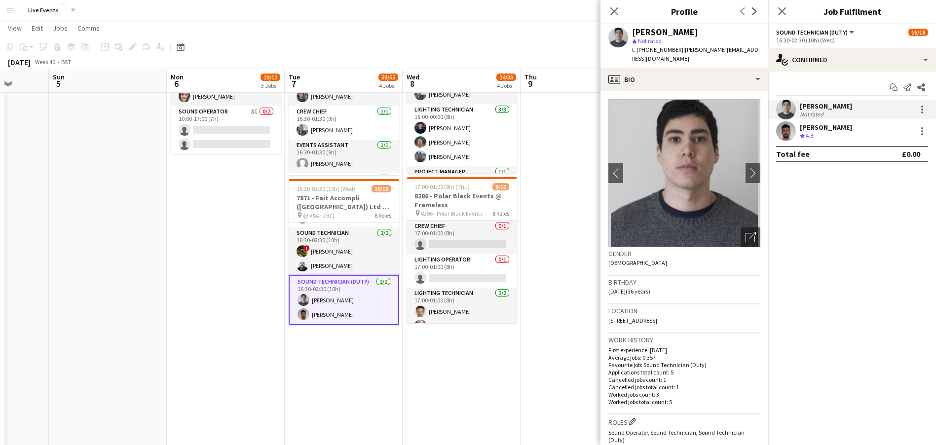
click at [656, 32] on div "James Docherty" at bounding box center [665, 32] width 66 height 9
click at [785, 136] on app-user-avatar at bounding box center [787, 131] width 20 height 20
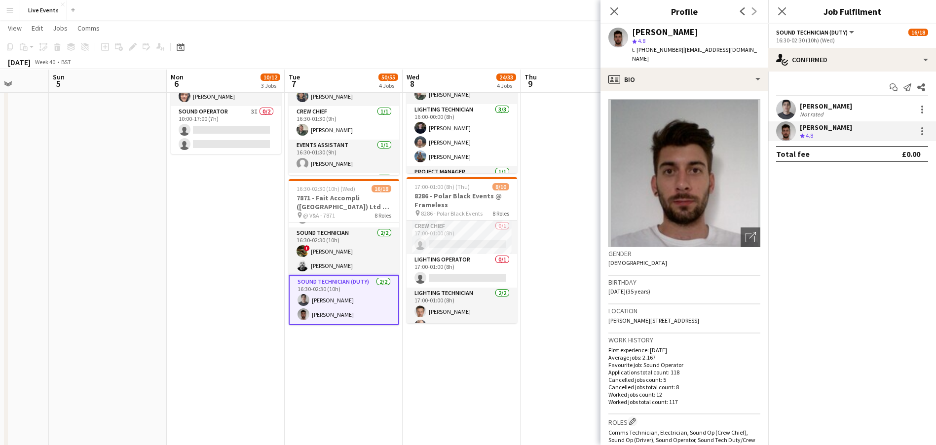
click at [669, 28] on div "Josh McLarty" at bounding box center [665, 32] width 66 height 9
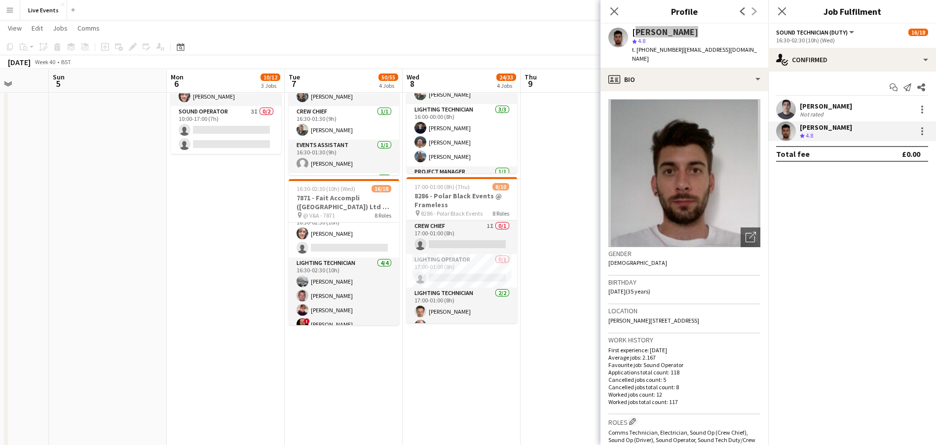
scroll to position [15, 0]
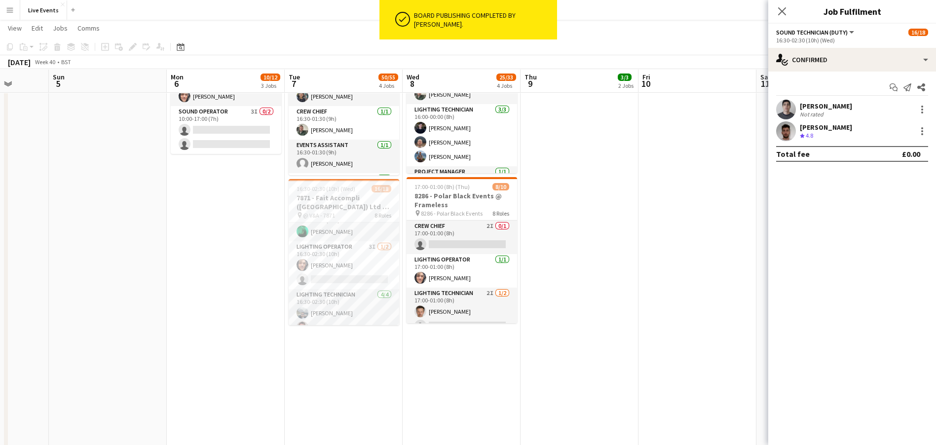
click at [720, 377] on app-date-cell at bounding box center [698, 208] width 118 height 967
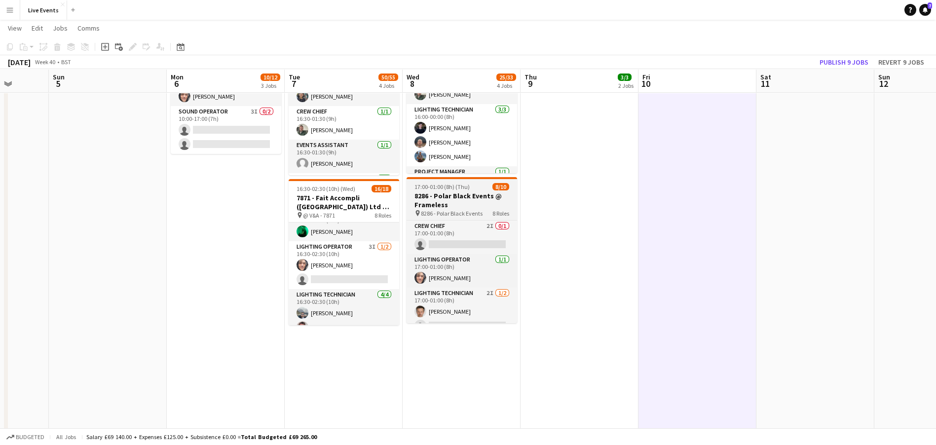
click at [481, 205] on h3 "8286 - Polar Black Events @ Frameless" at bounding box center [462, 201] width 111 height 18
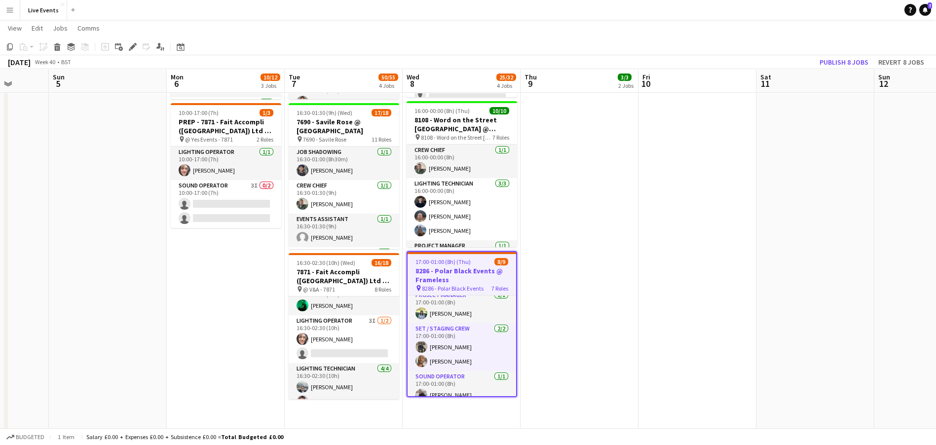
scroll to position [0, 0]
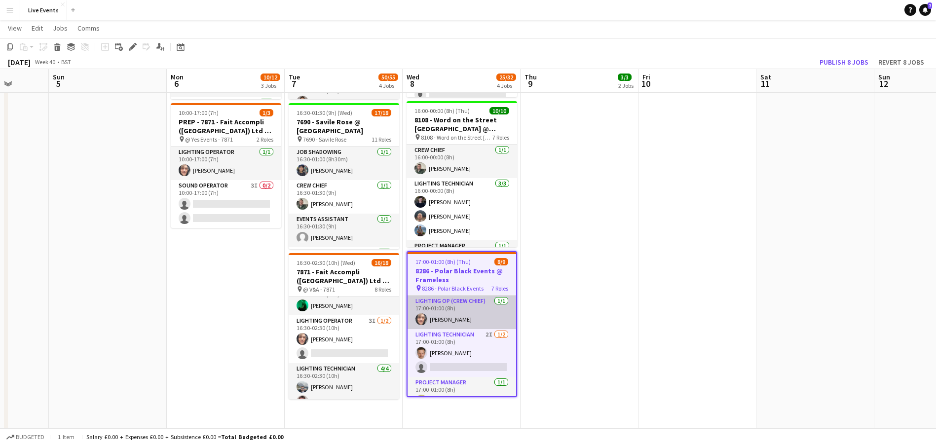
click at [451, 318] on app-card-role "Lighting Op (Crew Chief) 1/1 17:00-01:00 (8h) George Frost" at bounding box center [462, 313] width 109 height 34
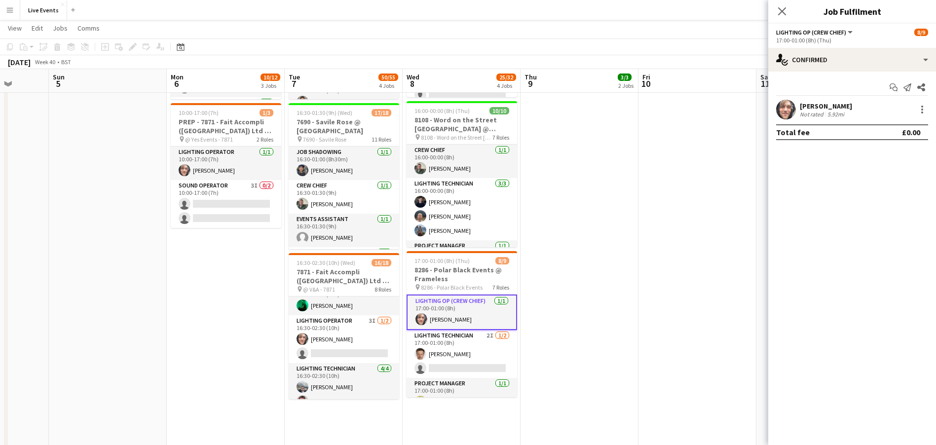
click at [789, 113] on app-user-avatar at bounding box center [787, 110] width 20 height 20
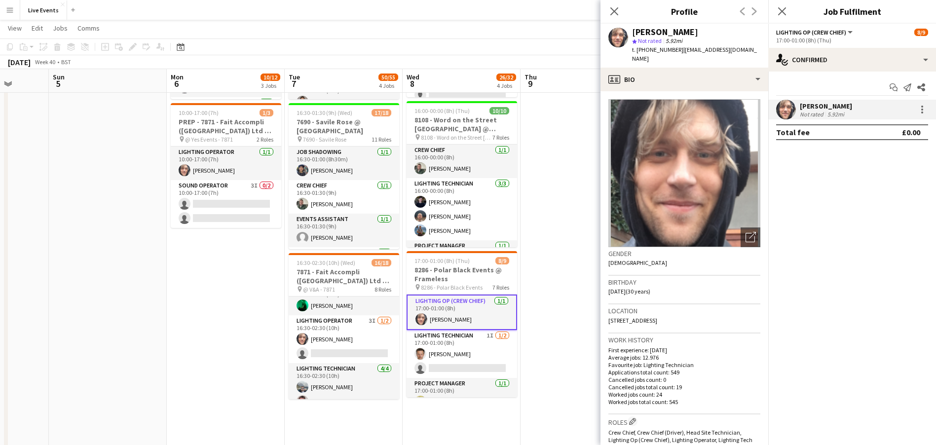
click at [663, 35] on div "George Frost" at bounding box center [665, 32] width 66 height 9
click at [669, 48] on span "t. +447950837010" at bounding box center [657, 49] width 51 height 7
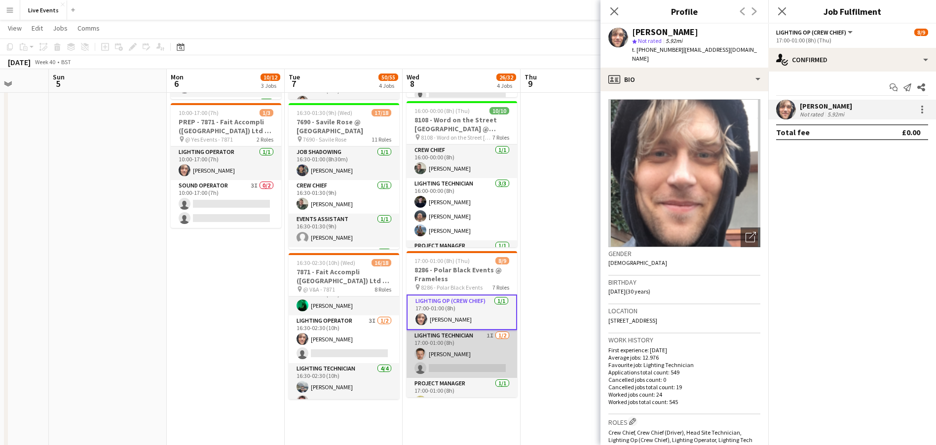
click at [455, 349] on app-card-role "Lighting Technician 1I 1/2 17:00-01:00 (8h) Luke de Woolfson single-neutral-act…" at bounding box center [462, 354] width 111 height 48
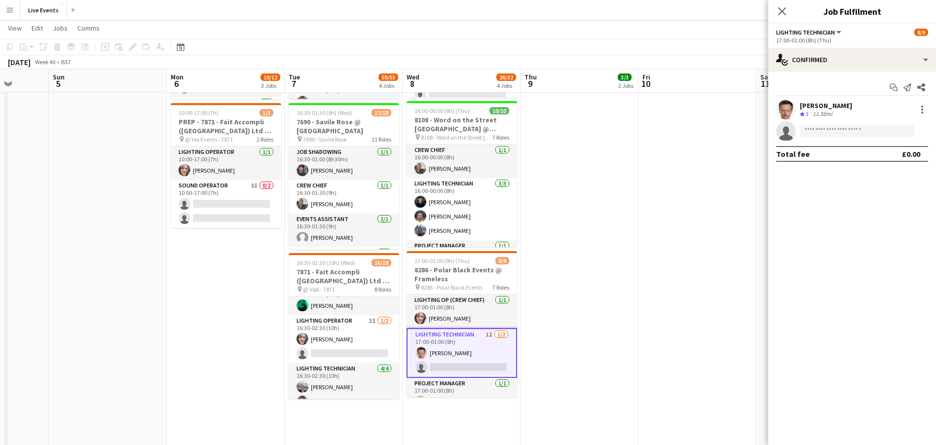
click at [784, 106] on app-user-avatar at bounding box center [787, 110] width 20 height 20
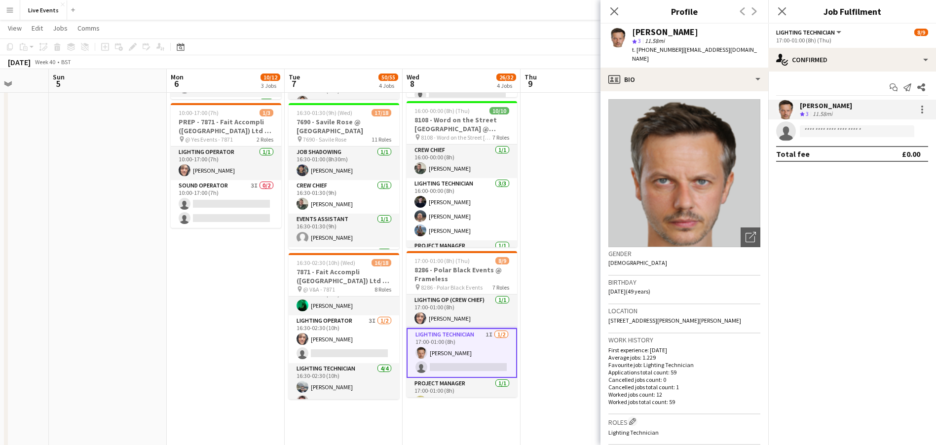
click at [658, 34] on div "Luke de Woolfson" at bounding box center [665, 32] width 66 height 9
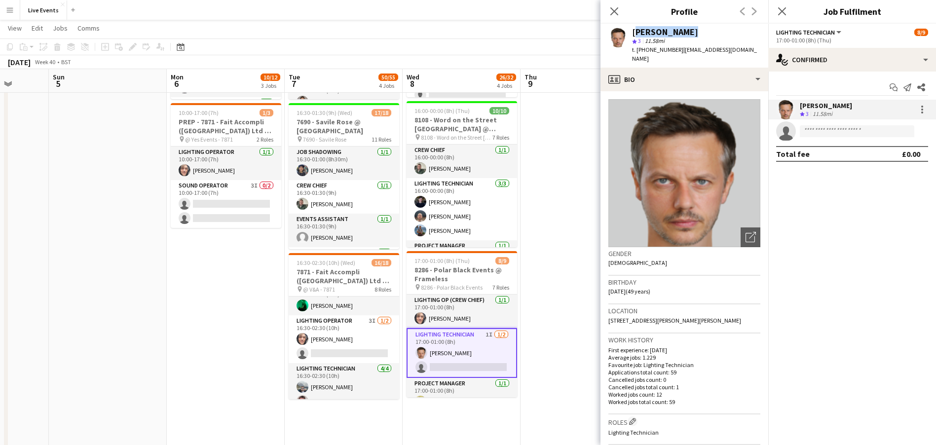
click at [658, 34] on div "Luke de Woolfson" at bounding box center [665, 32] width 66 height 9
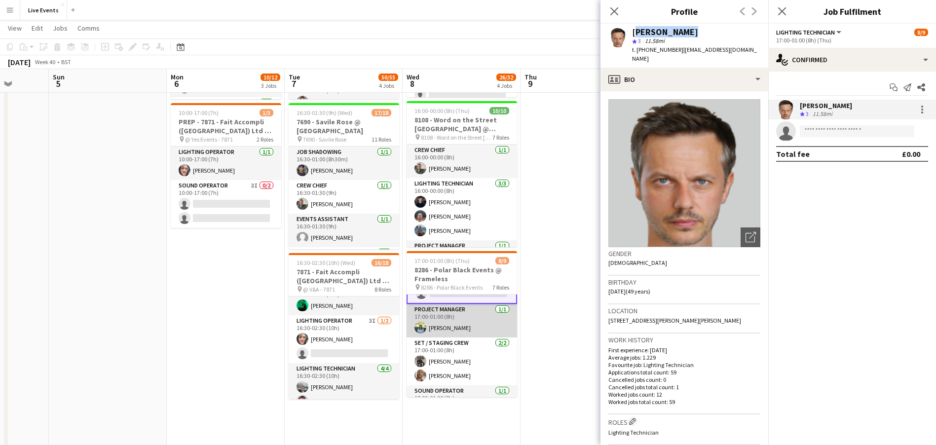
click at [478, 330] on app-card-role "Project Manager 1/1 17:00-01:00 (8h) Abbi Warburton" at bounding box center [462, 321] width 111 height 34
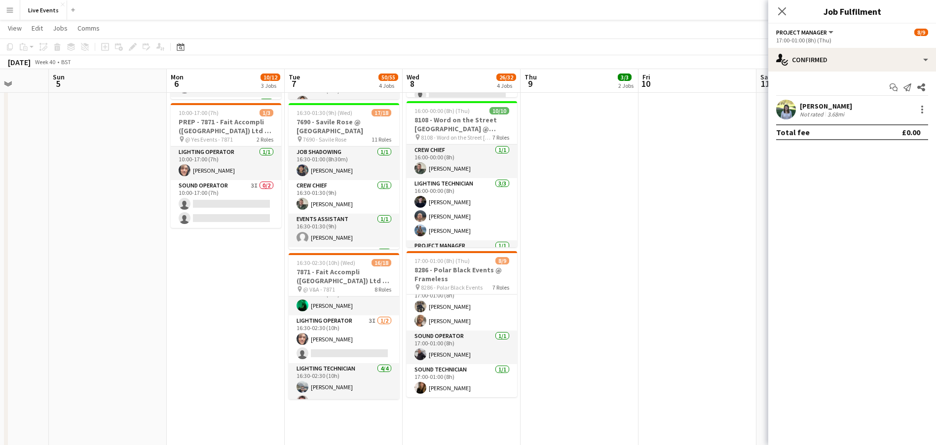
scroll to position [147, 0]
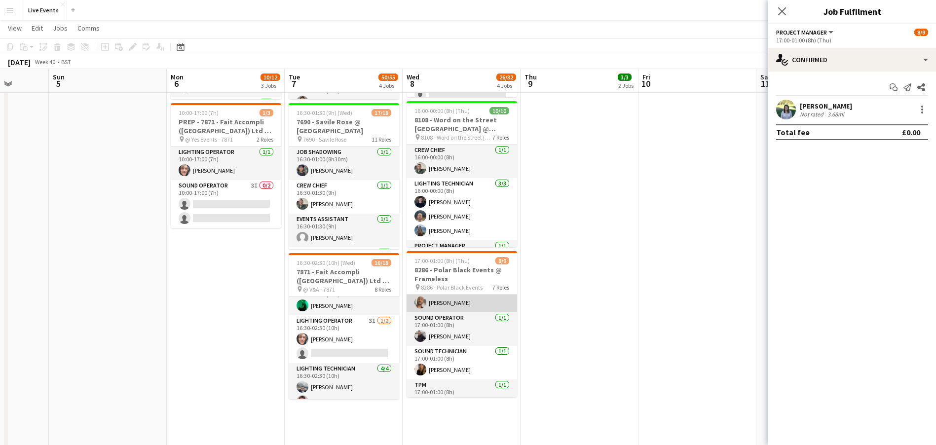
click at [465, 305] on app-card-role "Set / Staging Crew 2/2 17:00-01:00 (8h) Jon Selfe Paul Harris" at bounding box center [462, 289] width 111 height 48
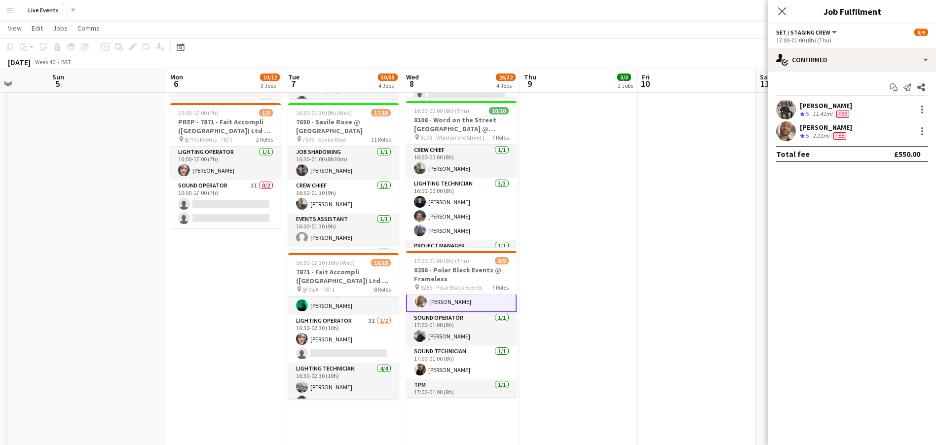
scroll to position [146, 0]
click at [785, 114] on app-user-avatar at bounding box center [787, 110] width 20 height 20
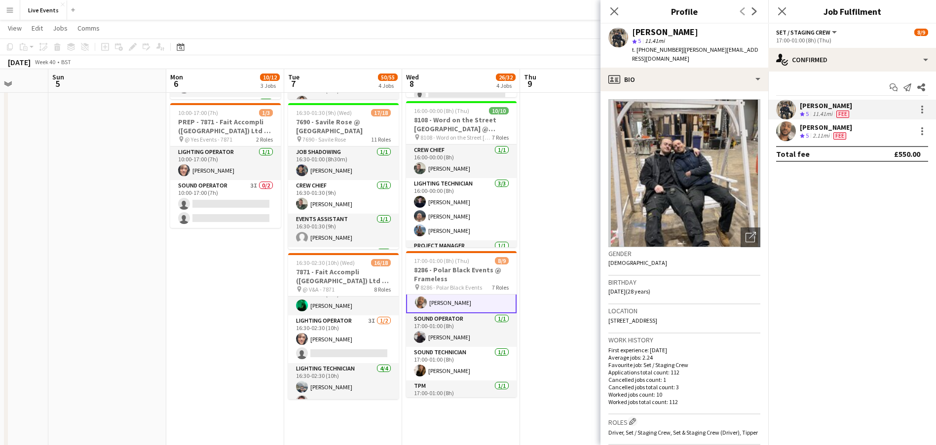
click at [778, 111] on app-user-avatar at bounding box center [787, 110] width 20 height 20
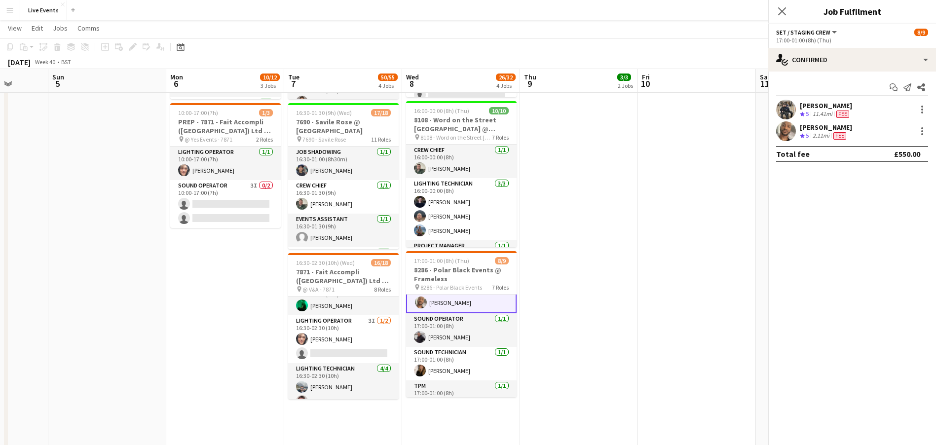
click at [781, 110] on app-user-avatar at bounding box center [787, 110] width 20 height 20
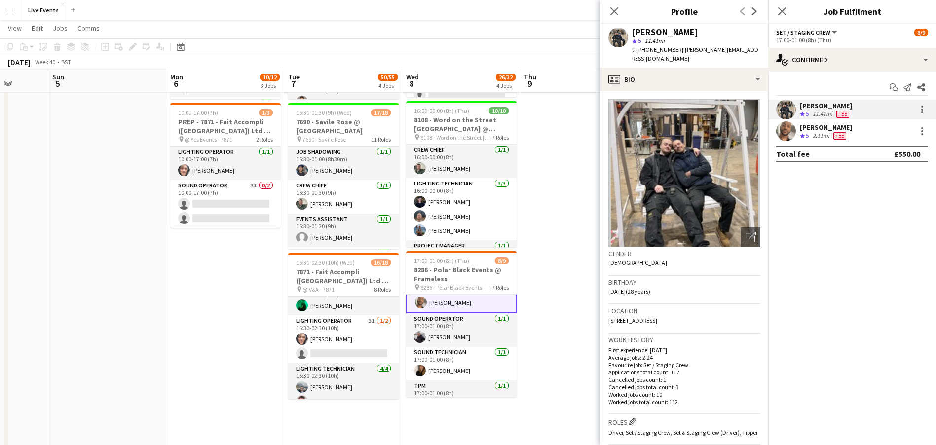
click at [651, 28] on div "Jon Selfe" at bounding box center [665, 32] width 66 height 9
click at [790, 123] on app-user-avatar at bounding box center [787, 131] width 20 height 20
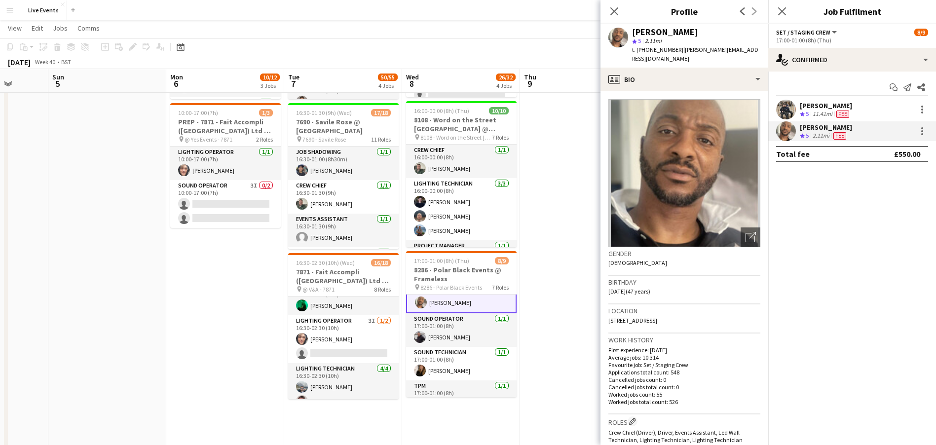
click at [653, 34] on div "Paul Harris" at bounding box center [665, 32] width 66 height 9
click at [654, 33] on div "Paul Harris" at bounding box center [665, 32] width 66 height 9
click at [468, 328] on app-card-role "Sound Operator 1/1 17:00-01:00 (8h) James Muggoch" at bounding box center [461, 330] width 111 height 34
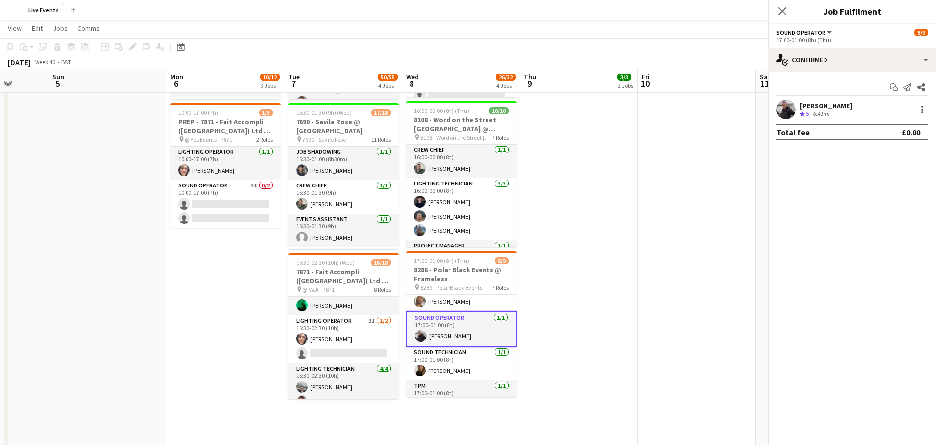
scroll to position [145, 0]
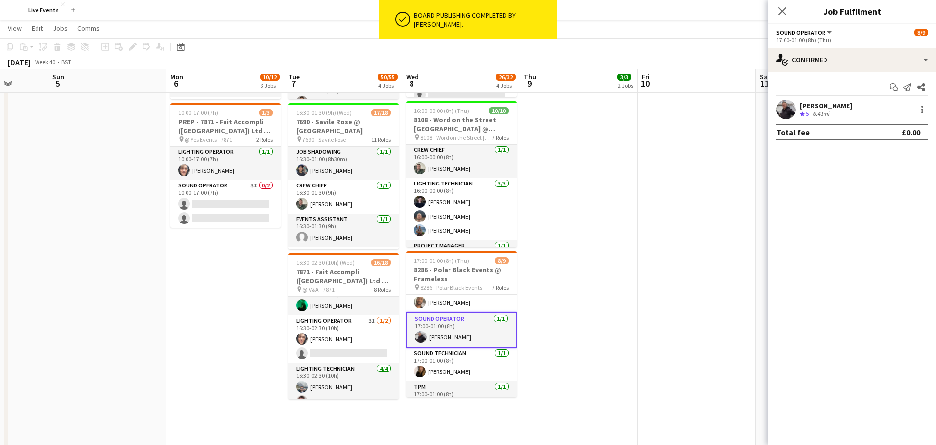
click at [784, 110] on app-user-avatar at bounding box center [787, 110] width 20 height 20
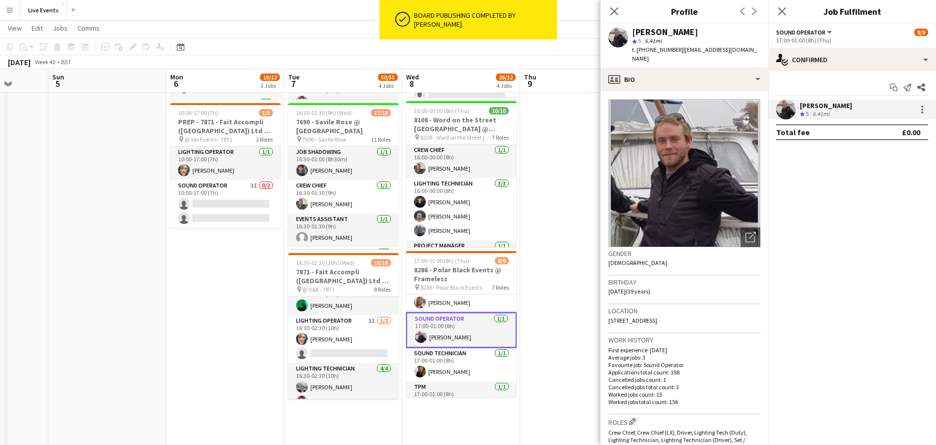
click at [656, 30] on div "James Muggoch" at bounding box center [665, 32] width 66 height 9
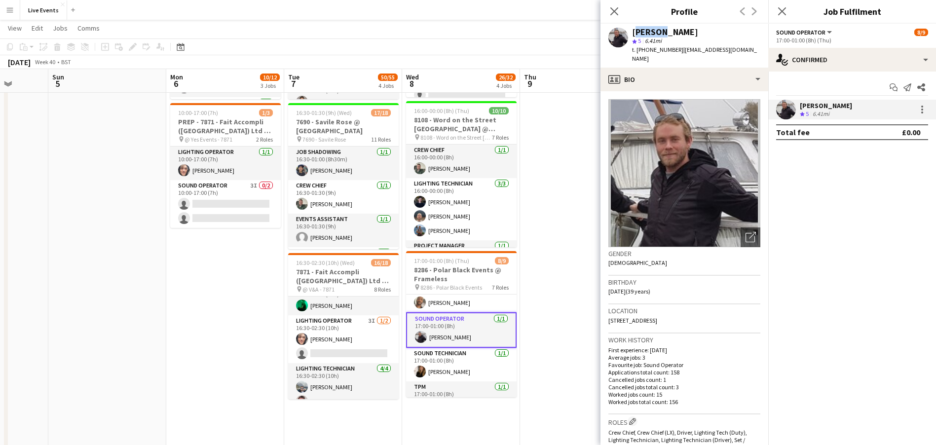
click at [656, 30] on div "James Muggoch" at bounding box center [665, 32] width 66 height 9
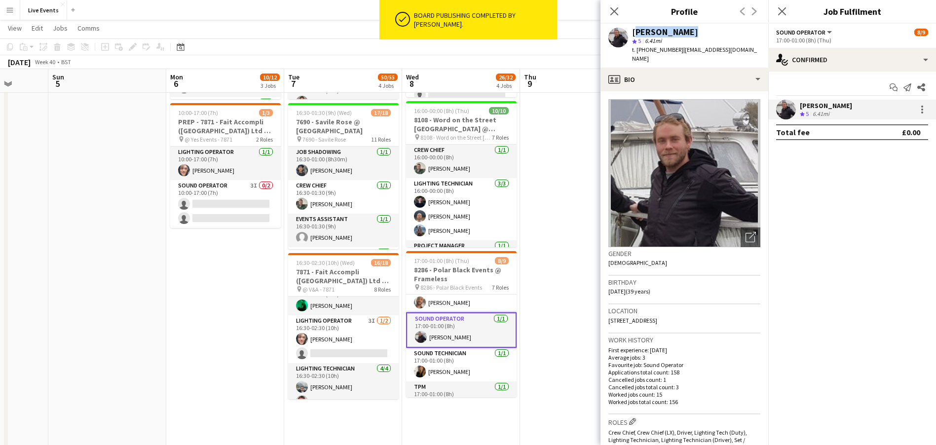
click at [656, 30] on div "James Muggoch" at bounding box center [665, 32] width 66 height 9
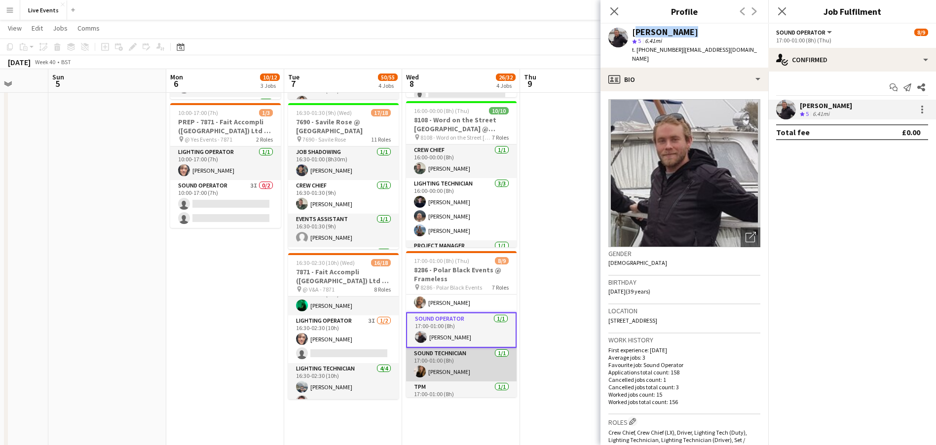
click at [446, 351] on app-card-role "Sound Technician 1/1 17:00-01:00 (8h) Martyna Staruszniak" at bounding box center [461, 365] width 111 height 34
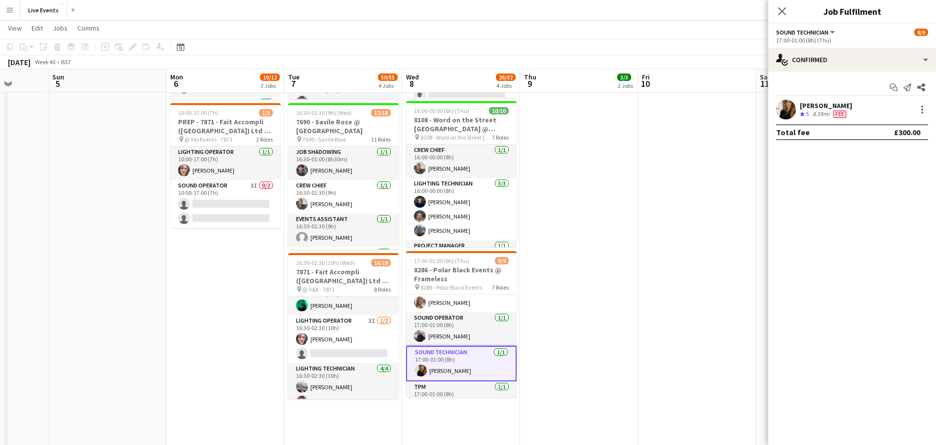
click at [789, 106] on app-user-avatar at bounding box center [787, 110] width 20 height 20
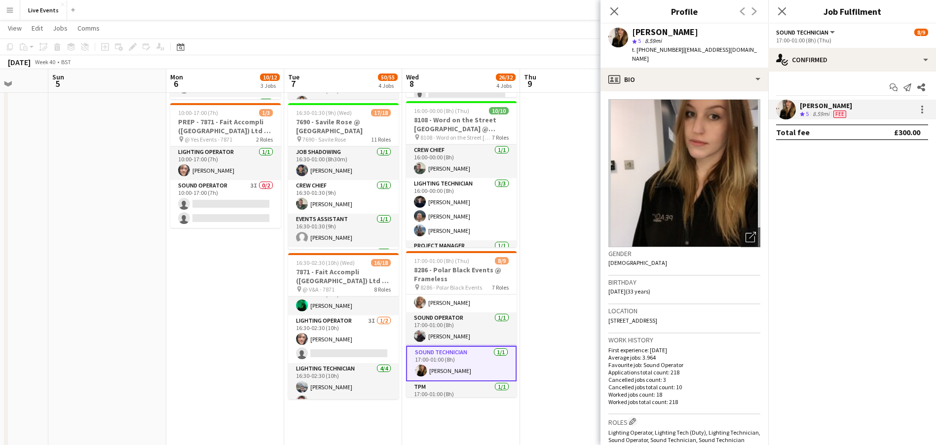
click at [649, 30] on div "Martyna Staruszniak" at bounding box center [665, 32] width 66 height 9
click at [643, 24] on div "Martyna Staruszniak star 5 8.59mi t. +447788284973 | m.staruszniak@gmail.com" at bounding box center [685, 46] width 168 height 44
click at [645, 32] on div "Martyna Staruszniak" at bounding box center [665, 32] width 66 height 9
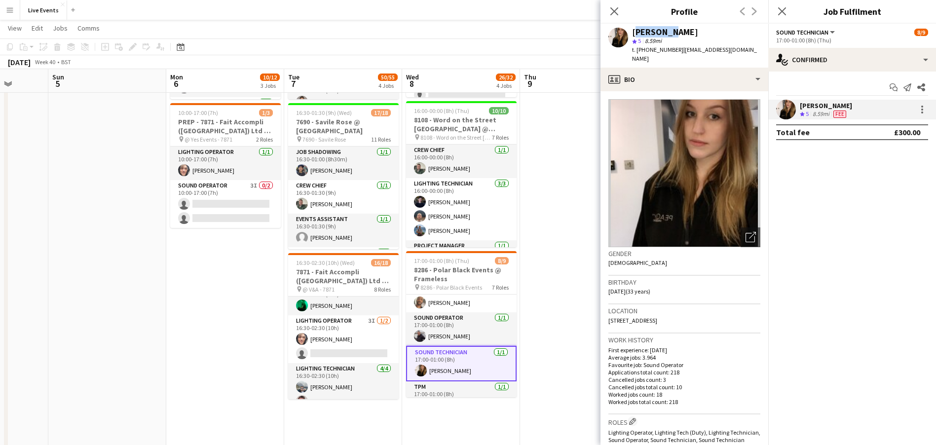
click at [645, 32] on div "Martyna Staruszniak" at bounding box center [665, 32] width 66 height 9
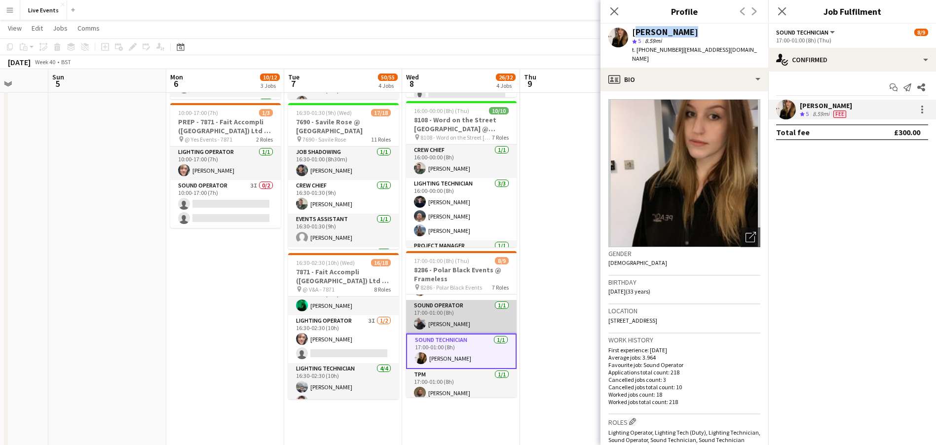
scroll to position [163, 0]
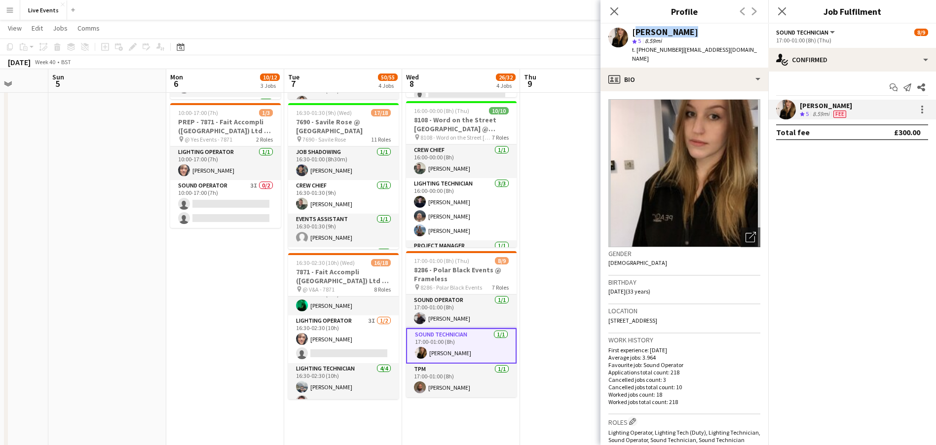
drag, startPoint x: 463, startPoint y: 377, endPoint x: 453, endPoint y: 356, distance: 22.8
click at [462, 377] on app-card-role "TPM 1/1 17:00-01:00 (8h) Stevie Wyatt" at bounding box center [461, 381] width 111 height 34
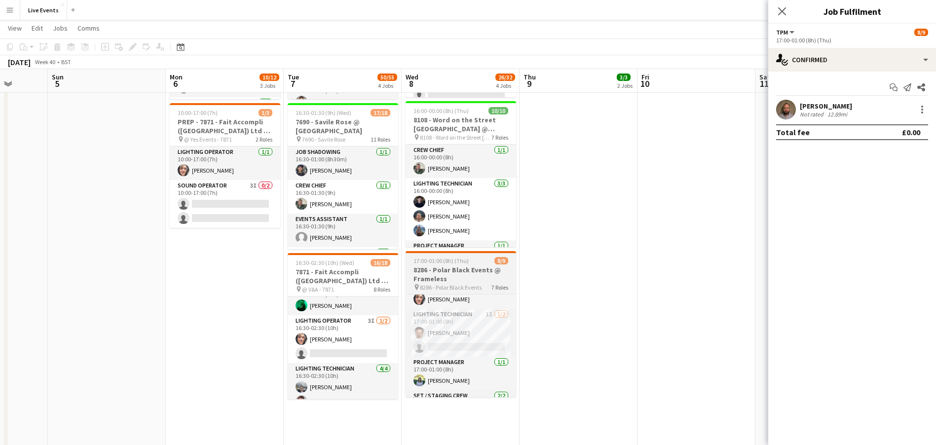
scroll to position [0, 0]
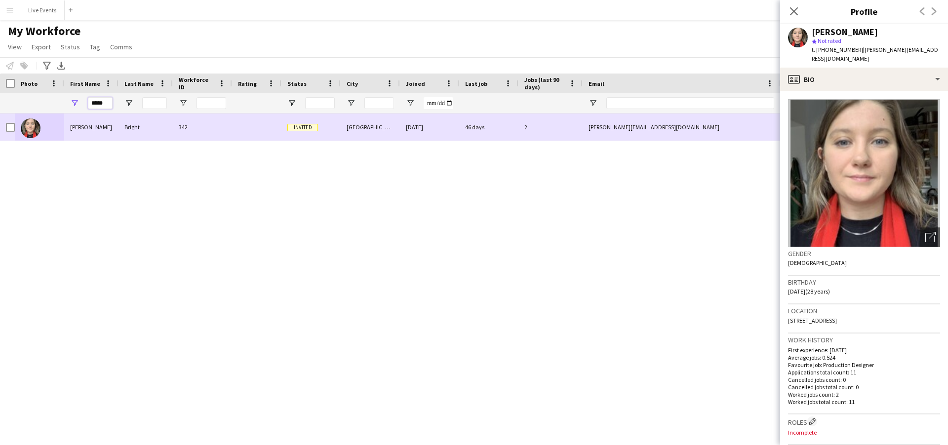
click at [100, 102] on input "*****" at bounding box center [100, 103] width 25 height 12
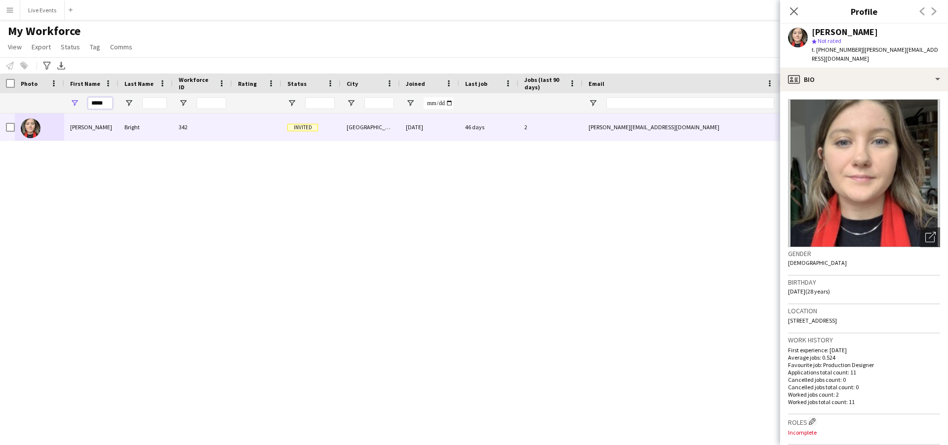
click at [100, 102] on input "*****" at bounding box center [100, 103] width 25 height 12
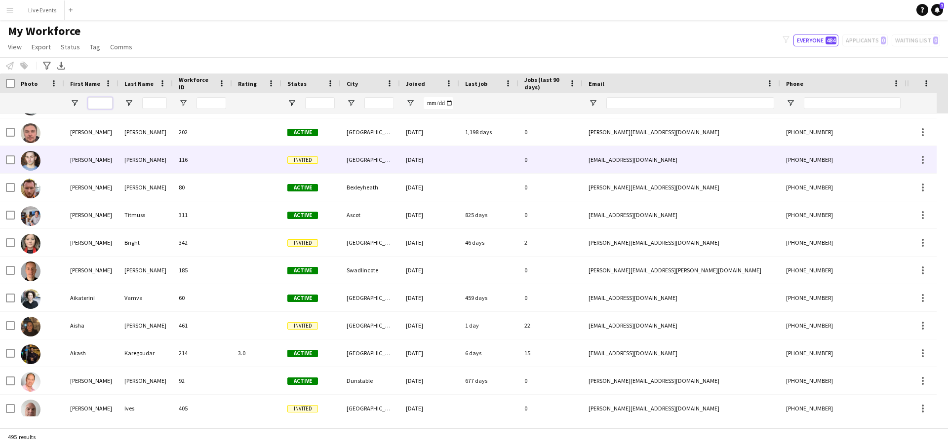
scroll to position [518, 0]
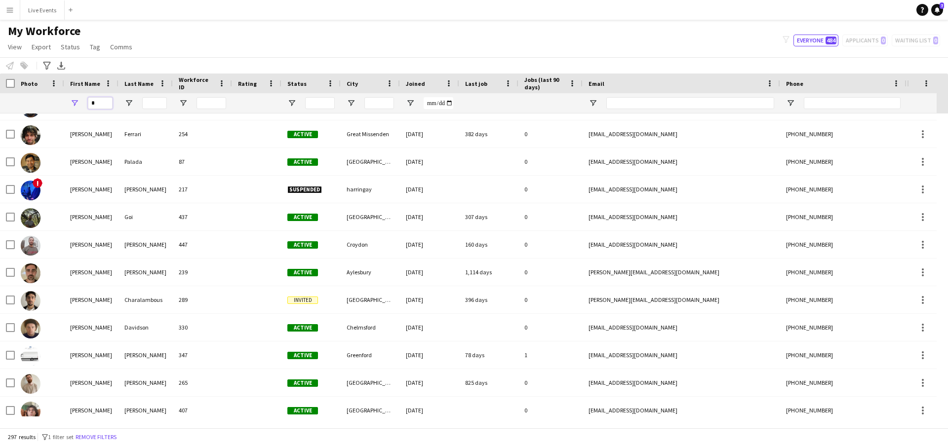
type input "*"
click at [156, 102] on input "Last Name Filter Input" at bounding box center [154, 103] width 25 height 12
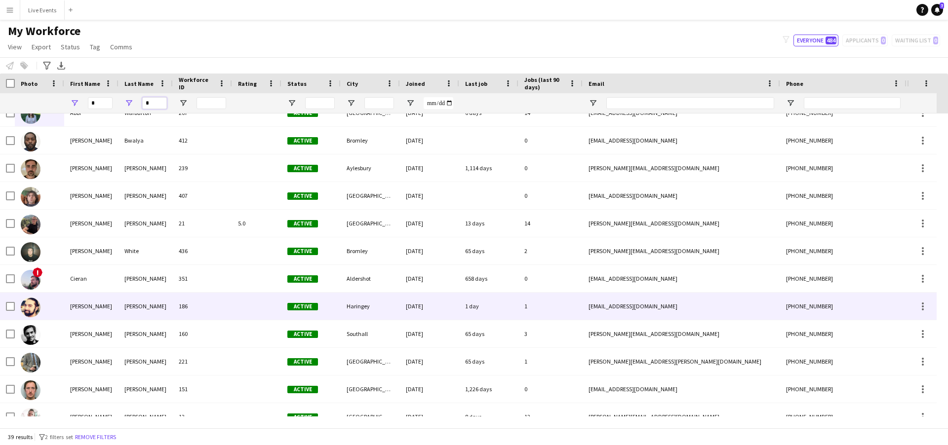
scroll to position [0, 0]
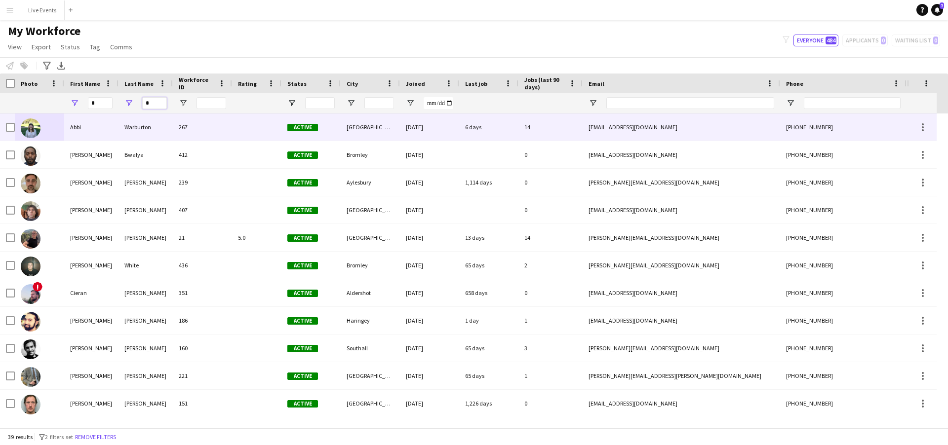
type input "*"
click at [39, 128] on img at bounding box center [31, 128] width 20 height 20
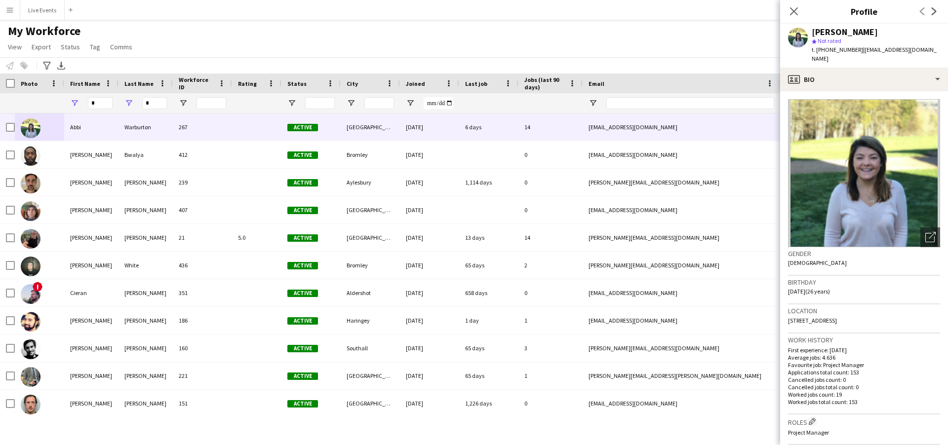
click at [847, 30] on div "[PERSON_NAME]" at bounding box center [845, 32] width 66 height 9
copy div "[PERSON_NAME]"
click at [844, 46] on span "t. [PHONE_NUMBER]" at bounding box center [837, 49] width 51 height 7
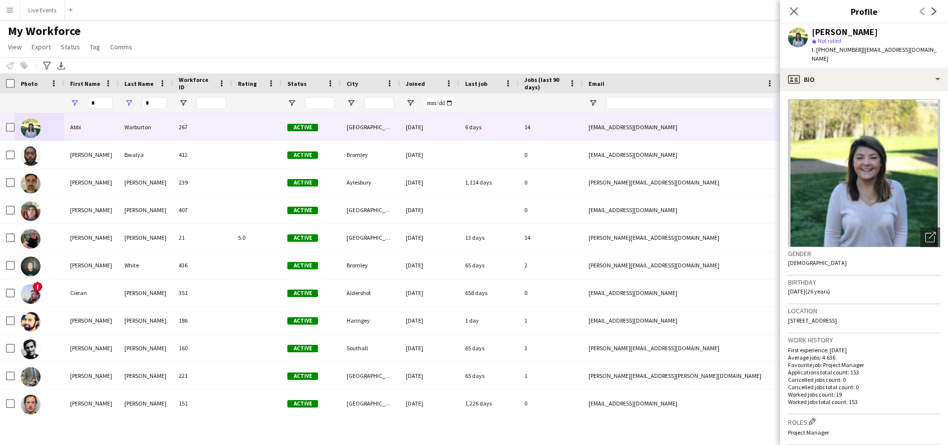
click at [844, 46] on span "t. [PHONE_NUMBER]" at bounding box center [837, 49] width 51 height 7
copy span "447730157633"
click at [103, 98] on input "*" at bounding box center [100, 103] width 25 height 12
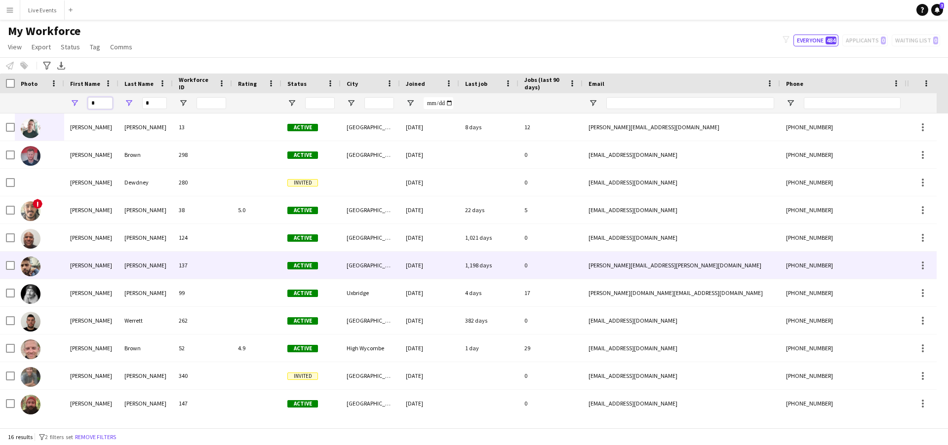
scroll to position [74, 0]
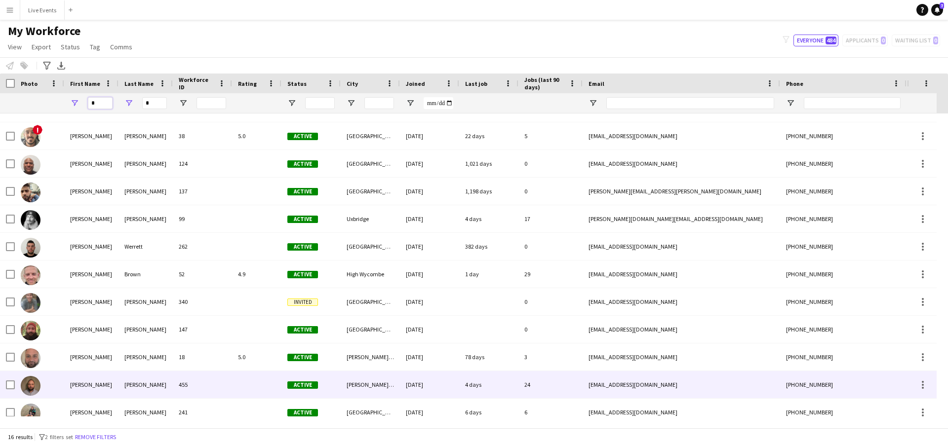
type input "*"
click at [28, 387] on img at bounding box center [31, 386] width 20 height 20
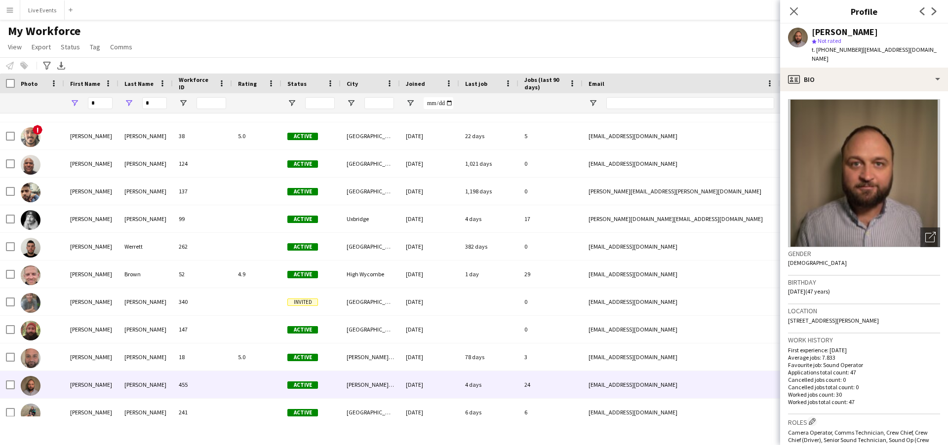
click at [825, 30] on div "[PERSON_NAME]" at bounding box center [845, 32] width 66 height 9
copy div "[PERSON_NAME]"
click at [841, 46] on span "t. [PHONE_NUMBER]" at bounding box center [837, 49] width 51 height 7
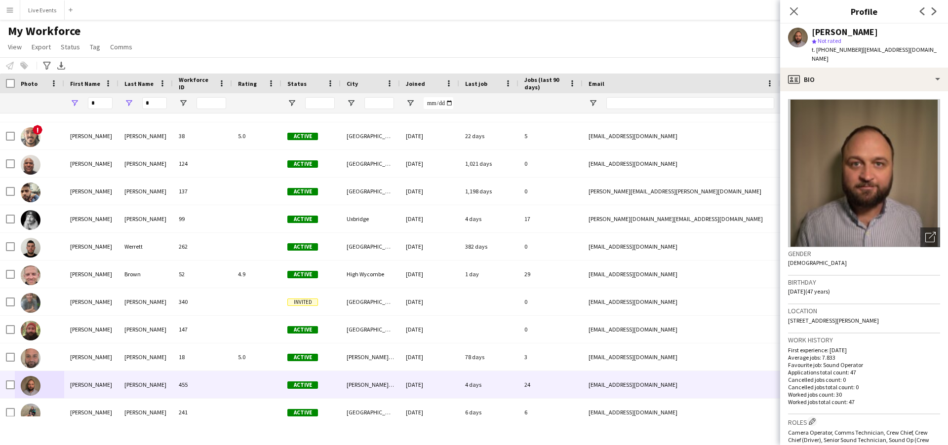
click at [841, 46] on span "t. [PHONE_NUMBER]" at bounding box center [837, 49] width 51 height 7
copy span "4407854679629"
click at [100, 100] on input "*" at bounding box center [100, 103] width 25 height 12
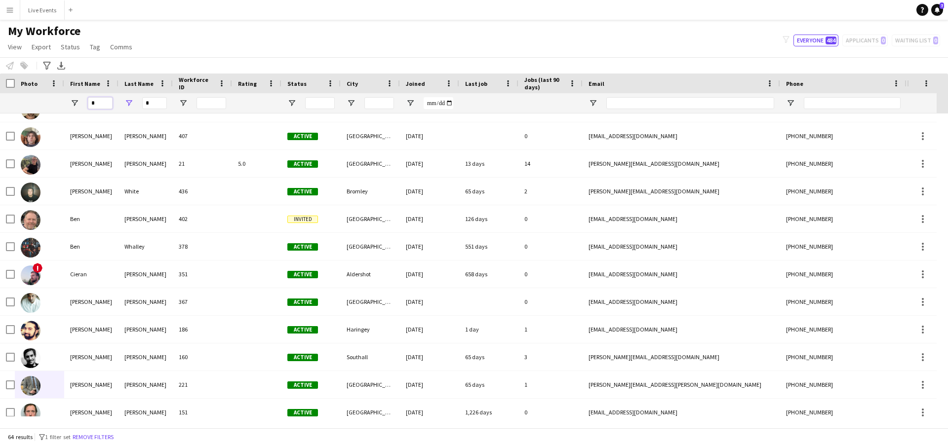
scroll to position [0, 0]
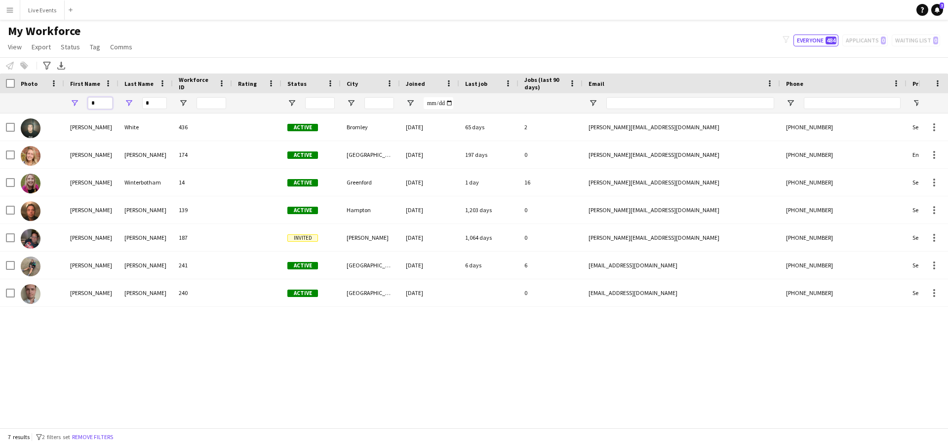
type input "*"
click at [154, 102] on input "*" at bounding box center [154, 103] width 25 height 12
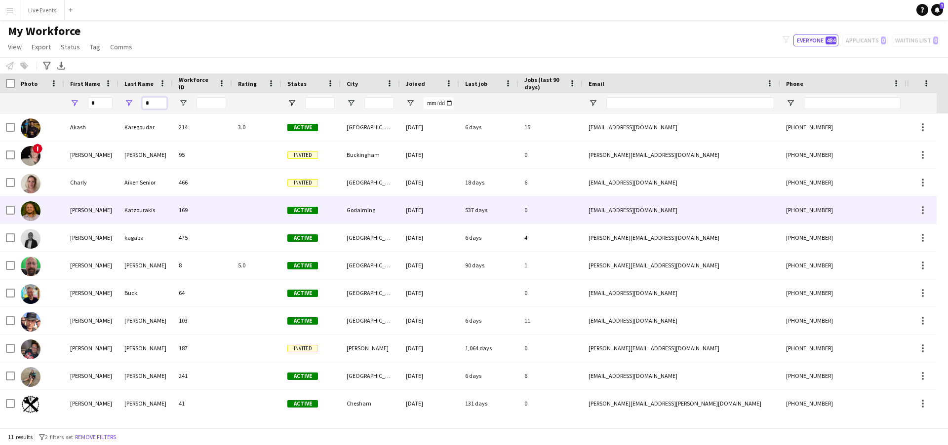
scroll to position [1, 0]
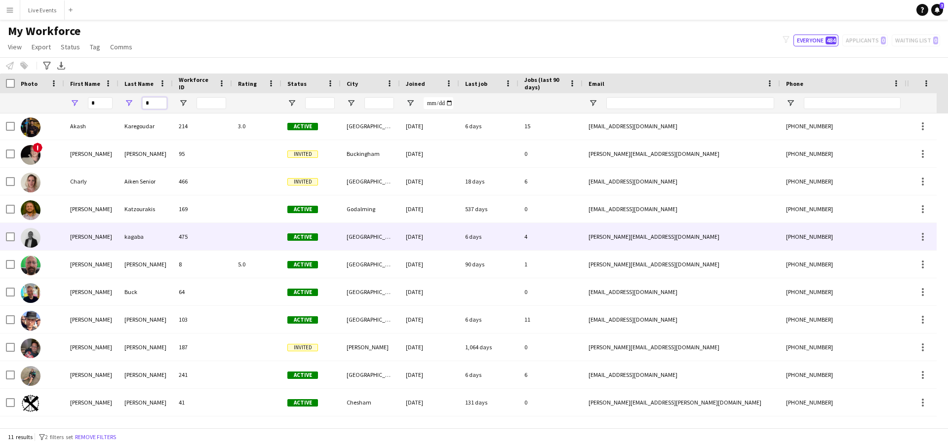
type input "*"
click at [25, 238] on img at bounding box center [31, 238] width 20 height 20
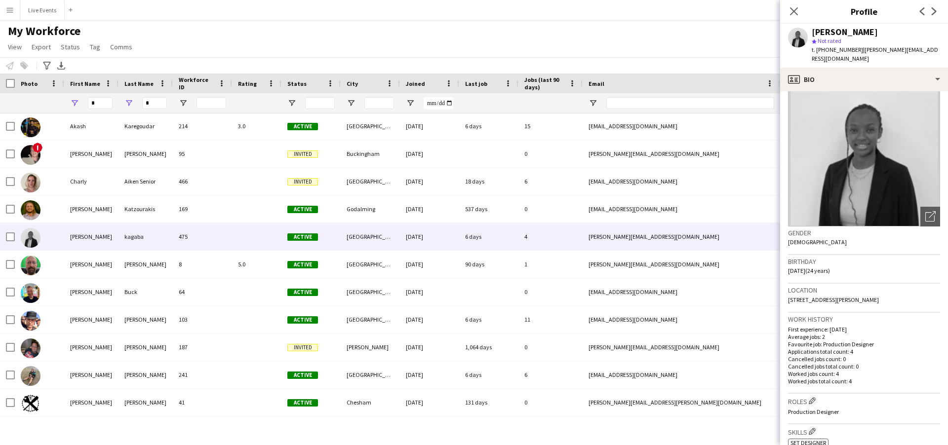
scroll to position [0, 0]
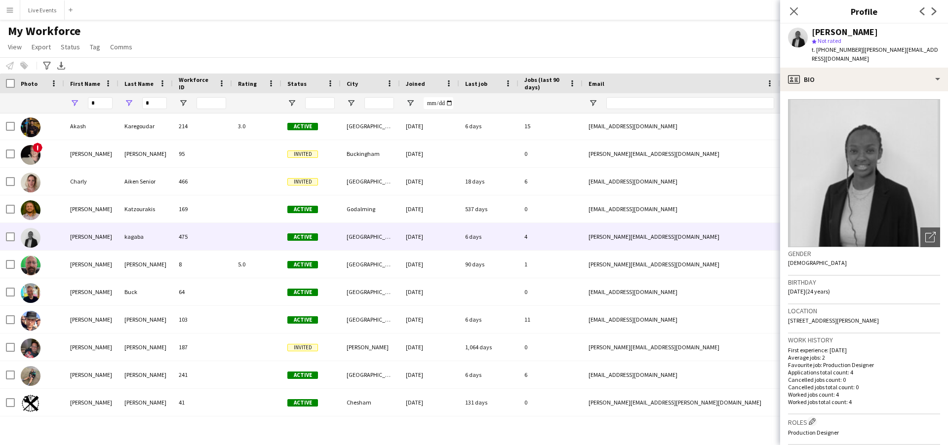
click at [824, 28] on div "[PERSON_NAME]" at bounding box center [845, 32] width 66 height 9
copy div "[PERSON_NAME]"
click at [823, 50] on span "t. [PHONE_NUMBER]" at bounding box center [837, 49] width 51 height 7
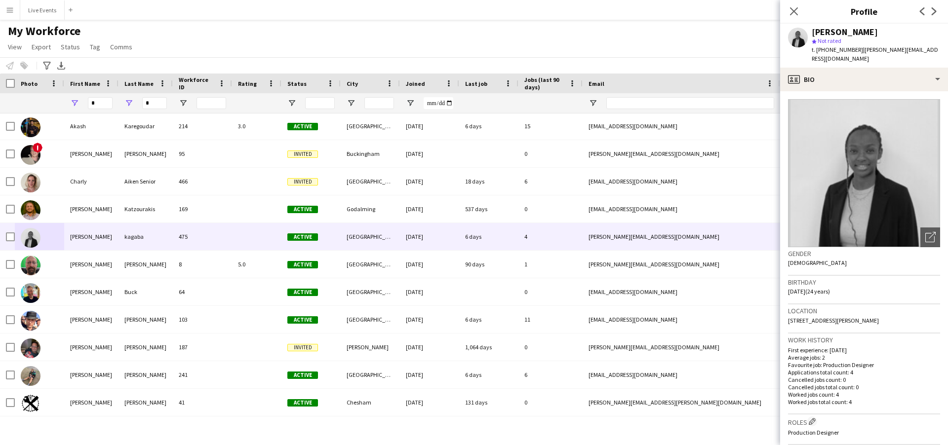
click at [823, 50] on span "t. [PHONE_NUMBER]" at bounding box center [837, 49] width 51 height 7
copy span "447449650175"
click at [158, 46] on div "My Workforce View Views Default view New view Update view Delete view Edit name…" at bounding box center [474, 41] width 948 height 34
